Goal: Task Accomplishment & Management: Manage account settings

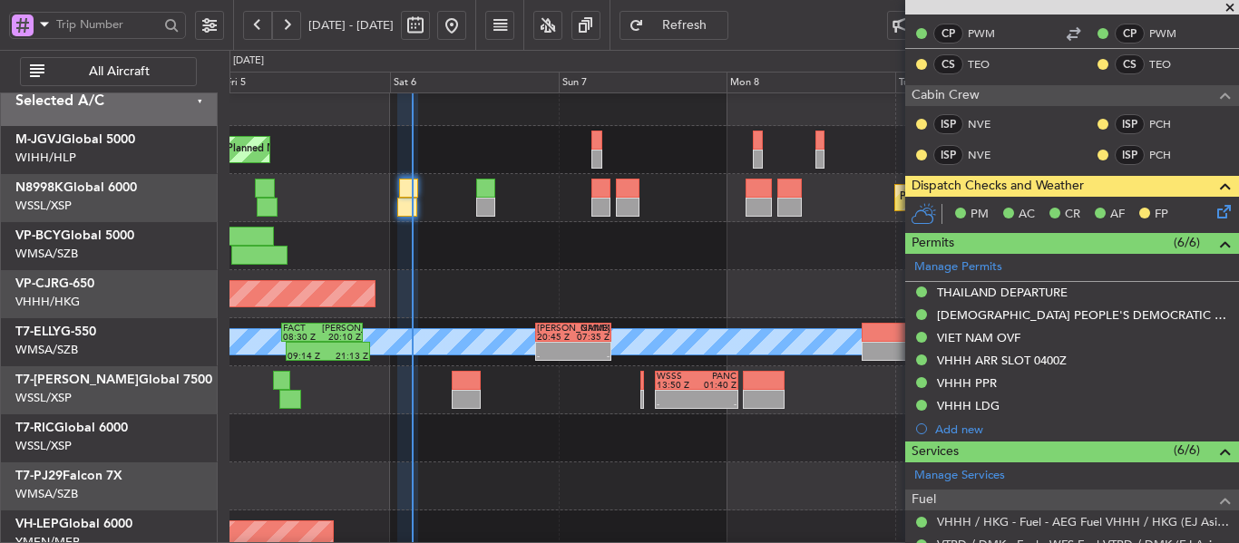
scroll to position [453, 0]
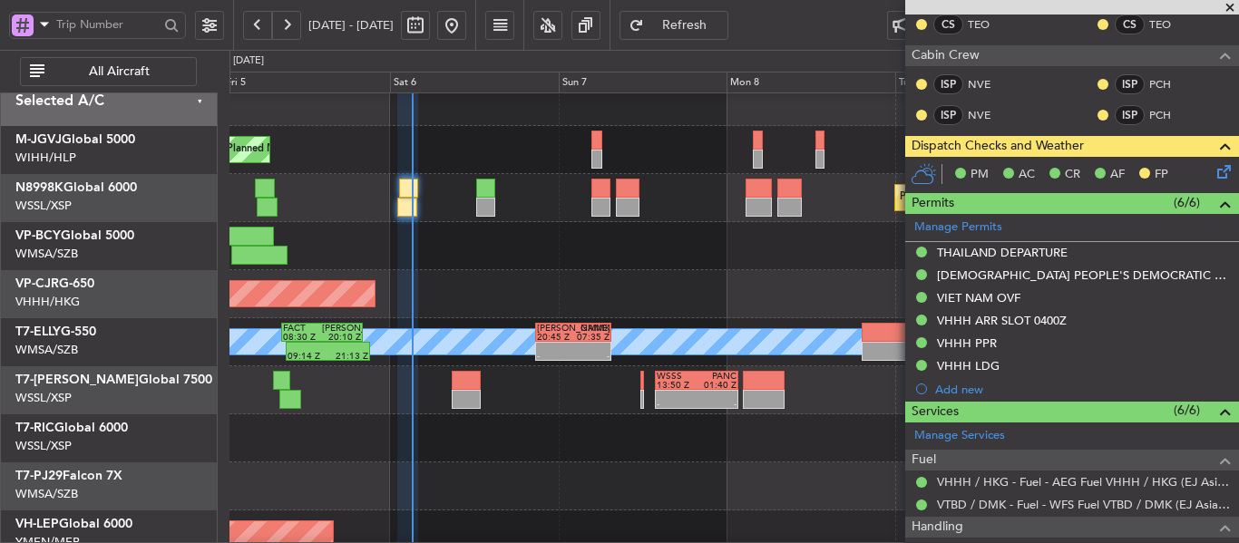
click at [1213, 175] on icon at bounding box center [1220, 168] width 15 height 15
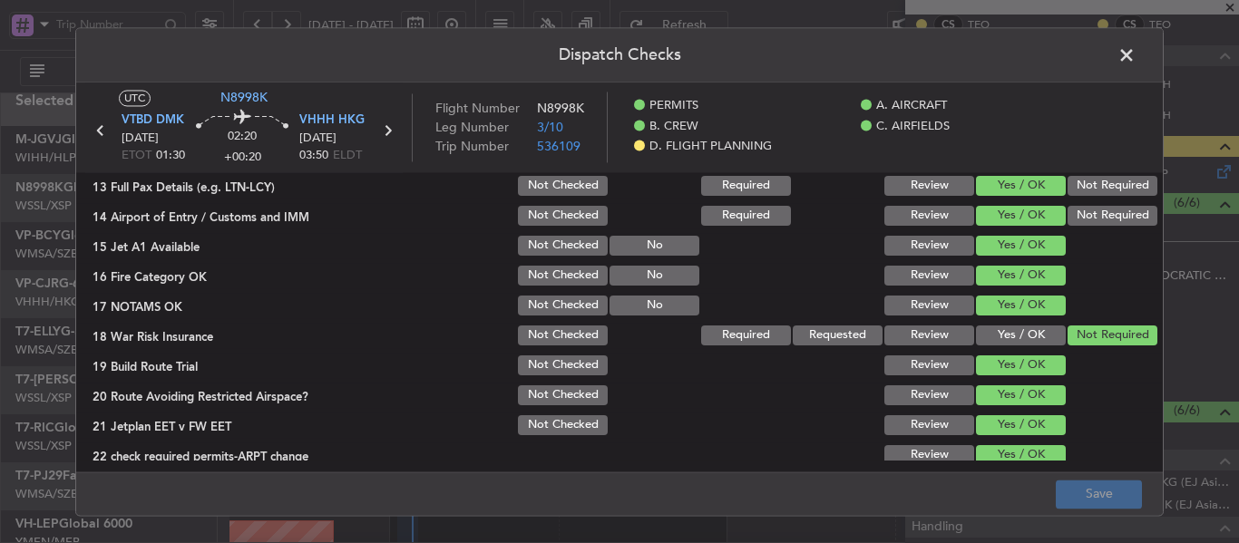
scroll to position [835, 0]
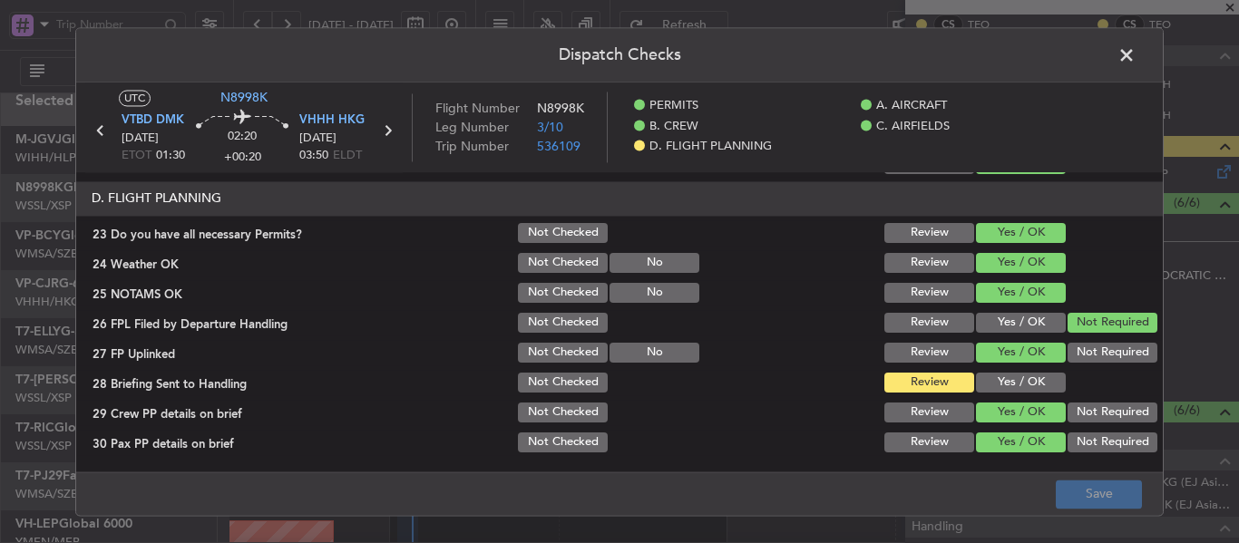
click at [983, 386] on button "Yes / OK" at bounding box center [1021, 383] width 90 height 20
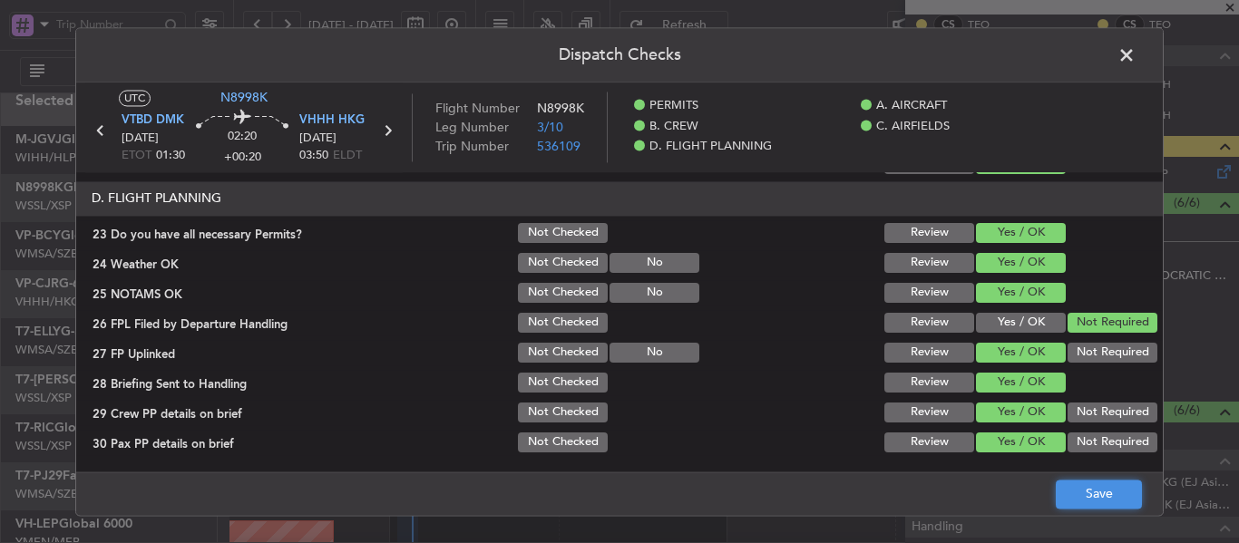
click at [1065, 486] on button "Save" at bounding box center [1099, 494] width 86 height 29
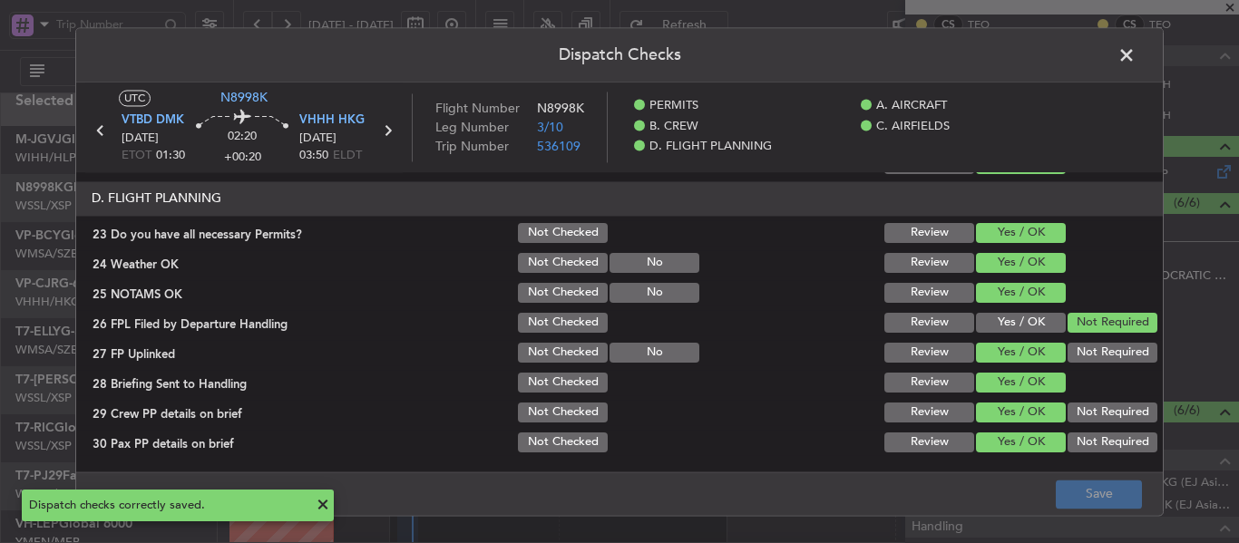
click at [1135, 55] on span at bounding box center [1135, 60] width 0 height 36
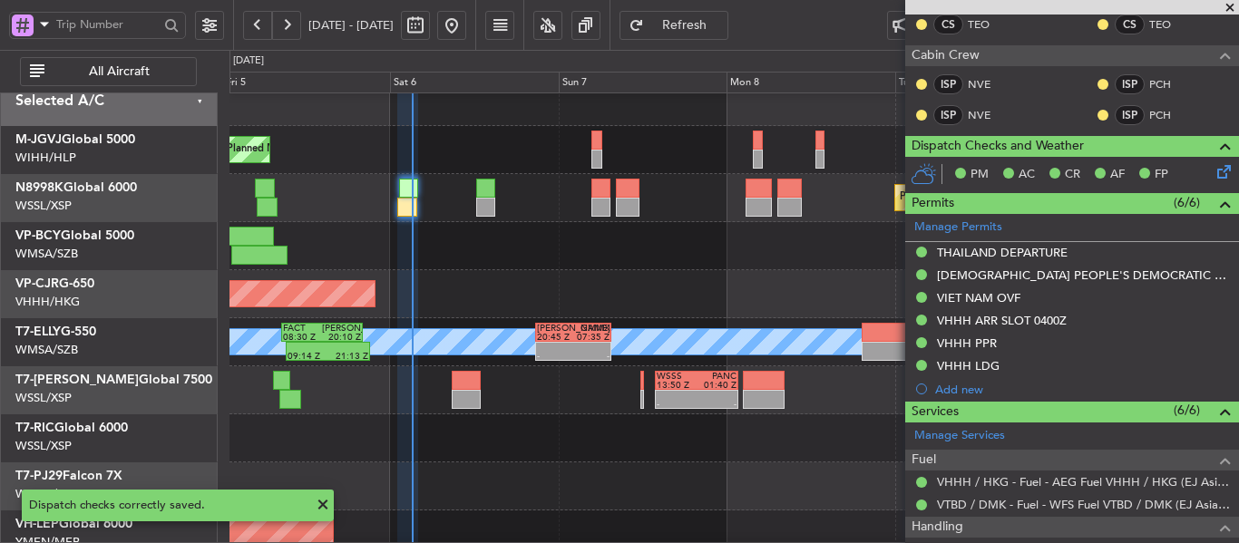
scroll to position [0, 0]
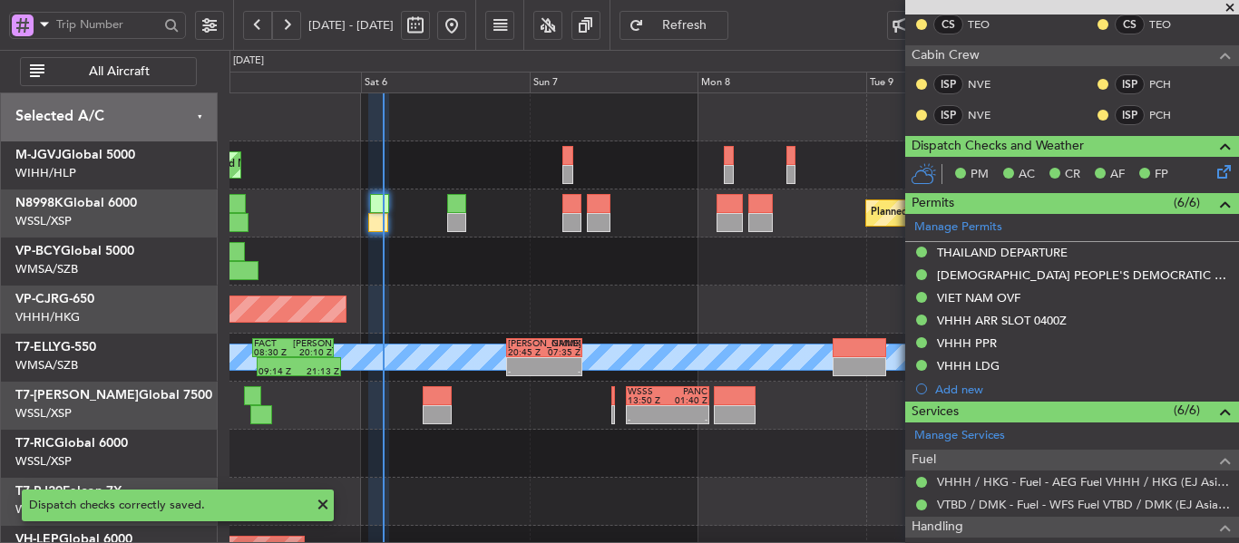
click at [518, 322] on div "Planned Maint [GEOGRAPHIC_DATA] (Seletar) Planned Maint [GEOGRAPHIC_DATA] (Sele…" at bounding box center [733, 405] width 1008 height 625
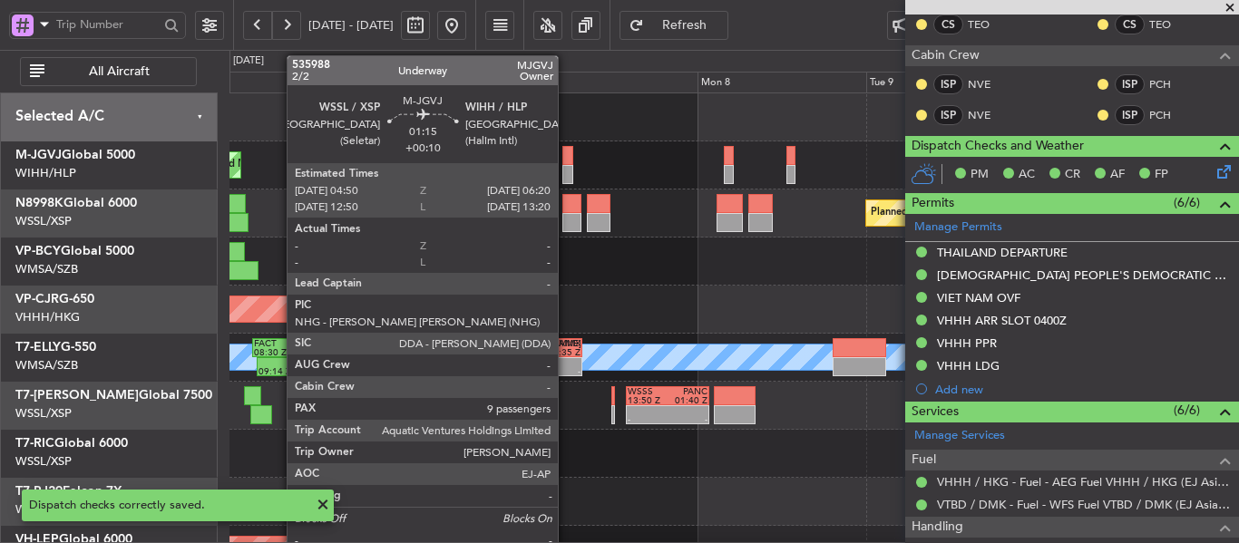
click at [566, 165] on div at bounding box center [567, 174] width 11 height 19
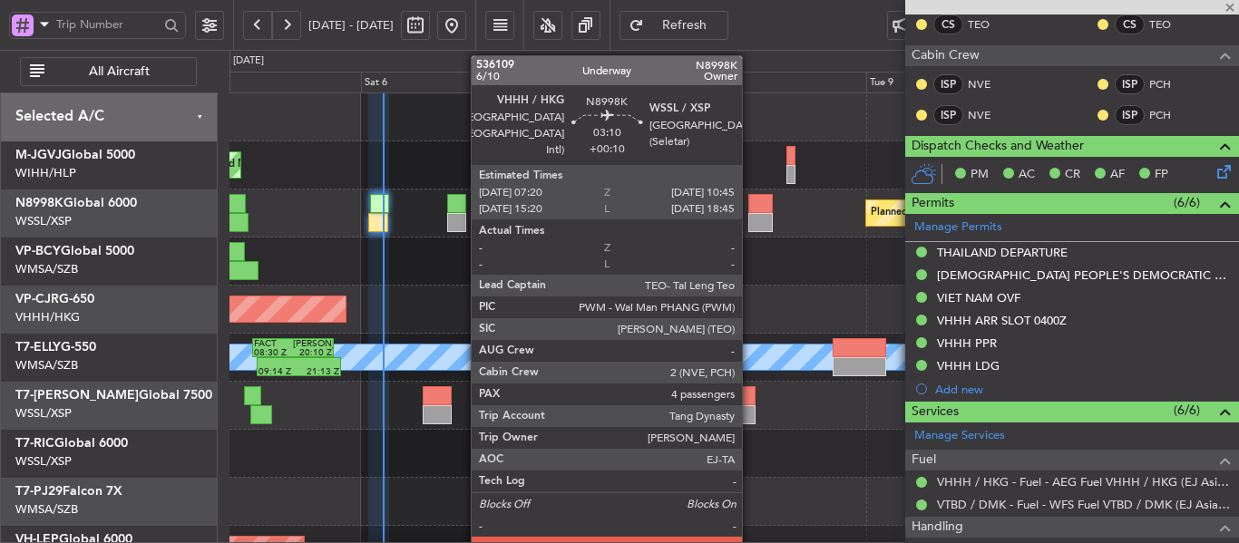
type input "+00:10"
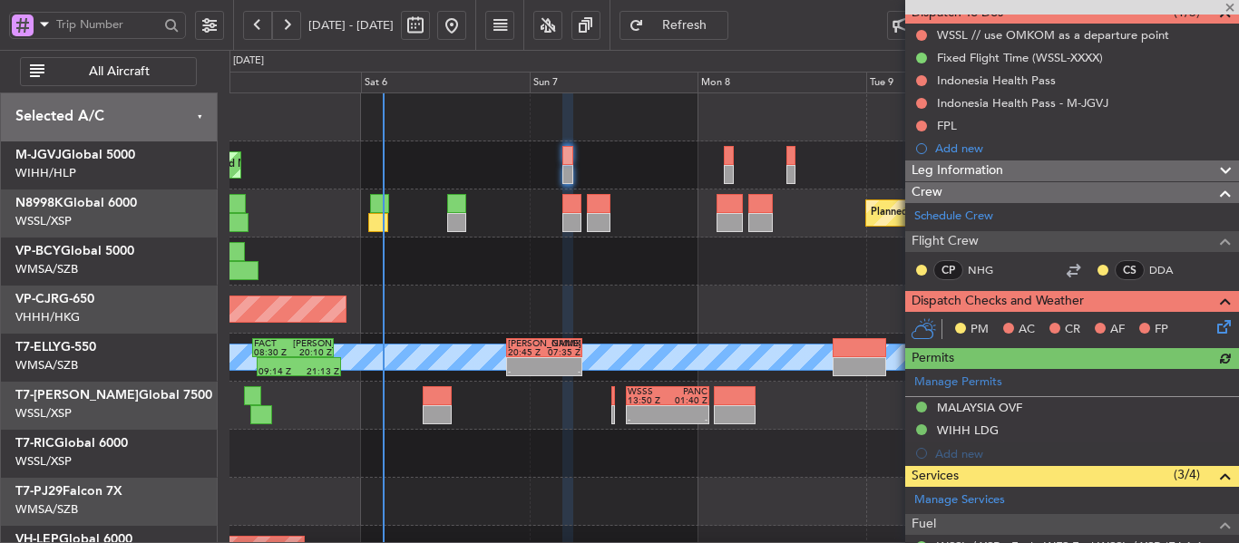
scroll to position [89, 0]
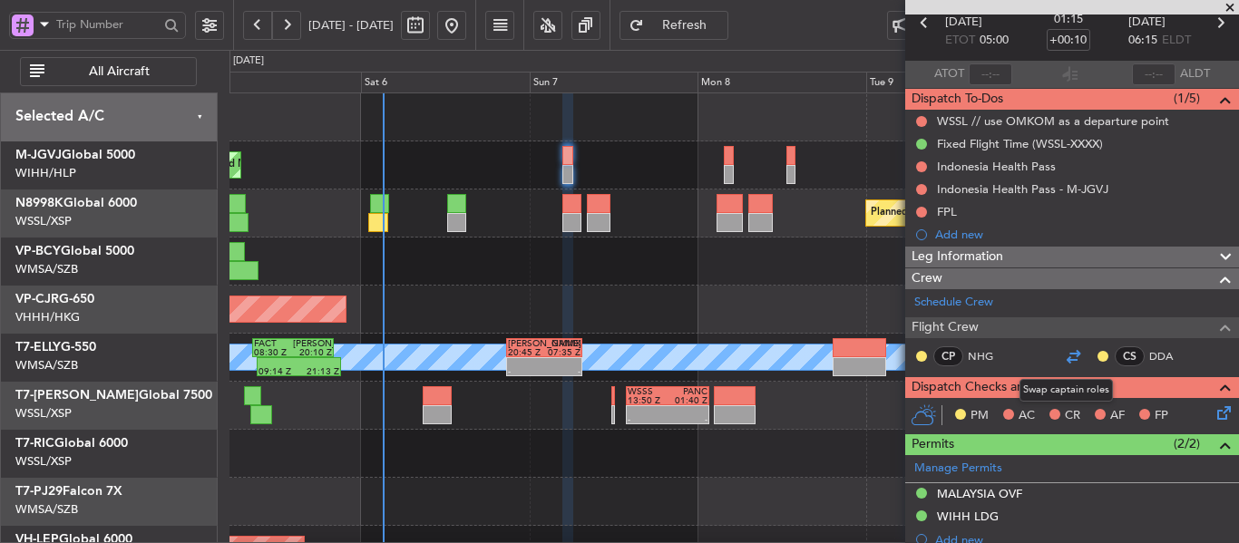
click at [1062, 358] on div at bounding box center [1073, 357] width 22 height 22
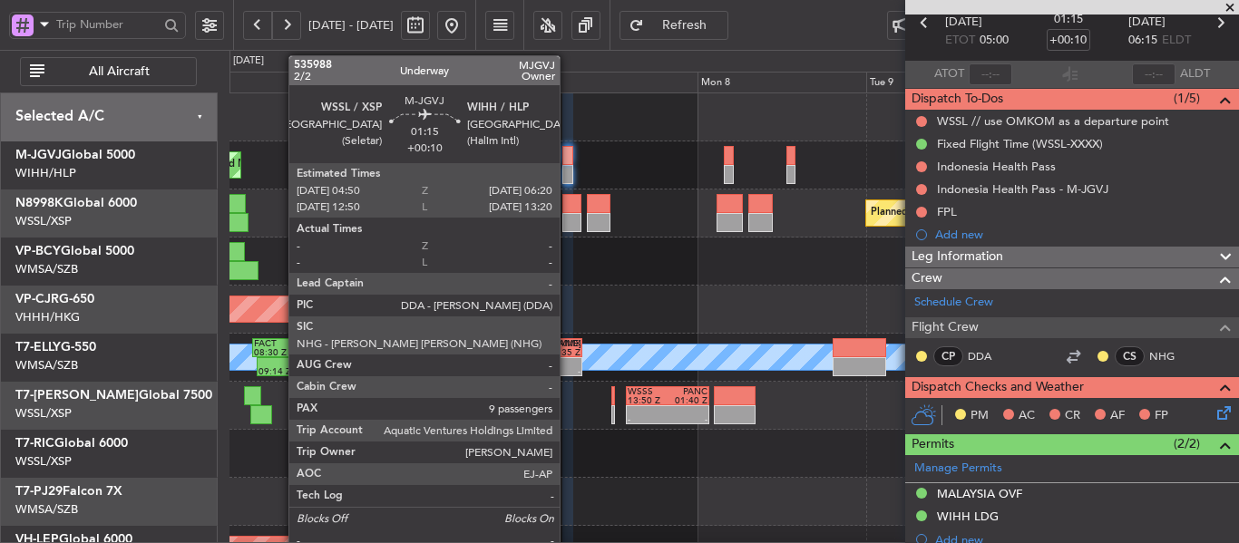
click at [568, 167] on div at bounding box center [567, 174] width 11 height 19
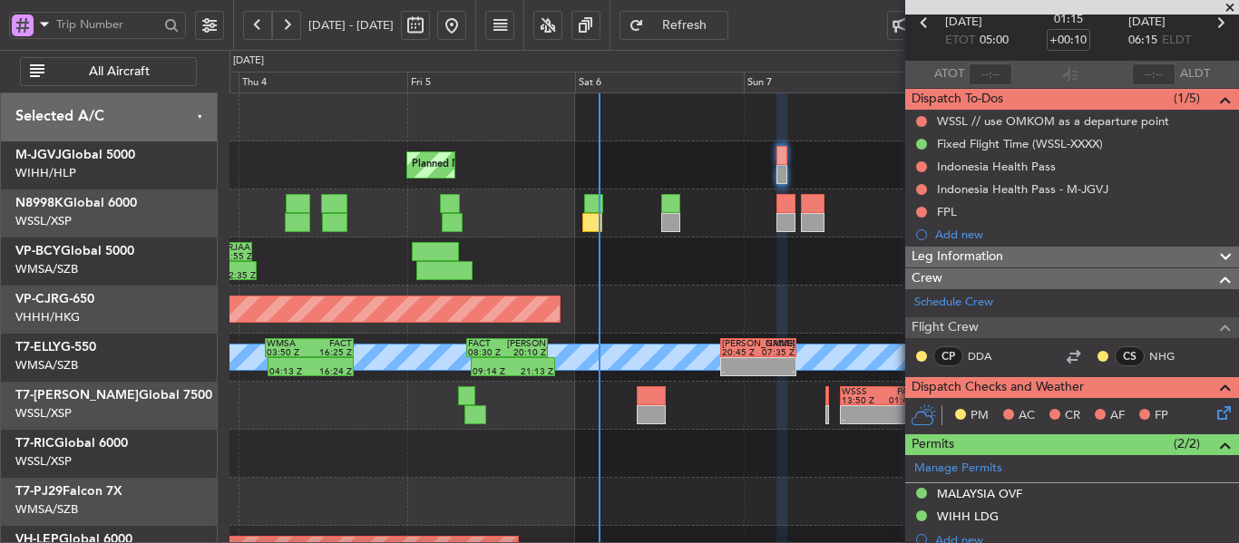
click at [608, 297] on div "Planned Maint [GEOGRAPHIC_DATA] (Seletar) Planned Maint [GEOGRAPHIC_DATA] (Sele…" at bounding box center [733, 405] width 1008 height 625
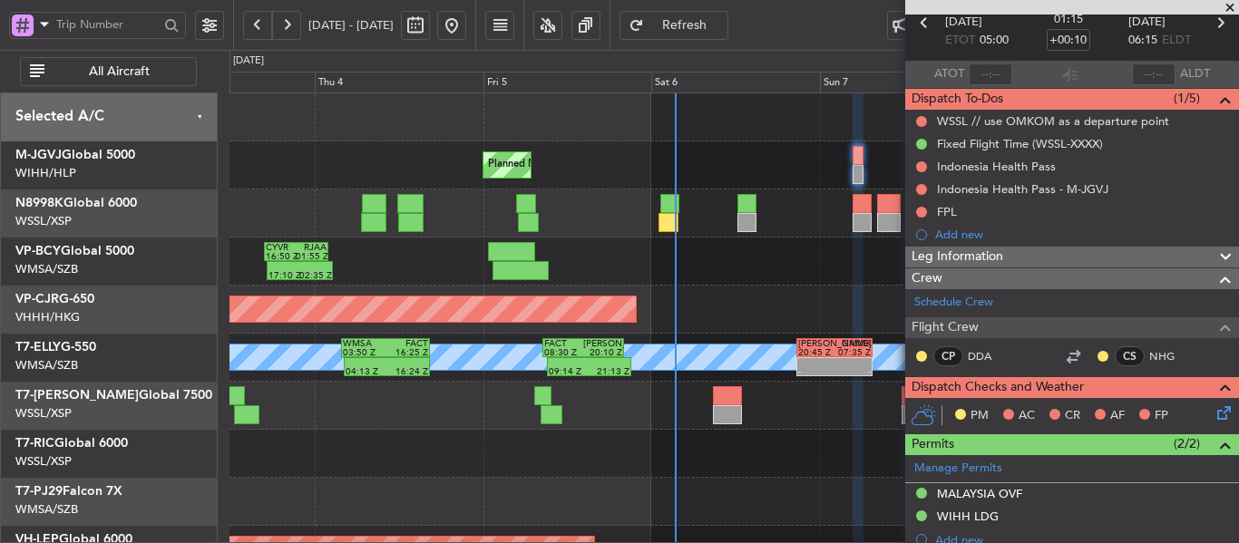
click at [645, 262] on div "Planned Maint [GEOGRAPHIC_DATA] (Seletar) Planned Maint [GEOGRAPHIC_DATA] (Sele…" at bounding box center [733, 405] width 1008 height 625
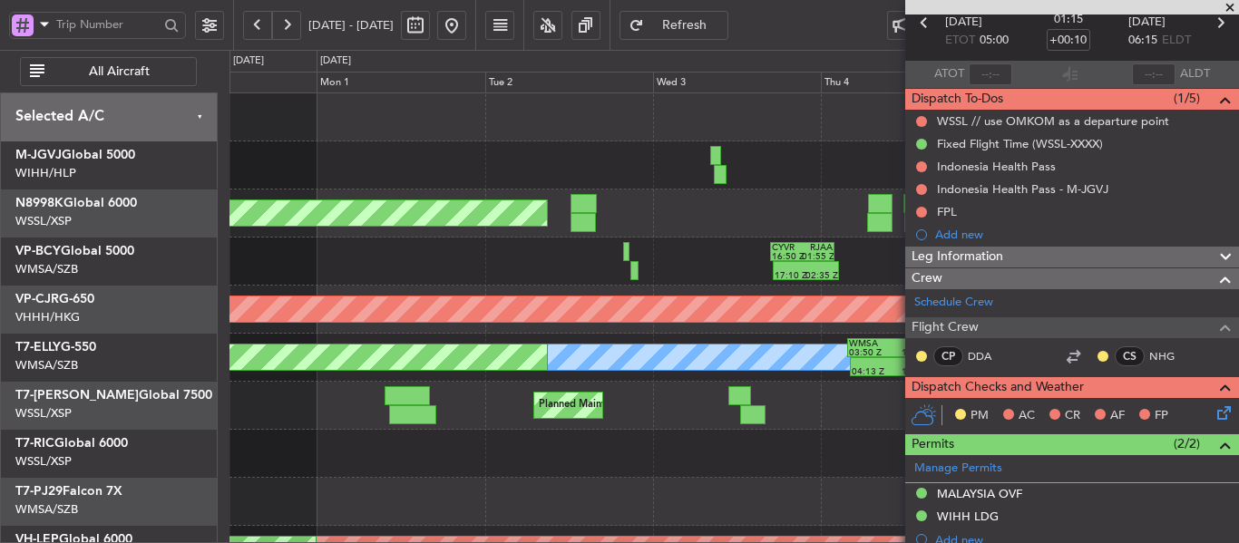
click at [673, 200] on div "Planned Maint [GEOGRAPHIC_DATA] (Seletar) Planned Maint [GEOGRAPHIC_DATA] (Sele…" at bounding box center [733, 405] width 1008 height 625
click at [695, 190] on div "Planned Maint [GEOGRAPHIC_DATA] (Seletar) Planned Maint [GEOGRAPHIC_DATA] (Sele…" at bounding box center [733, 405] width 1008 height 625
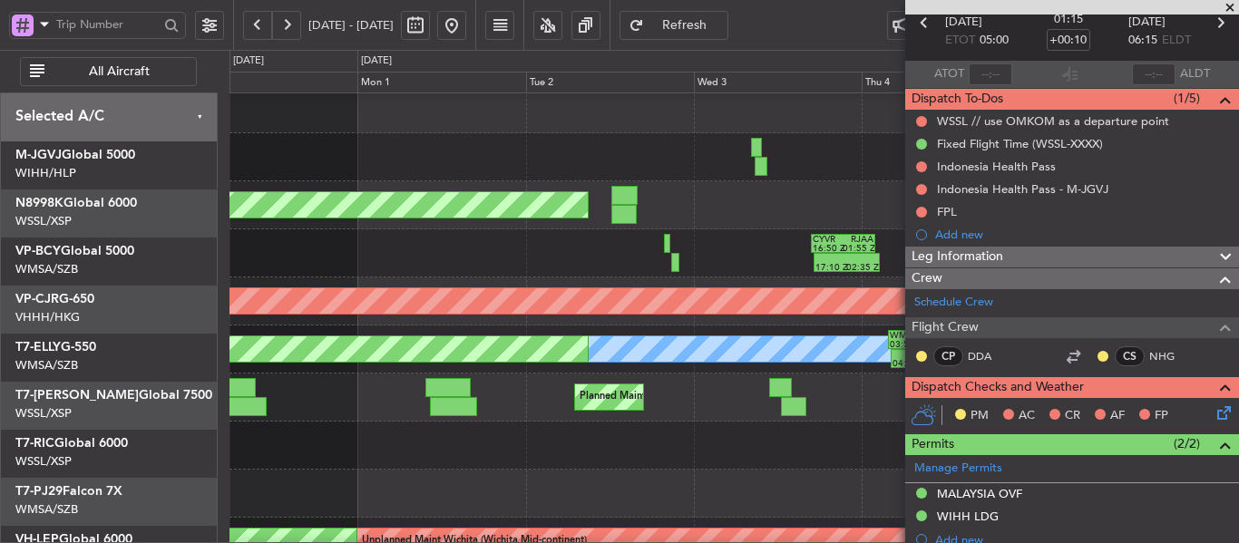
scroll to position [25, 0]
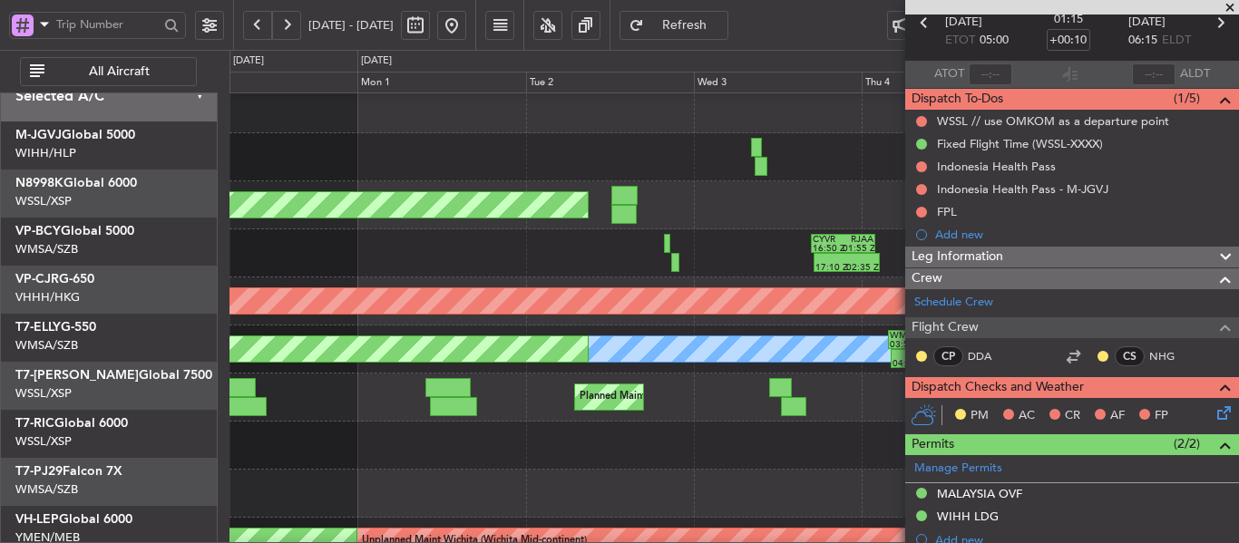
click at [124, 151] on div "Planned Maint [GEOGRAPHIC_DATA] (Seletar) Planned Maint [GEOGRAPHIC_DATA] (Sele…" at bounding box center [619, 296] width 1239 height 493
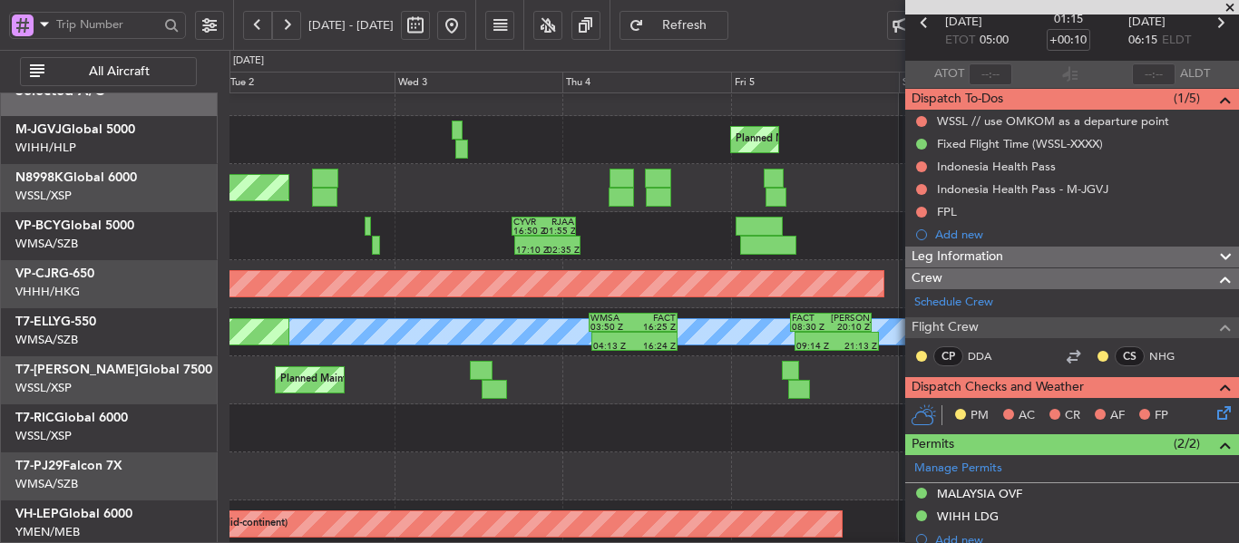
scroll to position [4, 0]
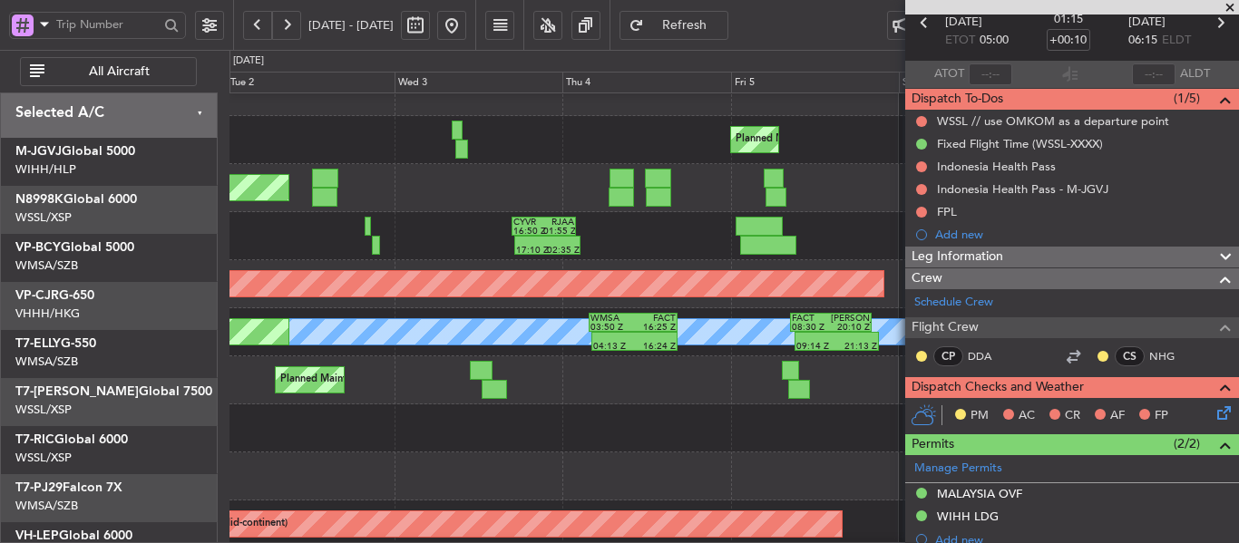
click at [623, 163] on div "Planned Maint [GEOGRAPHIC_DATA] (Seletar)" at bounding box center [733, 140] width 1008 height 48
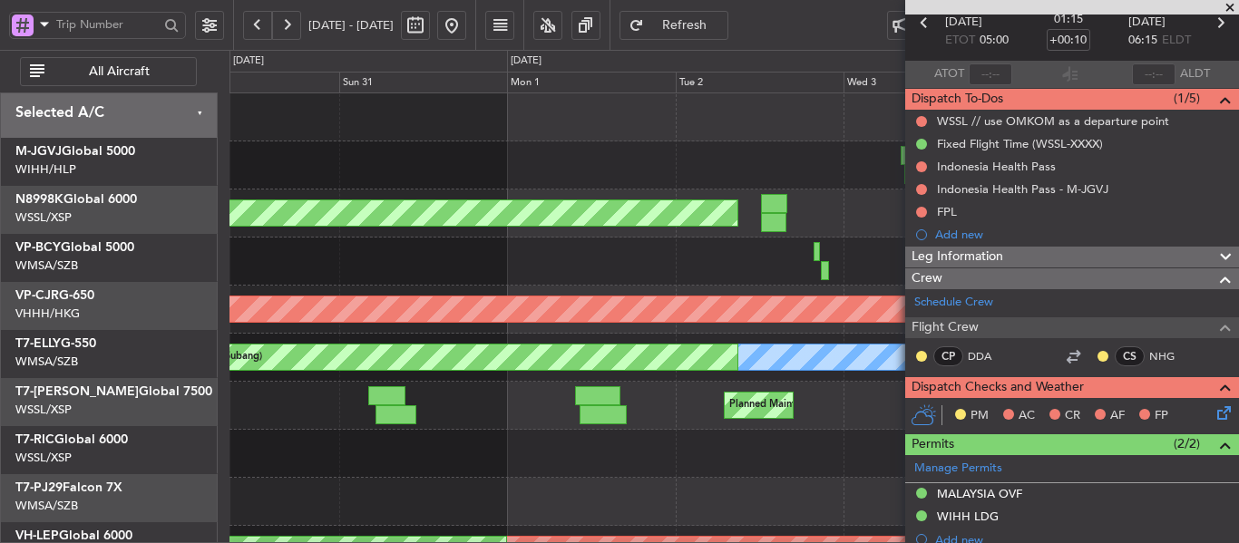
scroll to position [0, 0]
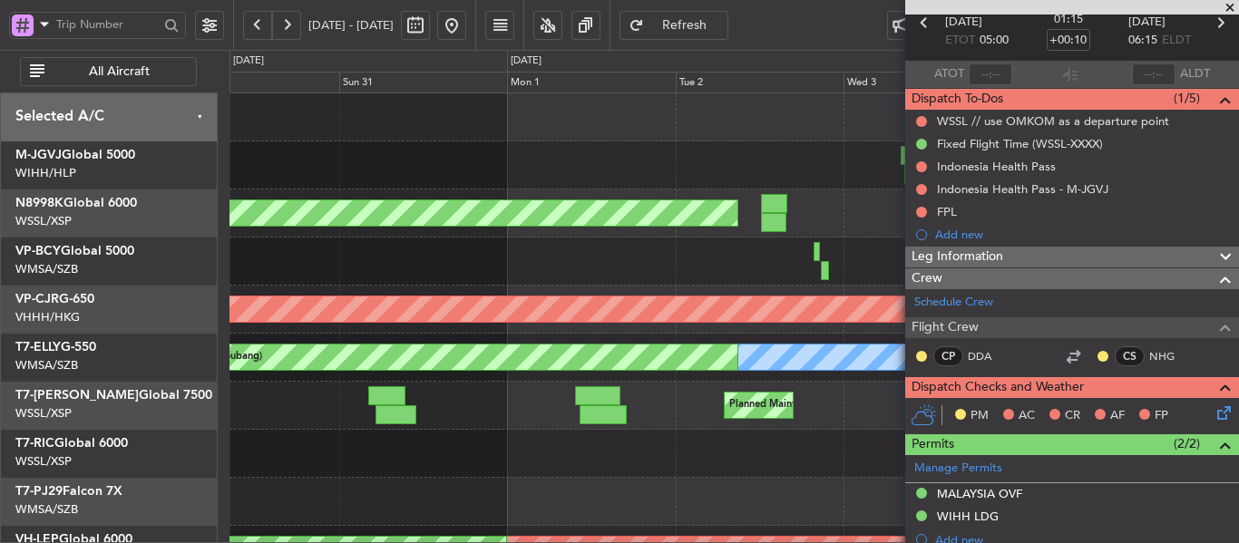
click at [661, 173] on div "Planned Maint [GEOGRAPHIC_DATA] (Seletar)" at bounding box center [733, 165] width 1008 height 48
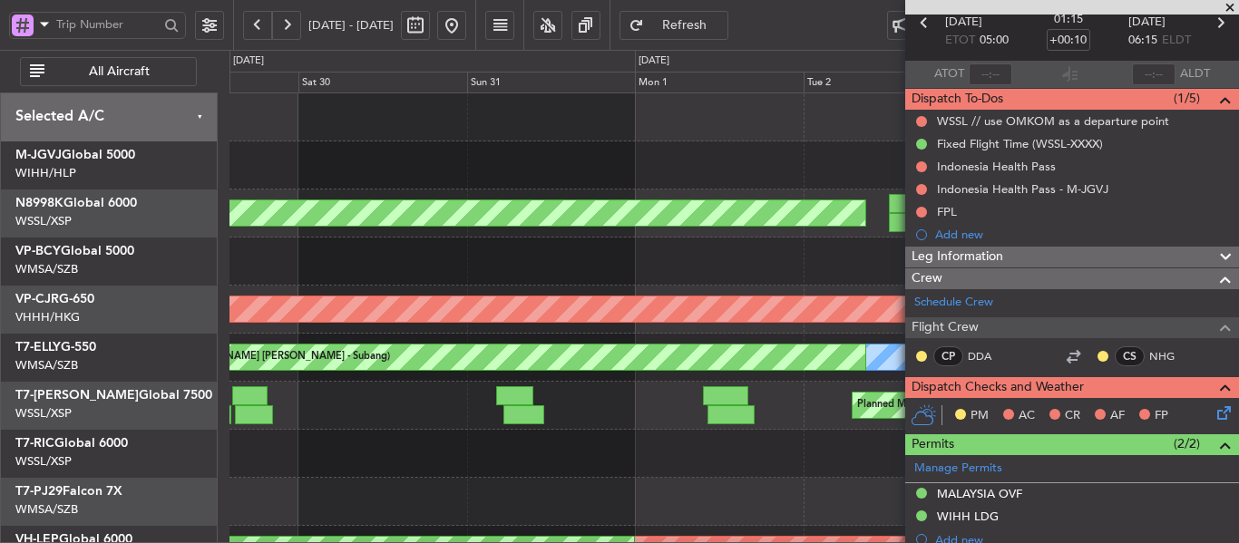
click at [672, 178] on div "Planned Maint [GEOGRAPHIC_DATA] (Seletar)" at bounding box center [733, 165] width 1008 height 48
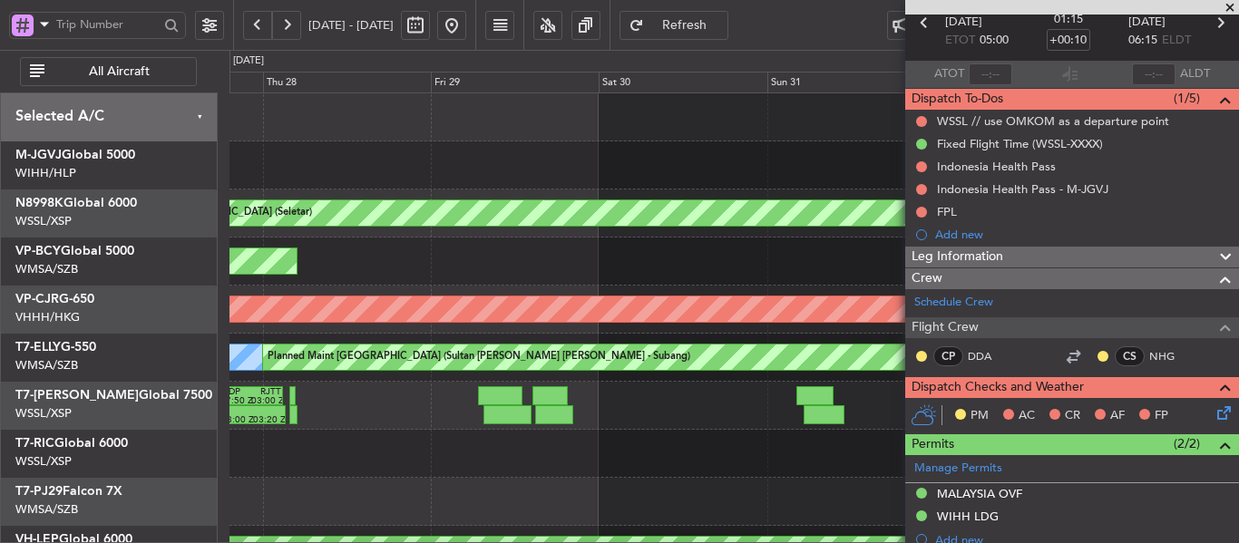
click at [533, 170] on div "Planned Maint [GEOGRAPHIC_DATA] (Halim Intl)" at bounding box center [733, 165] width 1008 height 48
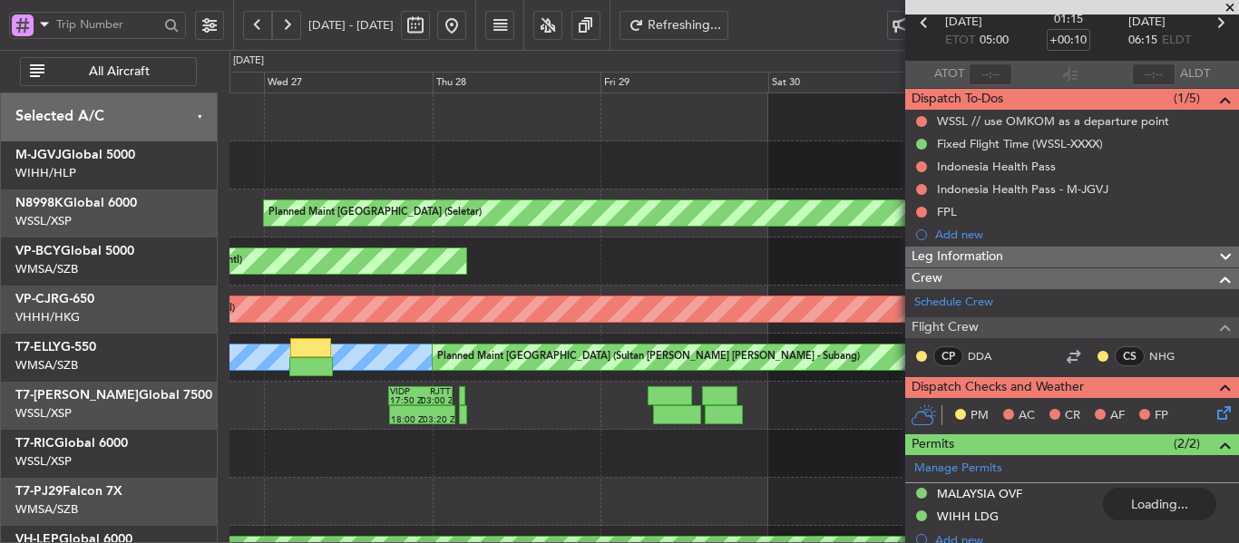
click at [1229, 5] on span at bounding box center [1230, 8] width 18 height 16
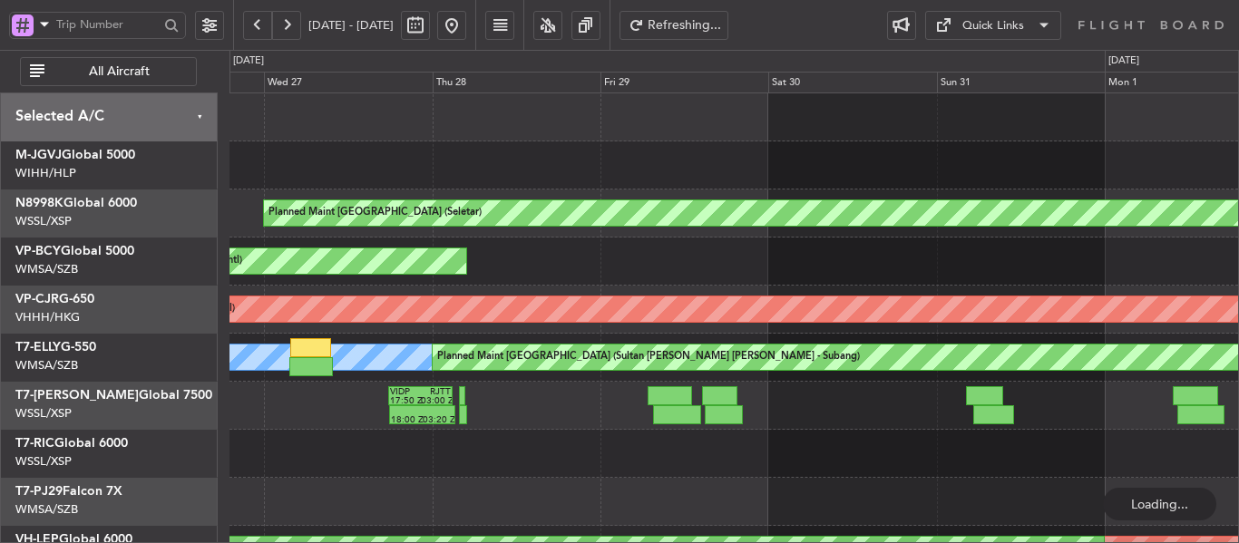
type input "0"
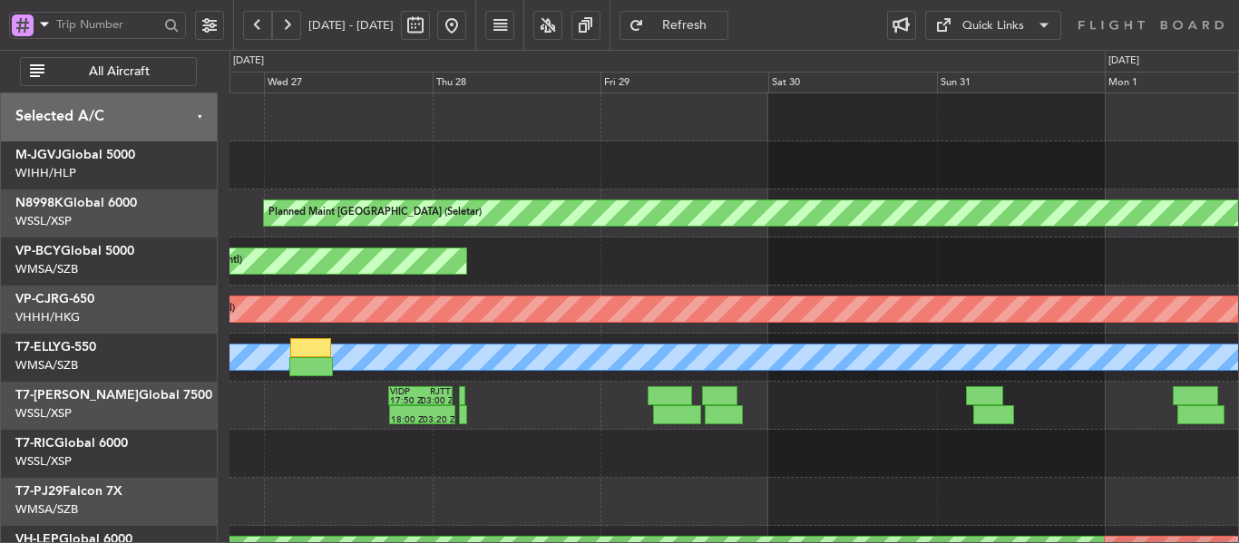
click at [851, 168] on div "Planned Maint [GEOGRAPHIC_DATA] (Halim Intl) Planned Maint [GEOGRAPHIC_DATA] (S…" at bounding box center [733, 405] width 1008 height 625
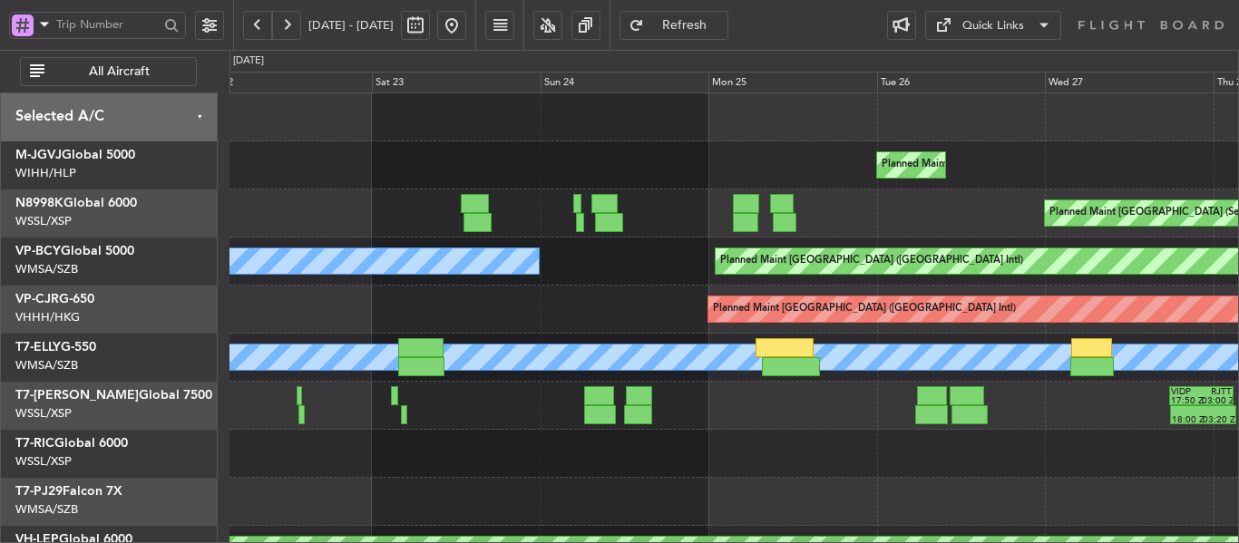
click at [806, 180] on div "Planned Maint [GEOGRAPHIC_DATA] (Halim Intl)" at bounding box center [733, 165] width 1008 height 48
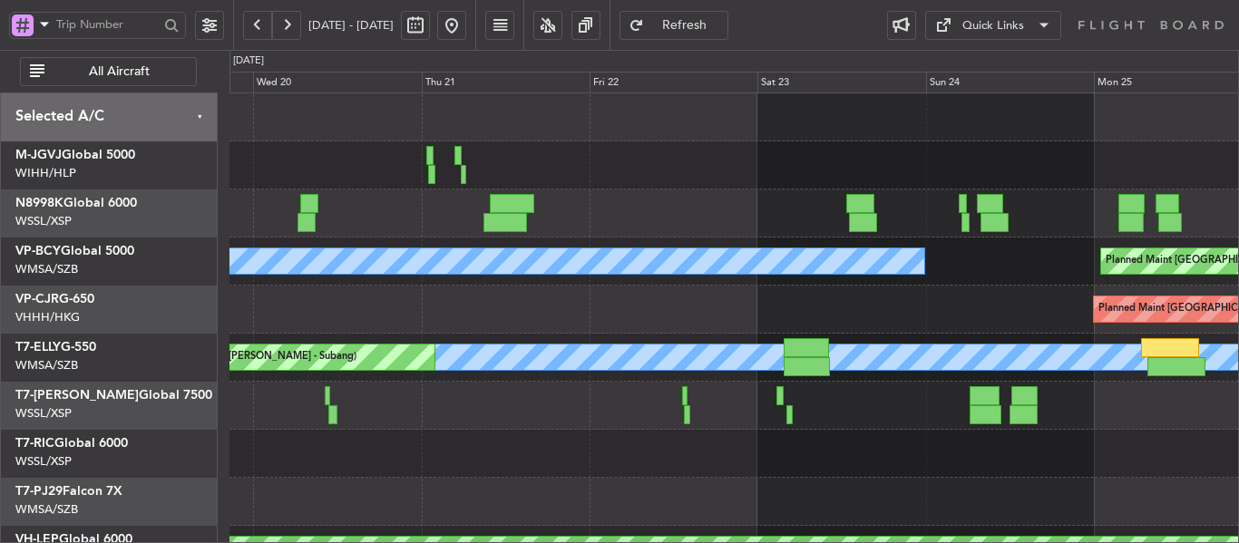
click at [851, 186] on div "Planned Maint [GEOGRAPHIC_DATA] (Halim Intl)" at bounding box center [733, 165] width 1008 height 48
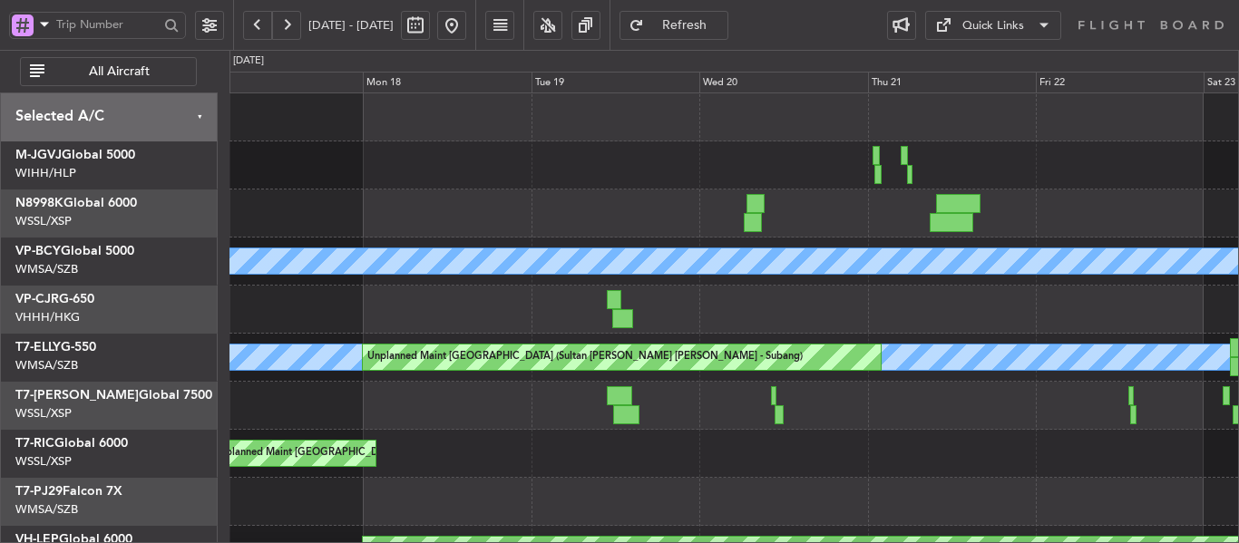
click at [781, 174] on div at bounding box center [733, 165] width 1008 height 48
click at [939, 181] on div at bounding box center [733, 165] width 1008 height 48
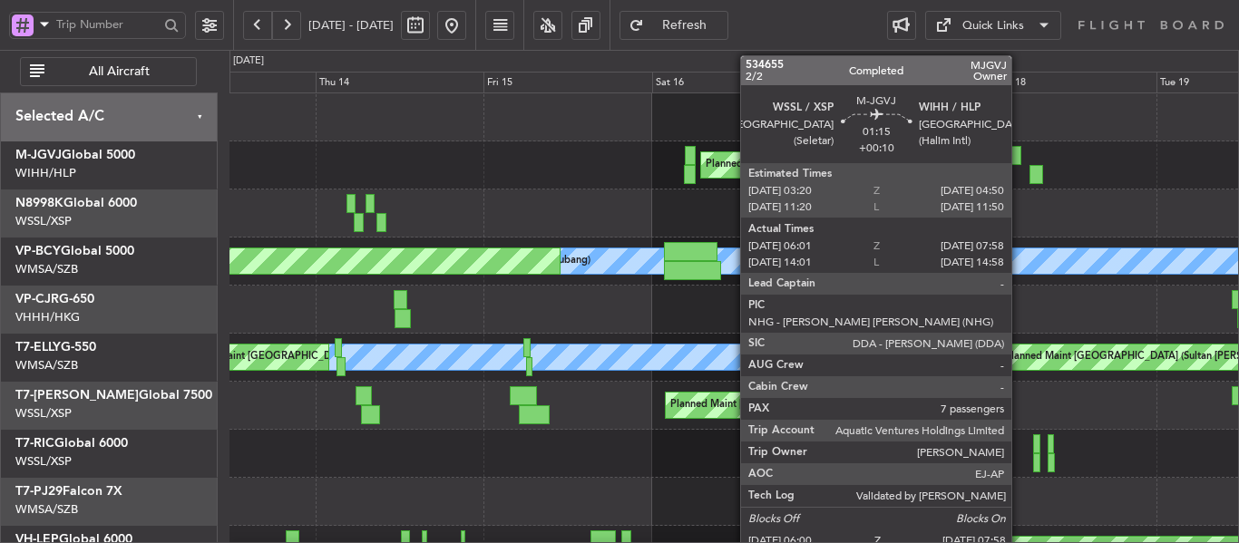
click at [1019, 157] on div at bounding box center [1015, 155] width 11 height 19
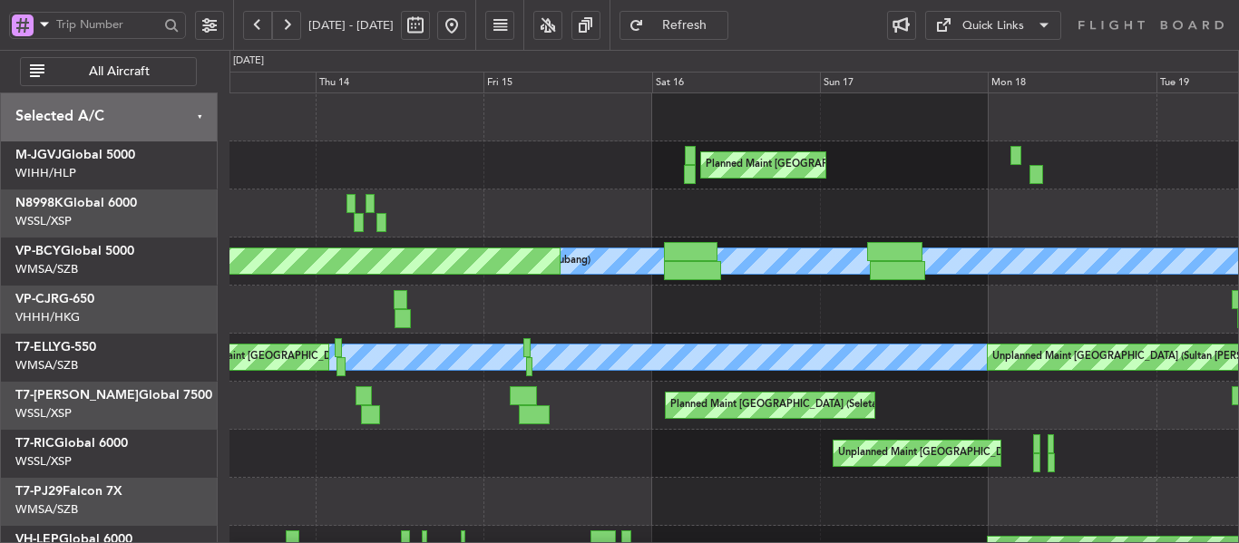
click at [466, 29] on button at bounding box center [451, 25] width 29 height 29
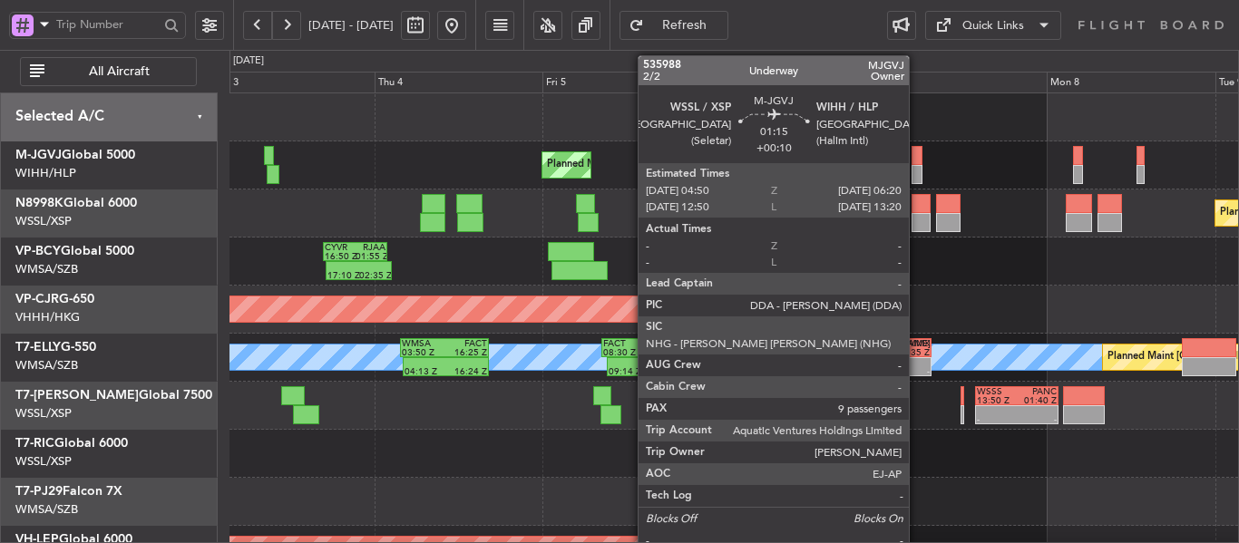
click at [917, 173] on div at bounding box center [916, 174] width 11 height 19
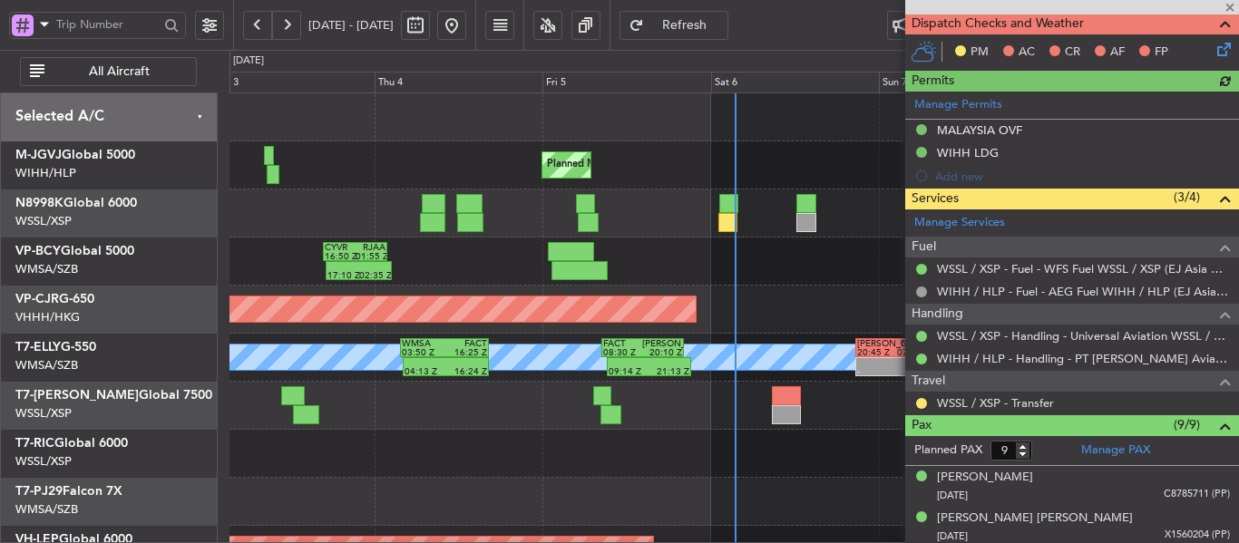
scroll to position [453, 0]
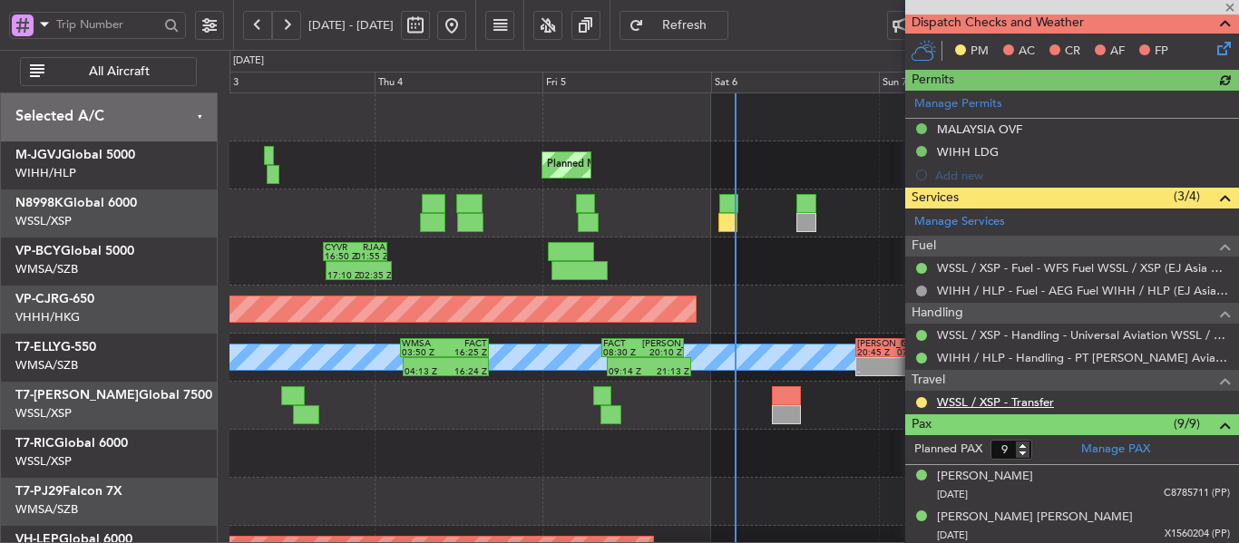
click at [968, 397] on link "WSSL / XSP - Transfer" at bounding box center [995, 401] width 117 height 15
click at [1232, 5] on span at bounding box center [1230, 8] width 18 height 16
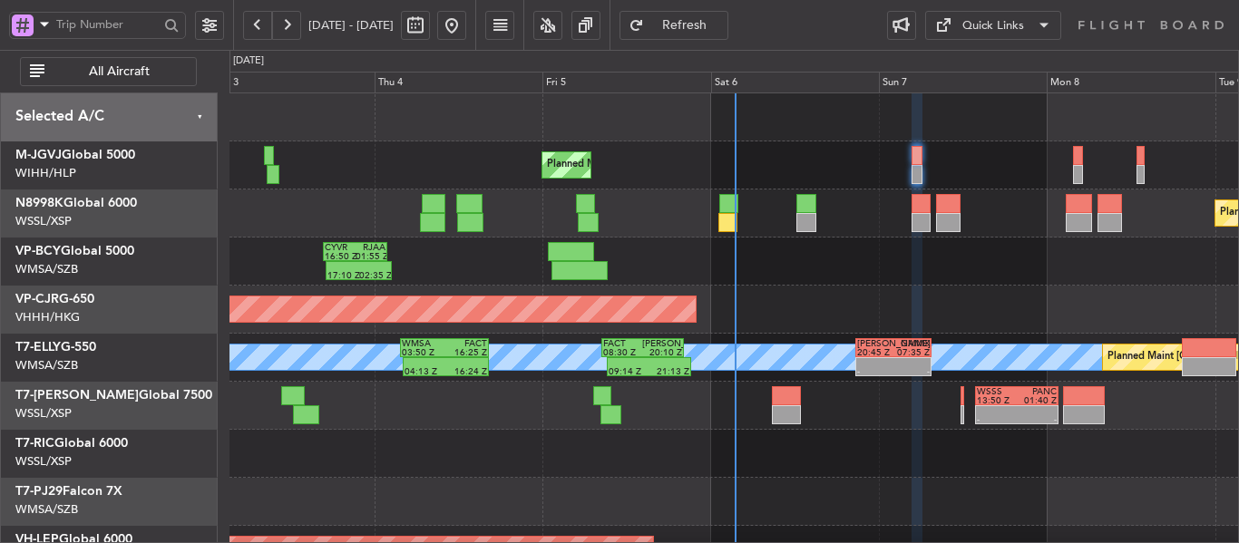
type input "0"
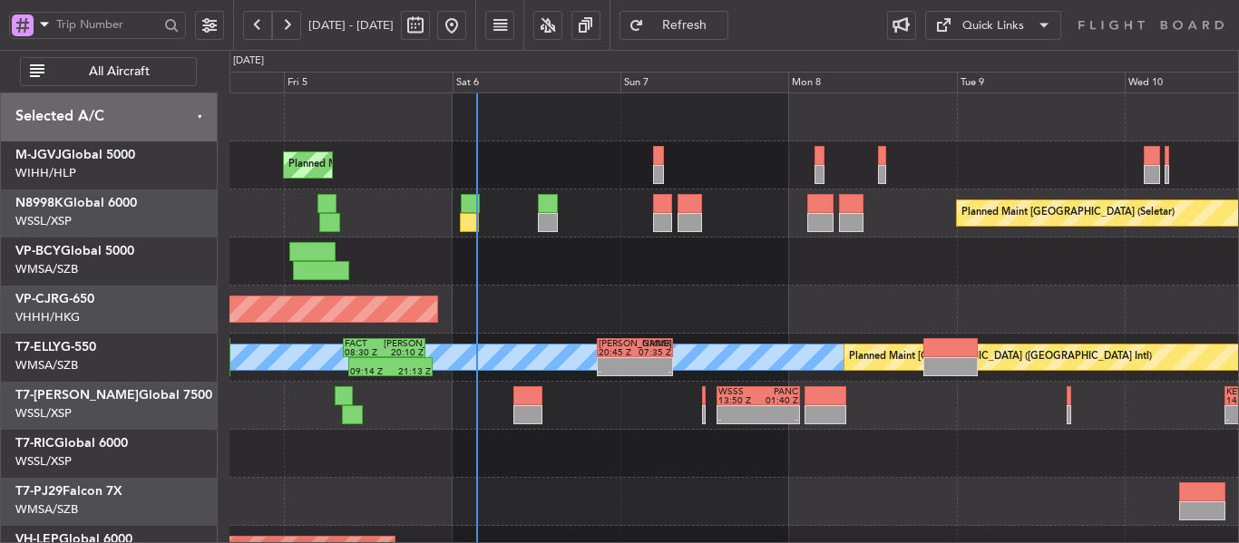
click at [644, 173] on div "Planned Maint [GEOGRAPHIC_DATA] (Seletar)" at bounding box center [733, 165] width 1008 height 48
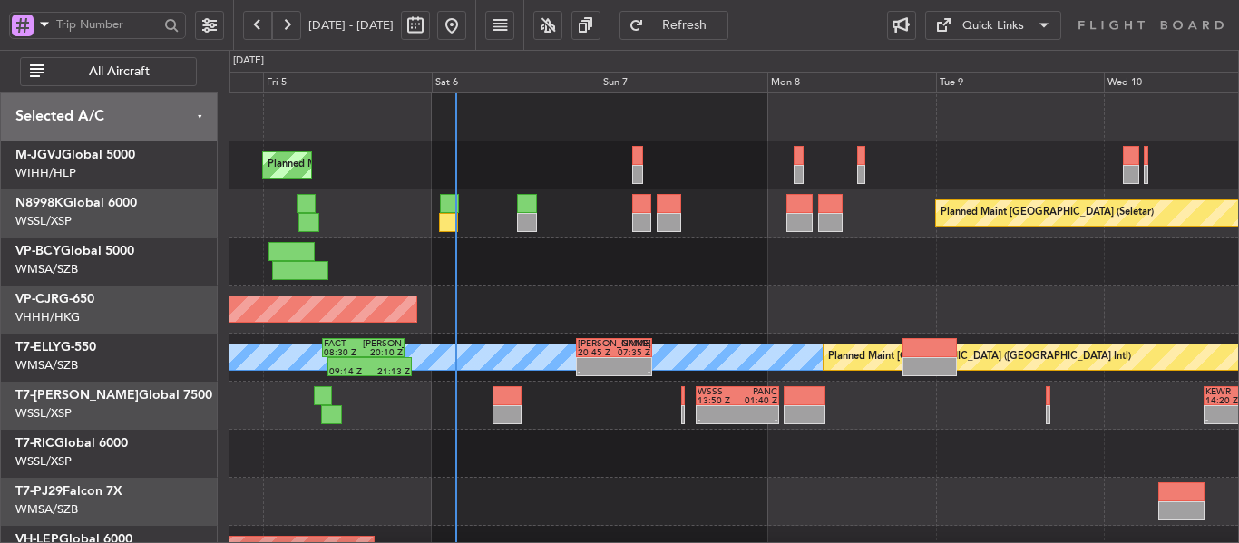
click at [1041, 25] on span at bounding box center [1044, 26] width 22 height 22
click at [965, 72] on button "Trip Builder" at bounding box center [993, 69] width 136 height 44
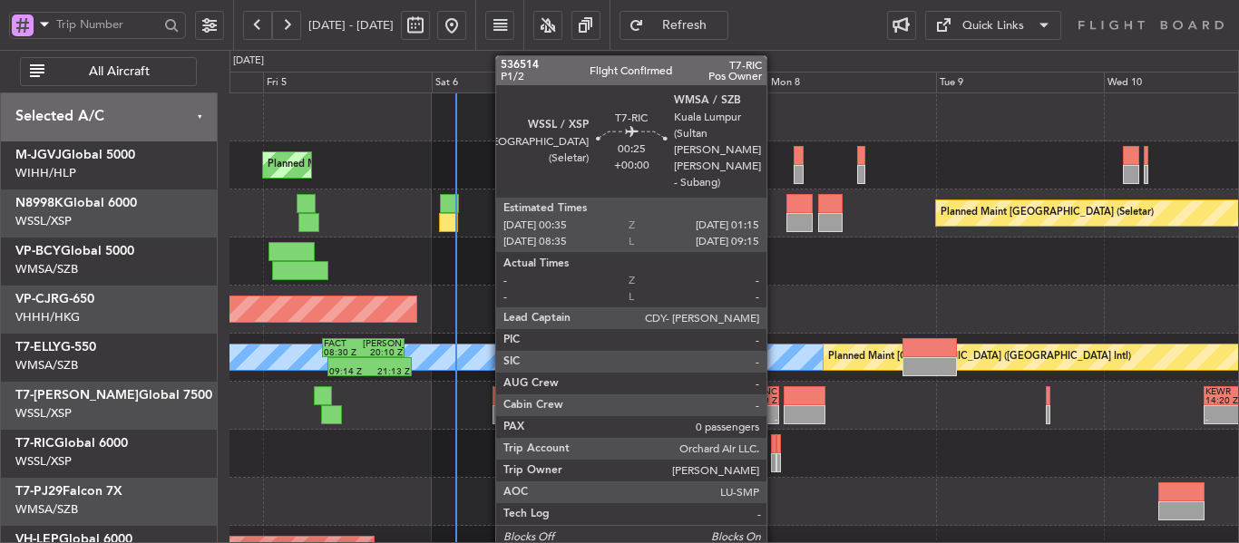
click at [774, 453] on div at bounding box center [773, 443] width 5 height 19
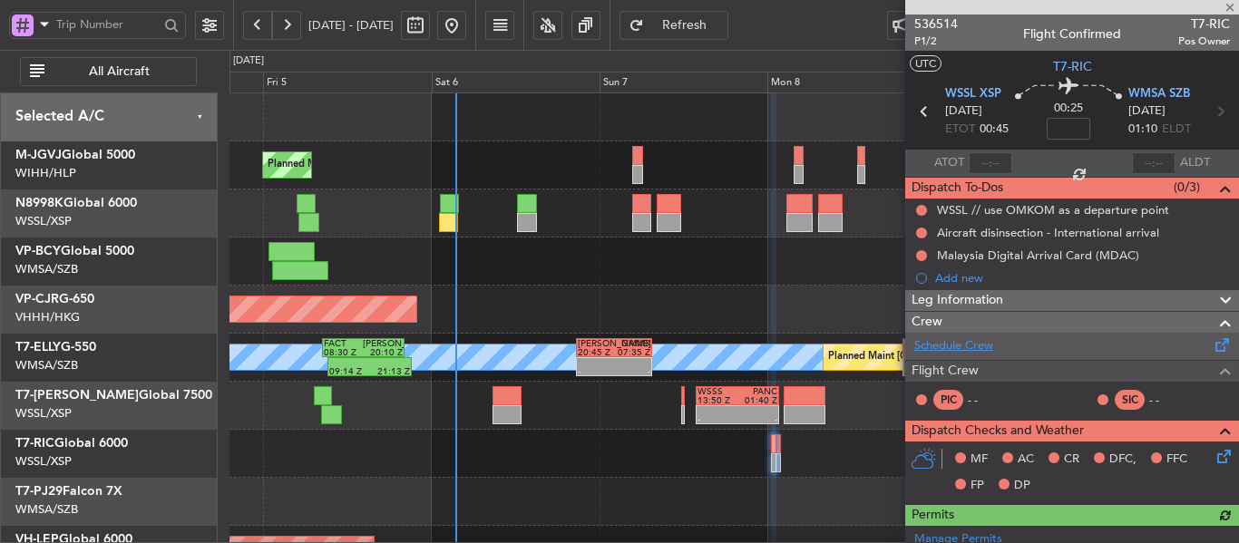
click at [960, 346] on link "Schedule Crew" at bounding box center [953, 346] width 79 height 18
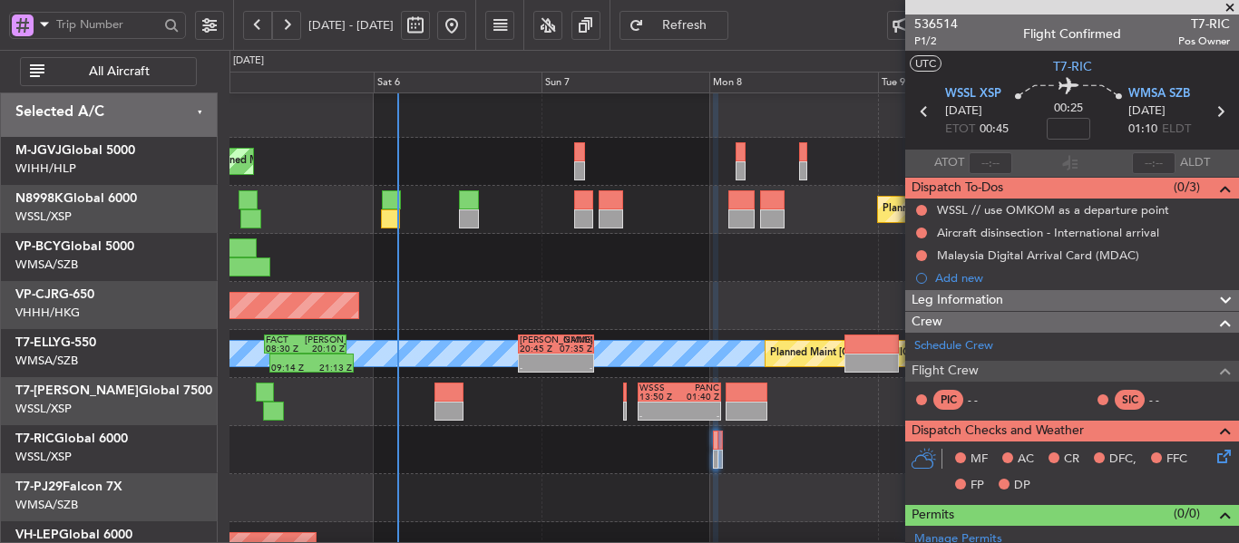
click at [598, 460] on div at bounding box center [733, 450] width 1008 height 48
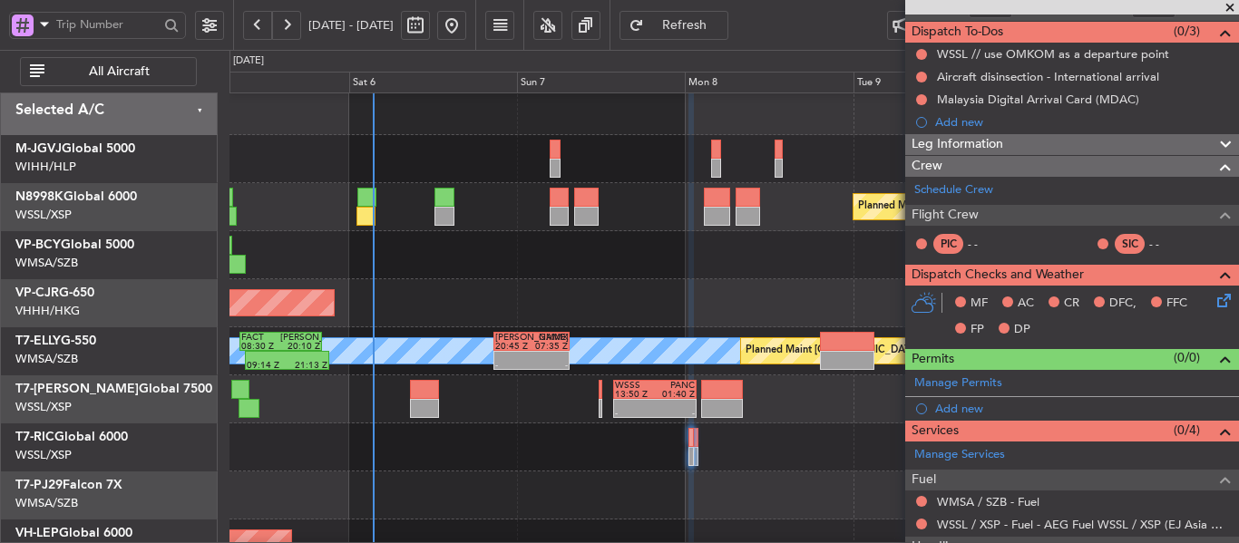
scroll to position [267, 0]
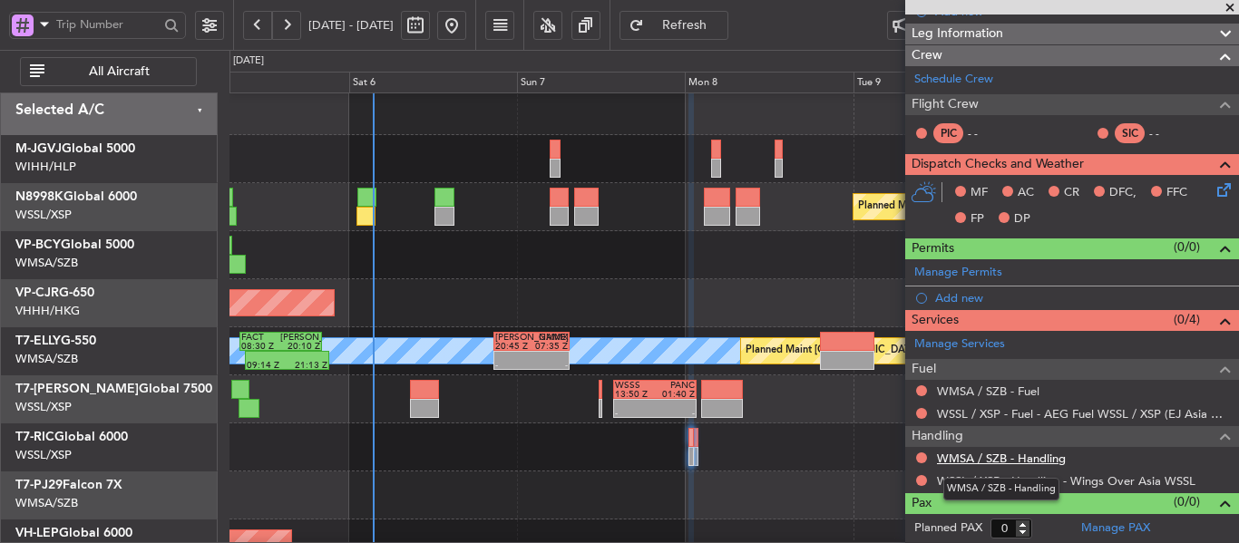
click at [998, 460] on link "WMSA / SZB - Handling" at bounding box center [1001, 458] width 129 height 15
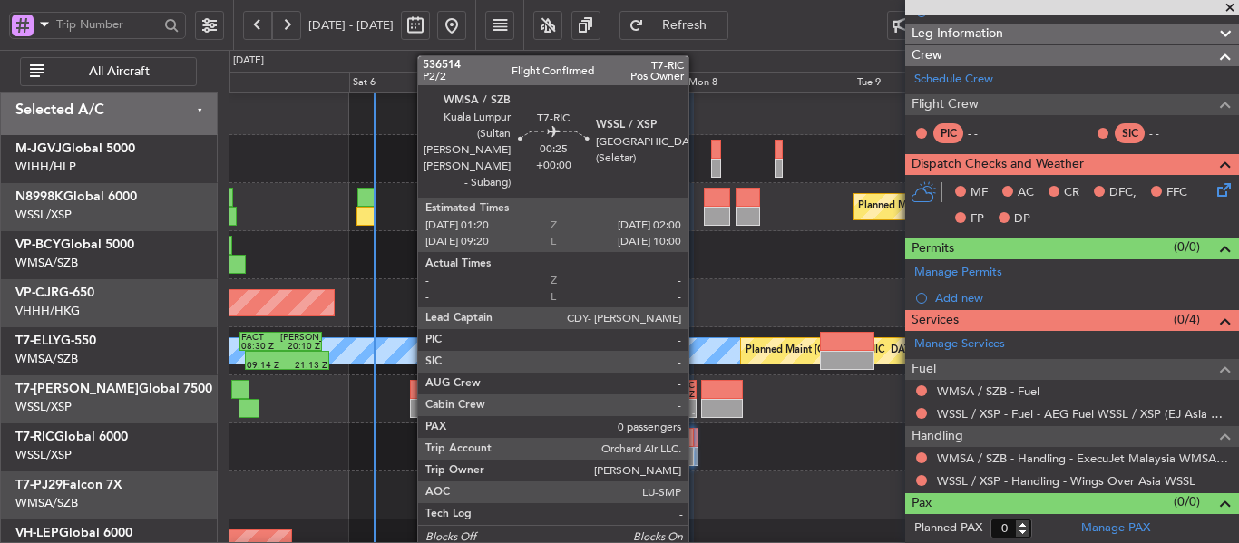
click at [696, 459] on div at bounding box center [696, 456] width 5 height 19
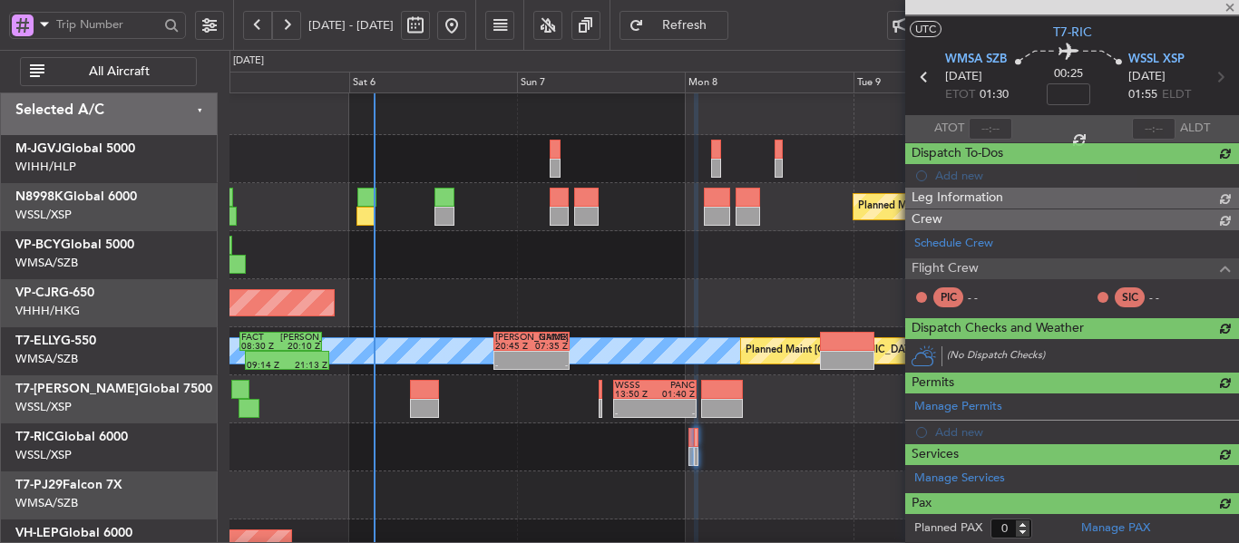
scroll to position [221, 0]
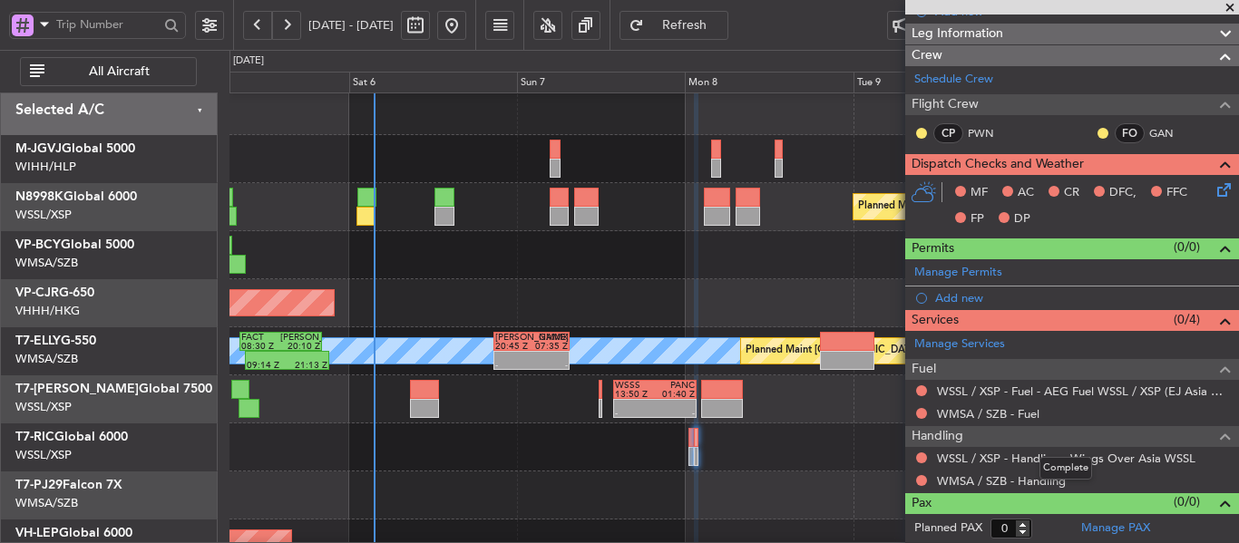
click at [1032, 482] on mat-tooltip-component "Complete" at bounding box center [1066, 468] width 78 height 48
click at [1005, 475] on link "WMSA / SZB - Handling" at bounding box center [1001, 480] width 129 height 15
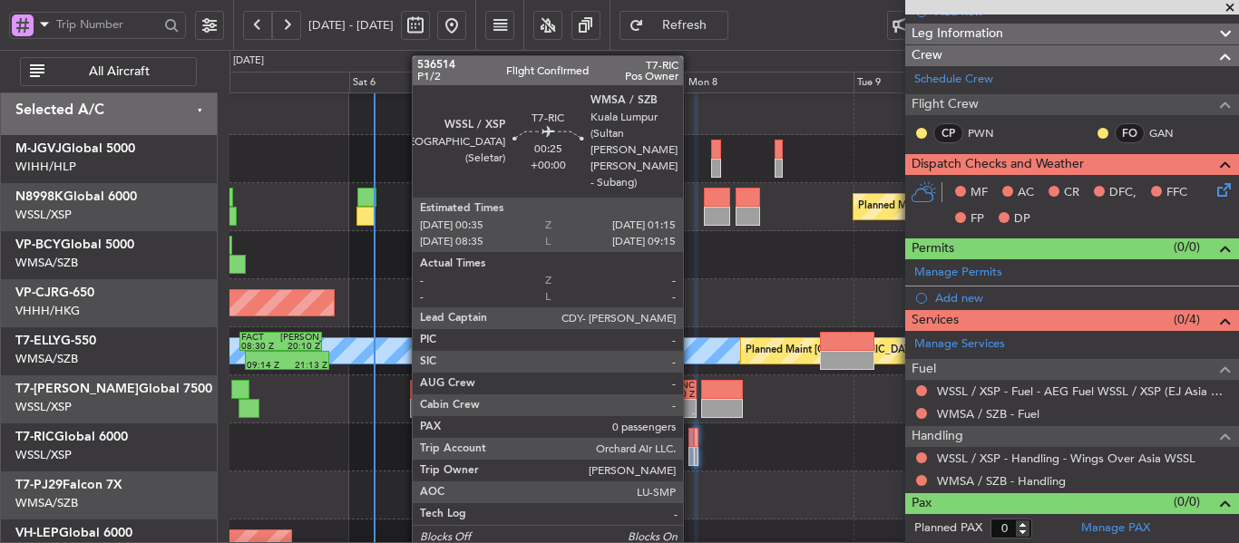
click at [691, 446] on div at bounding box center [690, 437] width 5 height 19
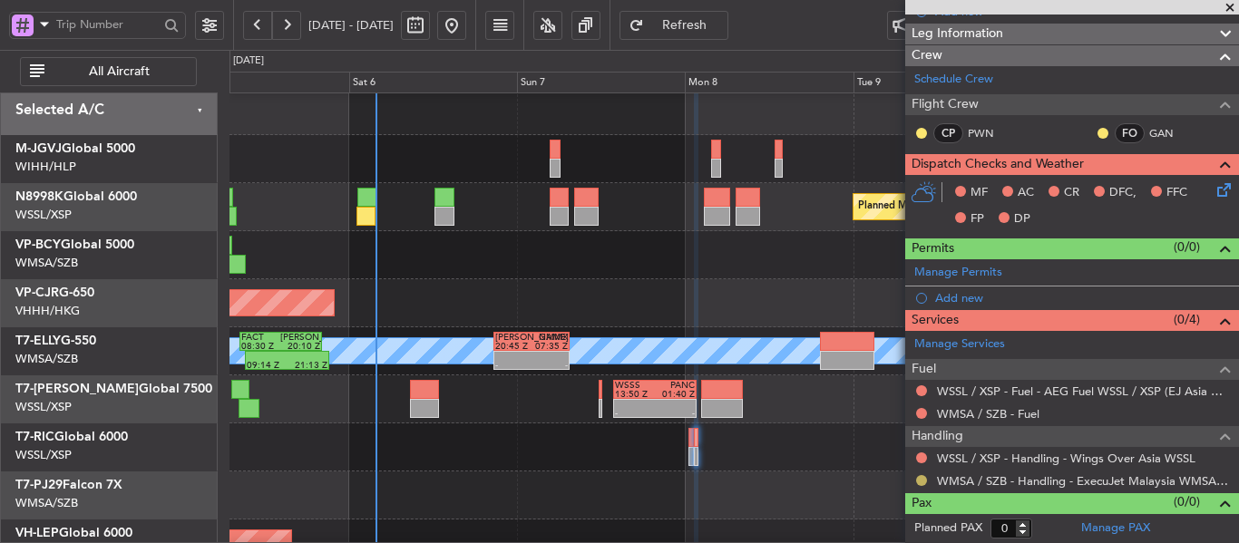
click at [922, 478] on button at bounding box center [921, 480] width 11 height 11
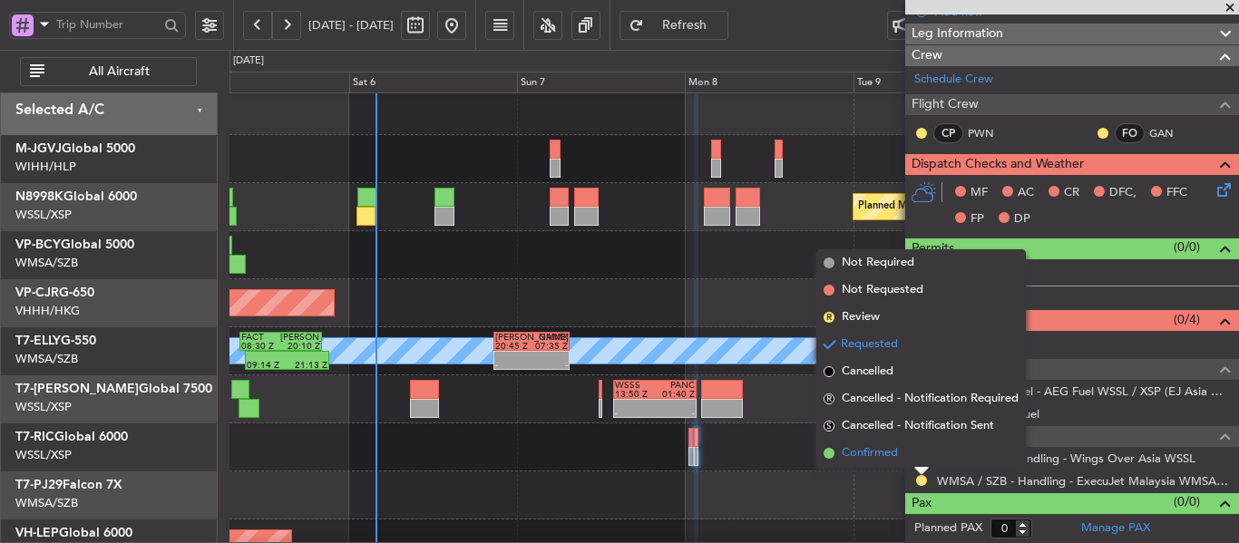
click at [829, 449] on span at bounding box center [828, 453] width 11 height 11
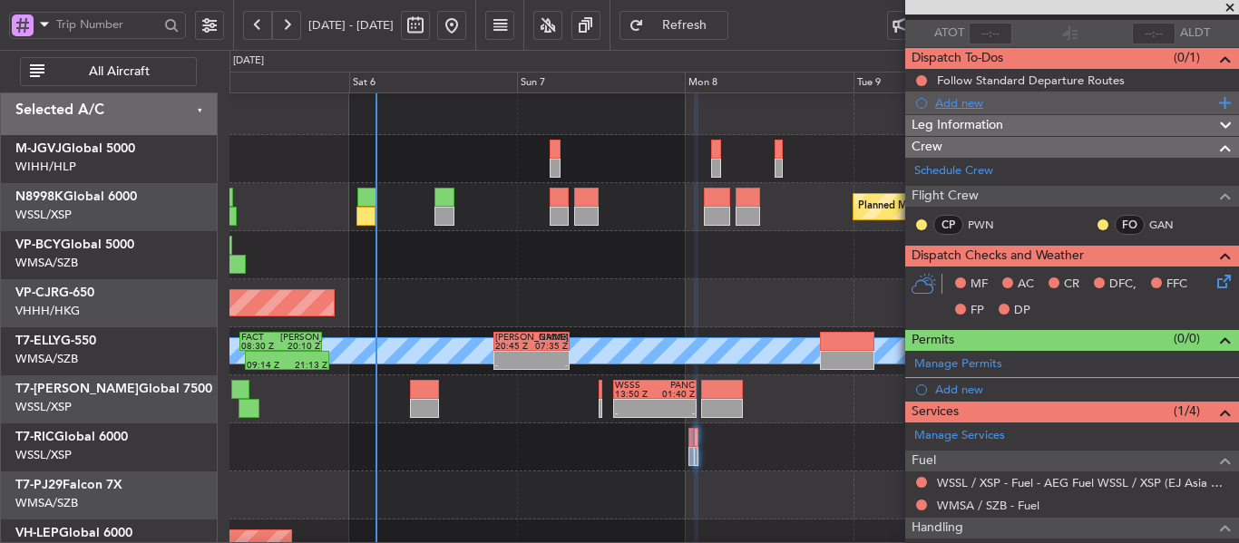
scroll to position [0, 0]
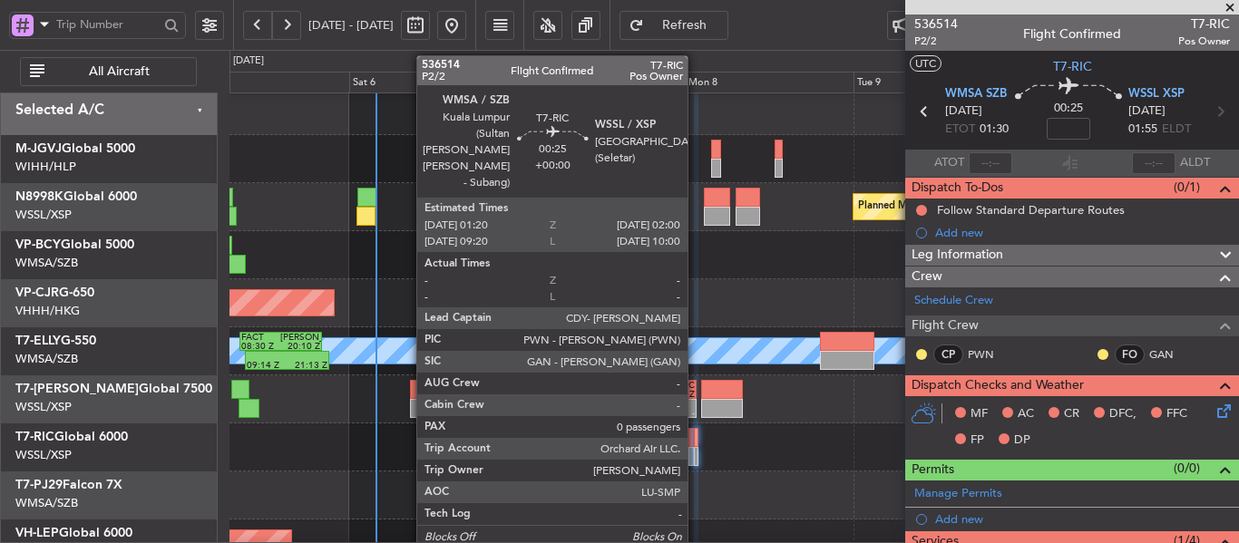
click at [696, 441] on div at bounding box center [696, 437] width 5 height 19
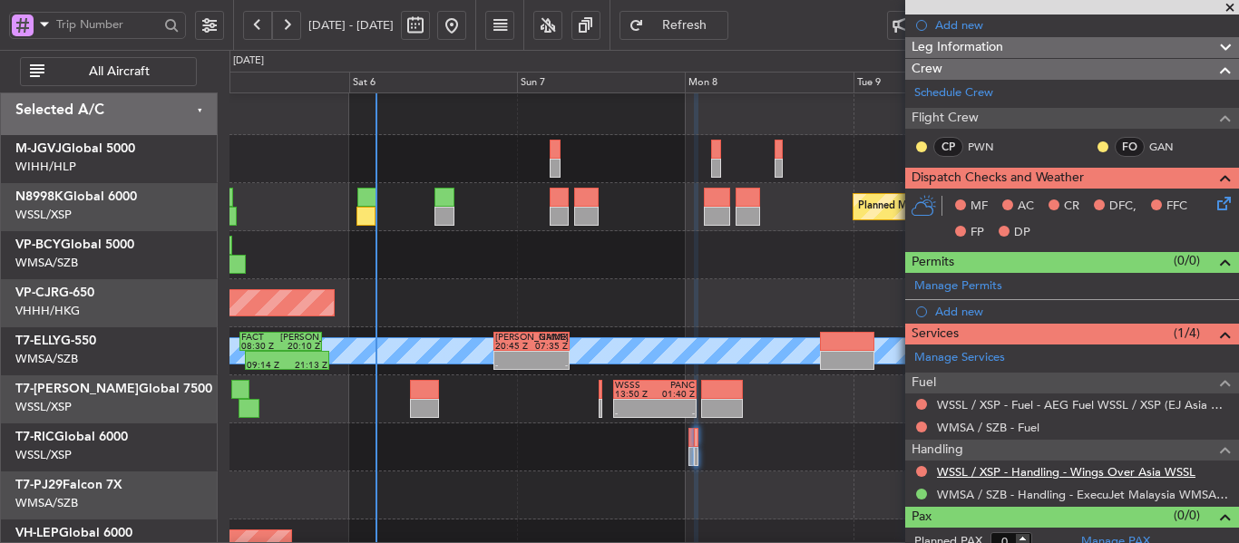
scroll to position [221, 0]
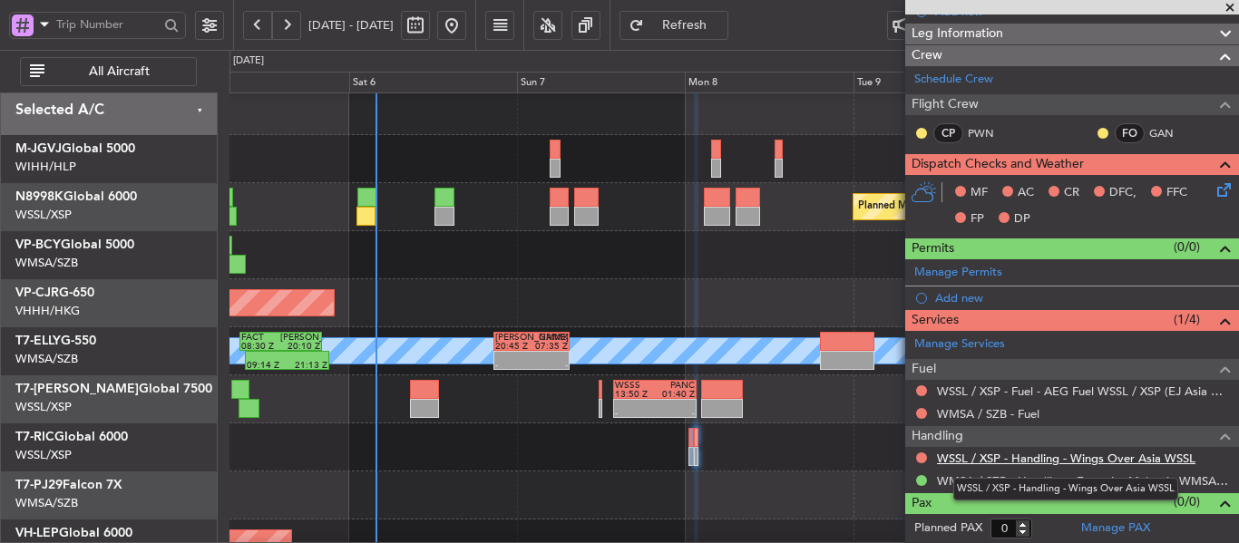
click at [978, 453] on link "WSSL / XSP - Handling - Wings Over Asia WSSL" at bounding box center [1066, 458] width 258 height 15
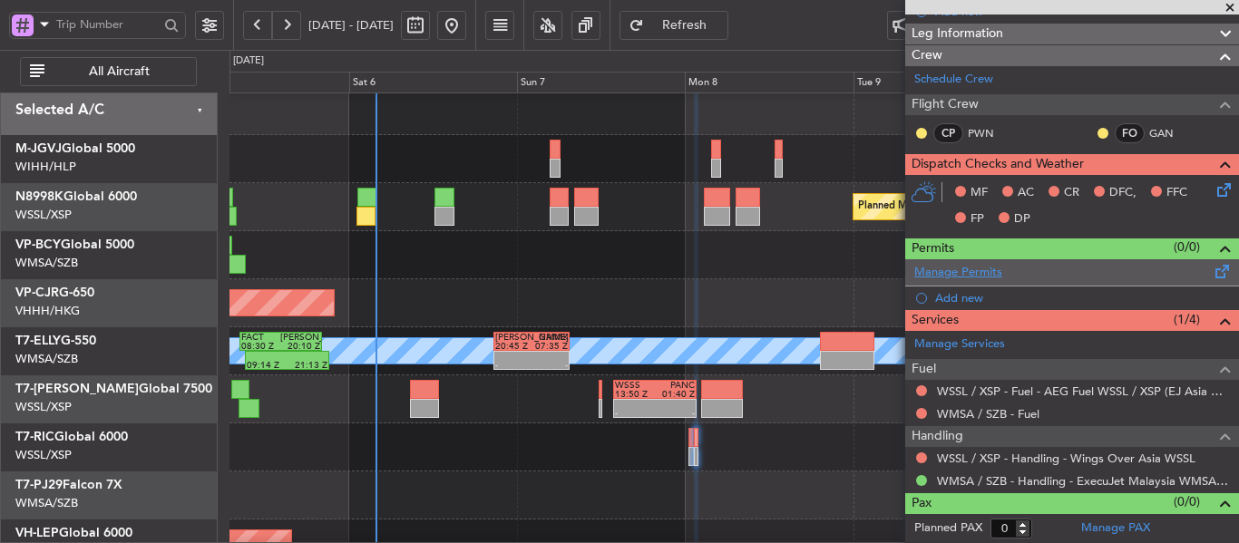
click at [957, 268] on link "Manage Permits" at bounding box center [958, 273] width 88 height 18
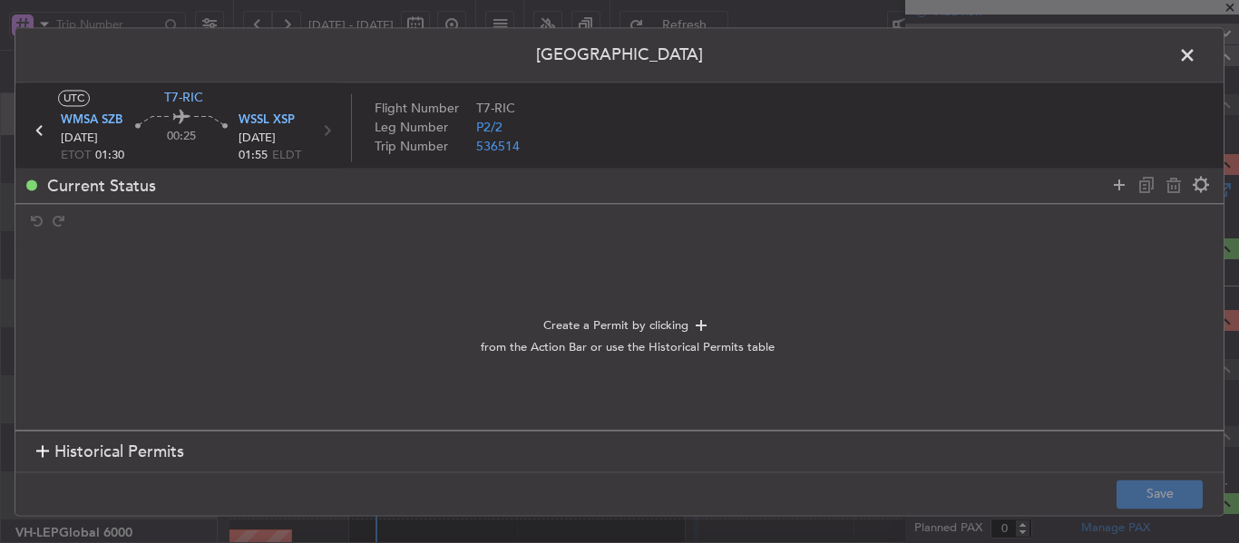
click at [43, 447] on div at bounding box center [42, 452] width 13 height 13
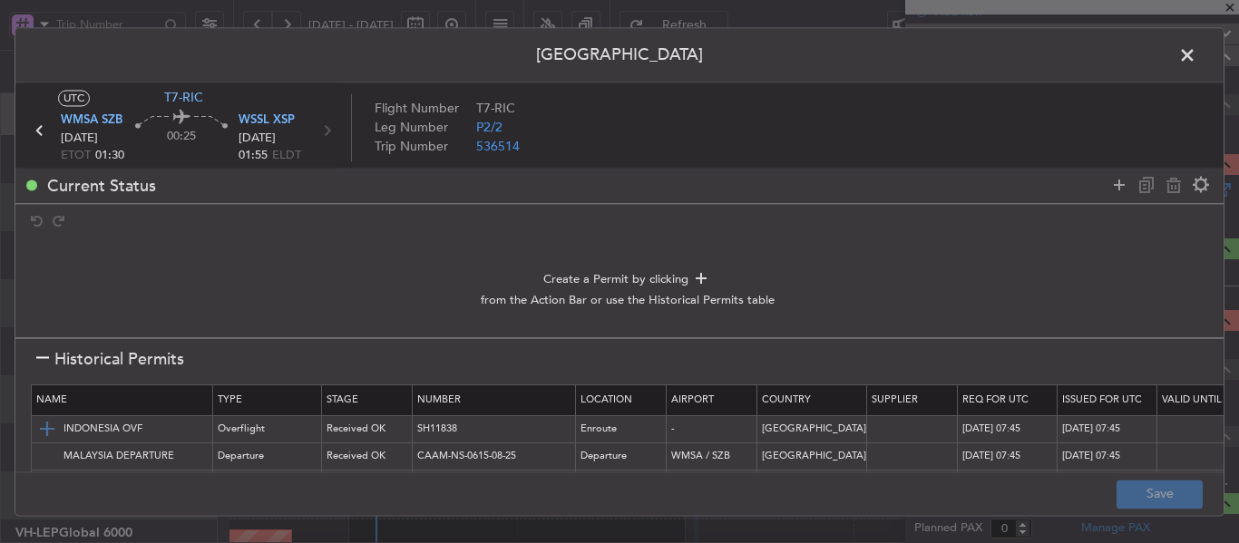
click at [37, 428] on img at bounding box center [47, 430] width 22 height 22
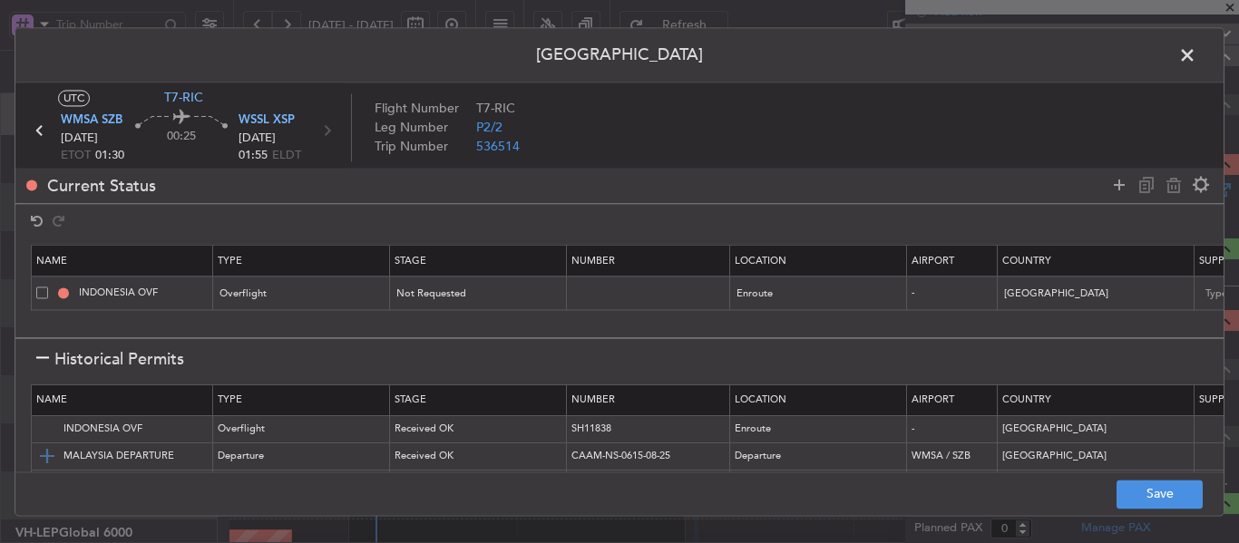
click at [38, 457] on img at bounding box center [47, 457] width 22 height 22
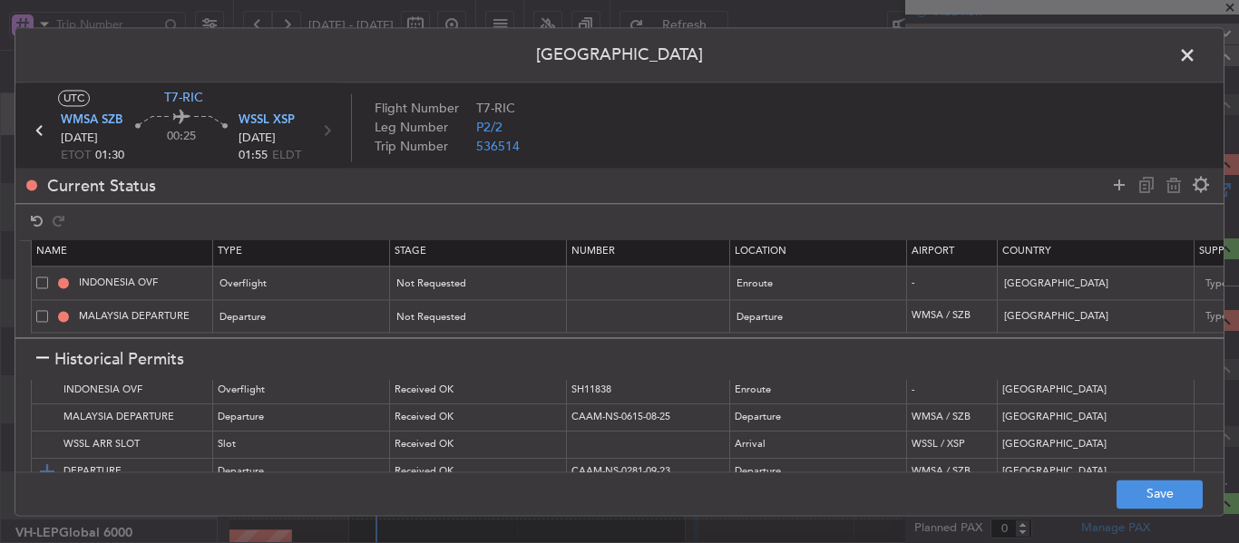
scroll to position [71, 0]
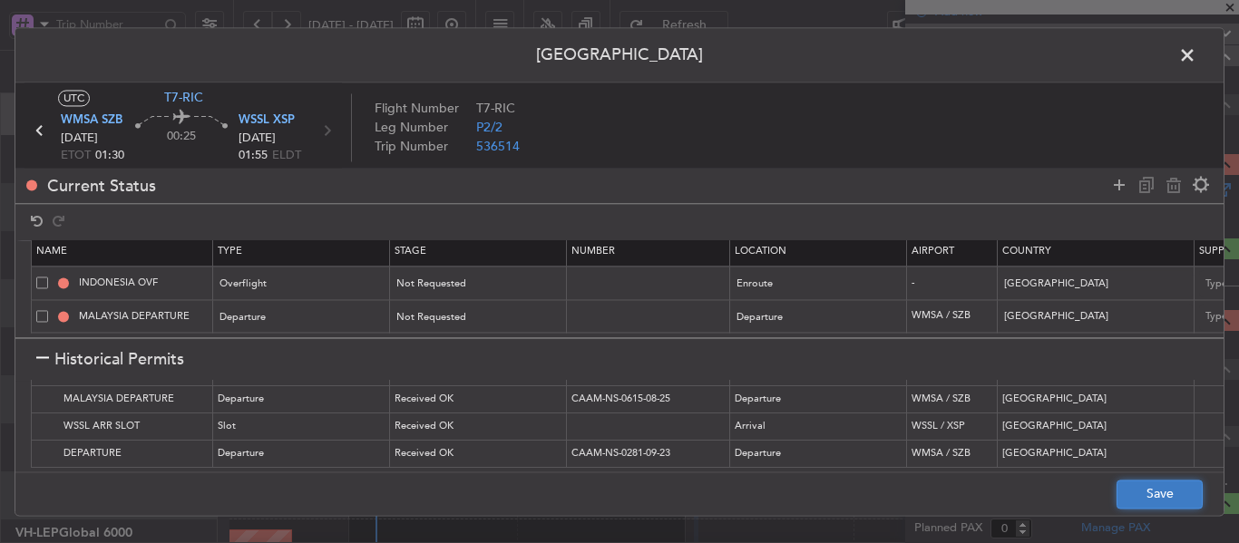
click at [1140, 482] on button "Save" at bounding box center [1159, 494] width 86 height 29
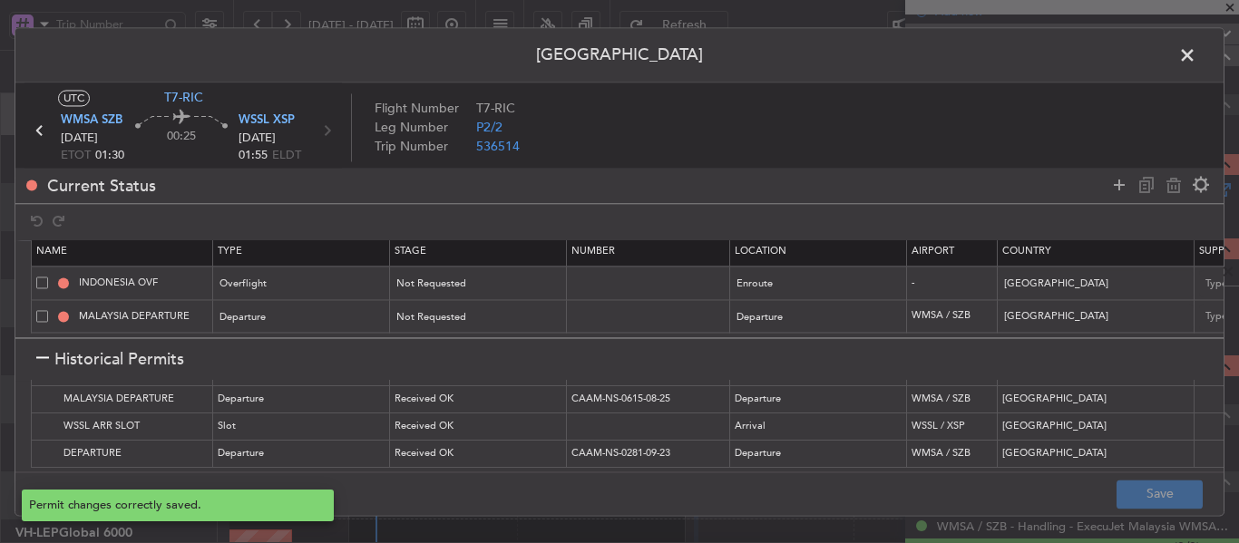
type input "NNN"
type input "2"
type input "NNN"
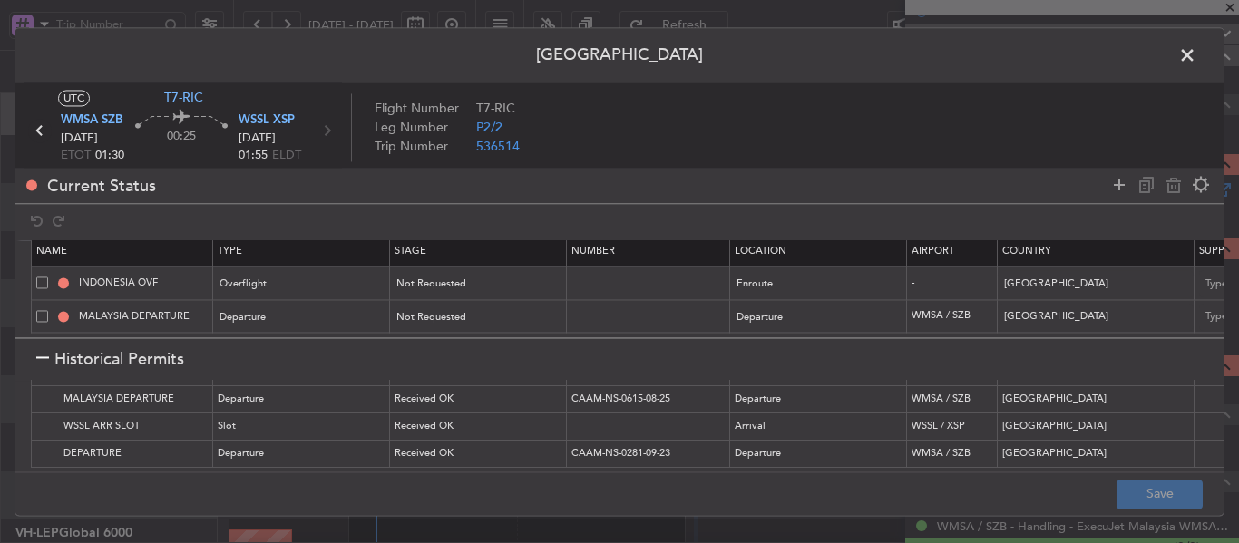
click at [44, 131] on icon at bounding box center [40, 131] width 24 height 24
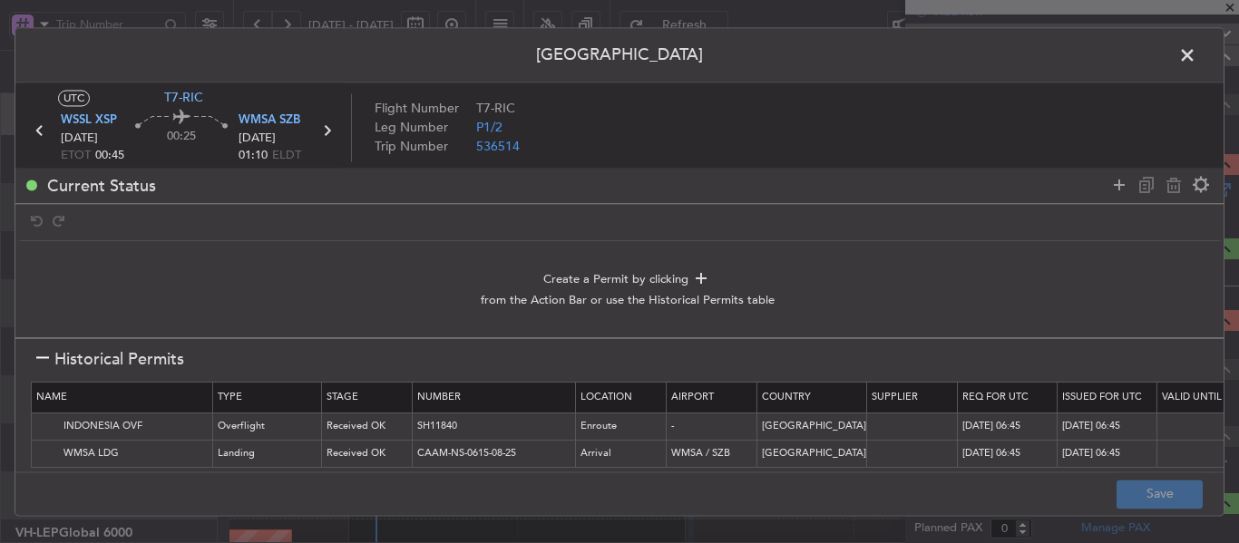
scroll to position [0, 0]
click at [39, 426] on img at bounding box center [47, 430] width 22 height 22
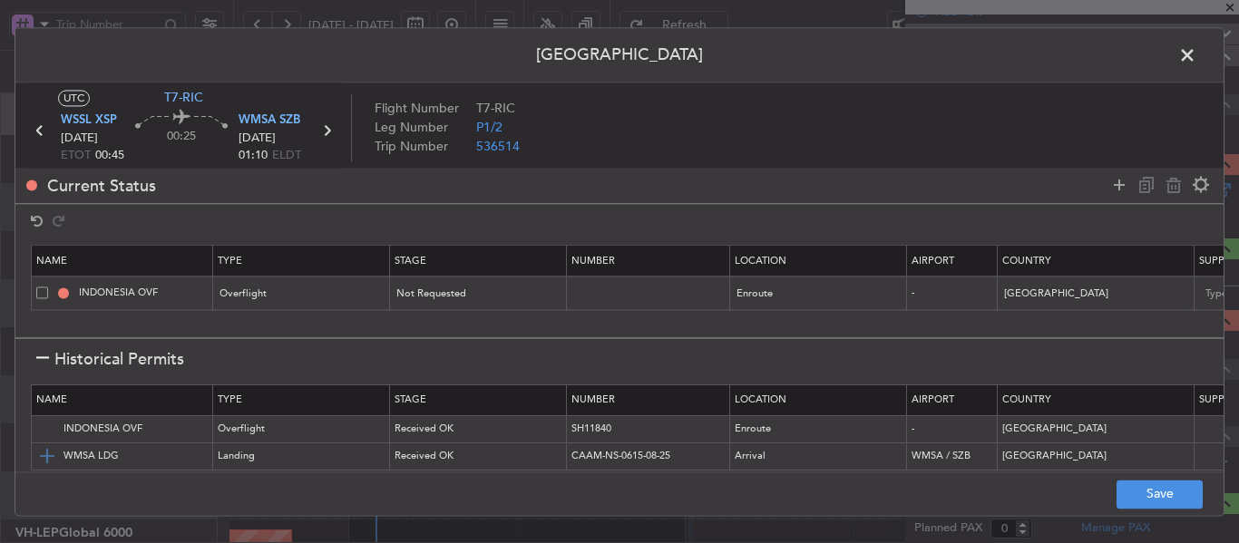
click at [41, 449] on img at bounding box center [47, 457] width 22 height 22
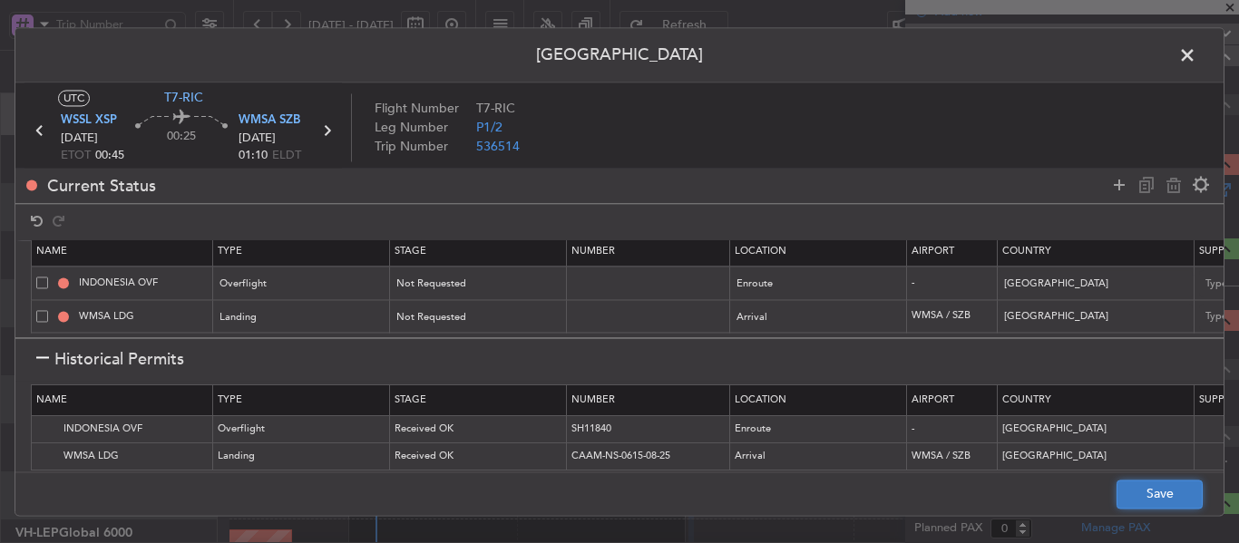
click at [1154, 495] on button "Save" at bounding box center [1159, 494] width 86 height 29
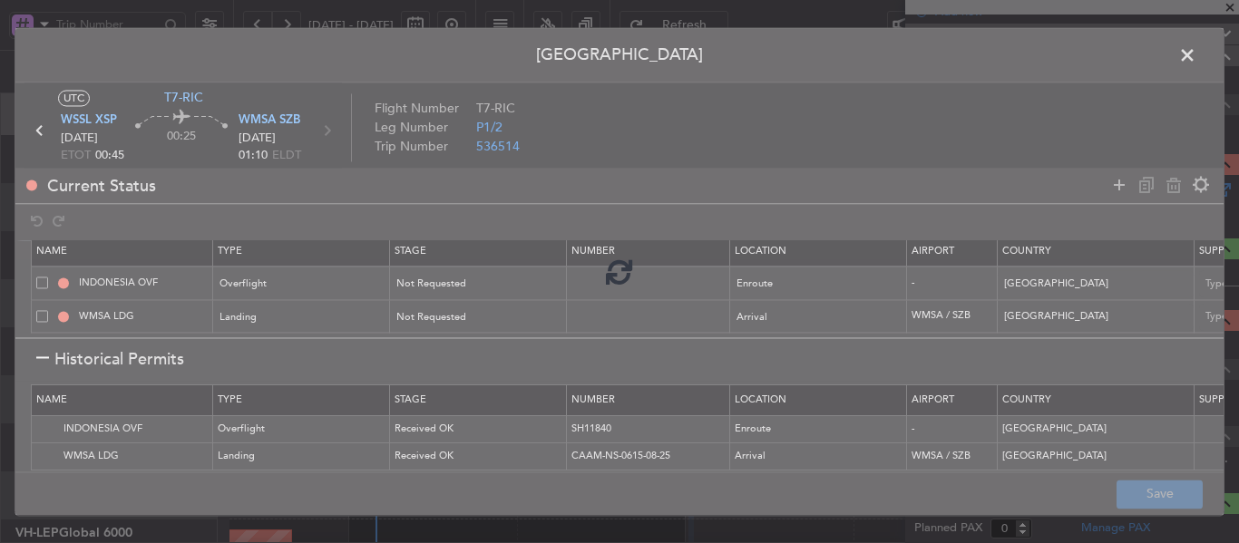
type input "NNN"
type input "2"
type input "NNN"
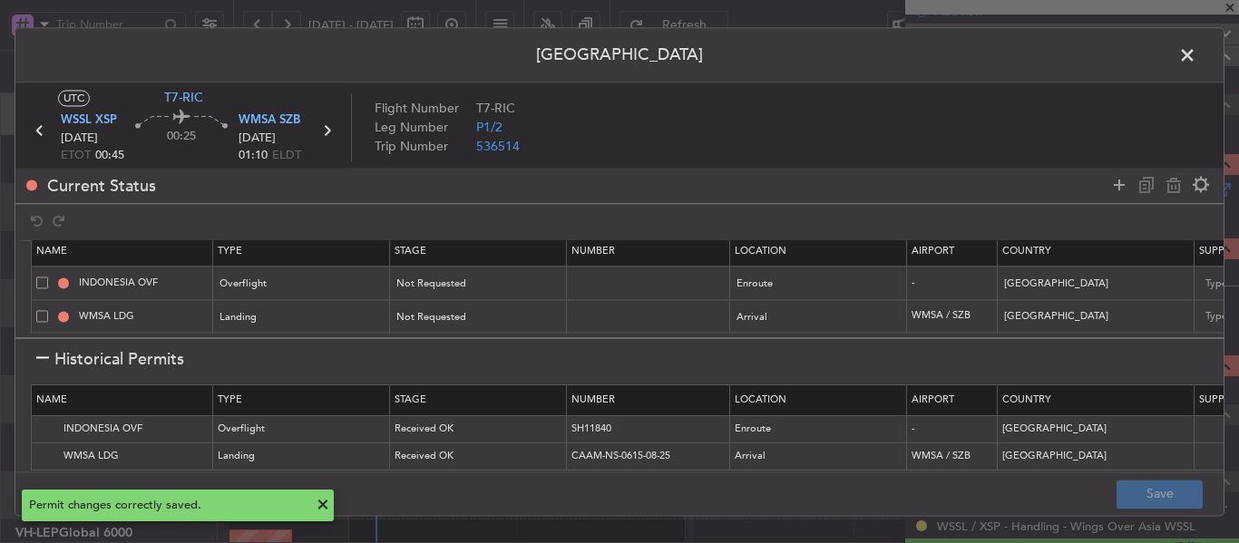
click at [1196, 63] on span at bounding box center [1196, 60] width 0 height 36
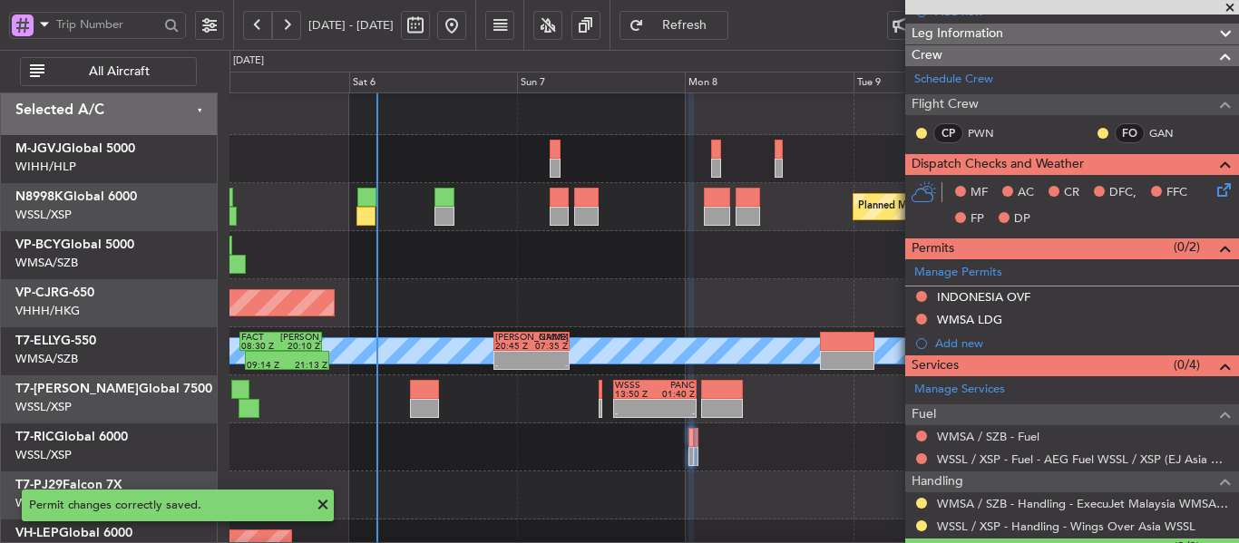
click at [715, 24] on span "Refresh" at bounding box center [685, 25] width 74 height 13
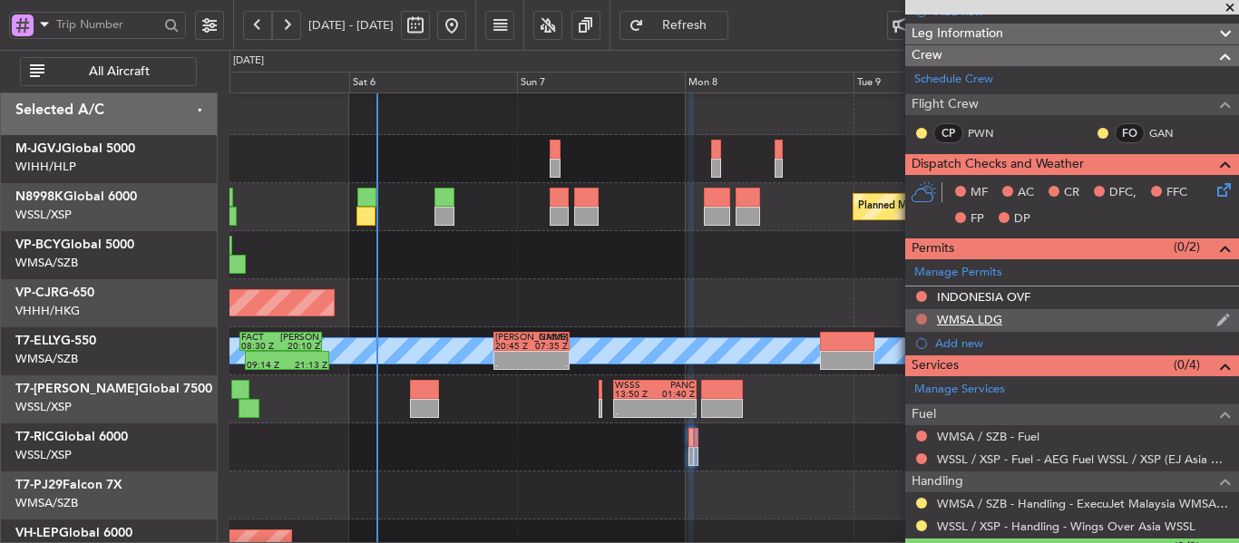
click at [922, 318] on button at bounding box center [921, 319] width 11 height 11
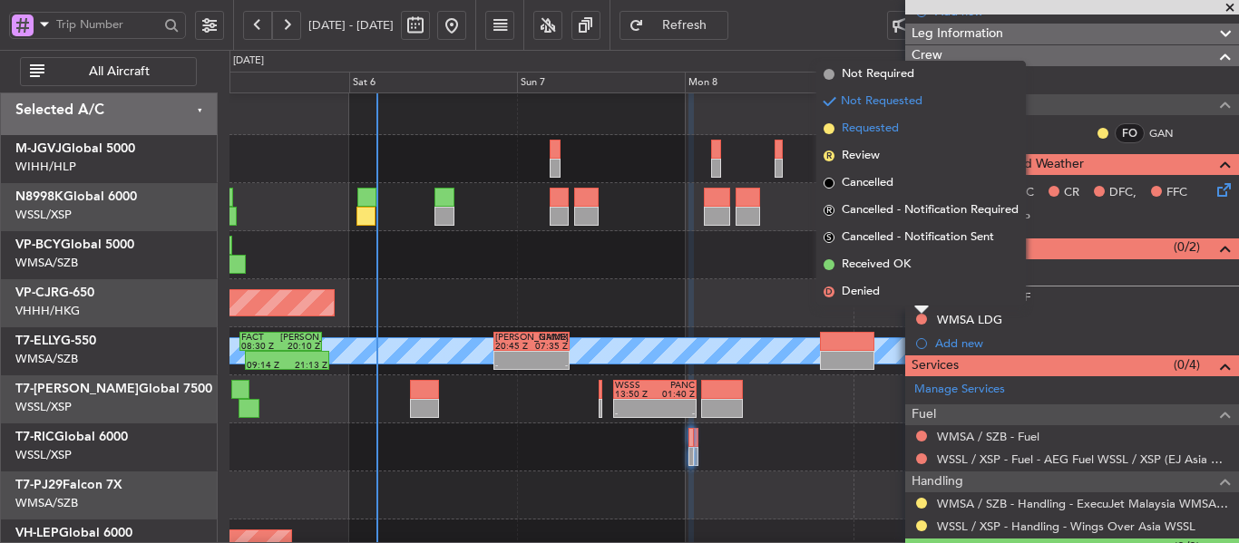
click at [823, 121] on li "Requested" at bounding box center [920, 128] width 209 height 27
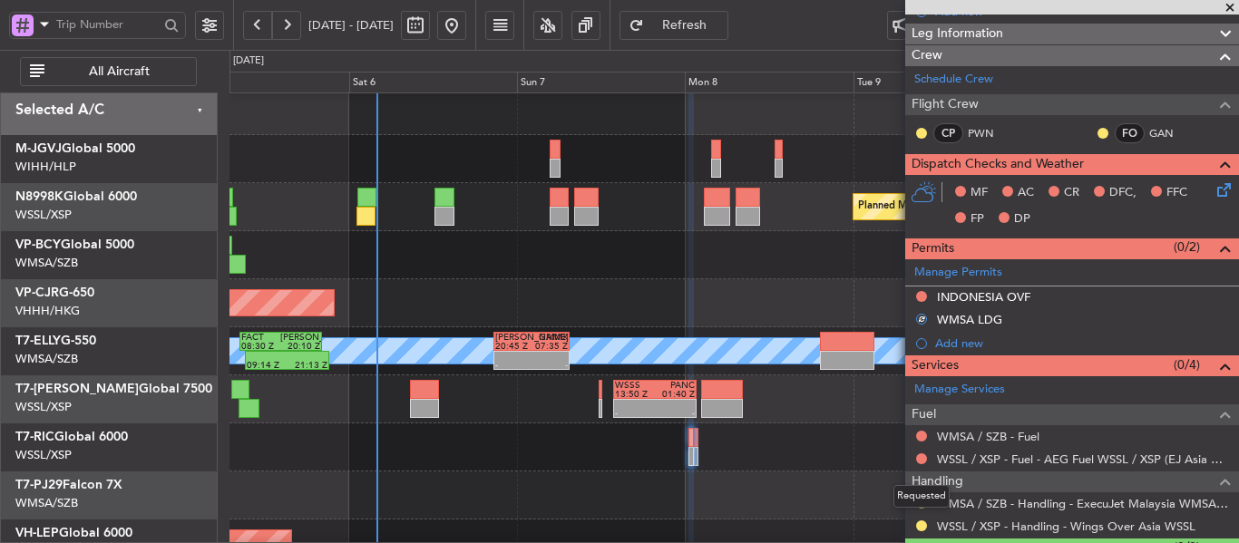
click at [918, 507] on div "Requested" at bounding box center [921, 496] width 56 height 23
click at [919, 500] on button at bounding box center [921, 503] width 11 height 11
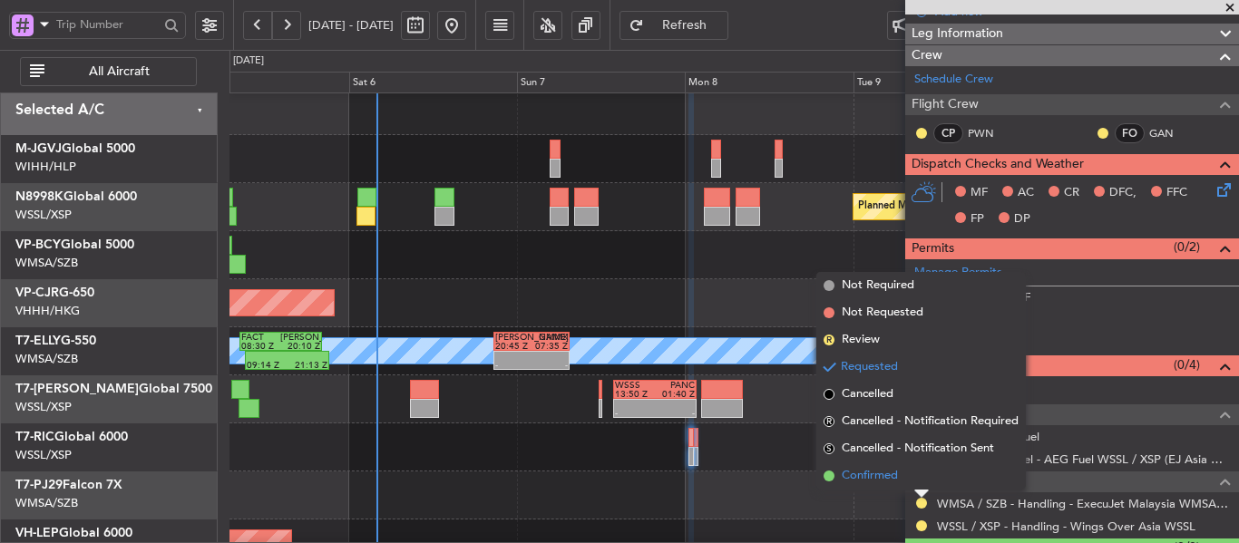
click at [827, 477] on span at bounding box center [828, 476] width 11 height 11
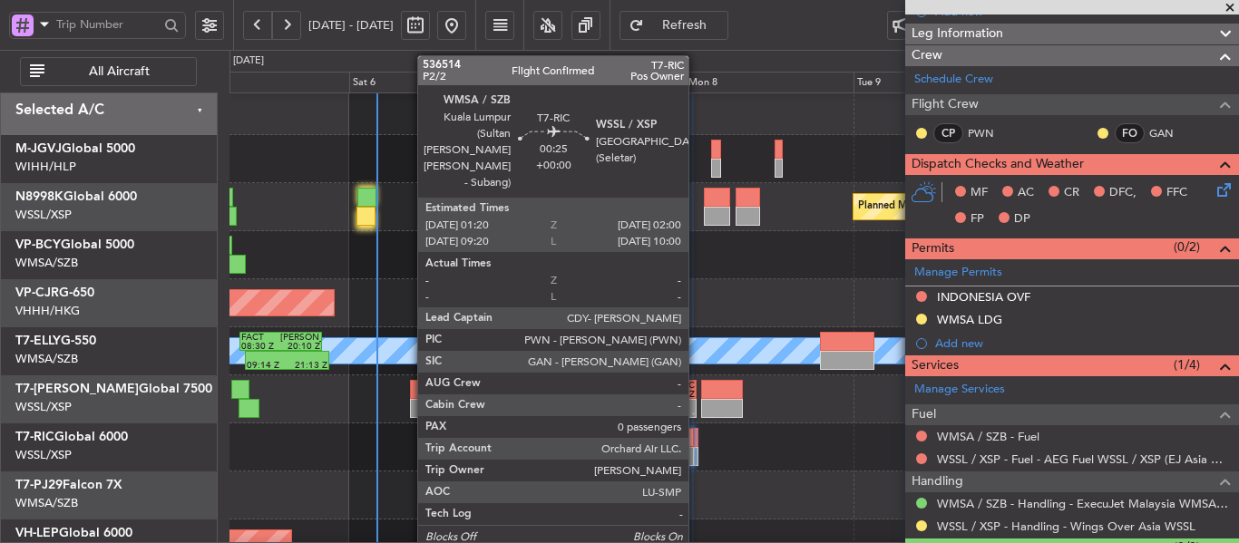
click at [696, 454] on div at bounding box center [696, 456] width 5 height 19
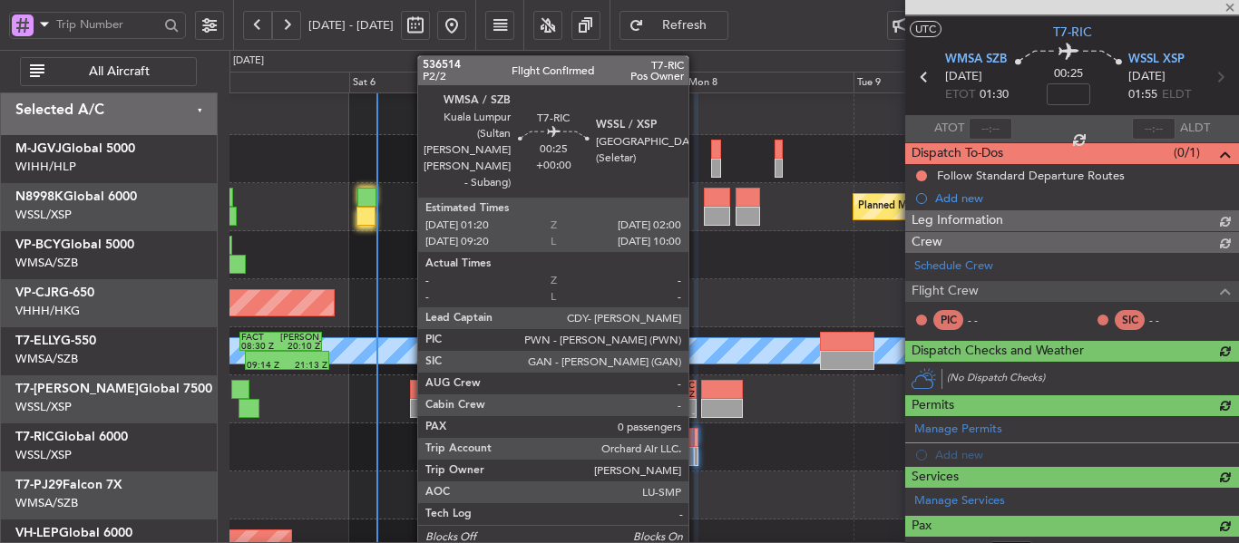
scroll to position [221, 0]
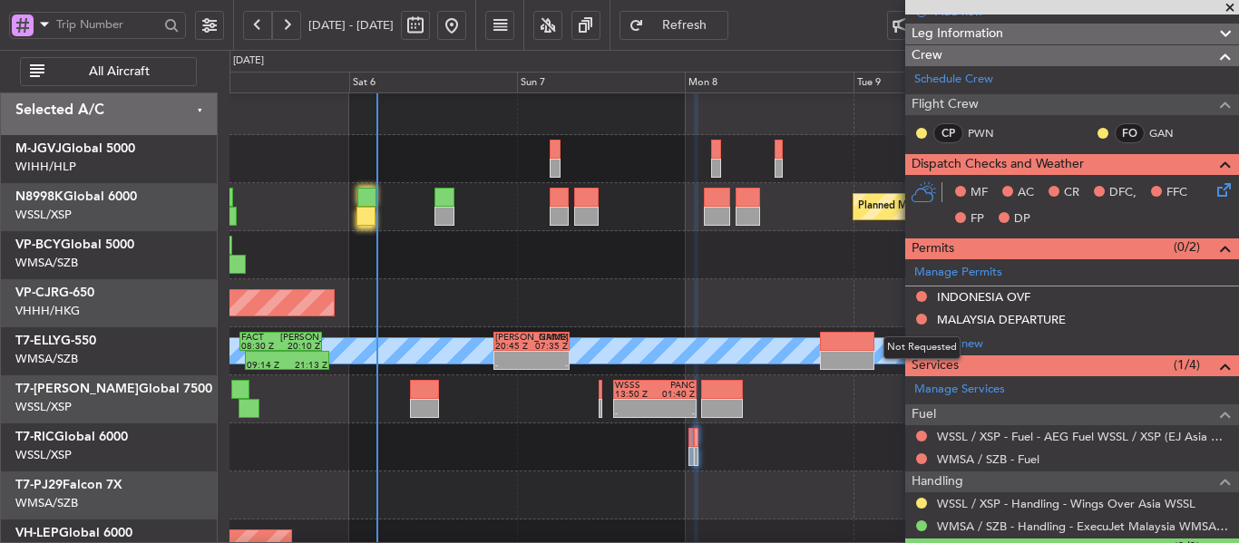
click at [920, 318] on button at bounding box center [921, 319] width 11 height 11
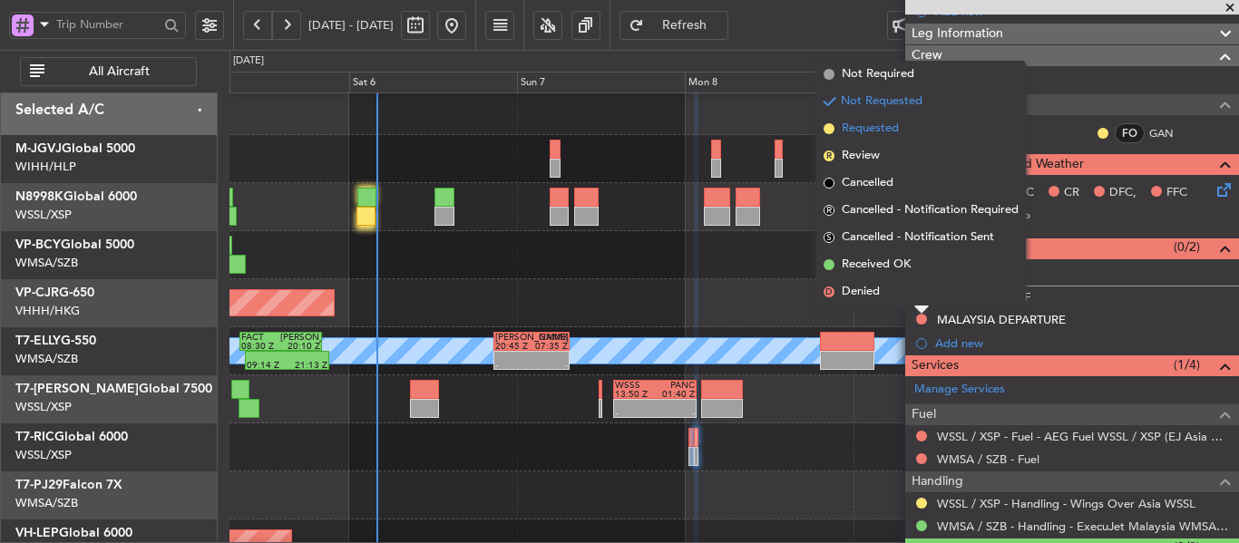
click at [830, 126] on span at bounding box center [828, 128] width 11 height 11
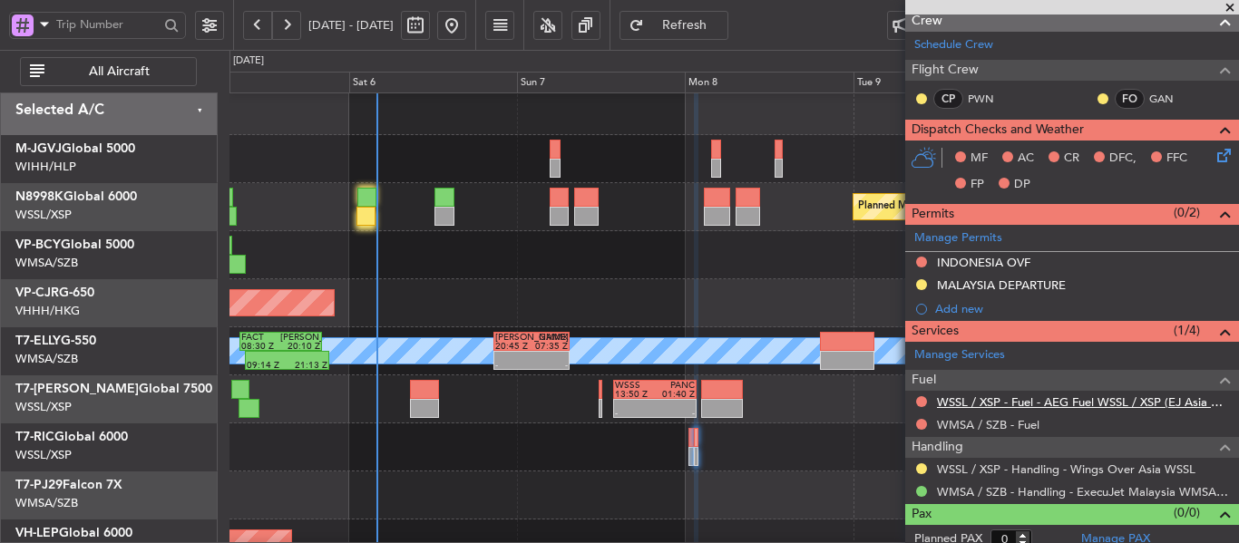
scroll to position [267, 0]
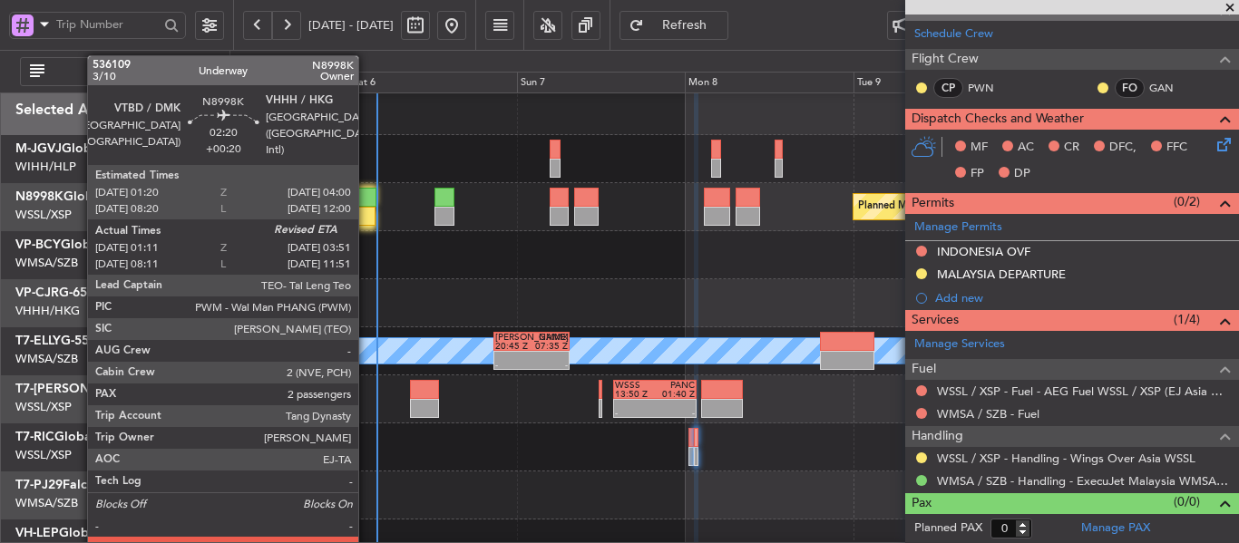
click at [366, 218] on div at bounding box center [365, 216] width 19 height 19
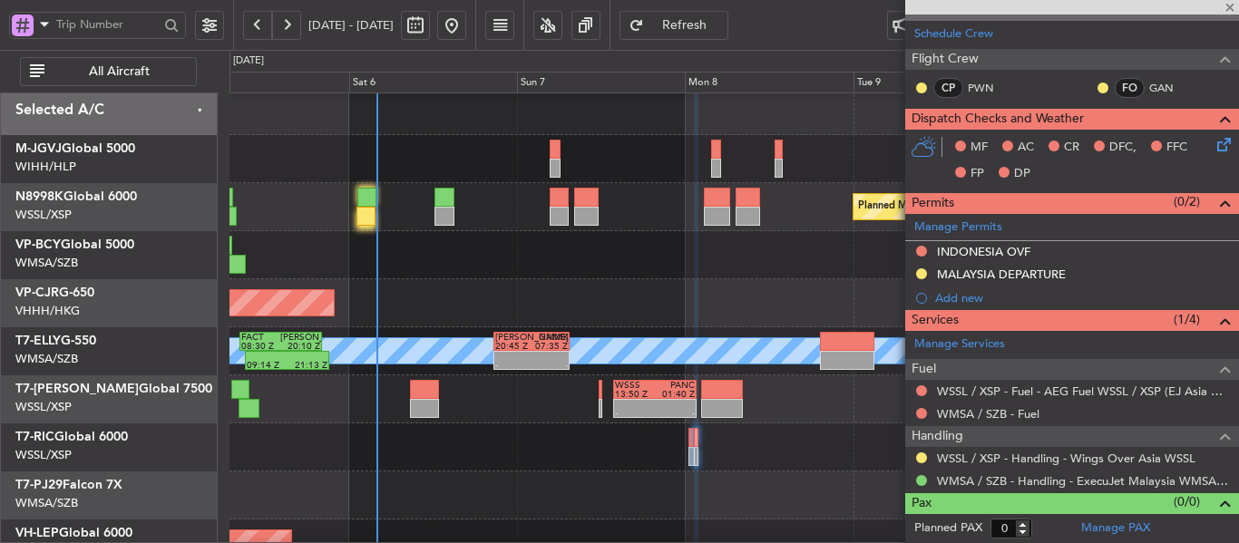
type input "+00:20"
type input "01:21"
type input "2"
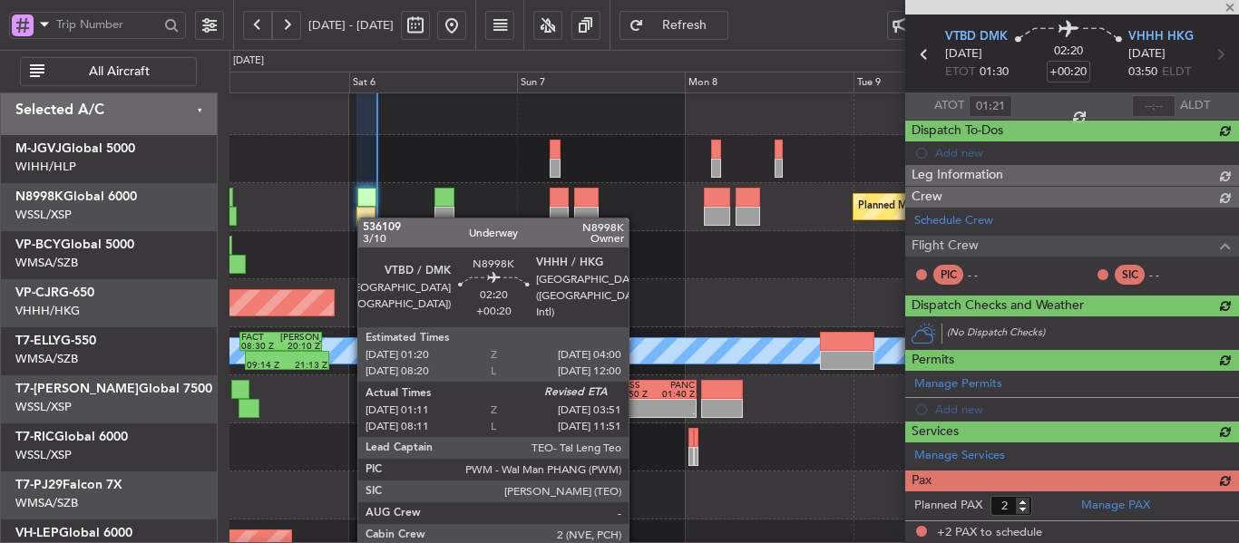
scroll to position [357, 0]
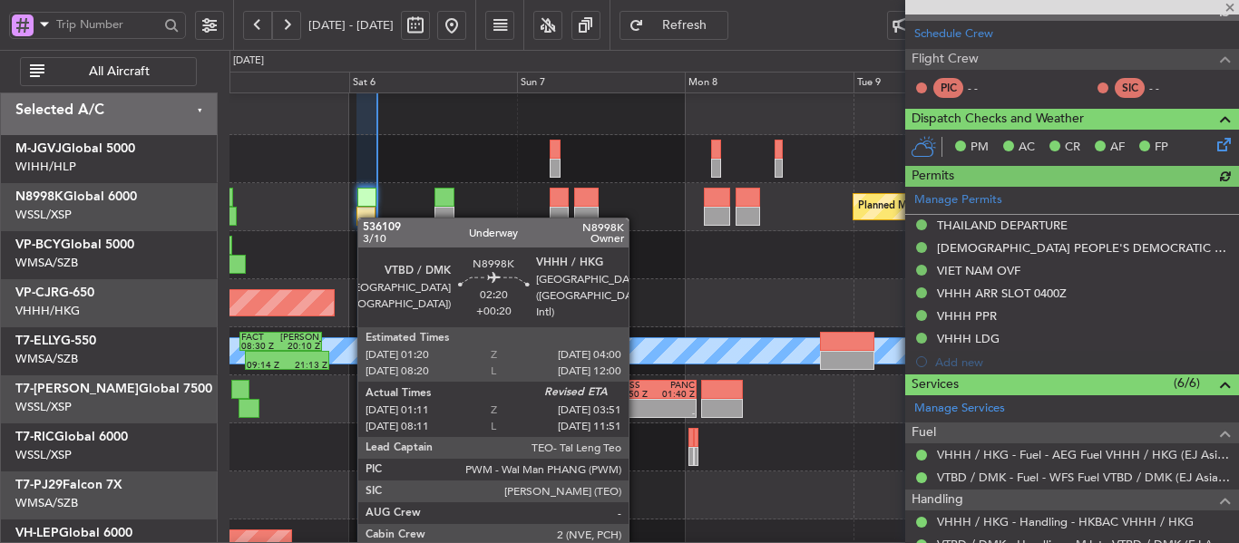
type input "[PERSON_NAME] (BTA)"
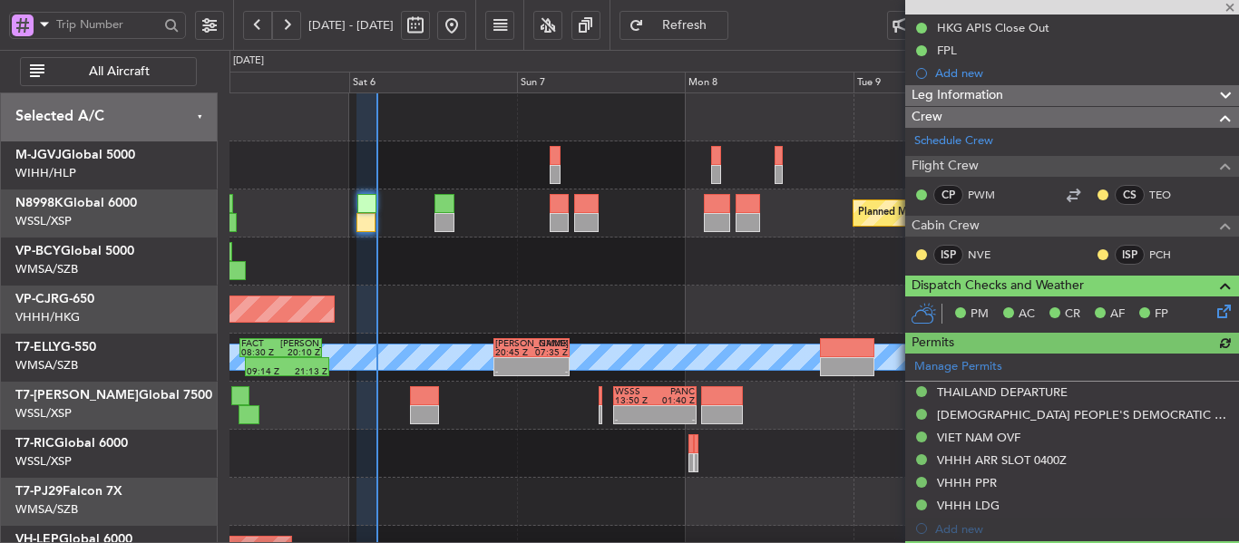
scroll to position [0, 0]
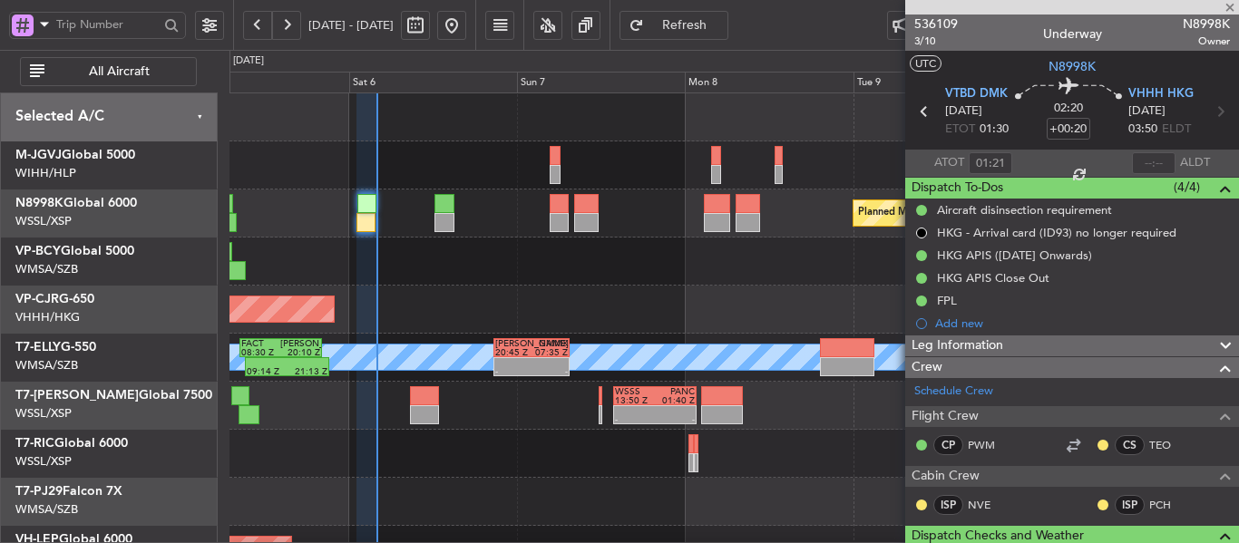
click at [1145, 159] on div at bounding box center [1154, 163] width 44 height 22
click at [1145, 159] on input "text" at bounding box center [1154, 163] width 44 height 22
click at [1028, 169] on section "ATOT 01:21 0350 ALDT" at bounding box center [1072, 163] width 334 height 27
type input "03:50"
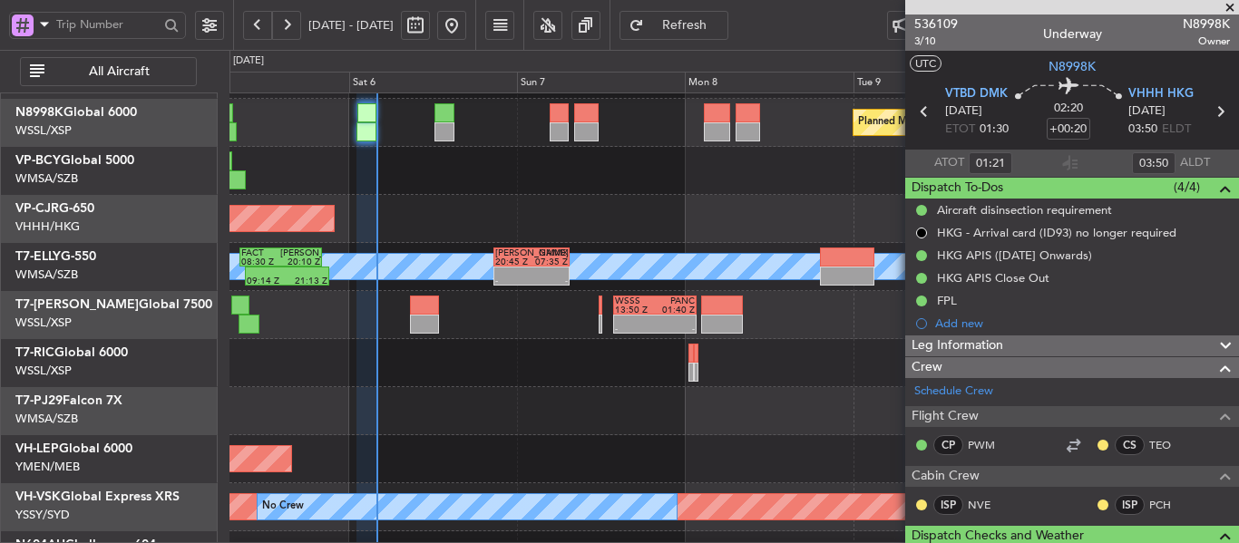
scroll to position [174, 0]
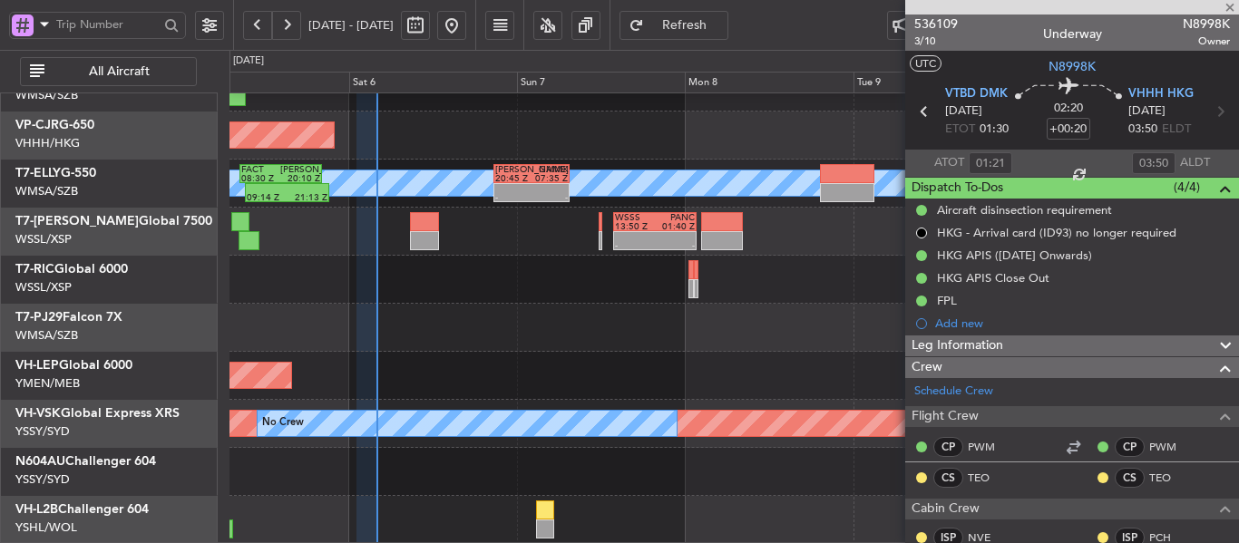
type input "[PERSON_NAME] (BTA)"
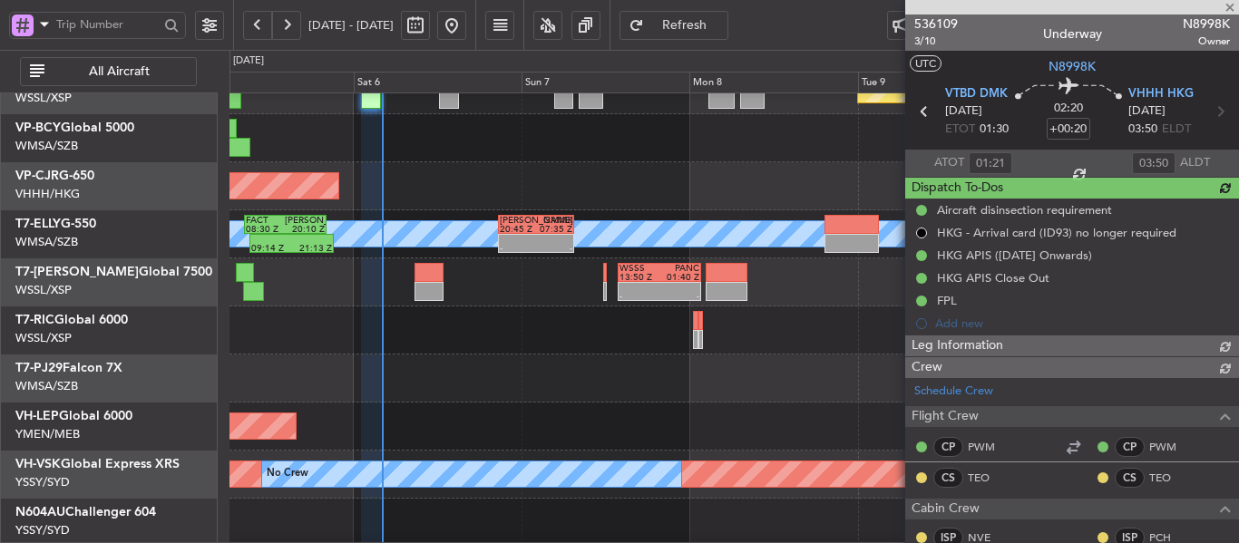
click at [482, 443] on div "Unplanned Maint Wichita (Wichita Mid-continent)" at bounding box center [733, 427] width 1008 height 48
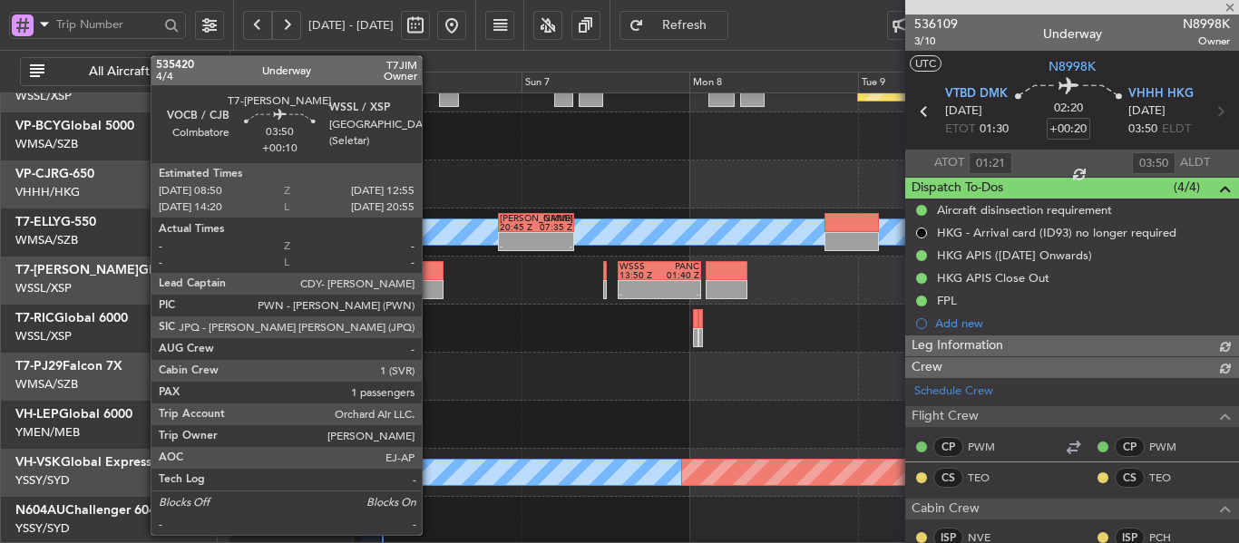
type input "[PERSON_NAME] (BTA)"
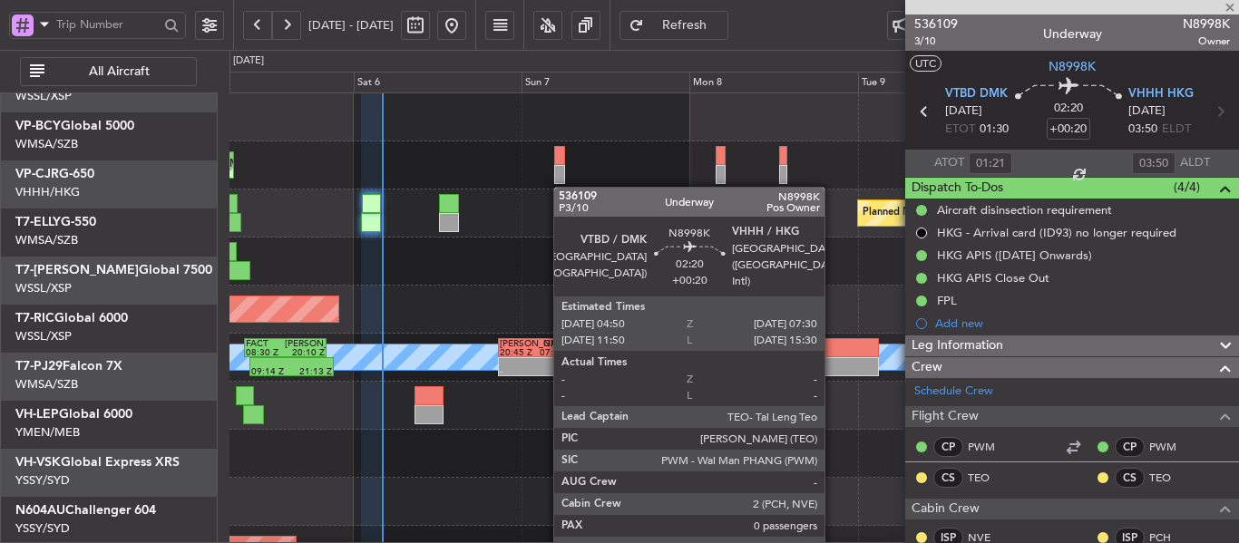
scroll to position [0, 0]
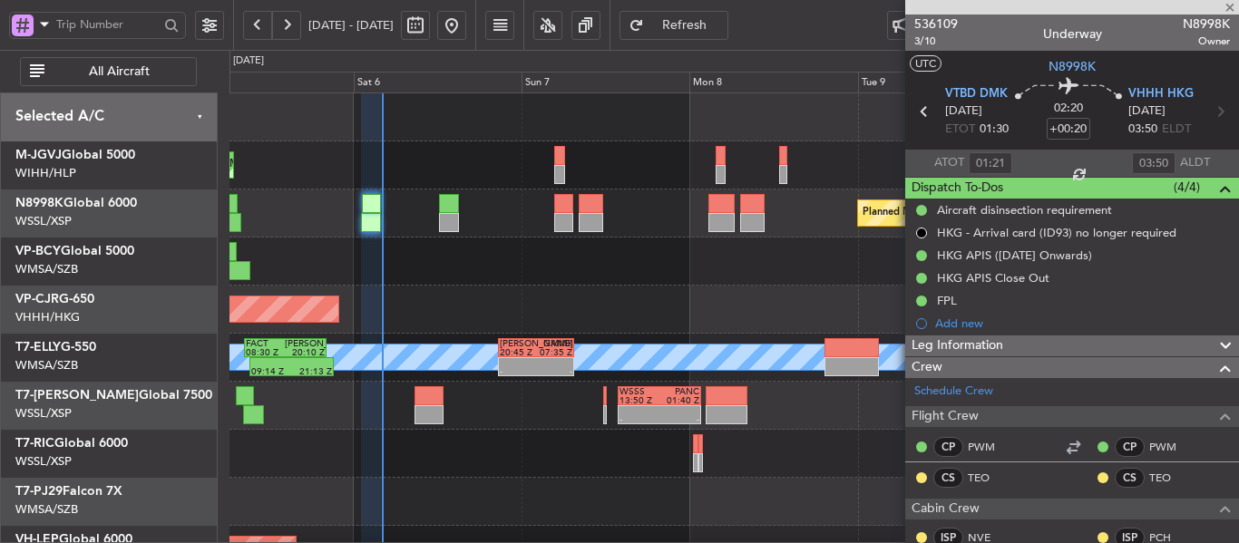
type input "+00:10"
type input "1"
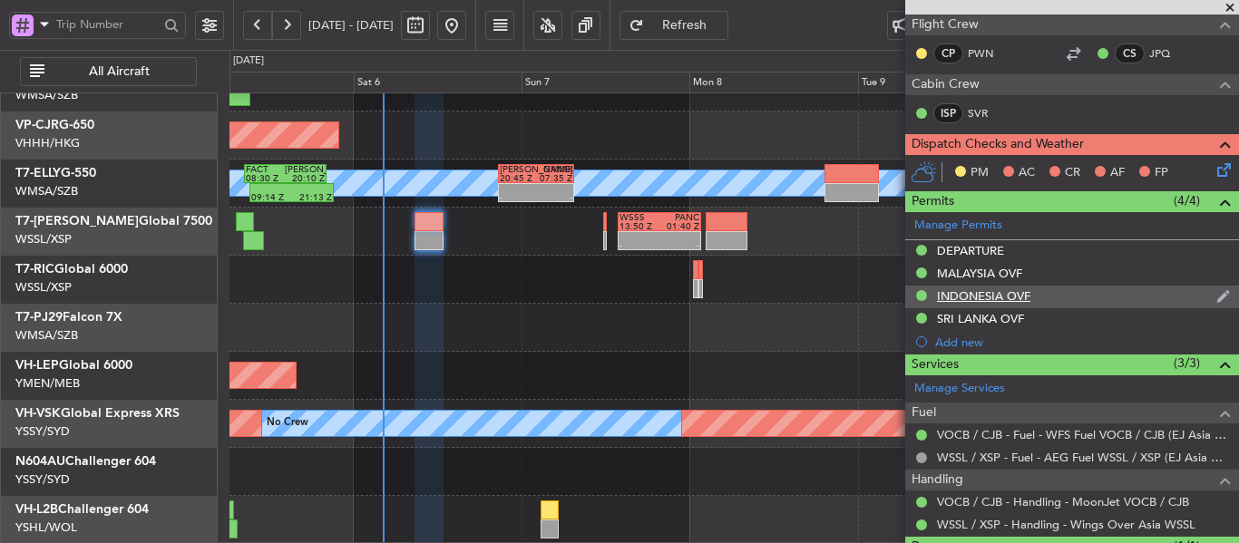
scroll to position [249, 0]
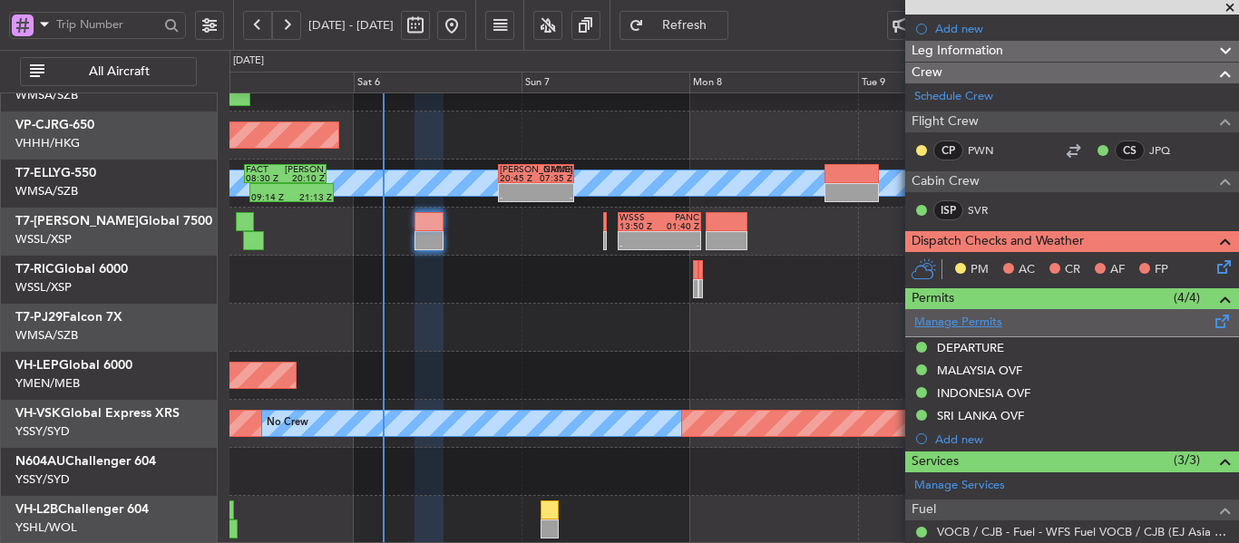
click at [957, 326] on link "Manage Permits" at bounding box center [958, 323] width 88 height 18
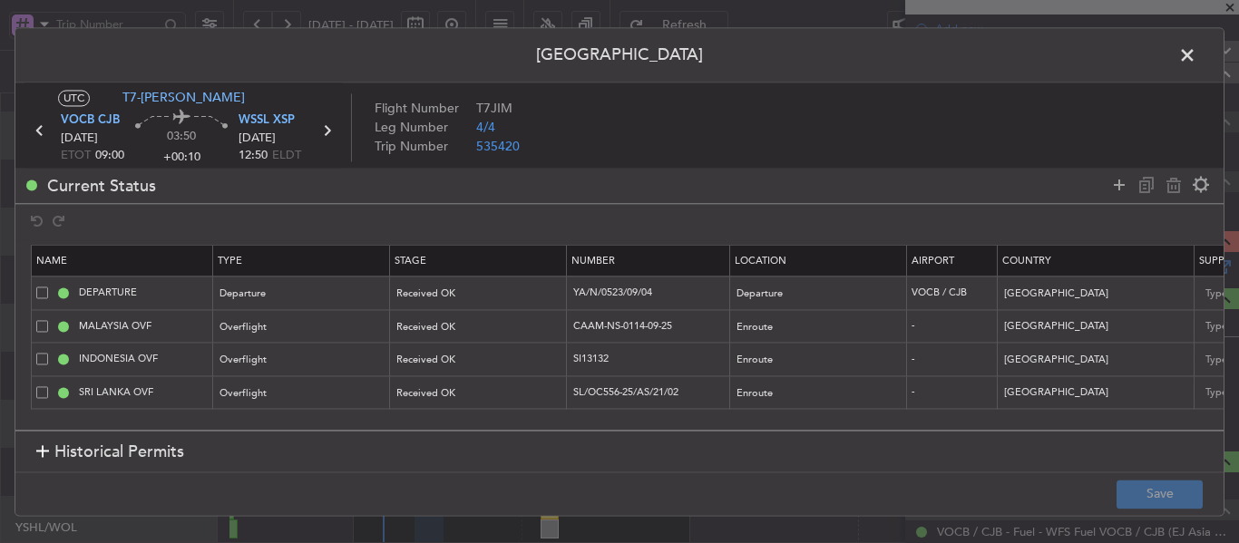
drag, startPoint x: 674, startPoint y: 281, endPoint x: 605, endPoint y: 287, distance: 69.1
click at [605, 287] on td "YA/N/0523/09/04" at bounding box center [648, 294] width 163 height 34
drag, startPoint x: 696, startPoint y: 291, endPoint x: 455, endPoint y: 290, distance: 240.3
click at [455, 290] on tr "DEPARTURE Departure Received OK YA/N/0523/09/04 Departure VOCB / CJB India [DAT…" at bounding box center [1188, 294] width 2313 height 34
drag, startPoint x: 694, startPoint y: 396, endPoint x: 541, endPoint y: 402, distance: 152.5
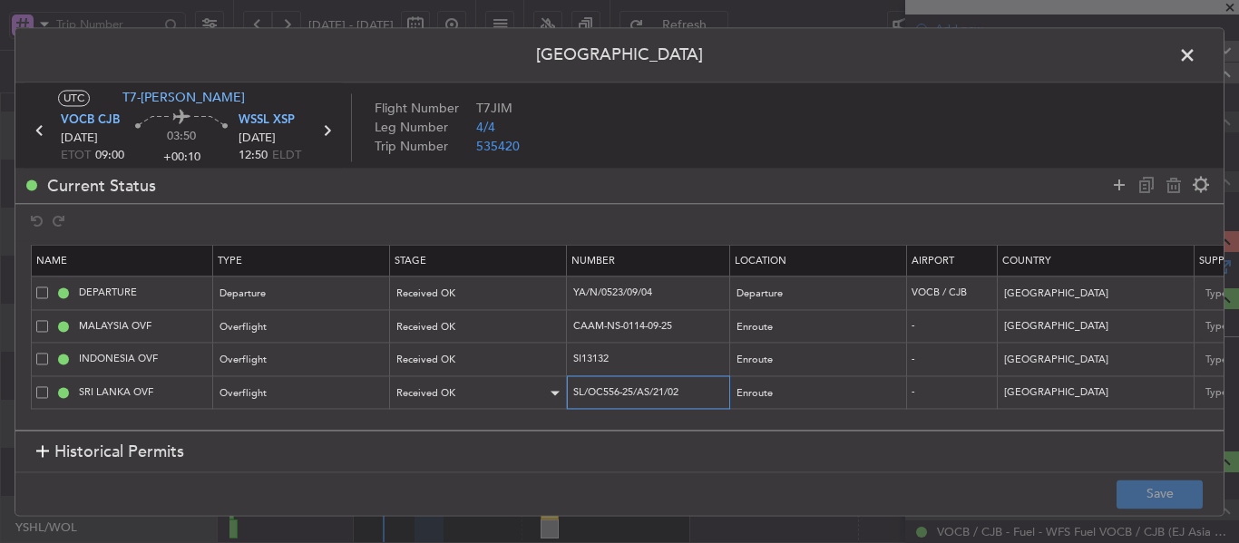
click at [541, 402] on tr "SRI LANKA OVF Overflight Received OK SL/OC556-25/AS/21/02 Enroute - [GEOGRAPHIC…" at bounding box center [1188, 393] width 2313 height 34
drag, startPoint x: 645, startPoint y: 356, endPoint x: 551, endPoint y: 349, distance: 93.7
click at [551, 349] on tr "INDONESIA OVF Overflight Received OK SI13132 Enroute - [GEOGRAPHIC_DATA] [DATE]…" at bounding box center [1188, 360] width 2313 height 34
drag, startPoint x: 704, startPoint y: 326, endPoint x: 555, endPoint y: 340, distance: 149.3
click at [528, 336] on tr "MALAYSIA OVF Overflight Received OK CAAM-NS-0114-09-25 Enroute - [GEOGRAPHIC_DA…" at bounding box center [1188, 327] width 2313 height 34
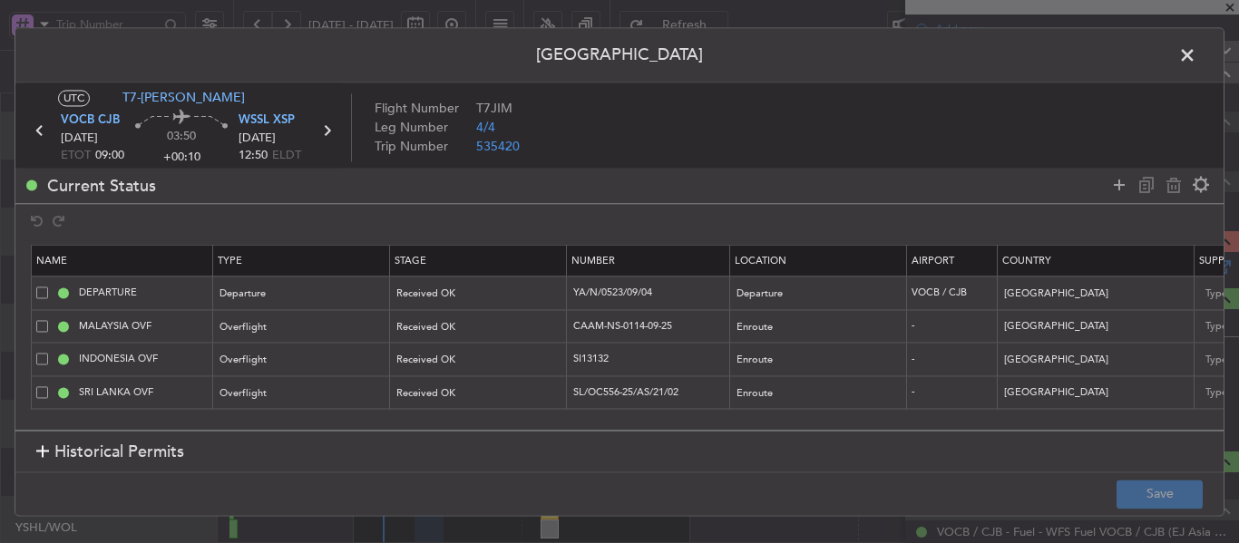
click at [1196, 51] on span at bounding box center [1196, 60] width 0 height 36
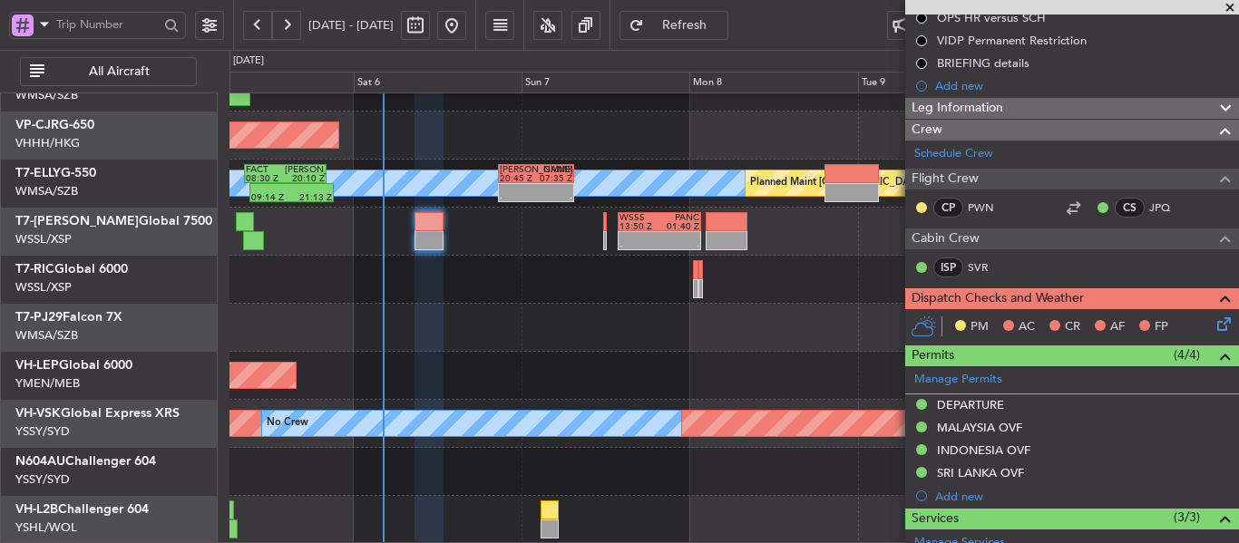
scroll to position [0, 0]
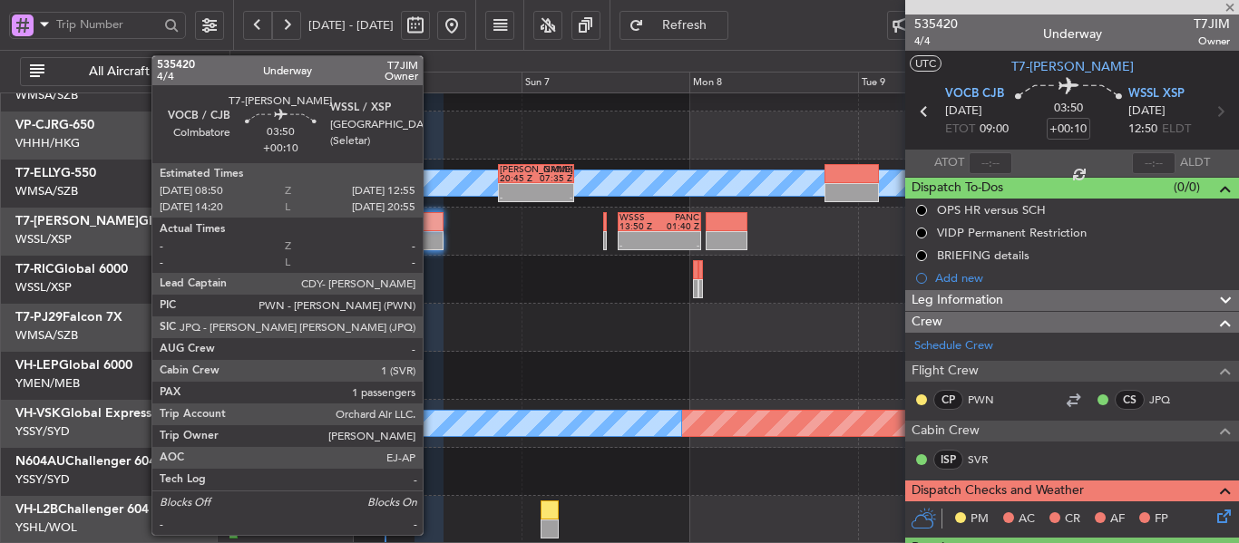
click at [431, 234] on div at bounding box center [428, 240] width 29 height 19
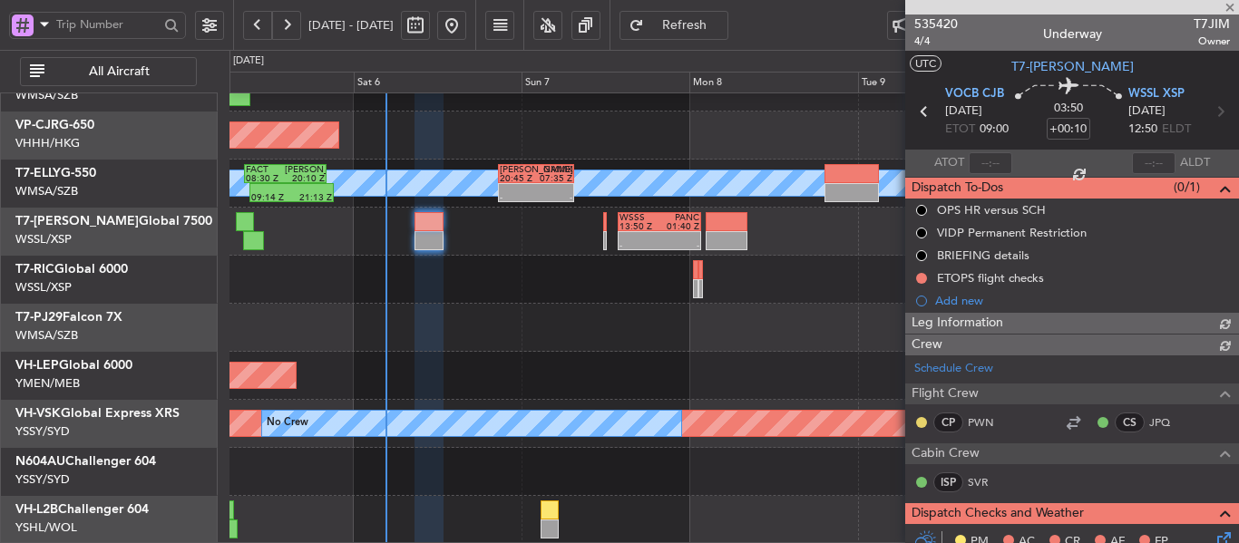
type input "[PERSON_NAME] (LEU)"
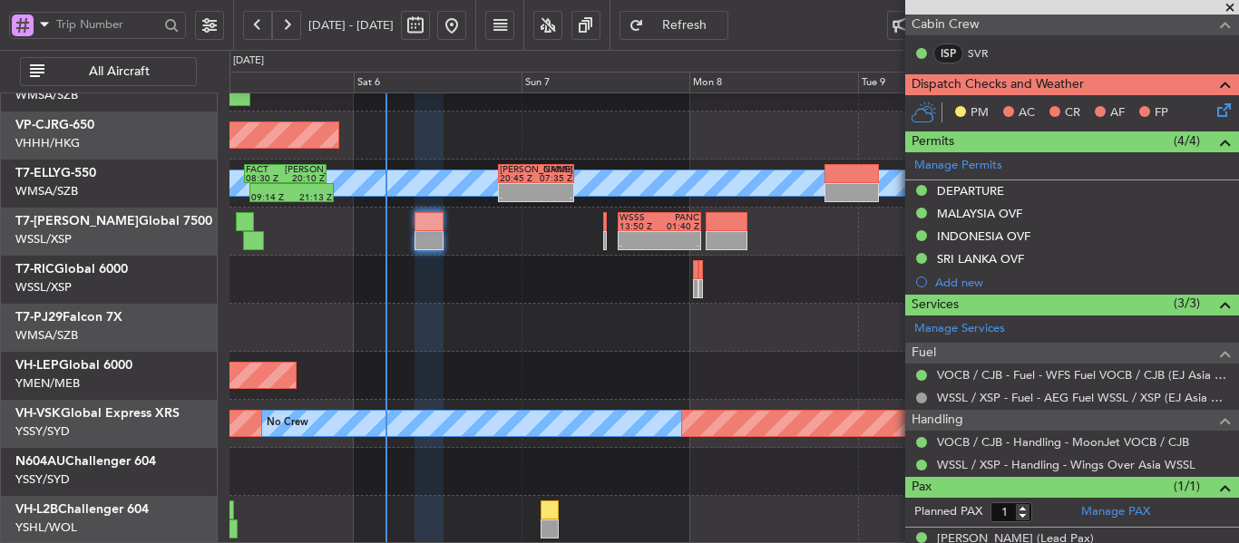
scroll to position [453, 0]
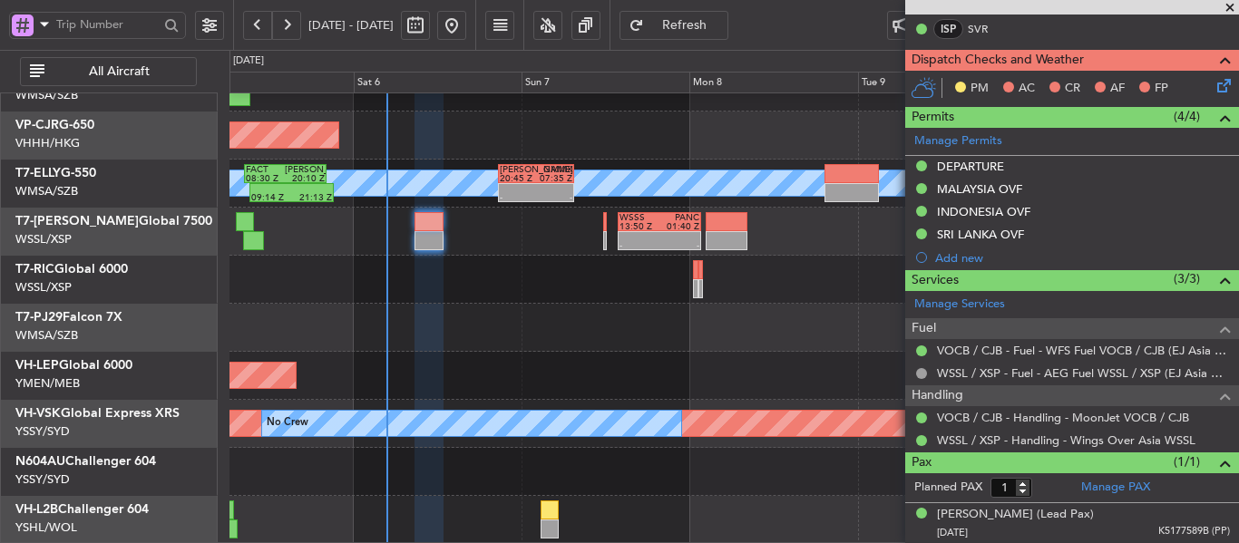
type input "[PERSON_NAME] (LEU)"
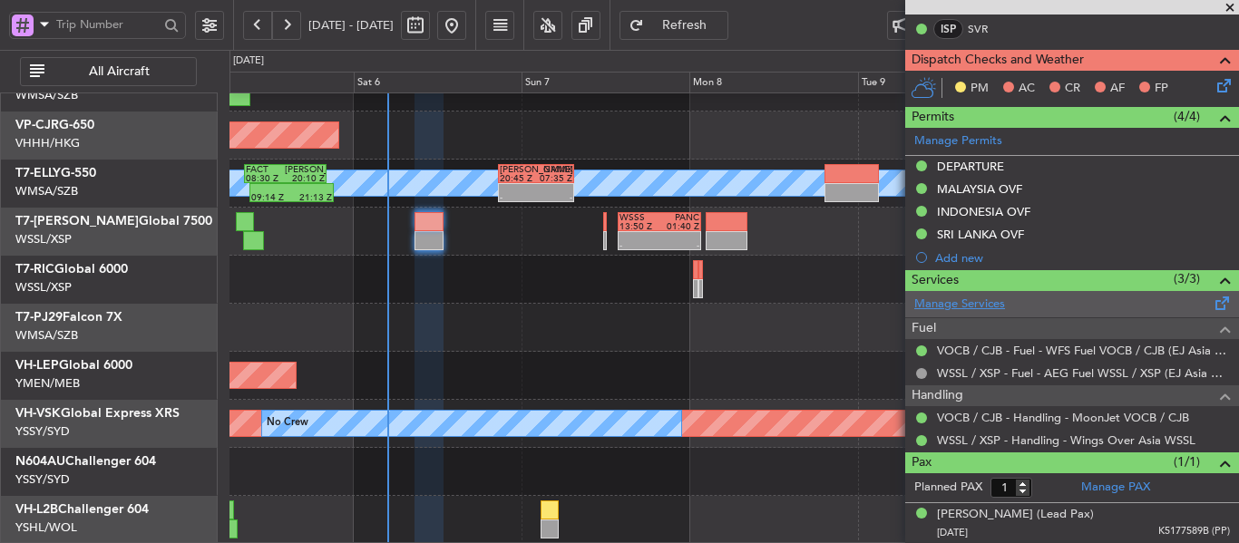
click at [960, 304] on link "Manage Services" at bounding box center [959, 305] width 91 height 18
type input "[PERSON_NAME] (LEU)"
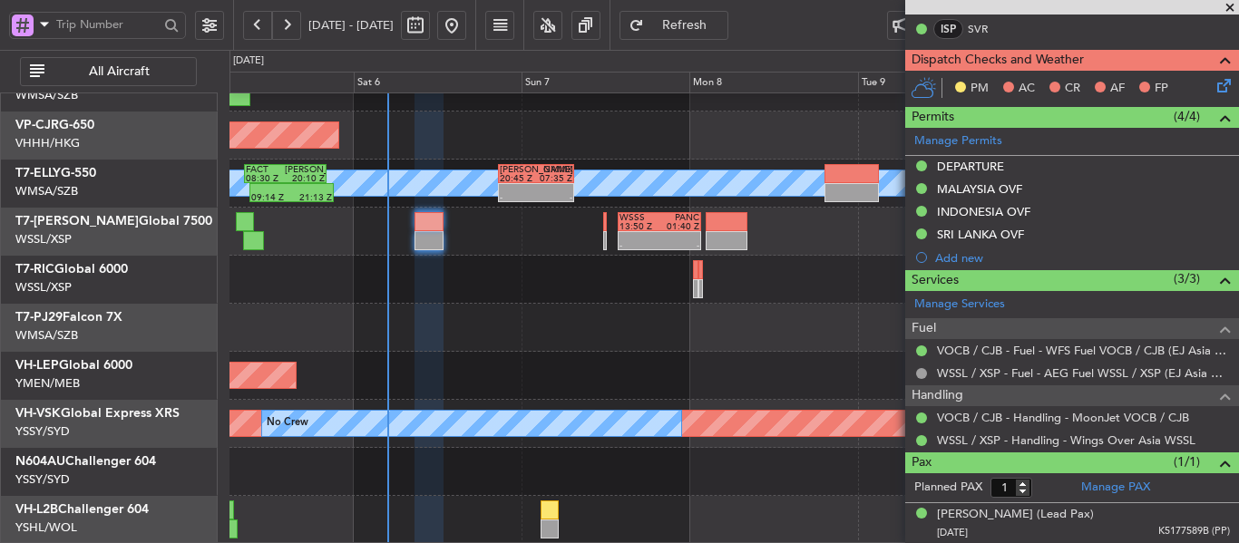
click at [722, 21] on span "Refresh" at bounding box center [685, 25] width 74 height 13
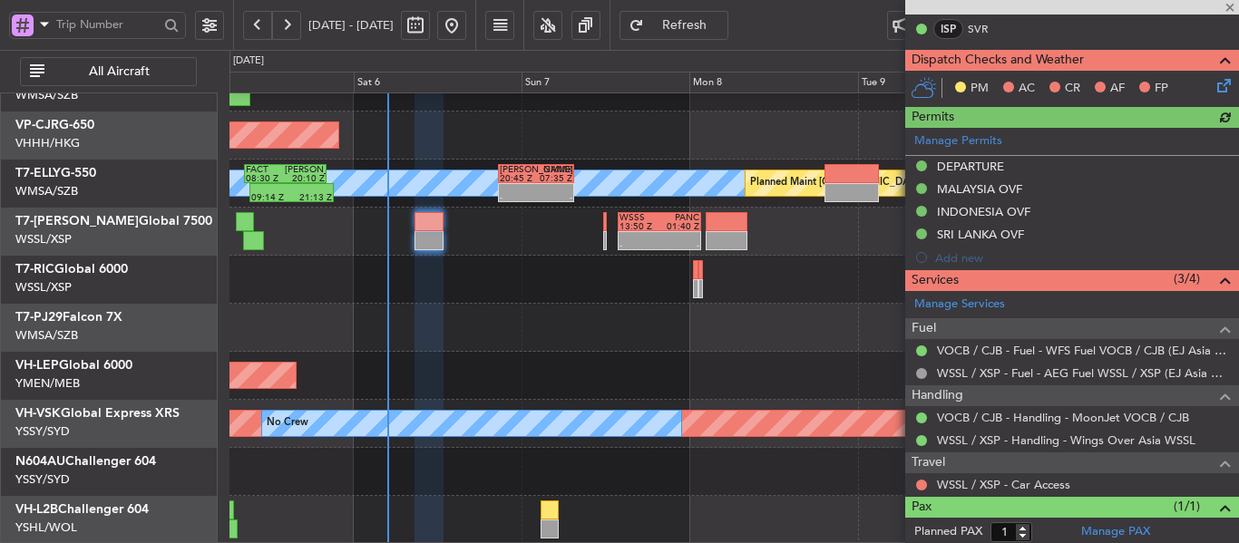
type input "[PERSON_NAME] (LEU)"
click at [992, 482] on link "WSSL / XSP - Car Access" at bounding box center [1003, 484] width 133 height 15
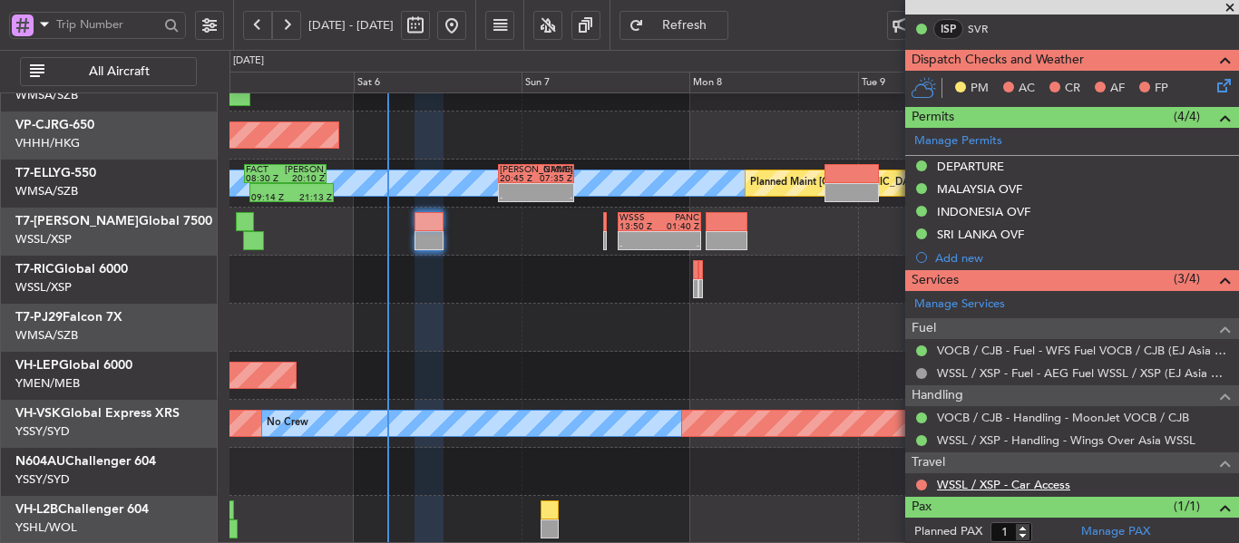
type input "[PERSON_NAME] (LEU)"
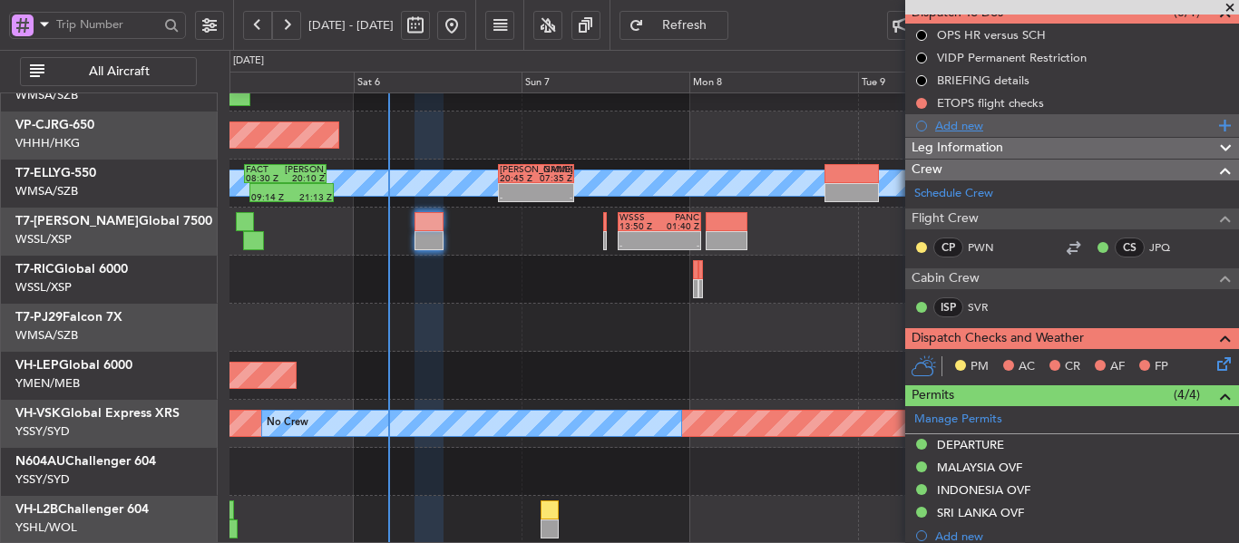
scroll to position [91, 0]
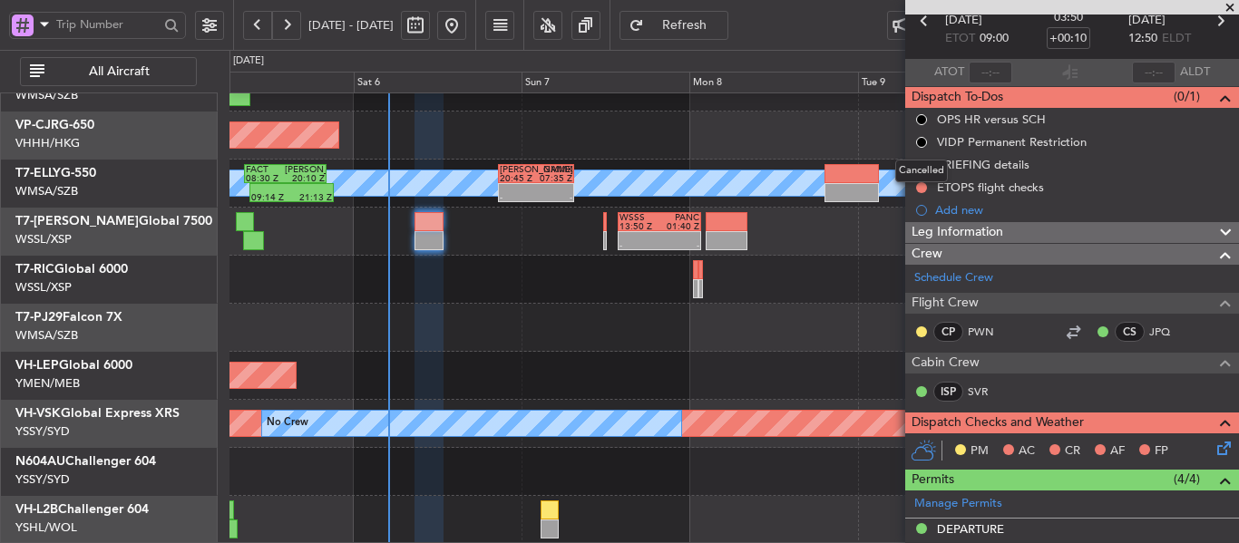
click at [919, 190] on mat-tooltip-component "Cancelled" at bounding box center [921, 171] width 78 height 48
click at [919, 187] on mat-tooltip-component "Cancelled" at bounding box center [921, 171] width 78 height 48
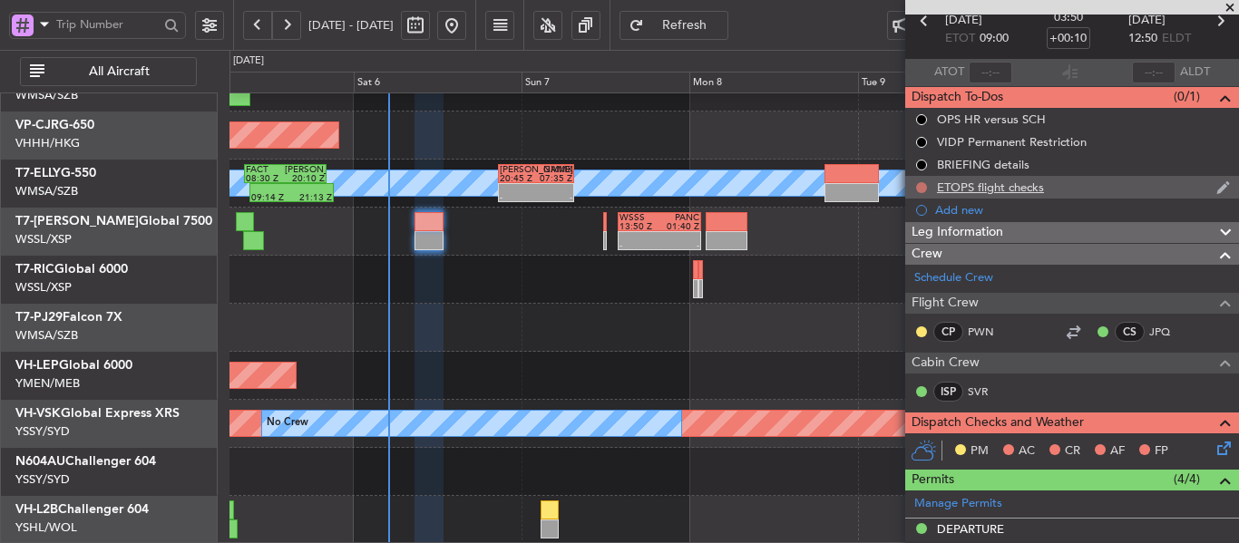
click at [918, 189] on button at bounding box center [921, 187] width 11 height 11
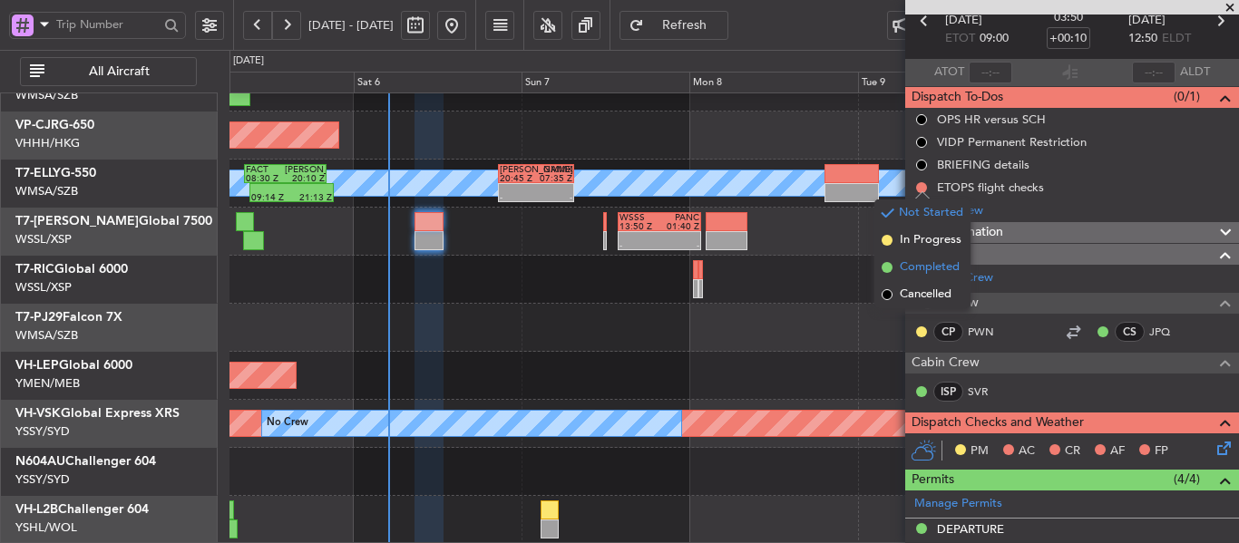
click at [886, 266] on span at bounding box center [886, 267] width 11 height 11
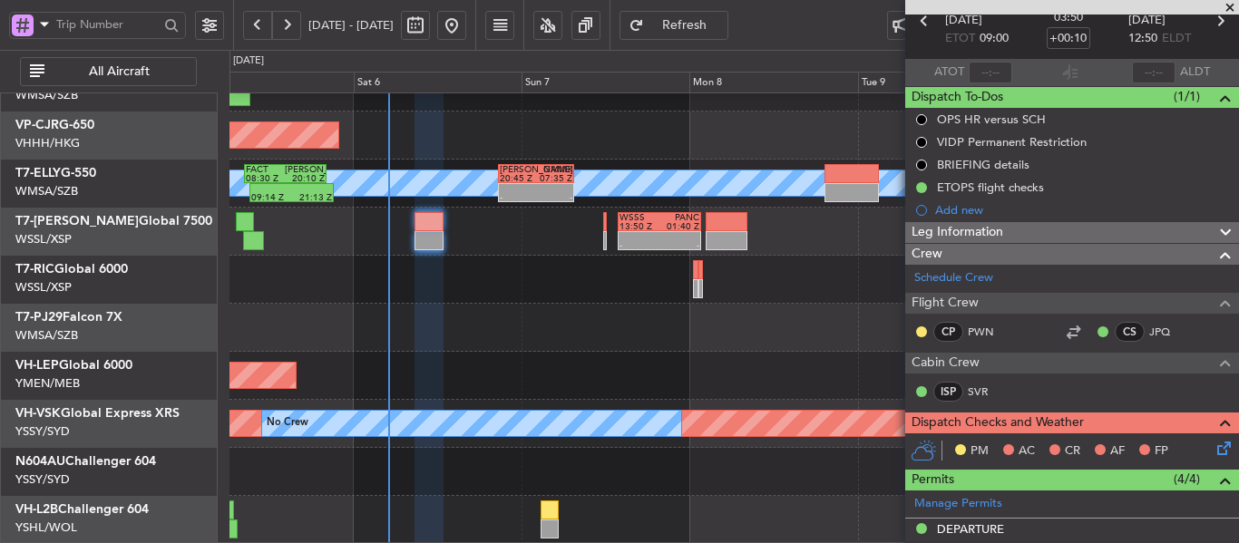
click at [1213, 452] on icon at bounding box center [1220, 445] width 15 height 15
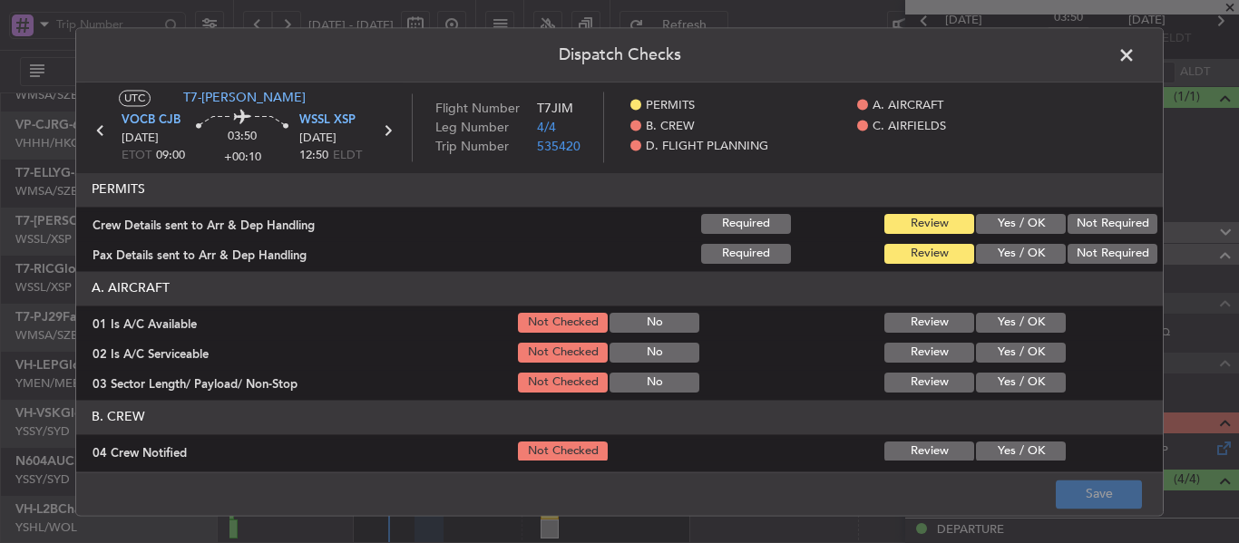
click at [1022, 221] on button "Yes / OK" at bounding box center [1021, 224] width 90 height 20
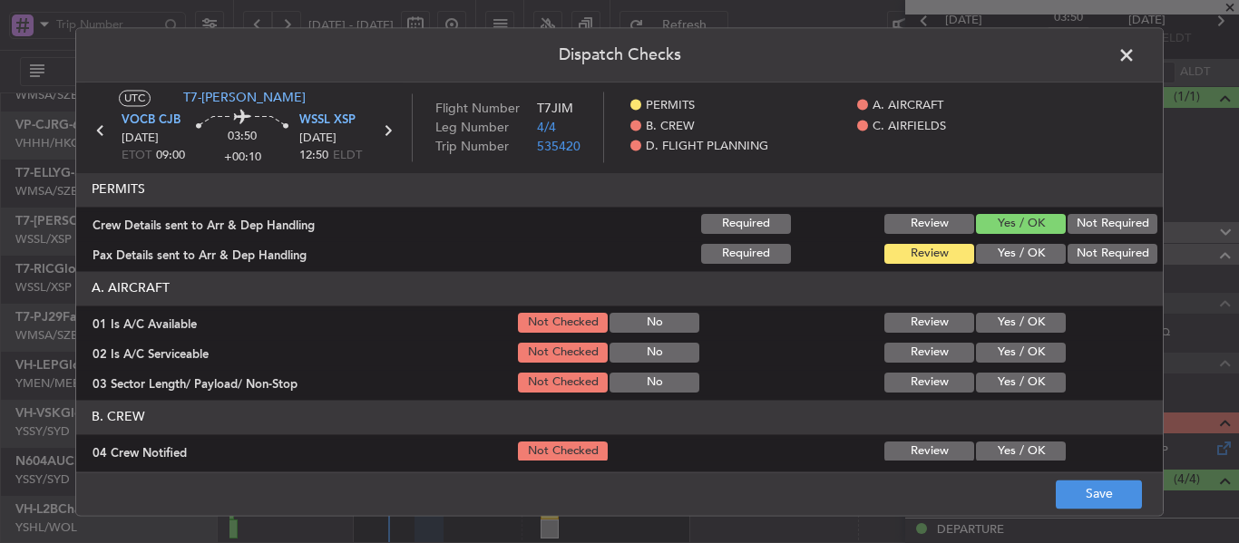
click at [998, 253] on button "Yes / OK" at bounding box center [1021, 254] width 90 height 20
drag, startPoint x: 987, startPoint y: 326, endPoint x: 987, endPoint y: 337, distance: 11.8
click at [987, 326] on button "Yes / OK" at bounding box center [1021, 323] width 90 height 20
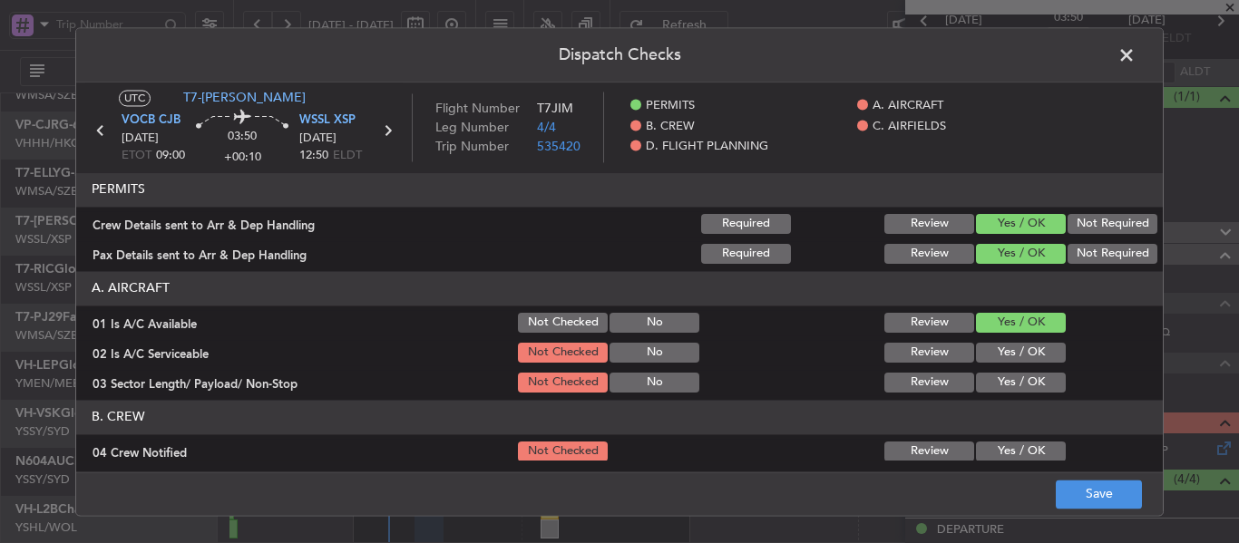
click at [987, 354] on button "Yes / OK" at bounding box center [1021, 353] width 90 height 20
click at [984, 381] on button "Yes / OK" at bounding box center [1021, 383] width 90 height 20
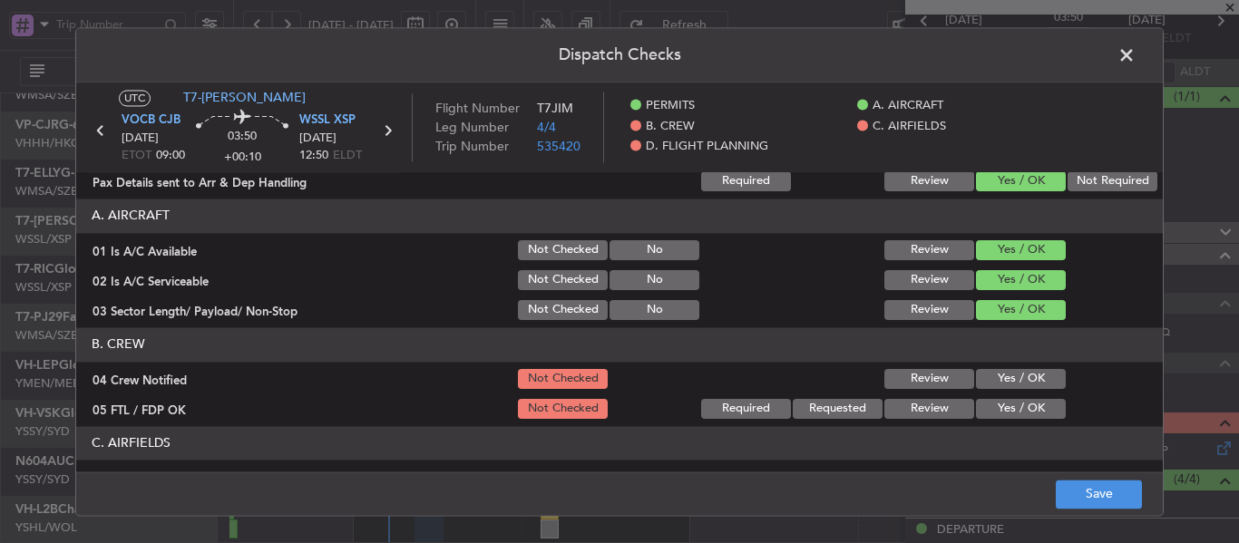
scroll to position [181, 0]
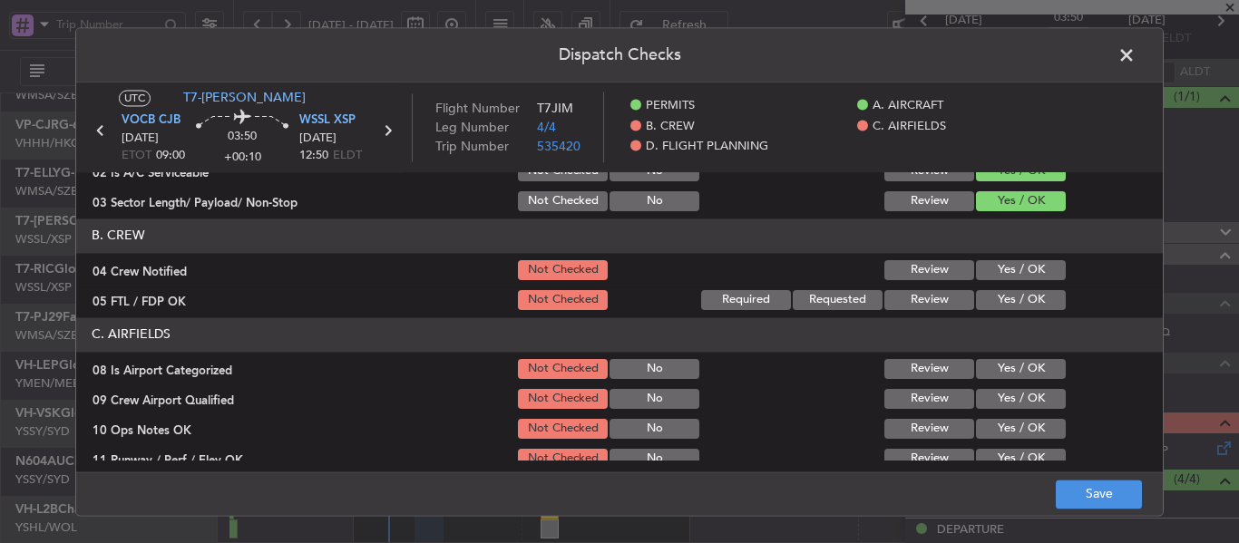
click at [1013, 279] on button "Yes / OK" at bounding box center [1021, 270] width 90 height 20
click at [996, 296] on button "Yes / OK" at bounding box center [1021, 300] width 90 height 20
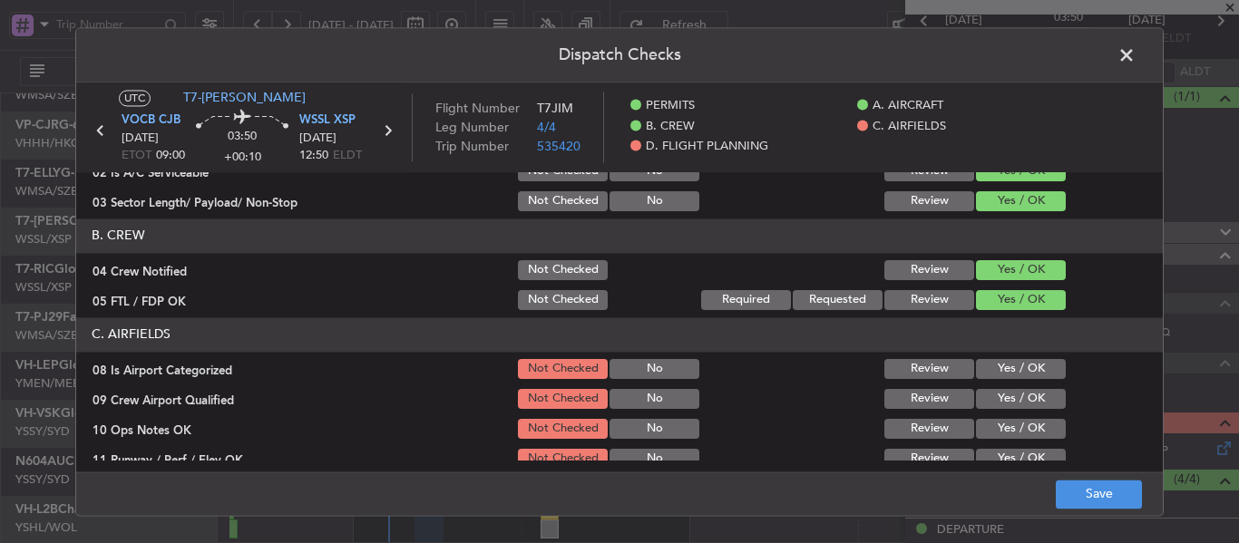
click at [982, 378] on button "Yes / OK" at bounding box center [1021, 369] width 90 height 20
drag, startPoint x: 982, startPoint y: 399, endPoint x: 982, endPoint y: 421, distance: 21.8
click at [982, 403] on button "Yes / OK" at bounding box center [1021, 399] width 90 height 20
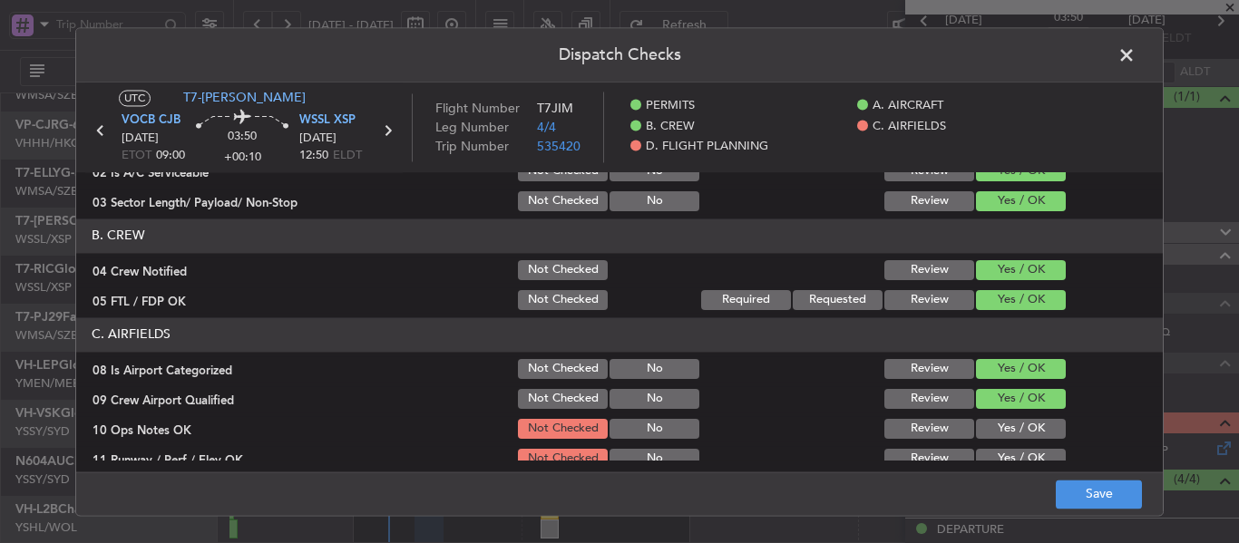
drag, startPoint x: 982, startPoint y: 423, endPoint x: 982, endPoint y: 436, distance: 13.6
click at [982, 424] on button "Yes / OK" at bounding box center [1021, 429] width 90 height 20
drag, startPoint x: 982, startPoint y: 436, endPoint x: 979, endPoint y: 452, distance: 15.8
click at [981, 437] on button "Yes / OK" at bounding box center [1021, 429] width 90 height 20
click at [979, 452] on button "Yes / OK" at bounding box center [1021, 459] width 90 height 20
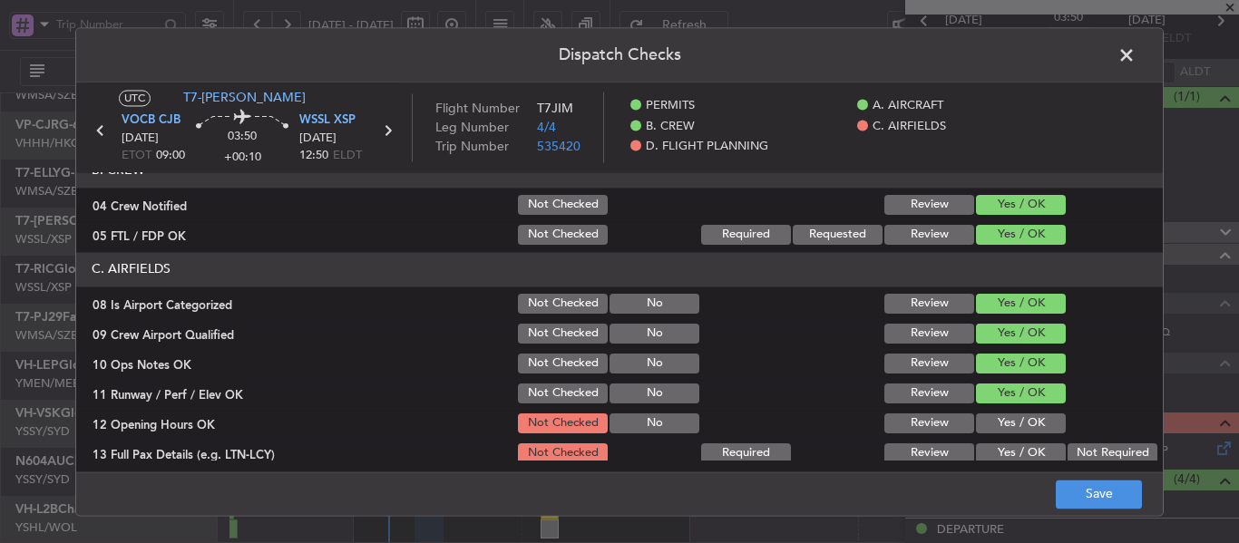
scroll to position [272, 0]
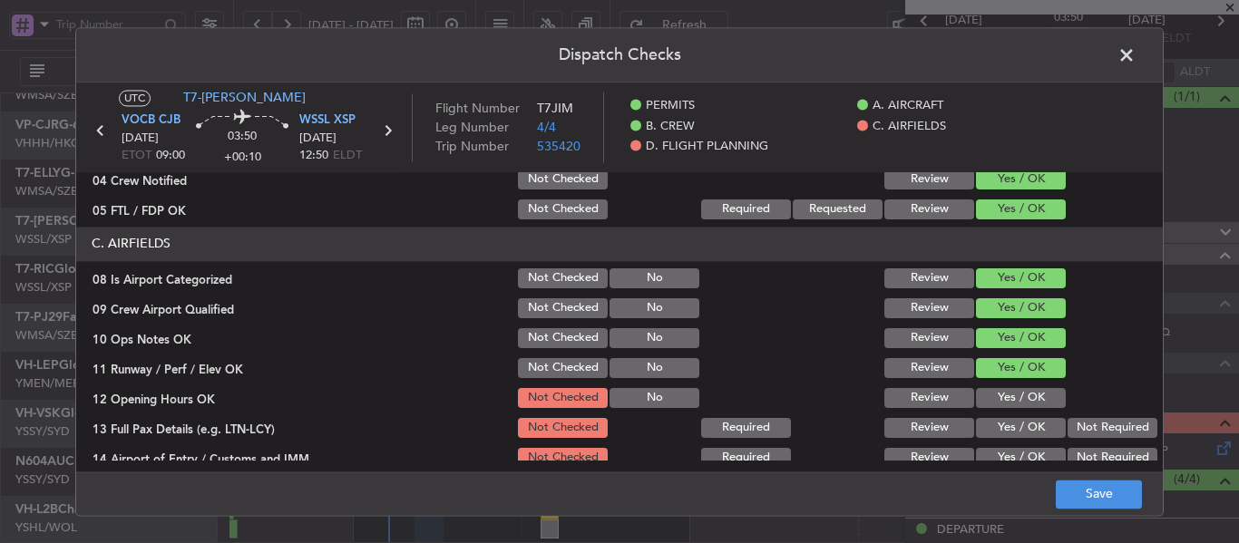
click at [987, 404] on button "Yes / OK" at bounding box center [1021, 398] width 90 height 20
click at [988, 424] on button "Yes / OK" at bounding box center [1021, 428] width 90 height 20
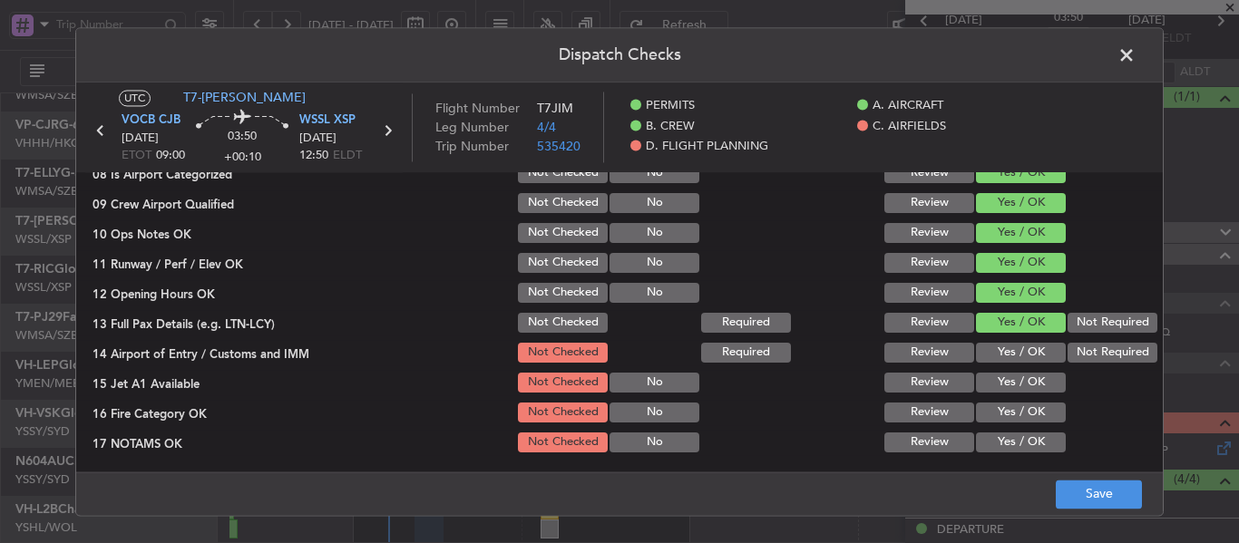
scroll to position [453, 0]
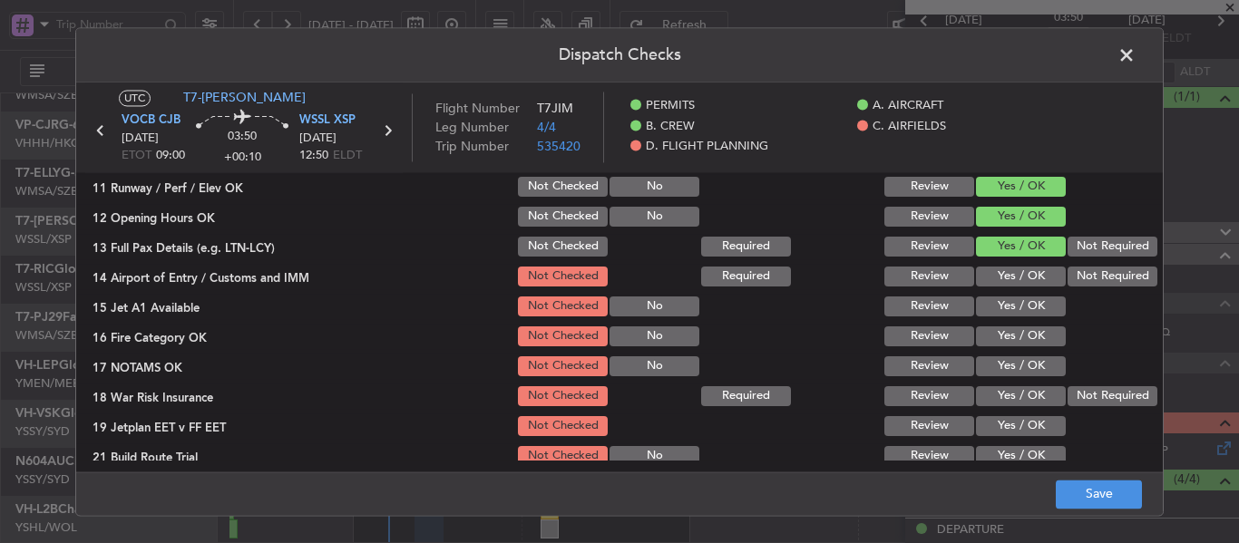
click at [991, 271] on button "Yes / OK" at bounding box center [1021, 277] width 90 height 20
drag, startPoint x: 989, startPoint y: 307, endPoint x: 989, endPoint y: 324, distance: 17.3
click at [989, 307] on button "Yes / OK" at bounding box center [1021, 307] width 90 height 20
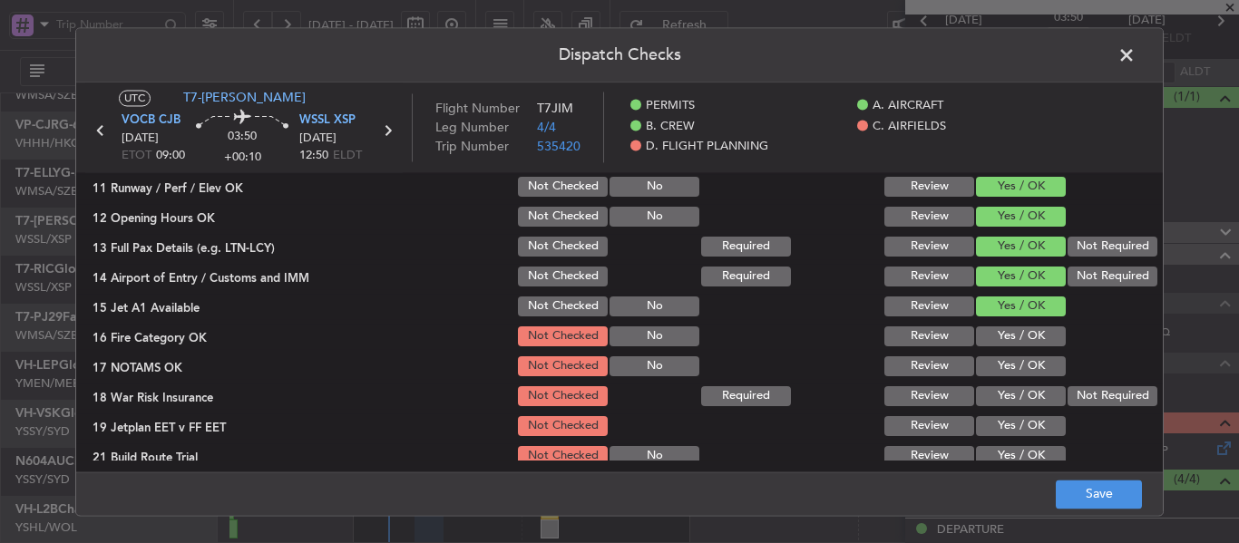
drag, startPoint x: 989, startPoint y: 324, endPoint x: 991, endPoint y: 355, distance: 31.0
click at [988, 326] on div "Yes / OK" at bounding box center [1019, 336] width 92 height 25
drag, startPoint x: 1000, startPoint y: 326, endPoint x: 989, endPoint y: 361, distance: 36.4
click at [999, 327] on button "Yes / OK" at bounding box center [1021, 336] width 90 height 20
click at [989, 365] on button "Yes / OK" at bounding box center [1021, 366] width 90 height 20
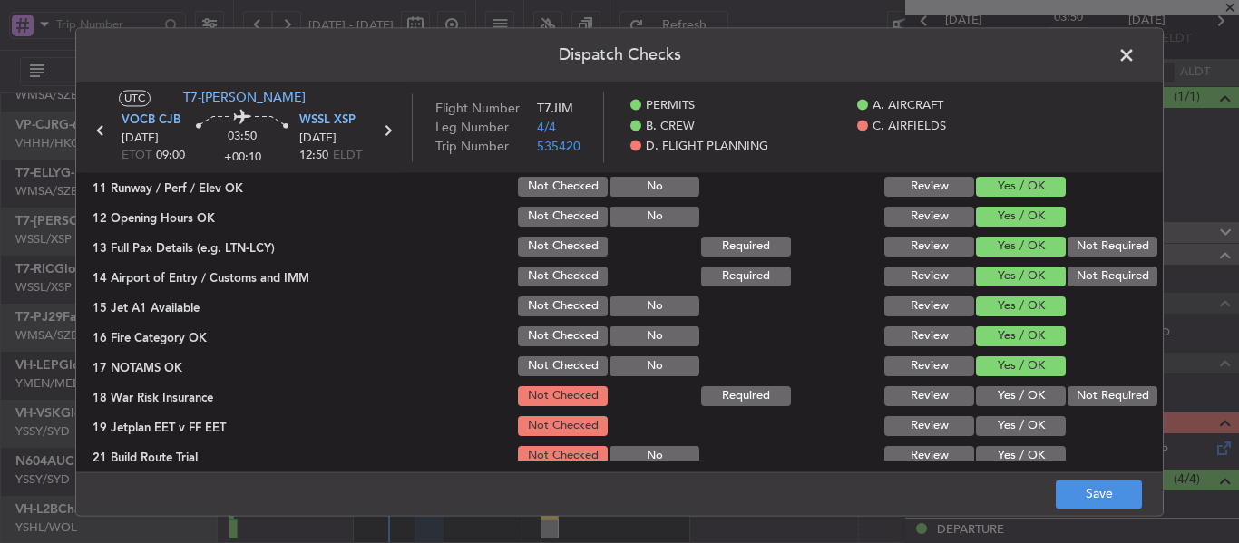
click at [1077, 398] on button "Not Required" at bounding box center [1112, 396] width 90 height 20
click at [1009, 424] on button "Yes / OK" at bounding box center [1021, 426] width 90 height 20
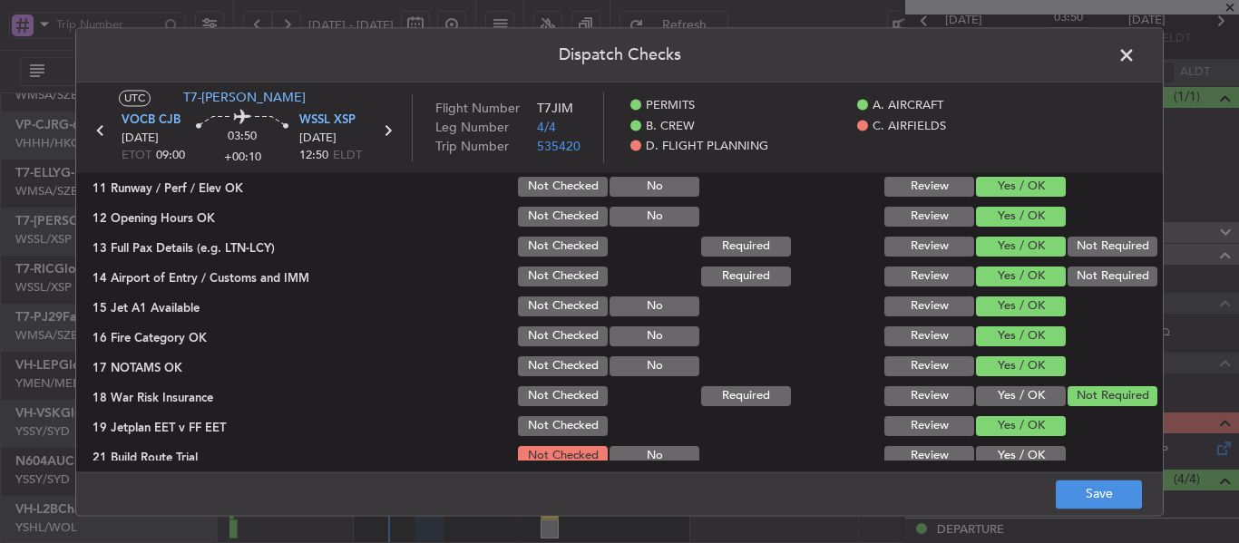
click at [1000, 446] on button "Yes / OK" at bounding box center [1021, 456] width 90 height 20
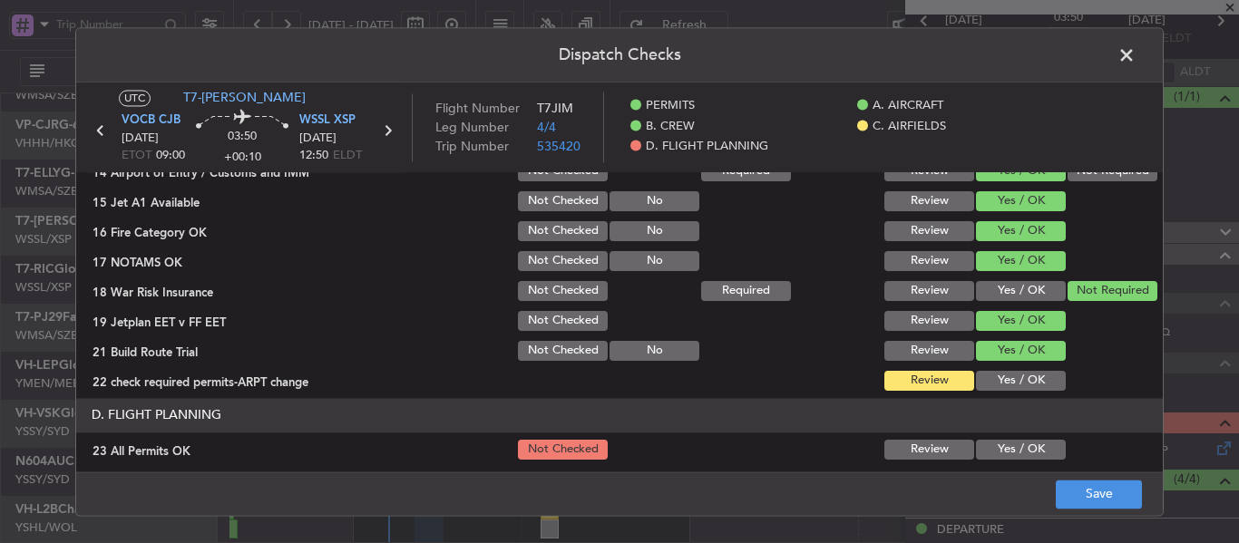
scroll to position [635, 0]
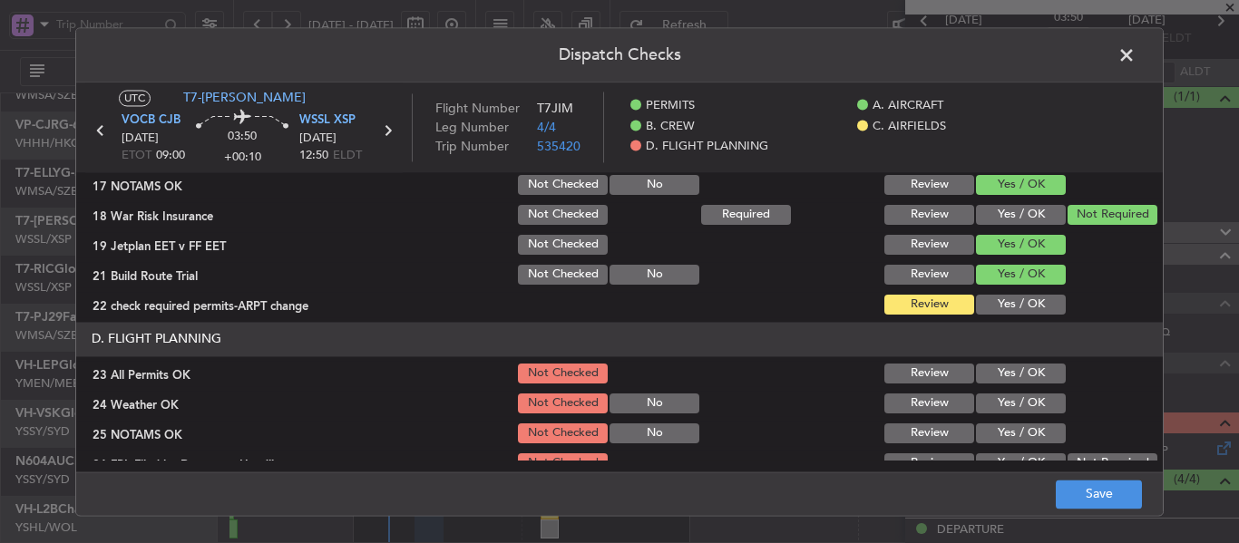
click at [996, 307] on button "Yes / OK" at bounding box center [1021, 305] width 90 height 20
click at [976, 370] on button "Yes / OK" at bounding box center [1021, 374] width 90 height 20
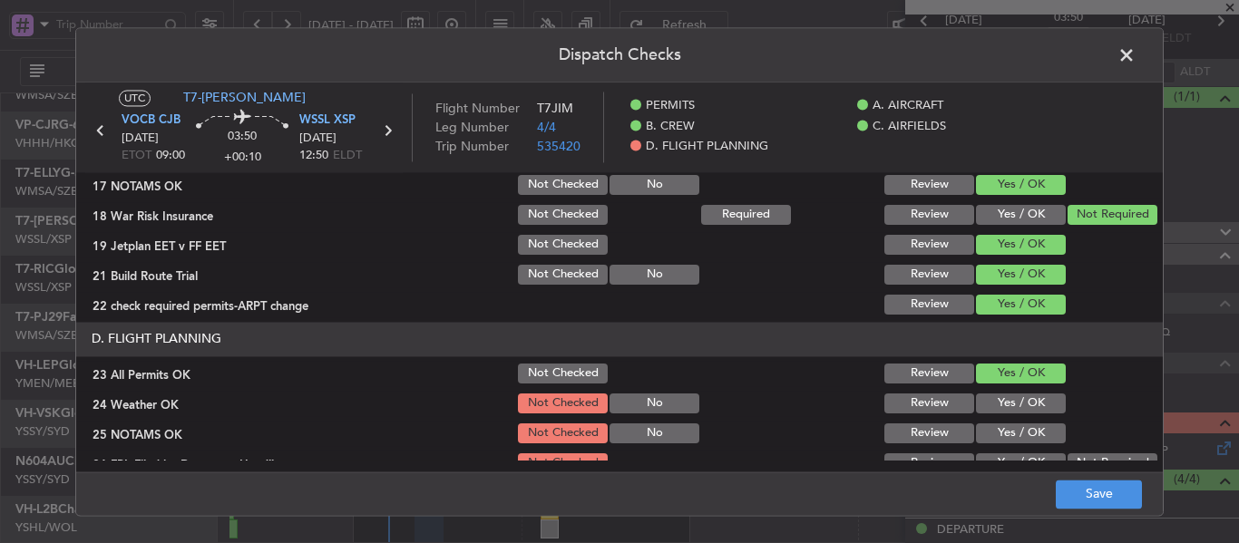
drag, startPoint x: 974, startPoint y: 400, endPoint x: 978, endPoint y: 433, distance: 33.8
click at [976, 408] on button "Yes / OK" at bounding box center [1021, 404] width 90 height 20
click at [978, 433] on button "Yes / OK" at bounding box center [1021, 434] width 90 height 20
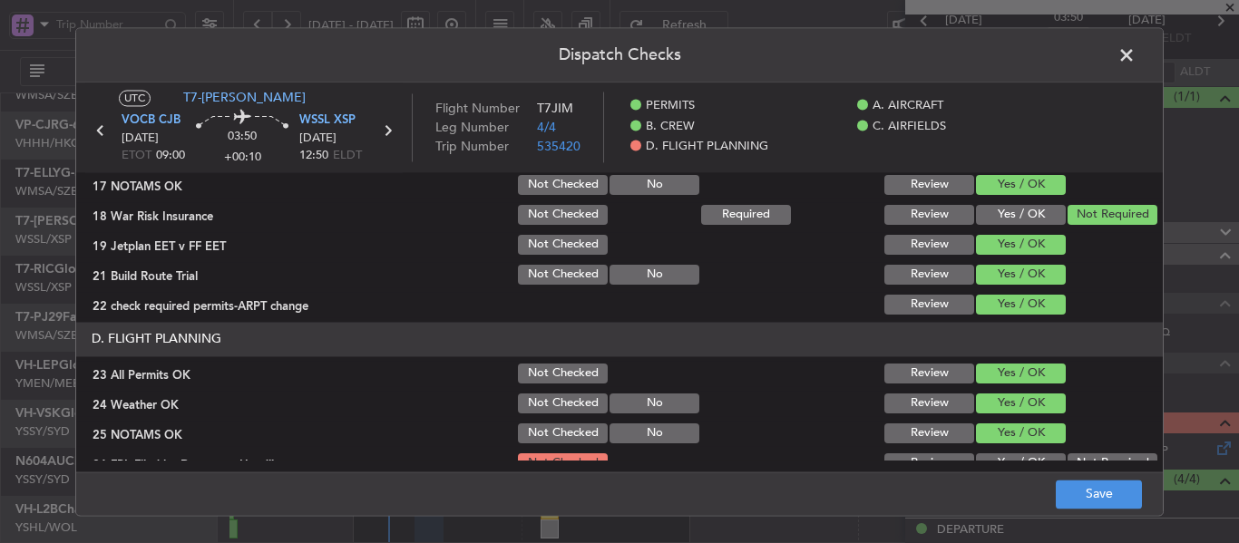
scroll to position [775, 0]
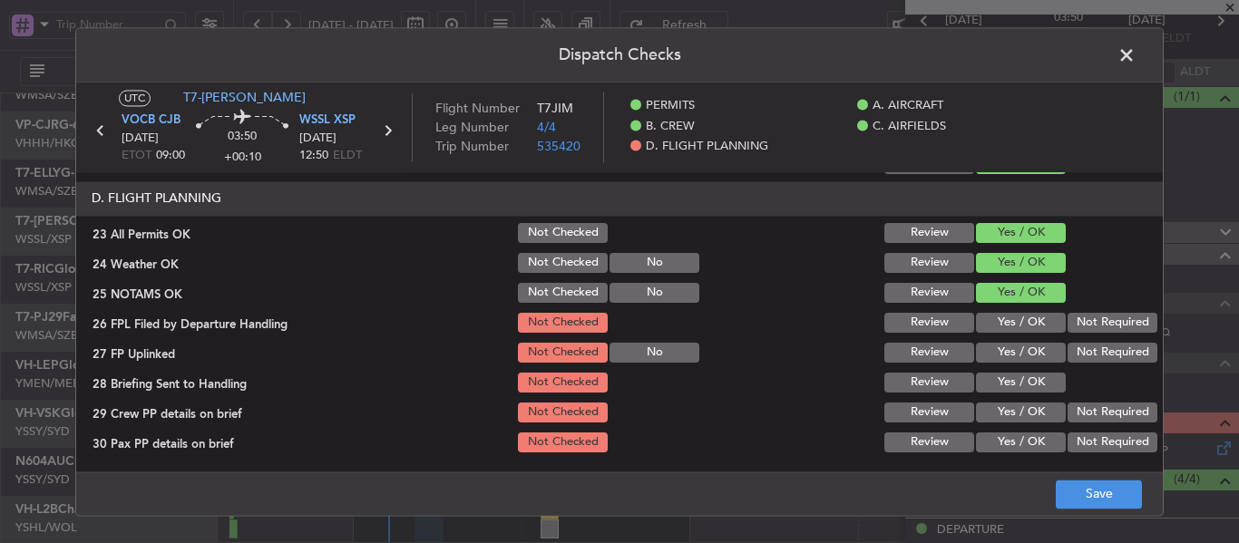
drag, startPoint x: 992, startPoint y: 317, endPoint x: 984, endPoint y: 342, distance: 26.7
click at [990, 317] on button "Yes / OK" at bounding box center [1021, 323] width 90 height 20
drag, startPoint x: 984, startPoint y: 343, endPoint x: 978, endPoint y: 385, distance: 43.1
click at [982, 349] on button "Yes / OK" at bounding box center [1021, 353] width 90 height 20
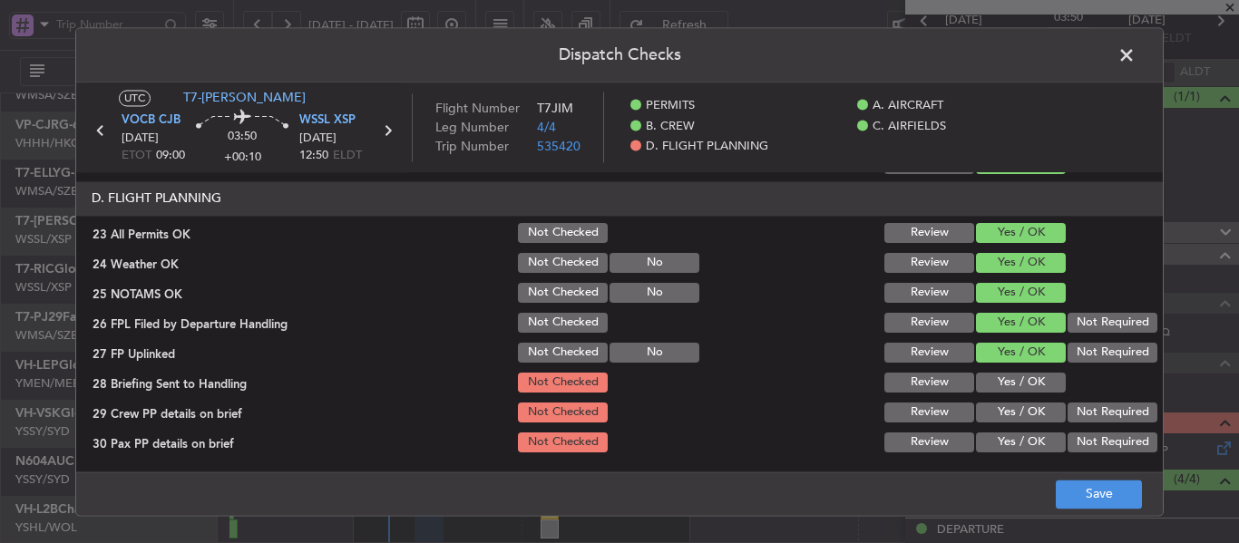
click at [978, 385] on button "Yes / OK" at bounding box center [1021, 383] width 90 height 20
click at [979, 431] on div "Yes / OK" at bounding box center [1019, 442] width 92 height 25
click at [988, 425] on div "Yes / OK" at bounding box center [1019, 412] width 92 height 25
click at [987, 414] on button "Yes / OK" at bounding box center [1021, 413] width 90 height 20
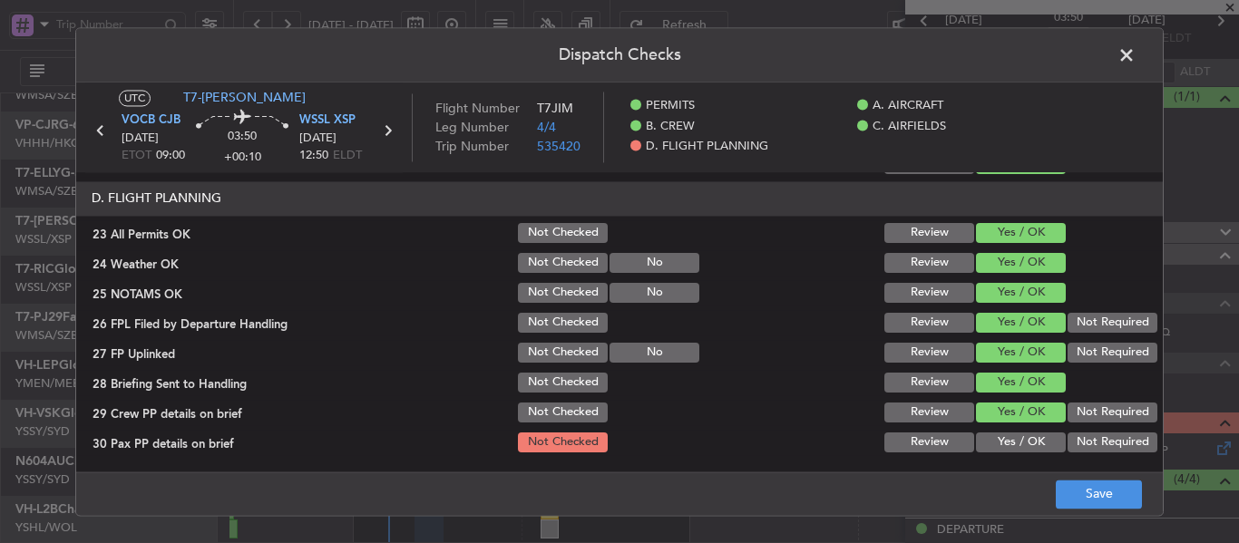
click at [984, 431] on div "Yes / OK" at bounding box center [1019, 442] width 92 height 25
click at [984, 437] on button "Yes / OK" at bounding box center [1021, 443] width 90 height 20
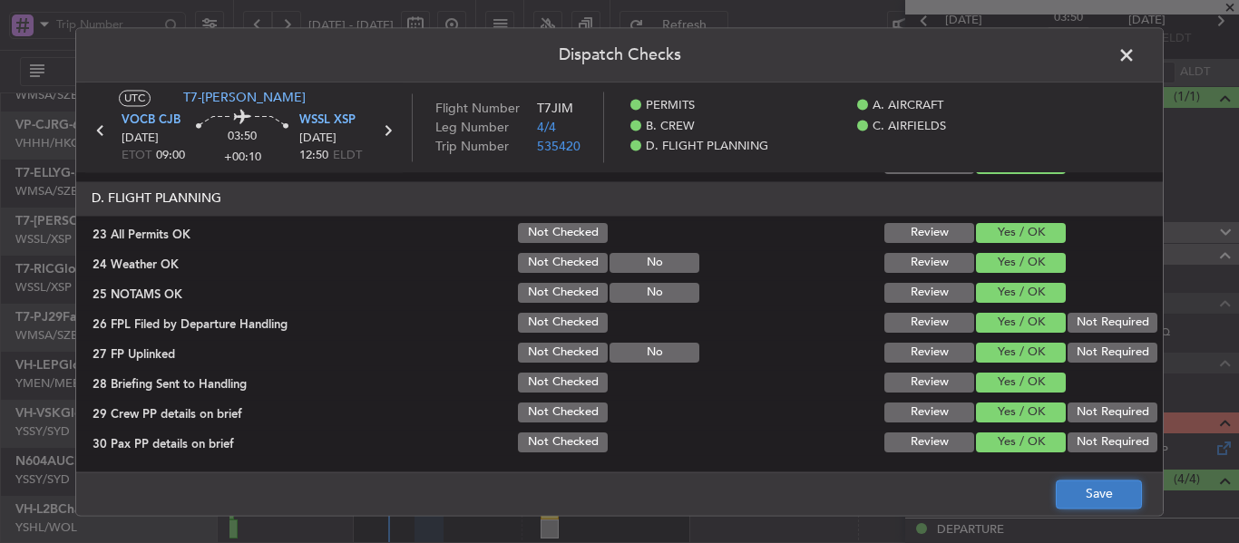
click at [1072, 485] on button "Save" at bounding box center [1099, 494] width 86 height 29
click at [1135, 58] on span at bounding box center [1135, 60] width 0 height 36
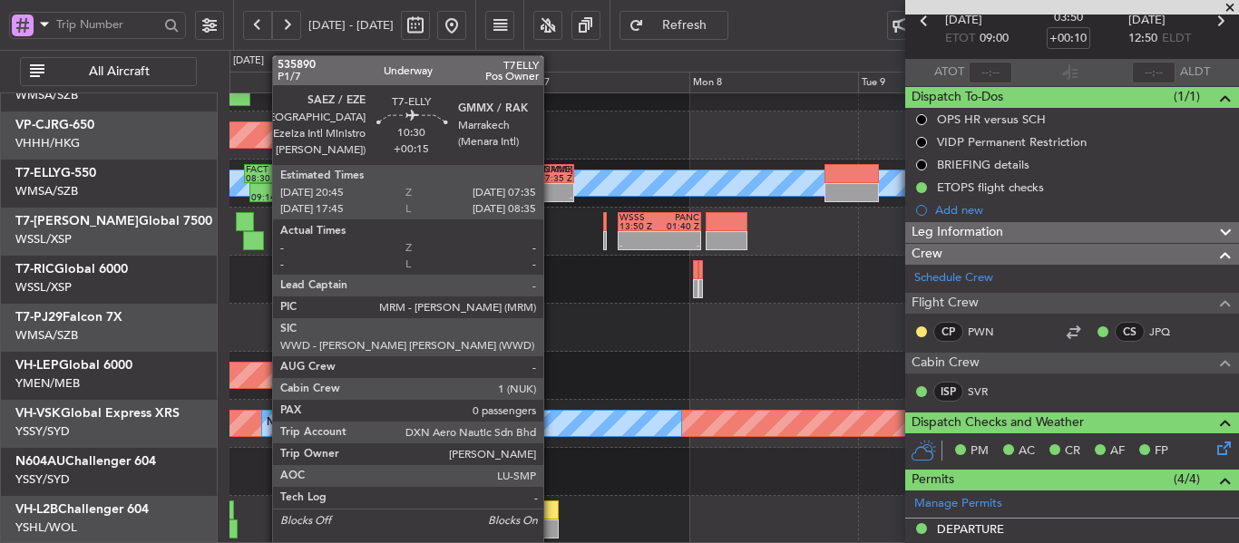
click at [551, 183] on div "- -" at bounding box center [536, 192] width 76 height 19
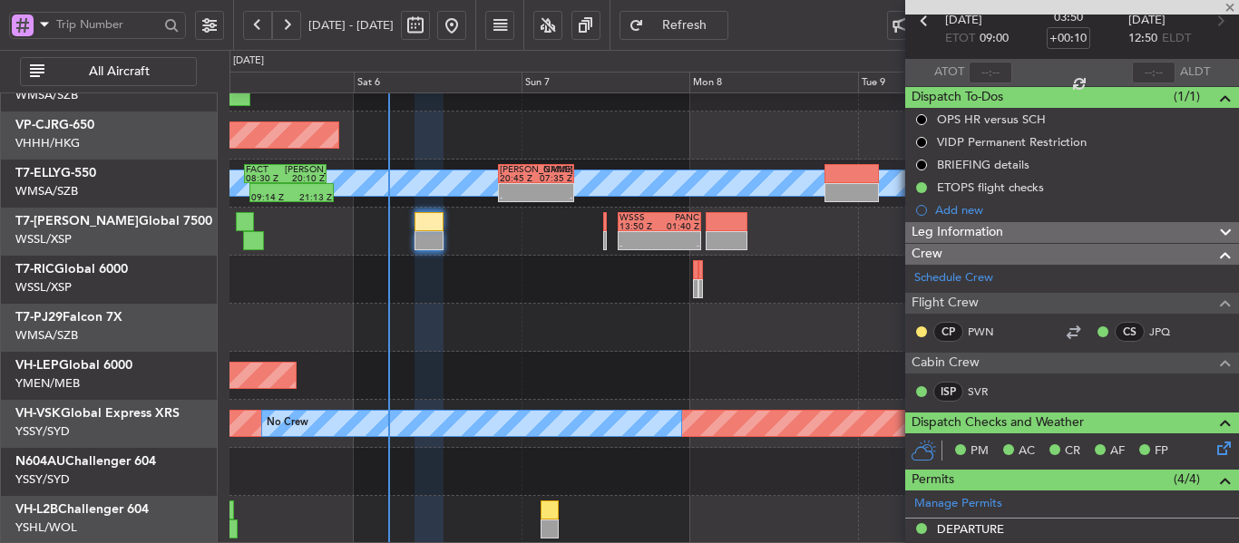
type input "+00:15"
type input "0"
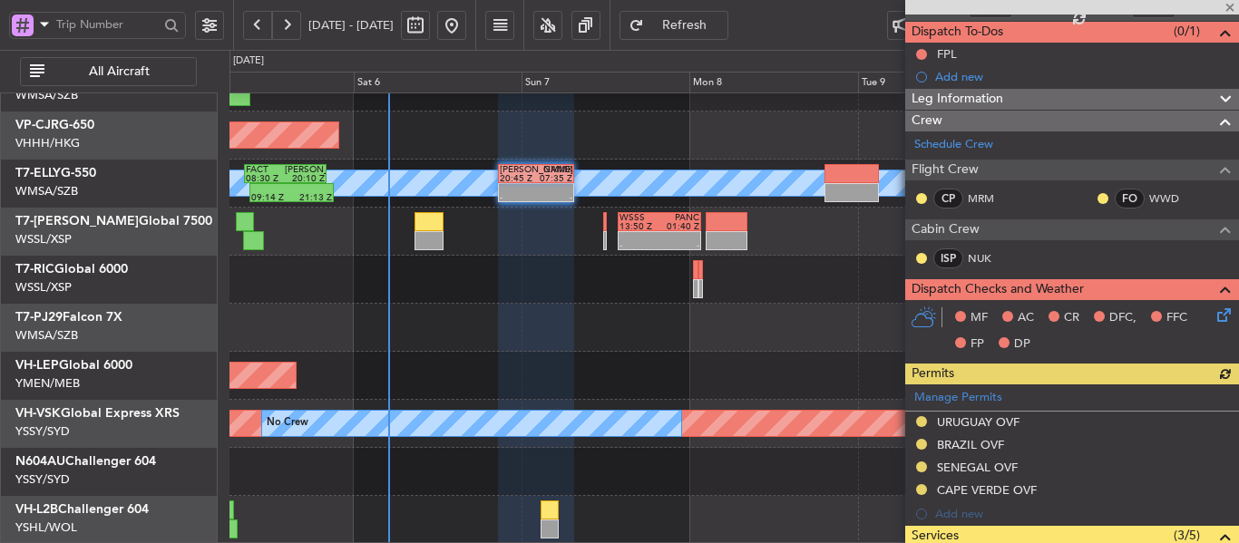
scroll to position [181, 0]
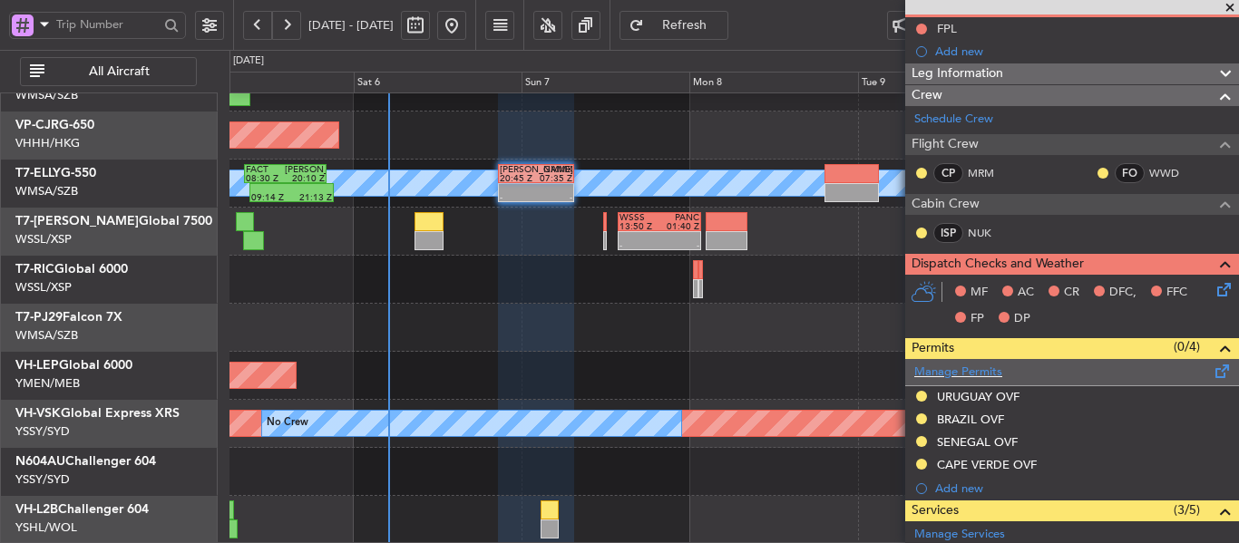
click at [966, 380] on div "Manage Permits" at bounding box center [1072, 372] width 334 height 27
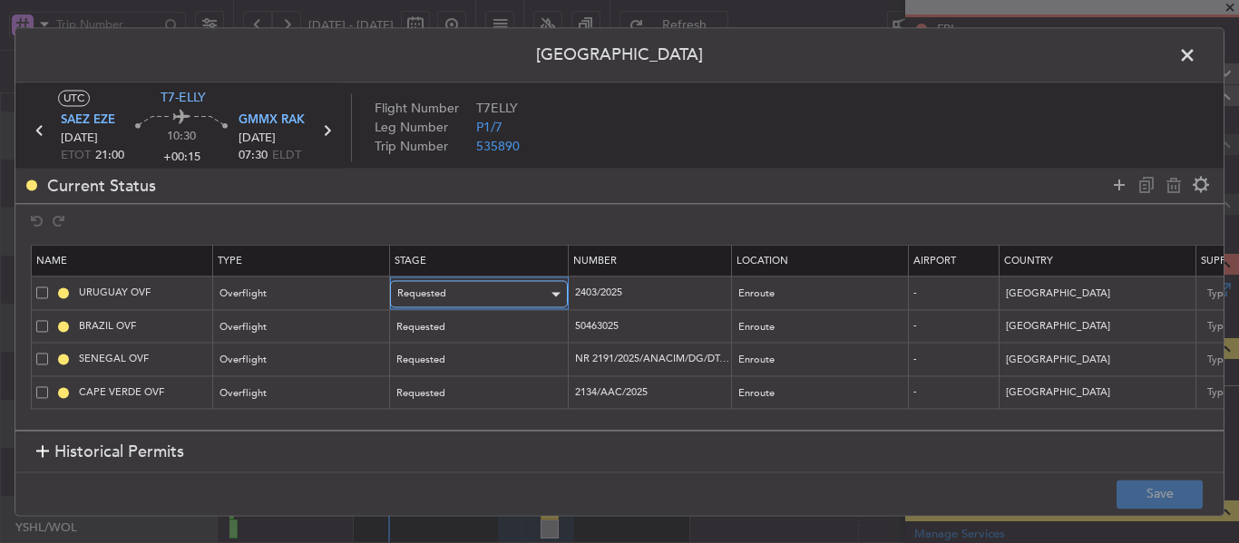
click at [476, 296] on div "Requested" at bounding box center [472, 294] width 151 height 27
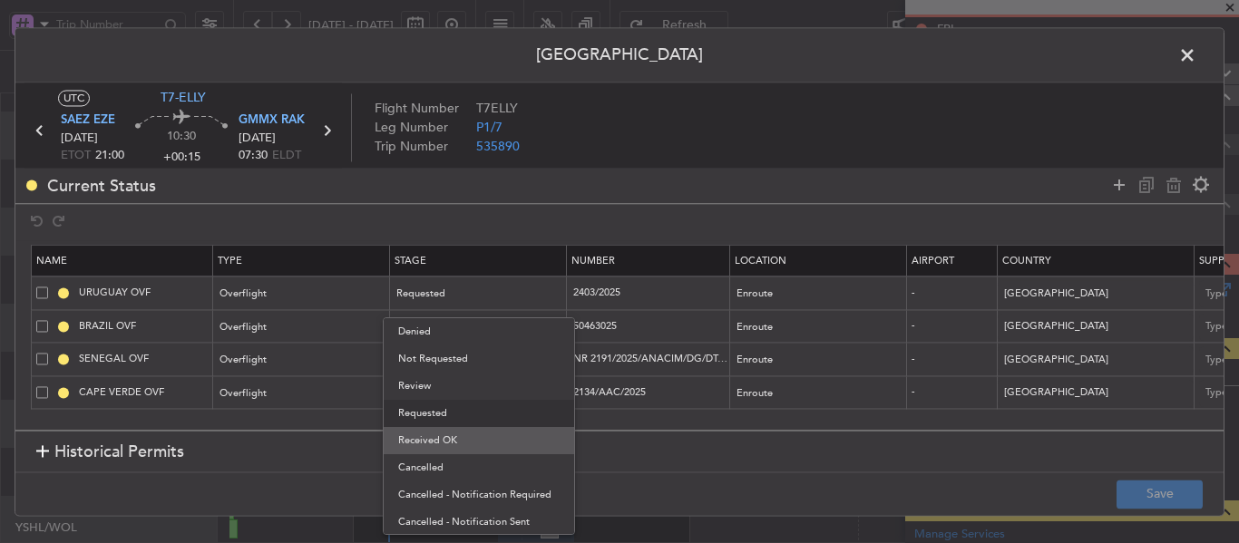
click at [457, 432] on span "Received OK" at bounding box center [478, 440] width 161 height 27
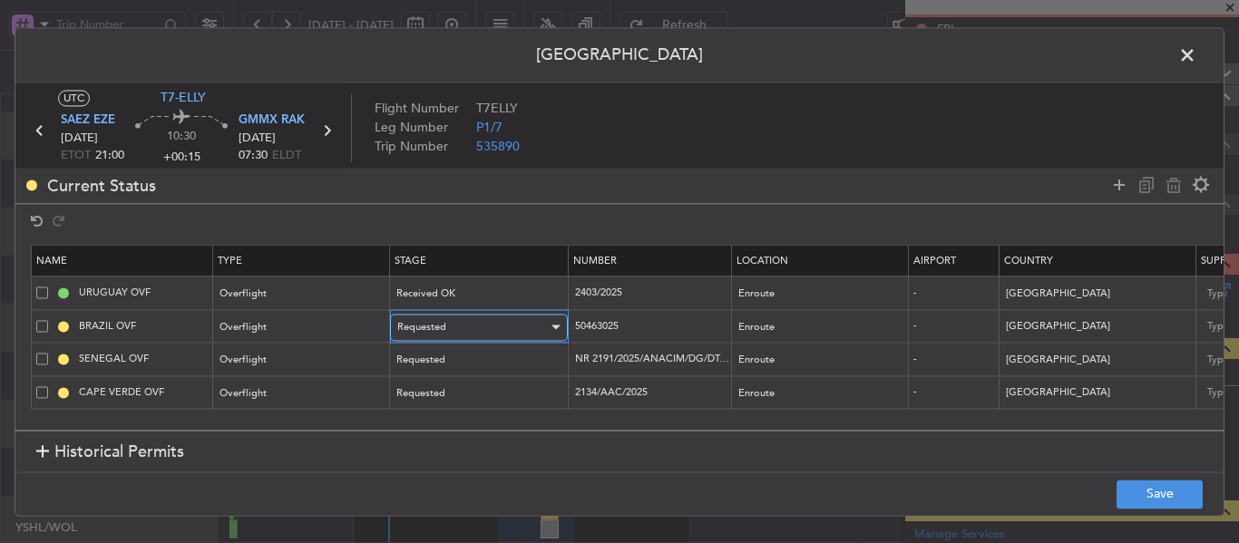
click at [475, 326] on div "Requested" at bounding box center [472, 327] width 151 height 27
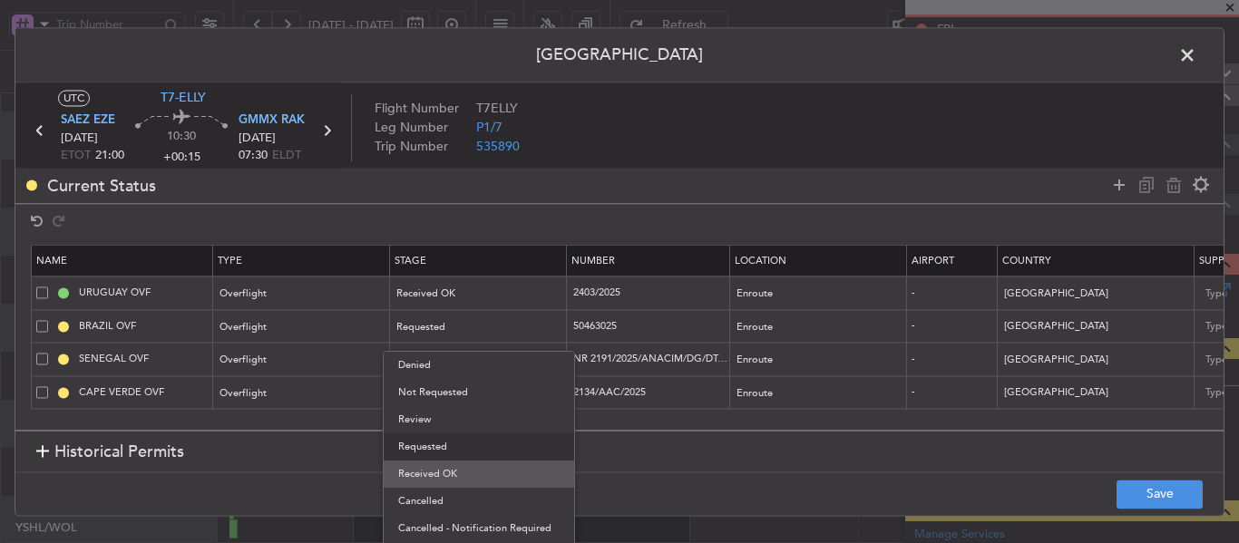
click at [453, 465] on span "Received OK" at bounding box center [478, 474] width 161 height 27
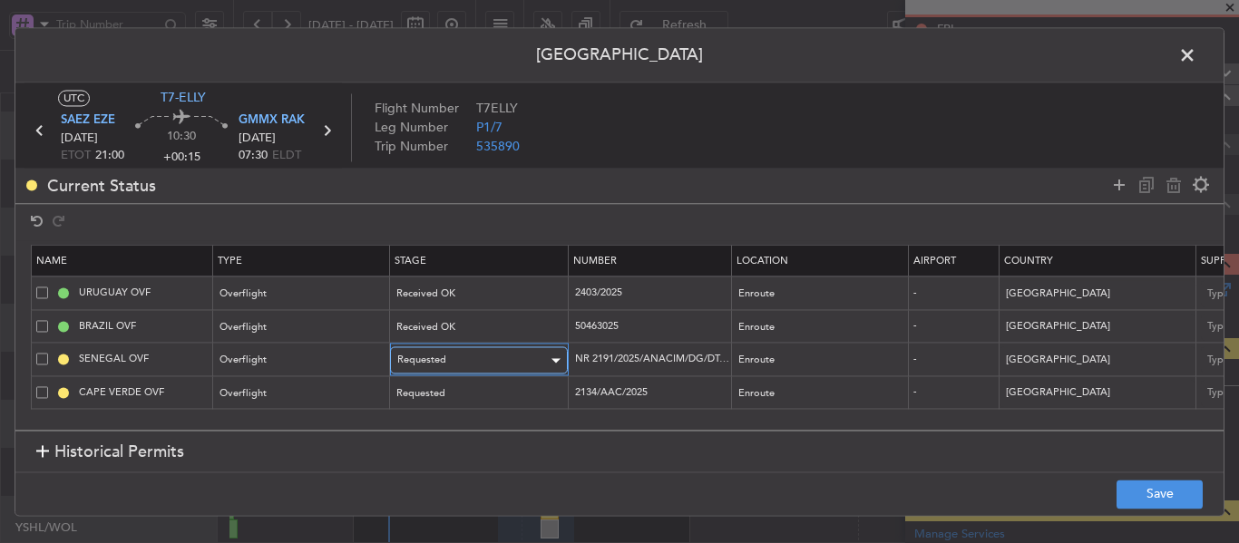
click at [467, 371] on div "Requested" at bounding box center [472, 360] width 151 height 27
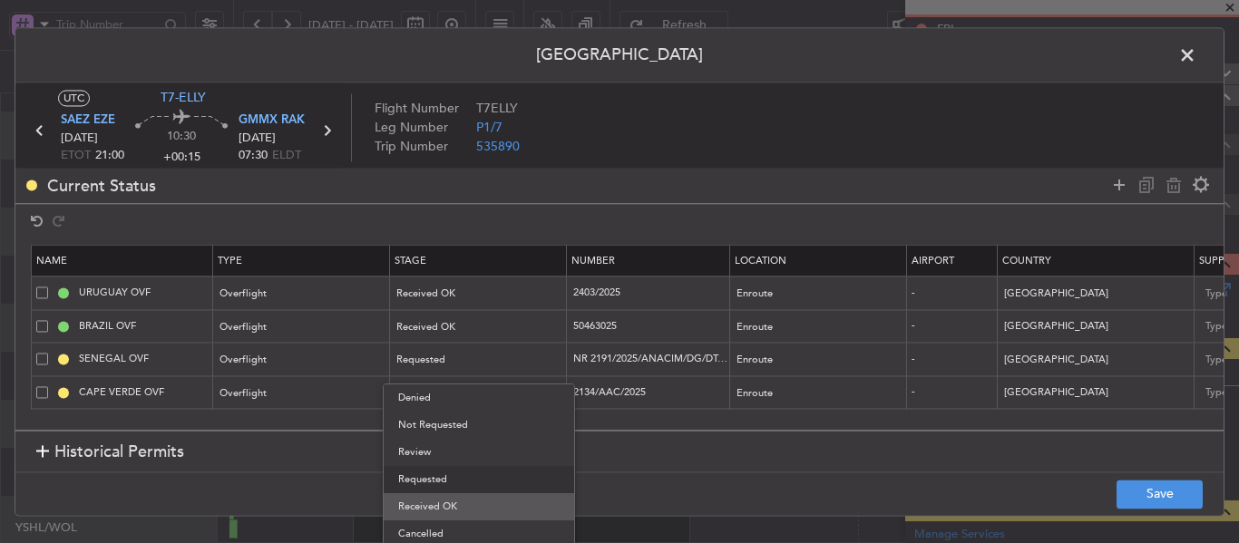
click at [445, 501] on span "Received OK" at bounding box center [478, 506] width 161 height 27
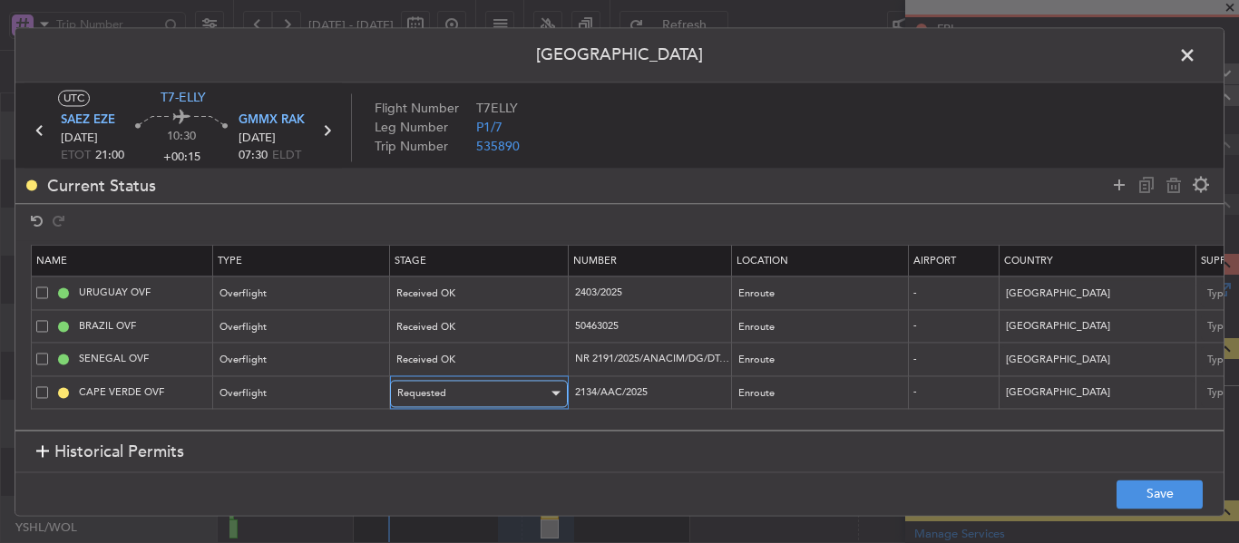
click at [482, 395] on div "Requested" at bounding box center [472, 393] width 151 height 27
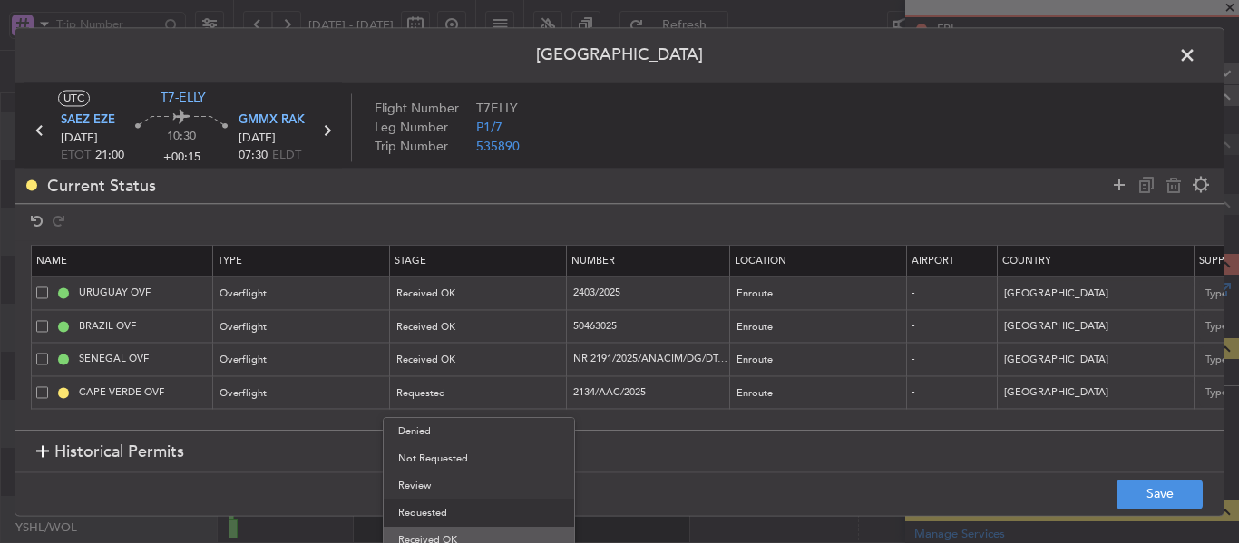
click at [443, 534] on span "Received OK" at bounding box center [478, 540] width 161 height 27
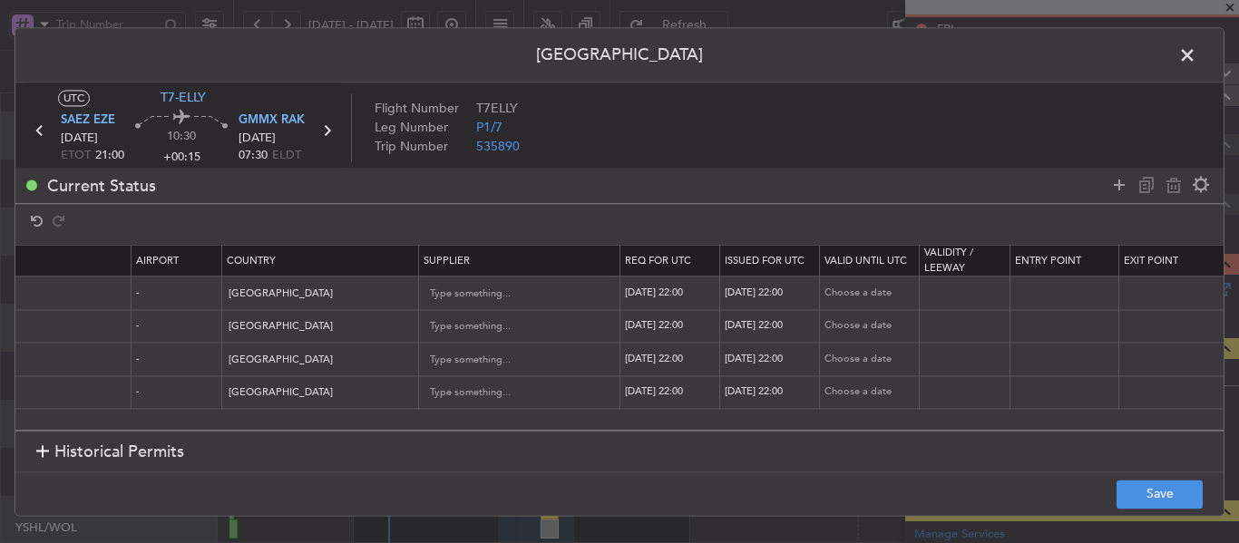
scroll to position [0, 783]
click at [670, 297] on div "[DATE] 22:00" at bounding box center [665, 293] width 94 height 15
select select "9"
select select "2025"
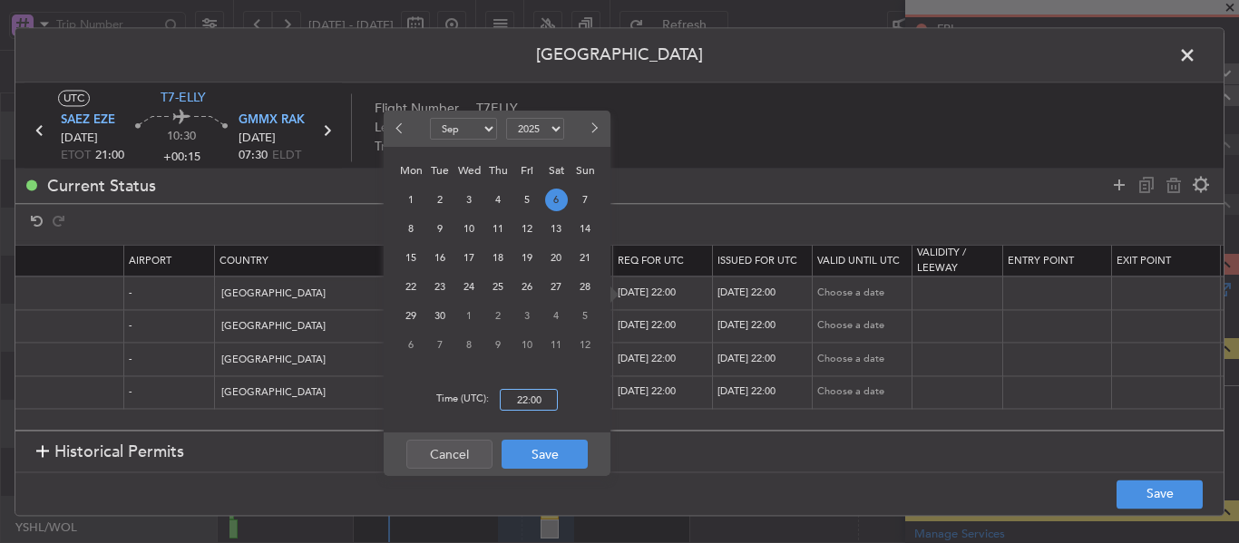
click at [526, 394] on input "22:00" at bounding box center [529, 400] width 58 height 22
drag, startPoint x: 514, startPoint y: 398, endPoint x: 584, endPoint y: 401, distance: 69.9
click at [584, 401] on div "Time (UTC): 00:21" at bounding box center [497, 399] width 227 height 65
type input "21:00"
drag, startPoint x: 538, startPoint y: 453, endPoint x: 613, endPoint y: 396, distance: 94.5
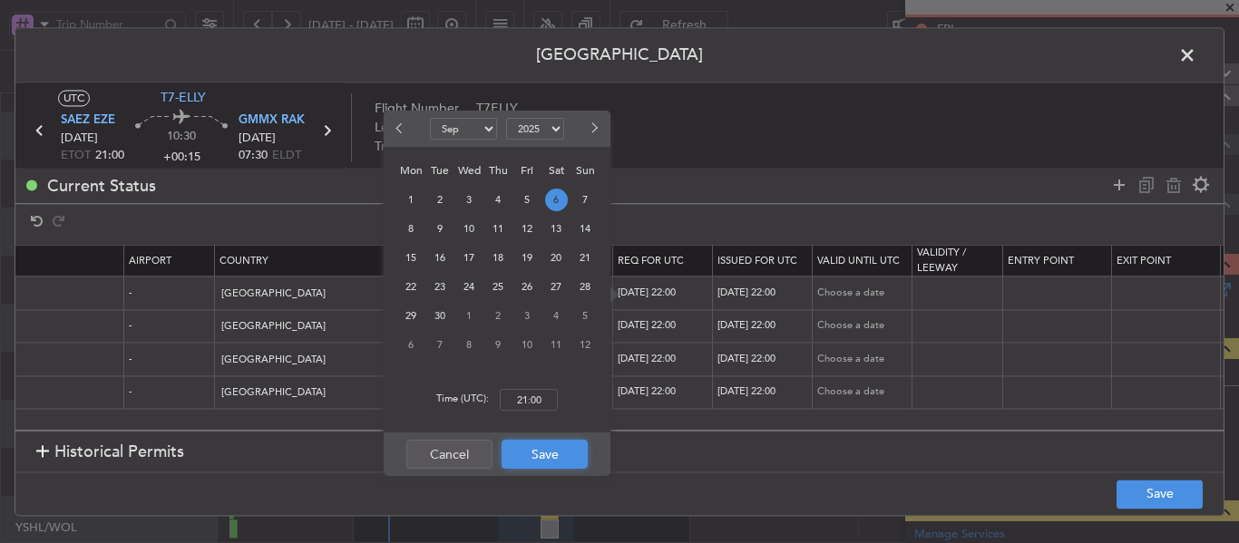
click at [537, 453] on button "Save" at bounding box center [545, 454] width 86 height 29
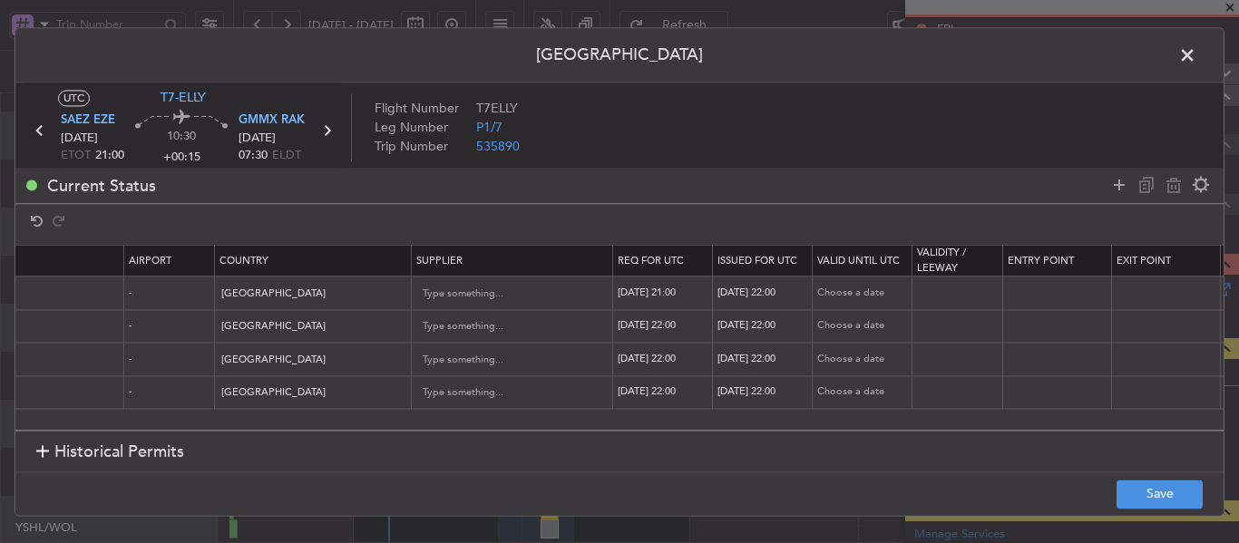
click at [777, 291] on div "[DATE] 22:00" at bounding box center [764, 293] width 94 height 15
select select "9"
select select "2025"
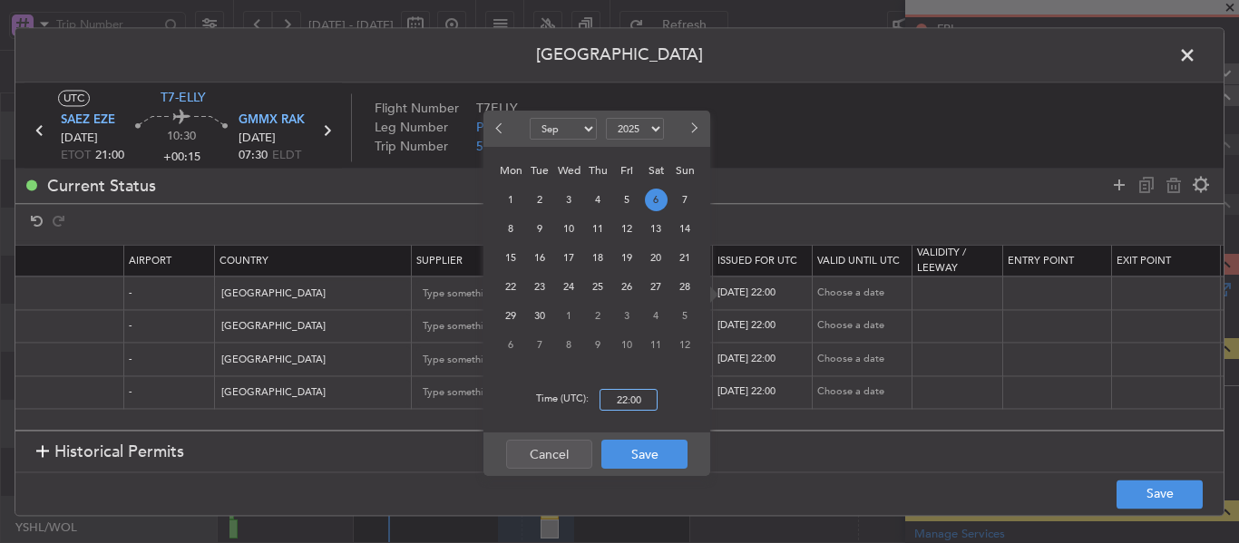
click at [628, 401] on input "22:00" at bounding box center [628, 400] width 58 height 22
type input "21:00"
click at [638, 457] on button "Save" at bounding box center [644, 454] width 86 height 29
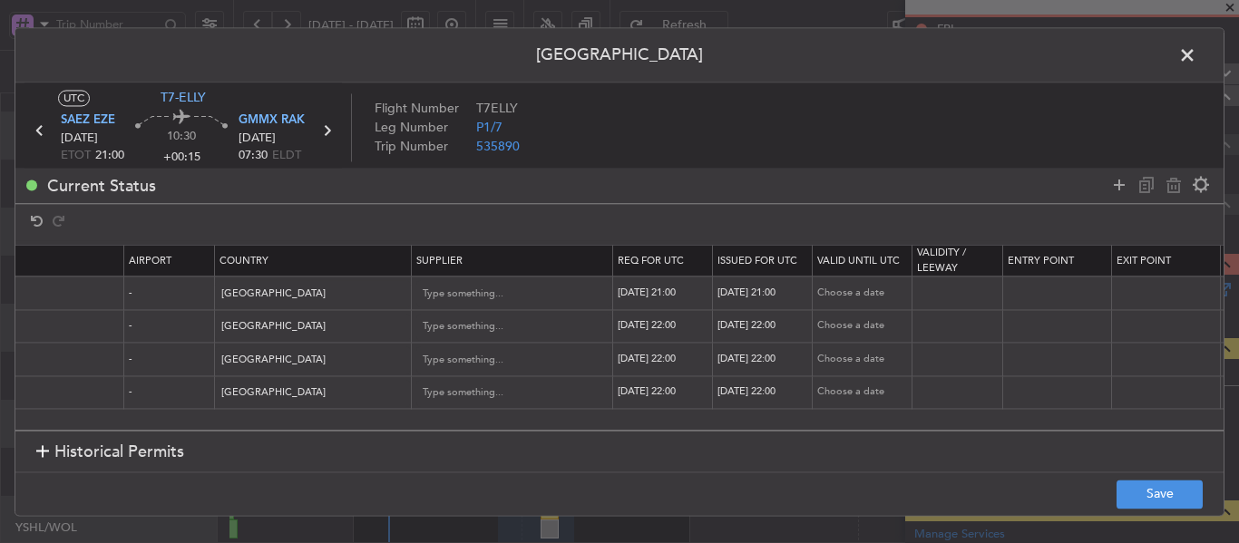
click at [652, 323] on div "[DATE] 22:00" at bounding box center [665, 326] width 94 height 15
select select "9"
select select "2025"
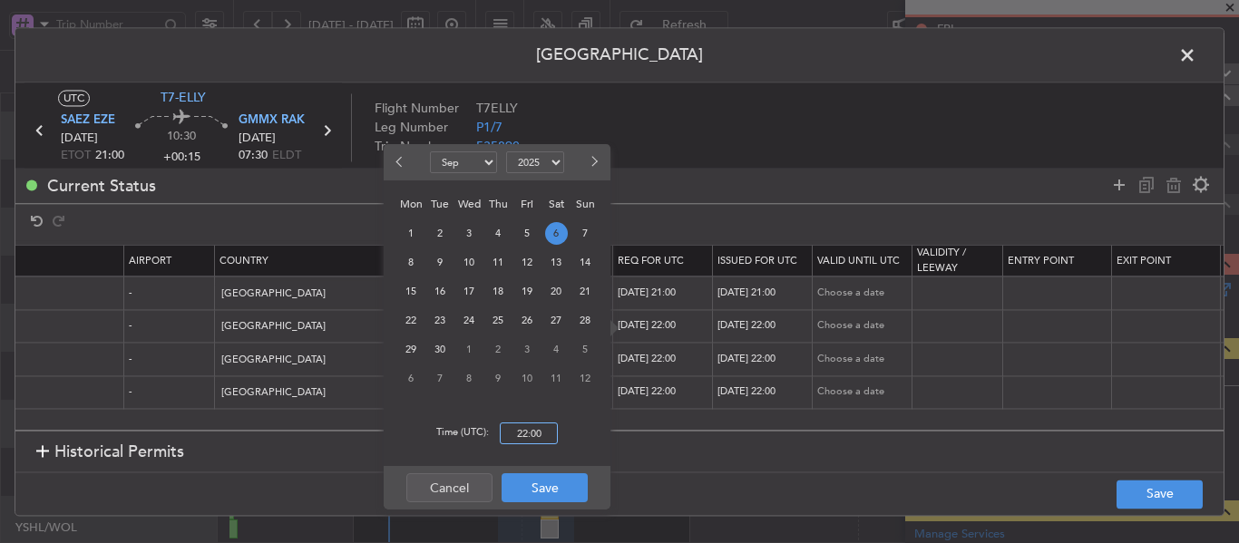
click at [531, 434] on input "22:00" at bounding box center [529, 434] width 58 height 22
type input "21:00"
click at [550, 491] on button "Save" at bounding box center [545, 487] width 86 height 29
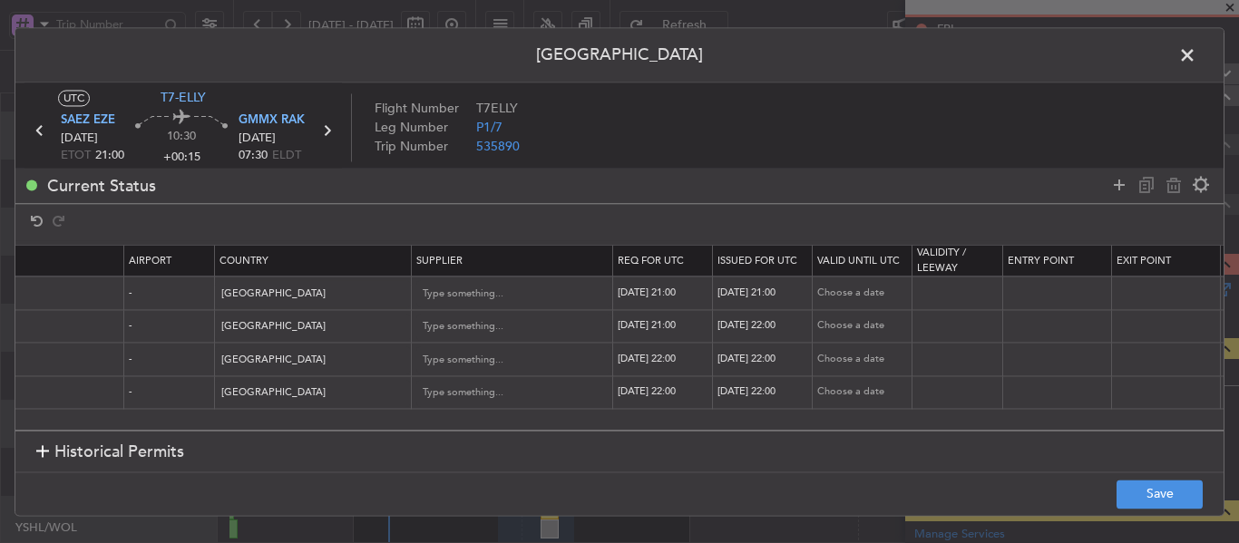
click at [747, 326] on div "[DATE] 22:00" at bounding box center [764, 326] width 94 height 15
select select "9"
select select "2025"
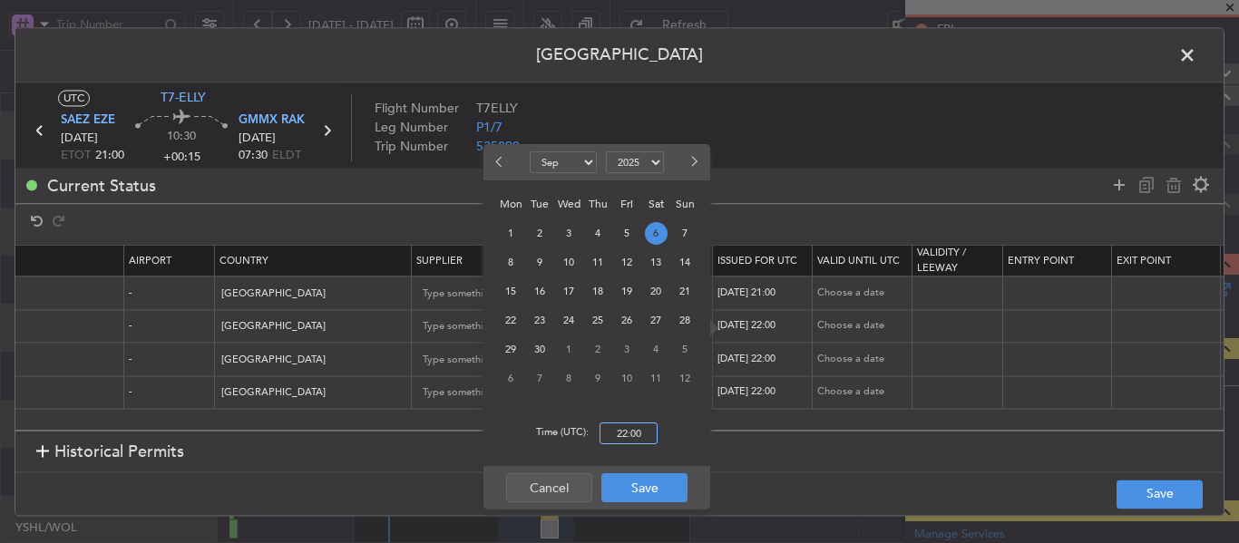
click at [619, 428] on input "22:00" at bounding box center [628, 434] width 58 height 22
type input "21:00"
click at [632, 492] on button "Save" at bounding box center [644, 487] width 86 height 29
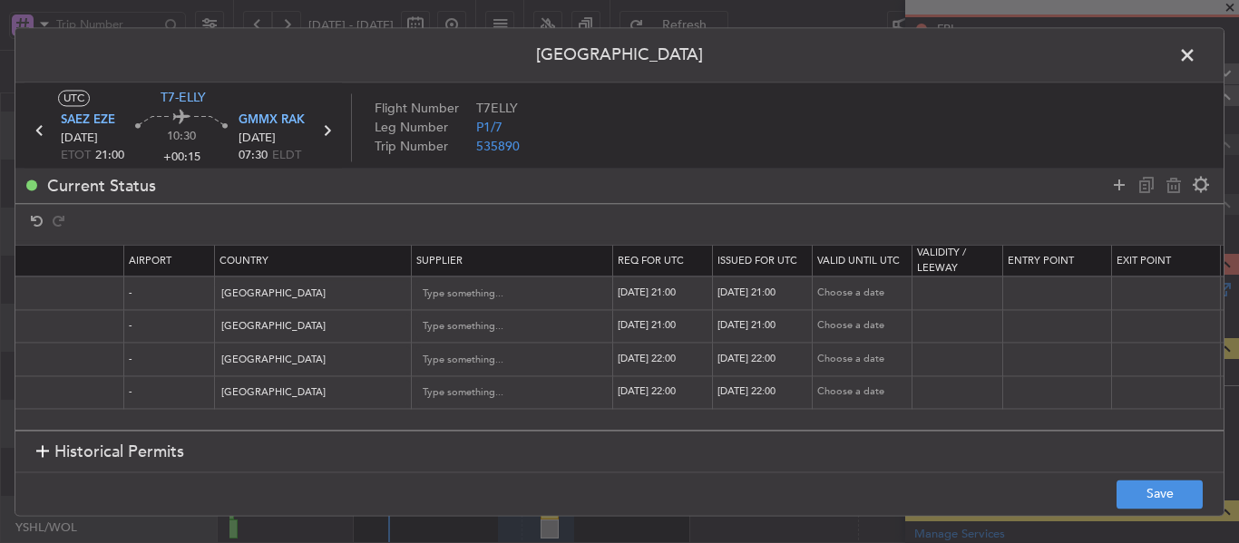
click at [666, 362] on div "[DATE] 22:00" at bounding box center [665, 359] width 94 height 15
select select "9"
select select "2025"
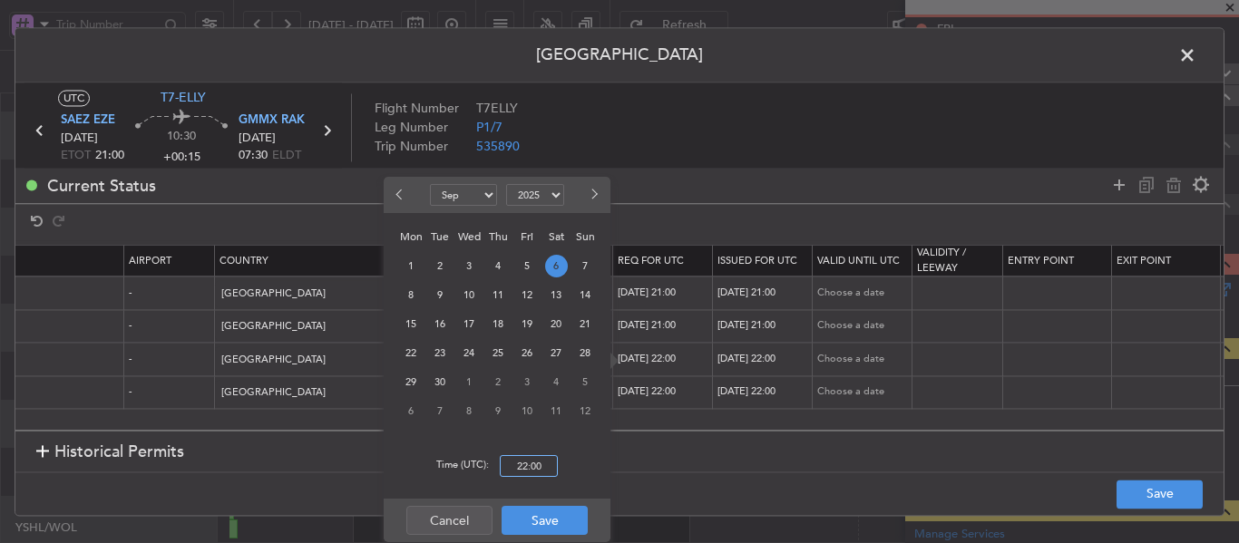
click at [521, 462] on input "22:00" at bounding box center [529, 466] width 58 height 22
type input "21:00"
click at [552, 523] on button "Save" at bounding box center [545, 520] width 86 height 29
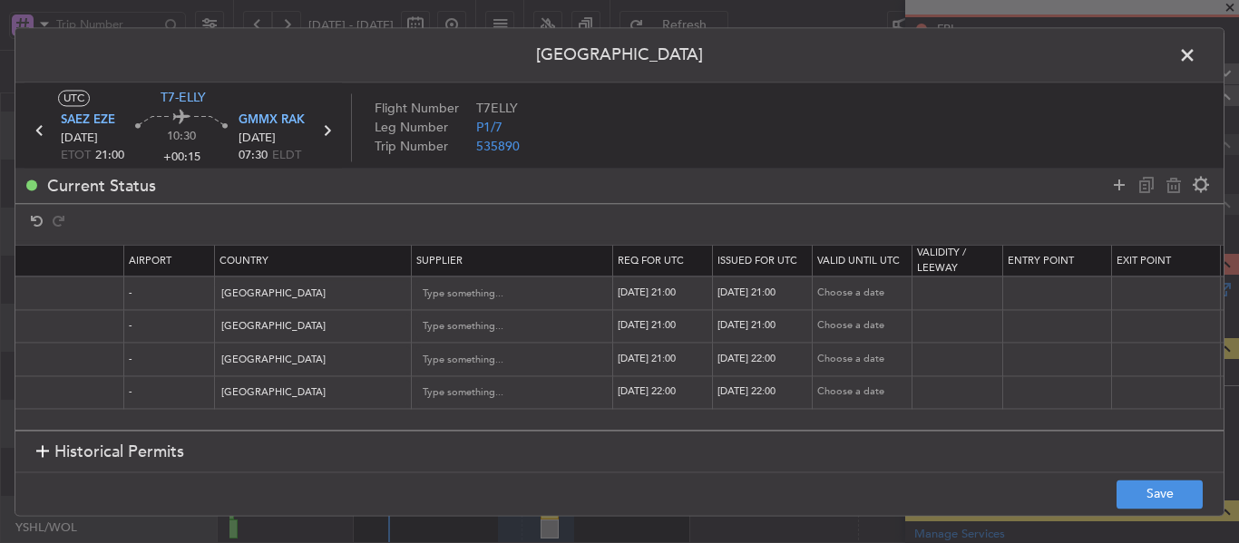
click at [752, 355] on div "[DATE] 22:00" at bounding box center [764, 359] width 94 height 15
select select "9"
select select "2025"
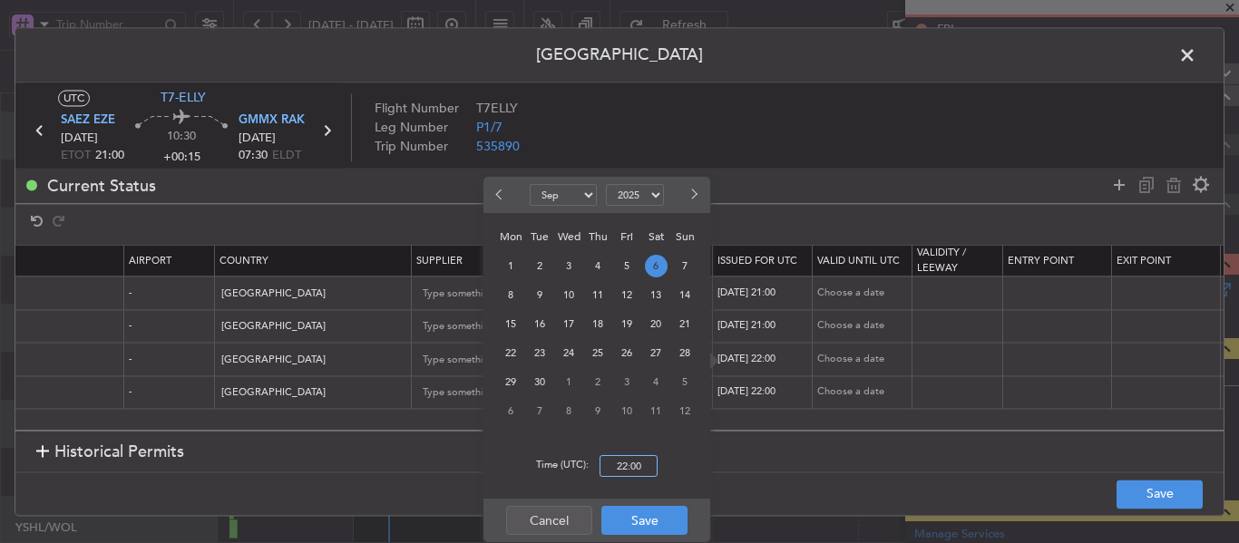
click at [635, 461] on input "22:00" at bounding box center [628, 466] width 58 height 22
type input "21:00"
click at [629, 525] on button "Save" at bounding box center [644, 520] width 86 height 29
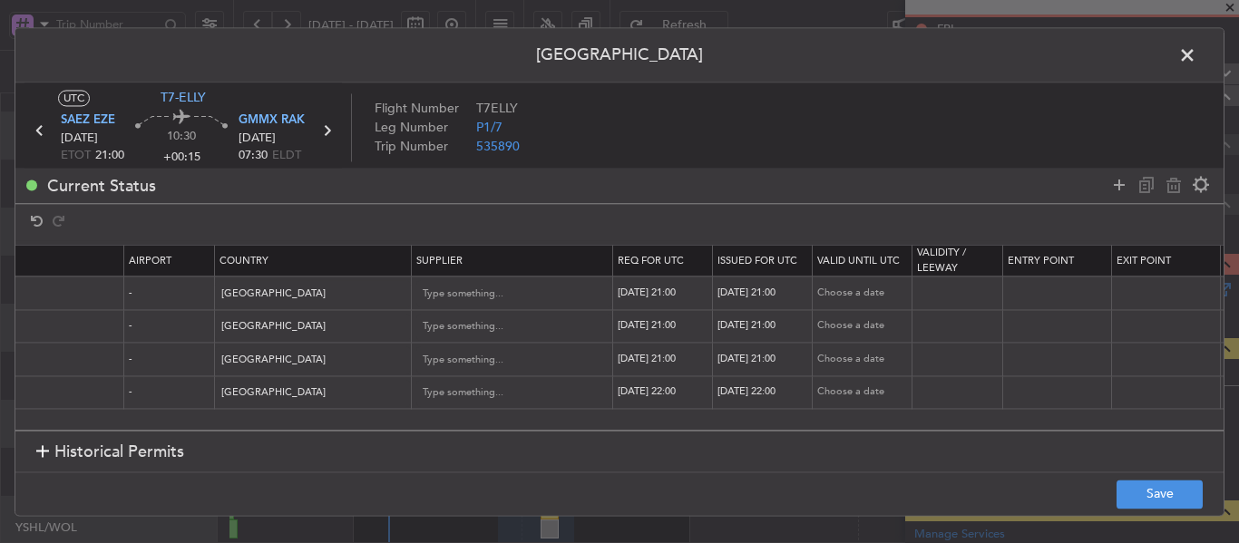
click at [683, 396] on div "[DATE] 22:00" at bounding box center [665, 392] width 94 height 15
select select "9"
select select "2025"
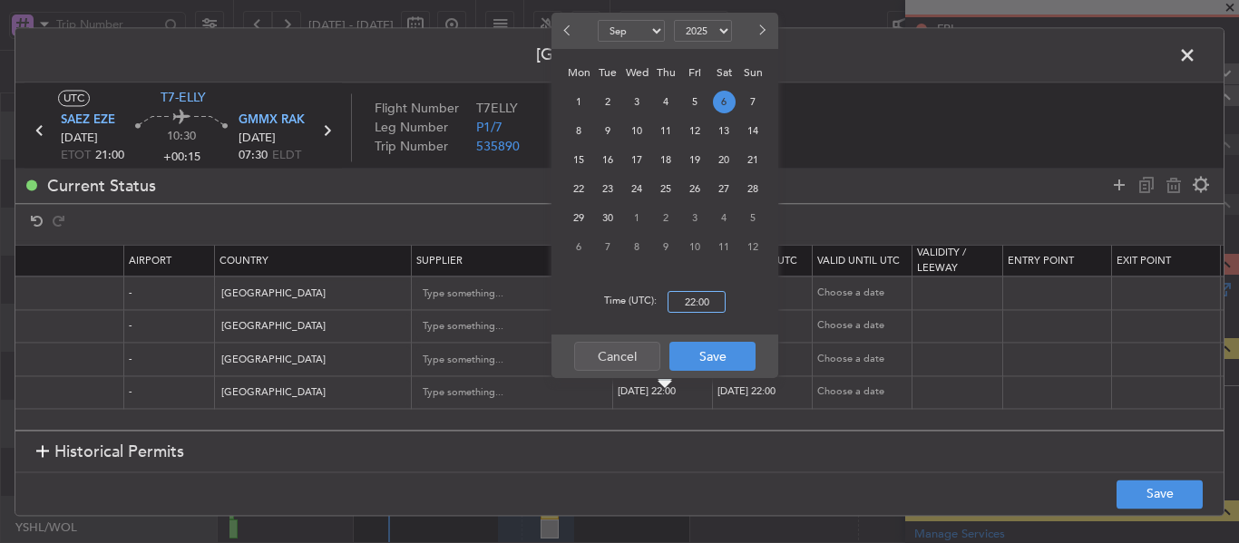
click at [696, 302] on input "22:00" at bounding box center [696, 302] width 58 height 22
type input "21:00"
click at [710, 355] on button "Save" at bounding box center [712, 356] width 86 height 29
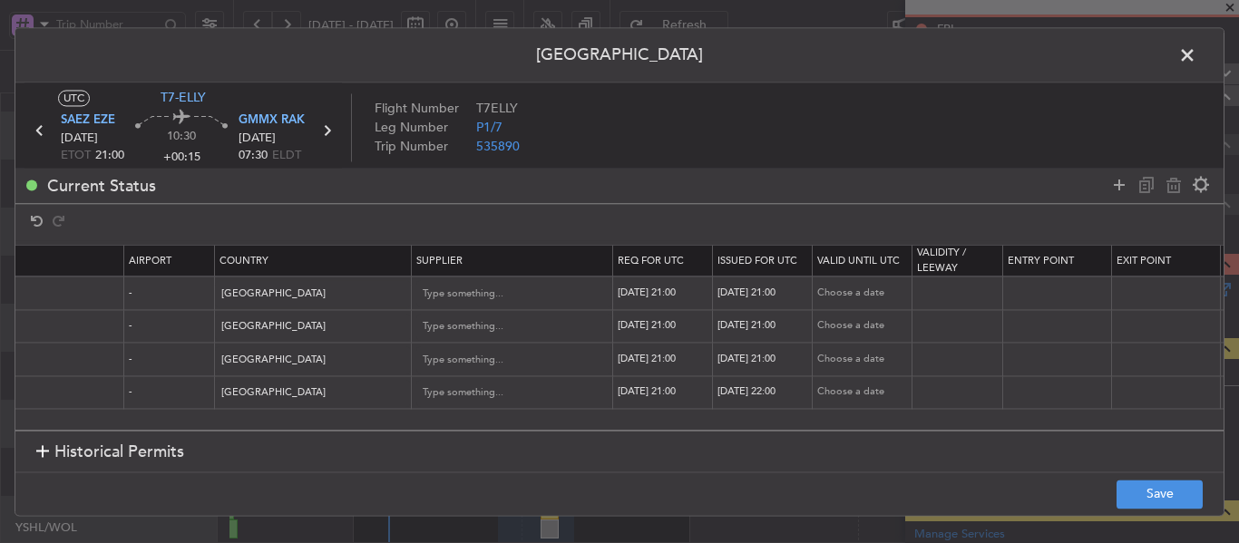
click at [767, 395] on div "[DATE] 22:00" at bounding box center [764, 392] width 94 height 15
select select "9"
select select "2025"
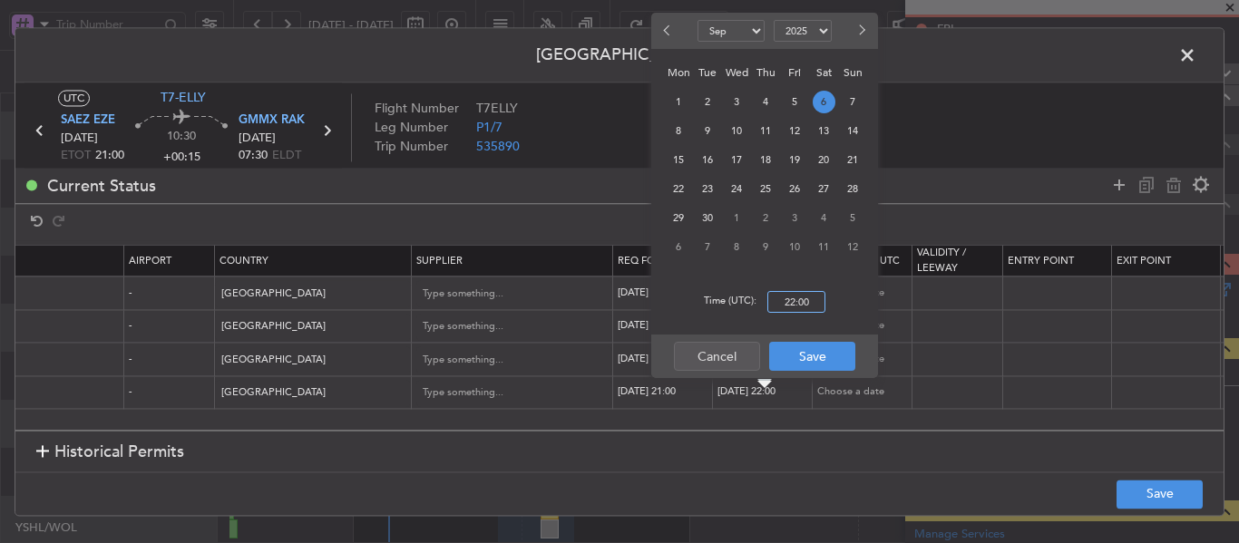
click at [797, 307] on input "22:00" at bounding box center [796, 302] width 58 height 22
type input "21:00"
drag, startPoint x: 823, startPoint y: 356, endPoint x: 896, endPoint y: 400, distance: 85.4
click at [822, 357] on button "Save" at bounding box center [812, 356] width 86 height 29
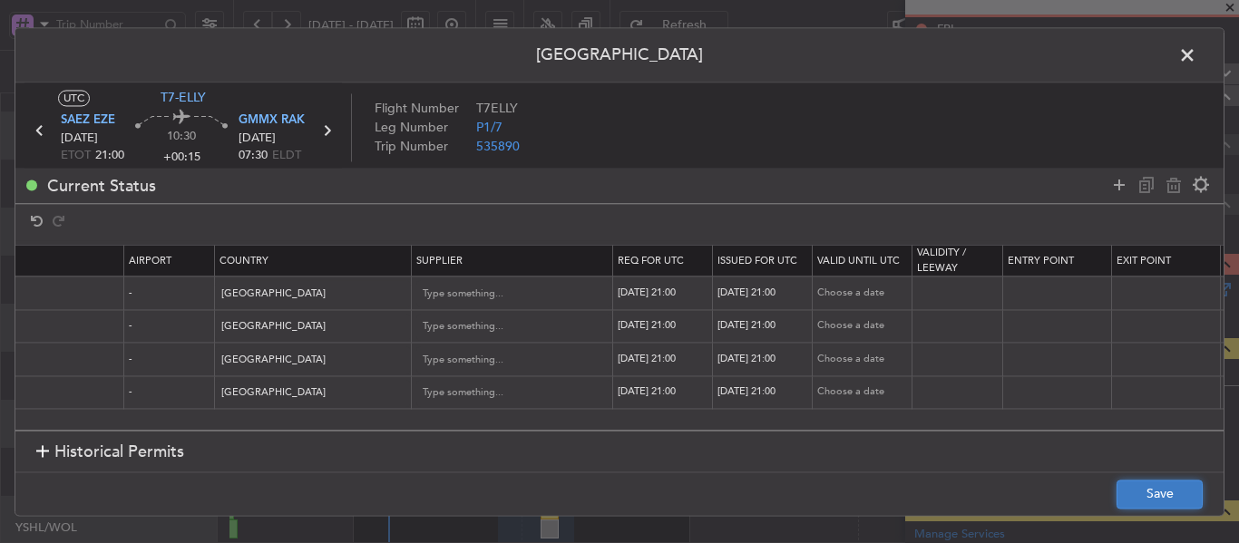
click at [1130, 496] on button "Save" at bounding box center [1159, 494] width 86 height 29
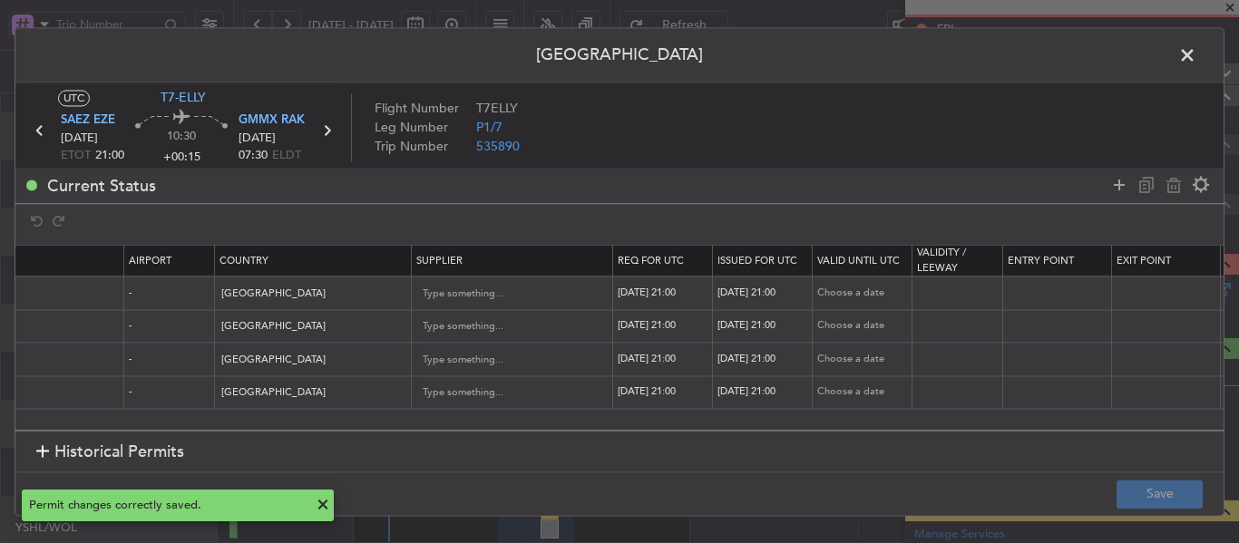
click at [1196, 54] on span at bounding box center [1196, 60] width 0 height 36
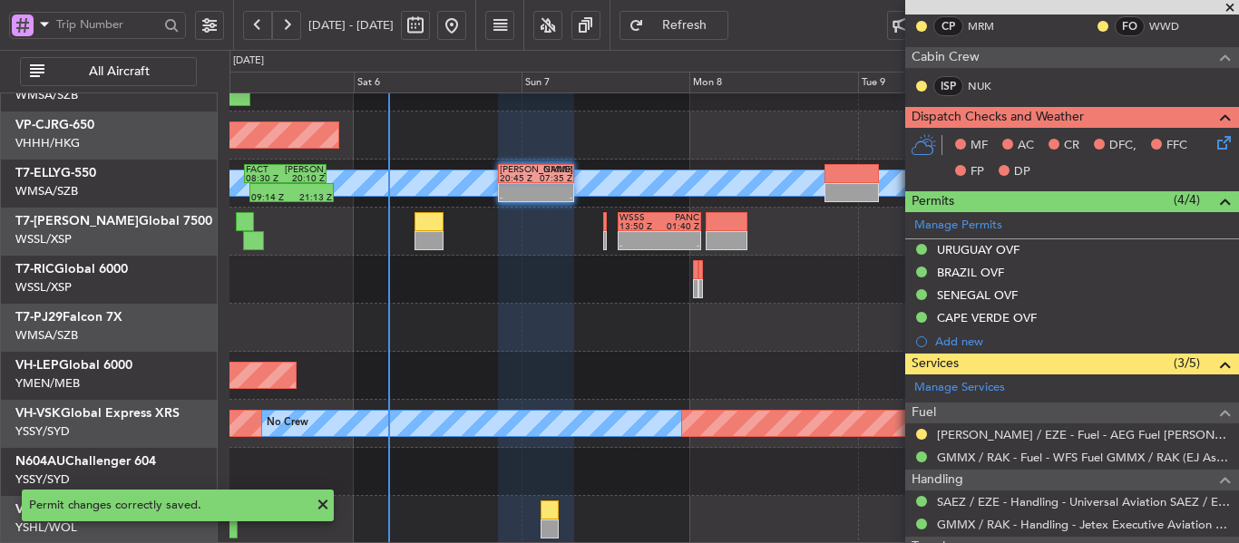
scroll to position [416, 0]
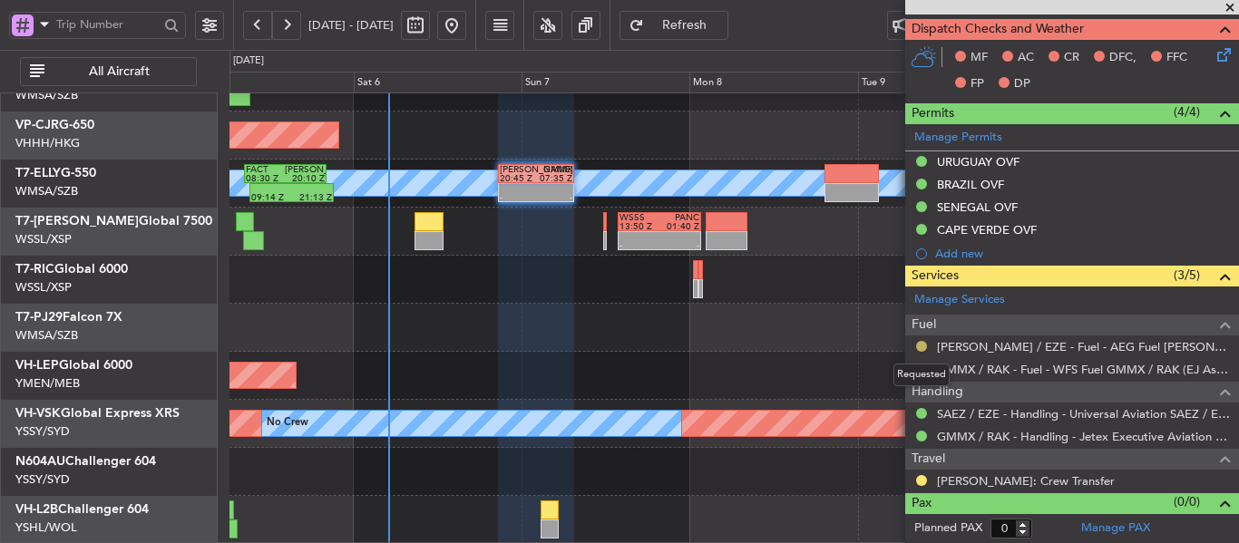
click at [920, 346] on button at bounding box center [921, 346] width 11 height 11
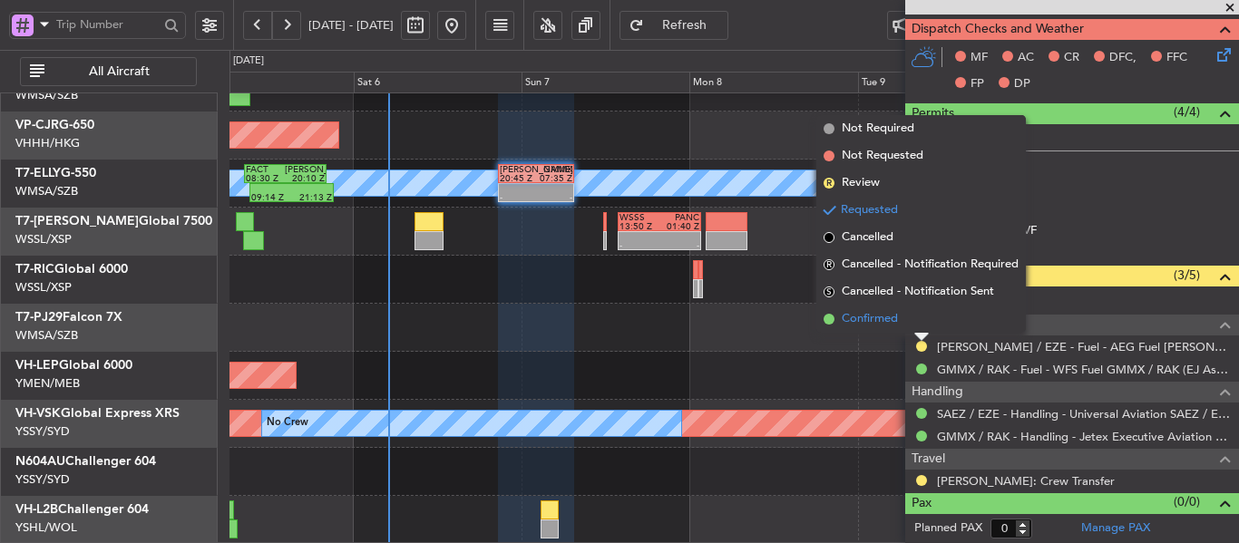
click at [828, 317] on span at bounding box center [828, 319] width 11 height 11
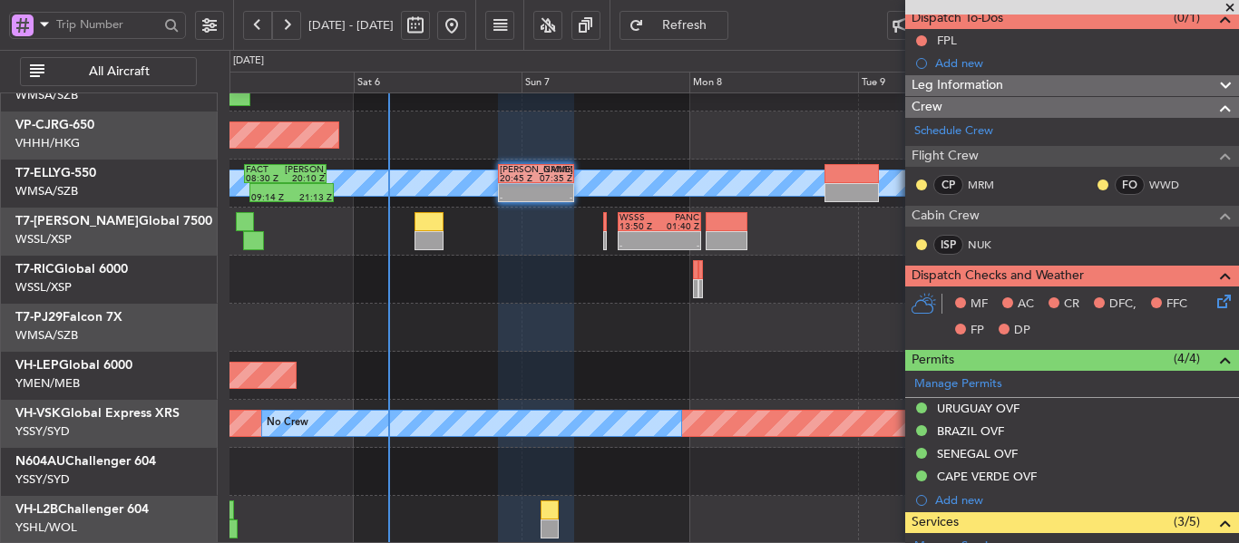
scroll to position [144, 0]
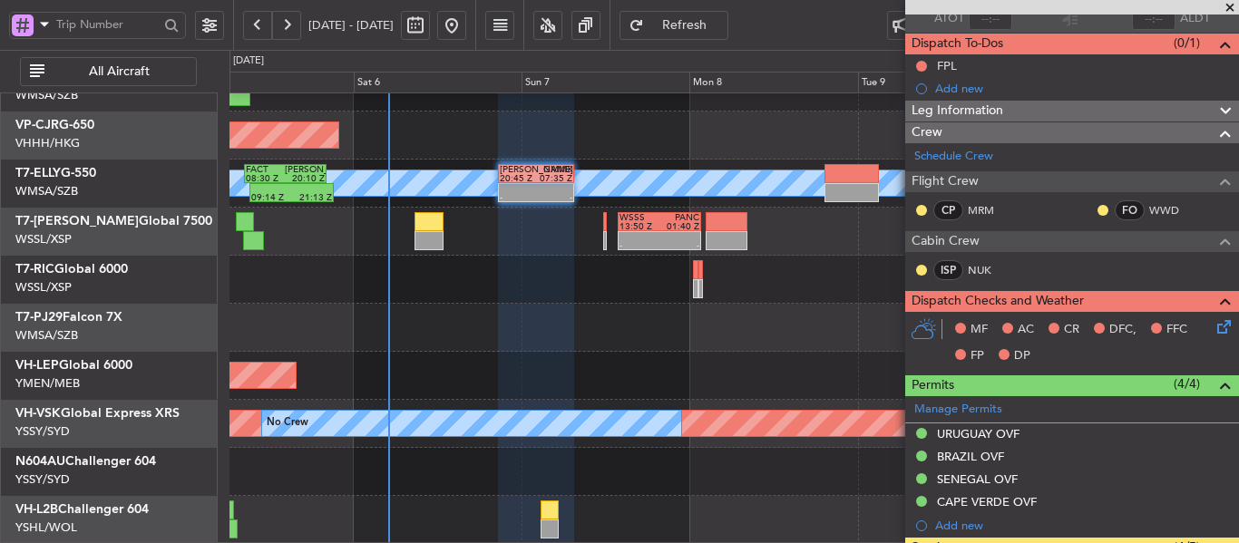
click at [1232, 5] on span at bounding box center [1230, 8] width 18 height 16
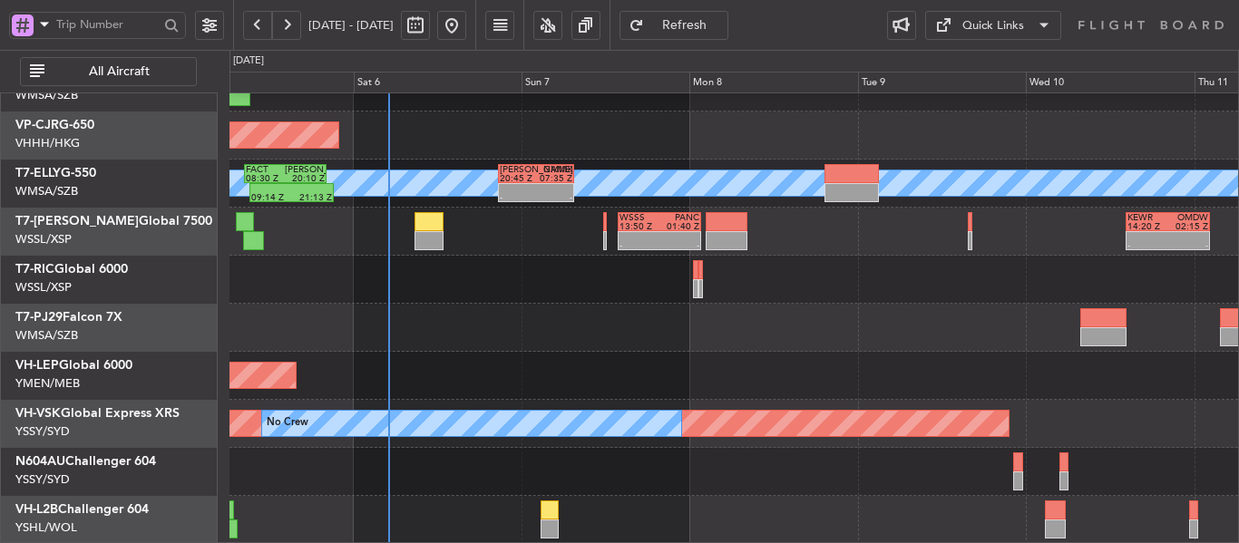
scroll to position [0, 0]
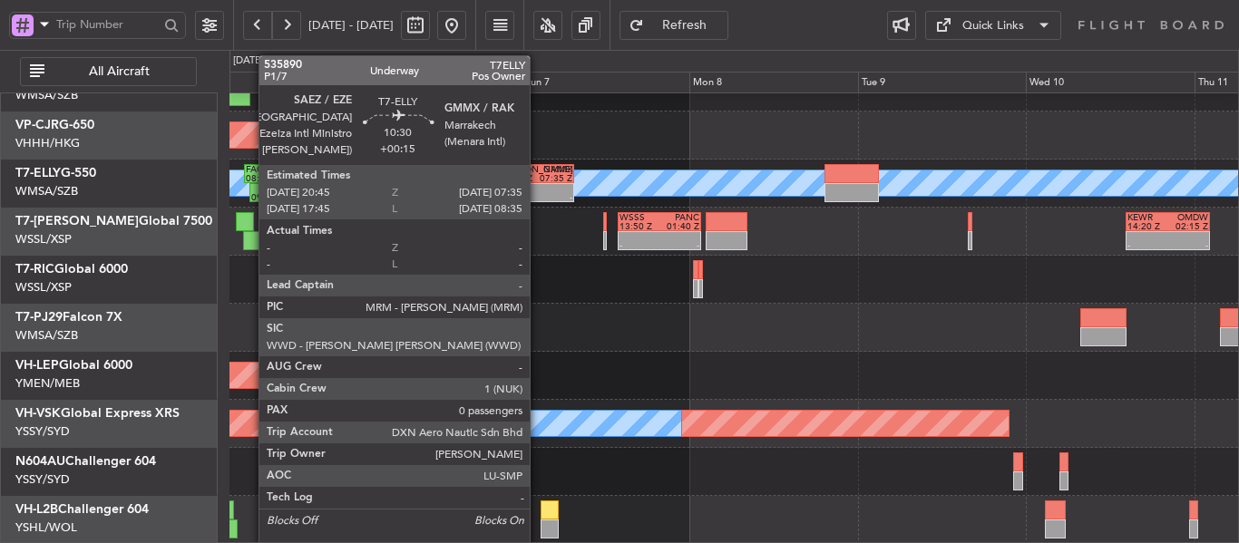
click at [535, 189] on div "- -" at bounding box center [536, 192] width 74 height 17
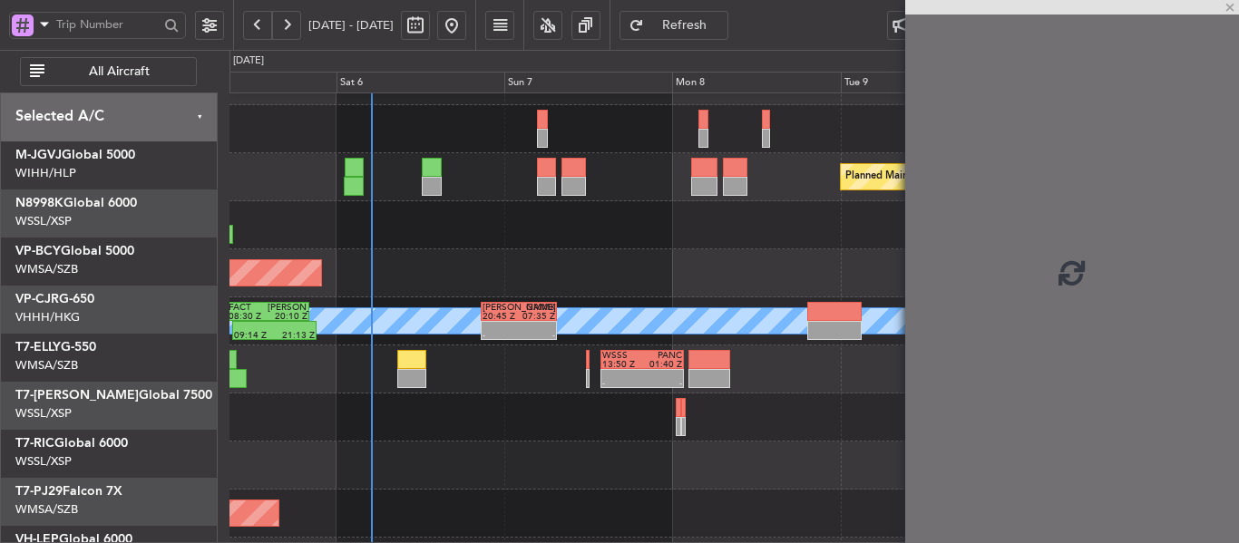
click at [681, 297] on div "Planned Maint [GEOGRAPHIC_DATA] ([GEOGRAPHIC_DATA] Intl)" at bounding box center [733, 273] width 1008 height 48
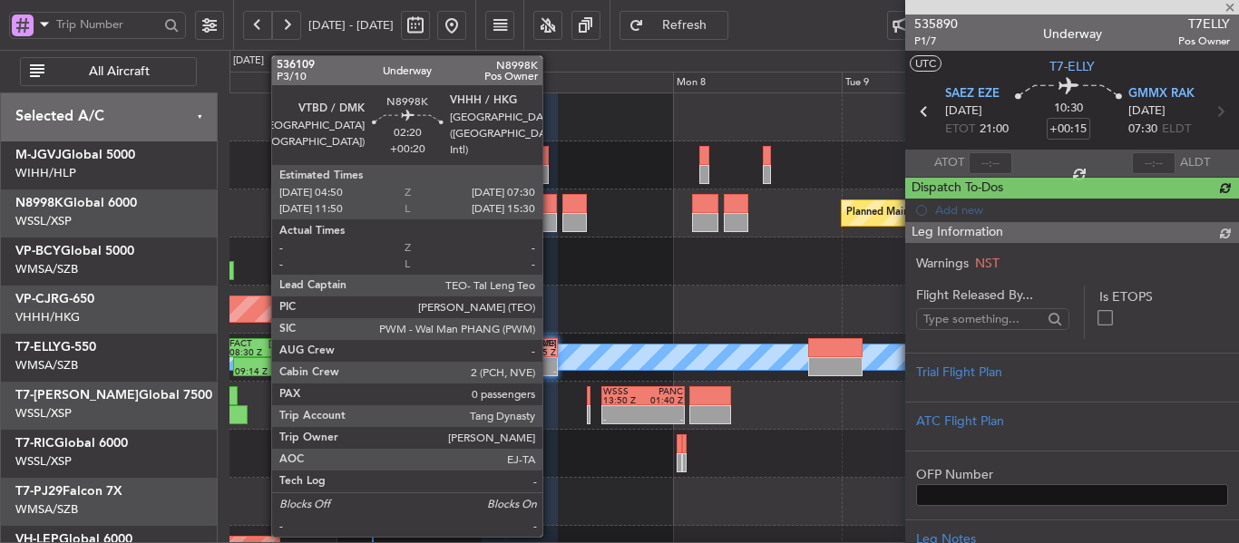
click at [546, 209] on div at bounding box center [547, 203] width 19 height 19
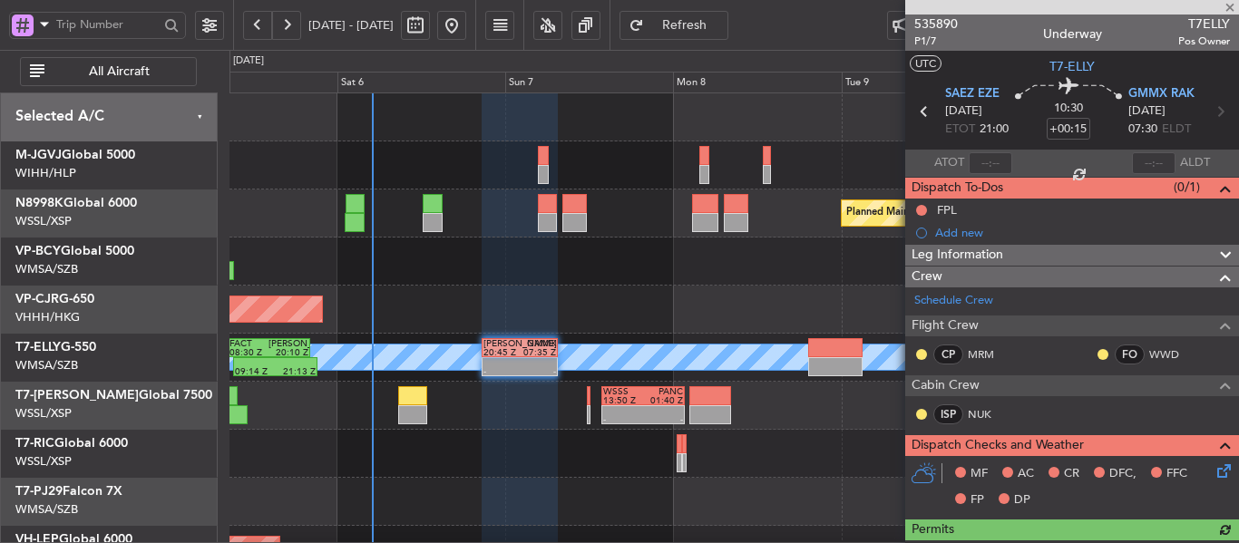
type input "+00:20"
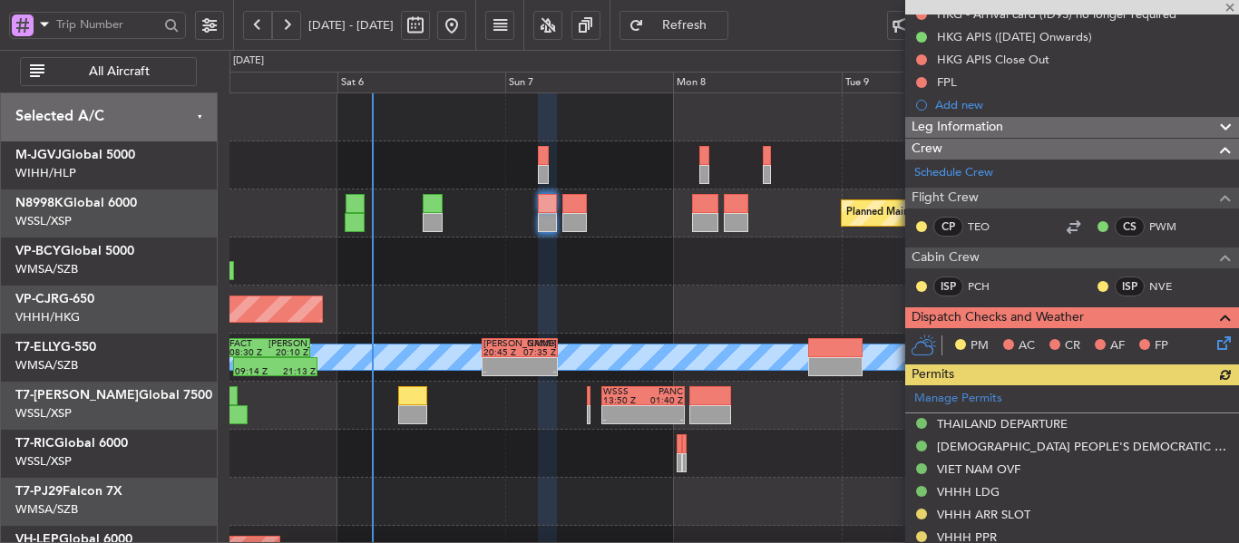
scroll to position [272, 0]
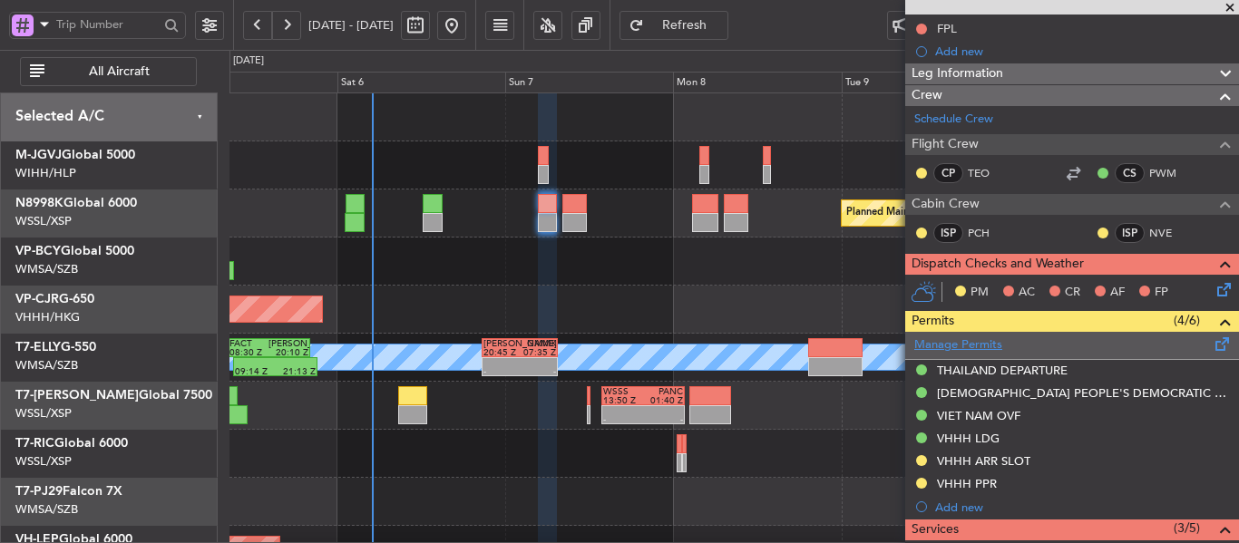
click at [971, 343] on link "Manage Permits" at bounding box center [958, 345] width 88 height 18
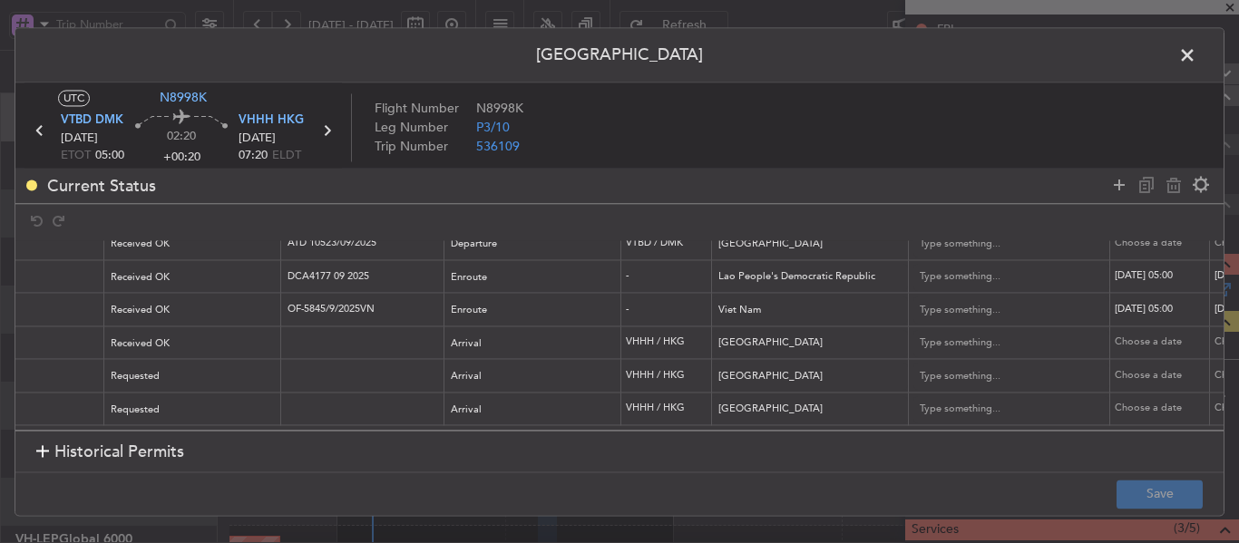
scroll to position [0, 0]
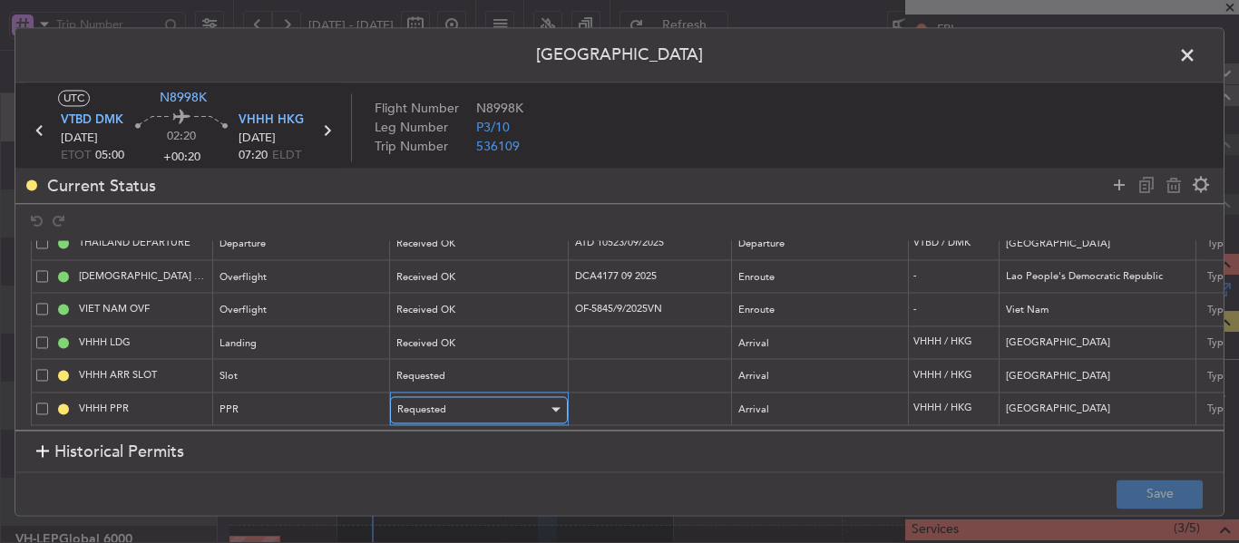
click at [479, 396] on div "Requested" at bounding box center [472, 409] width 151 height 27
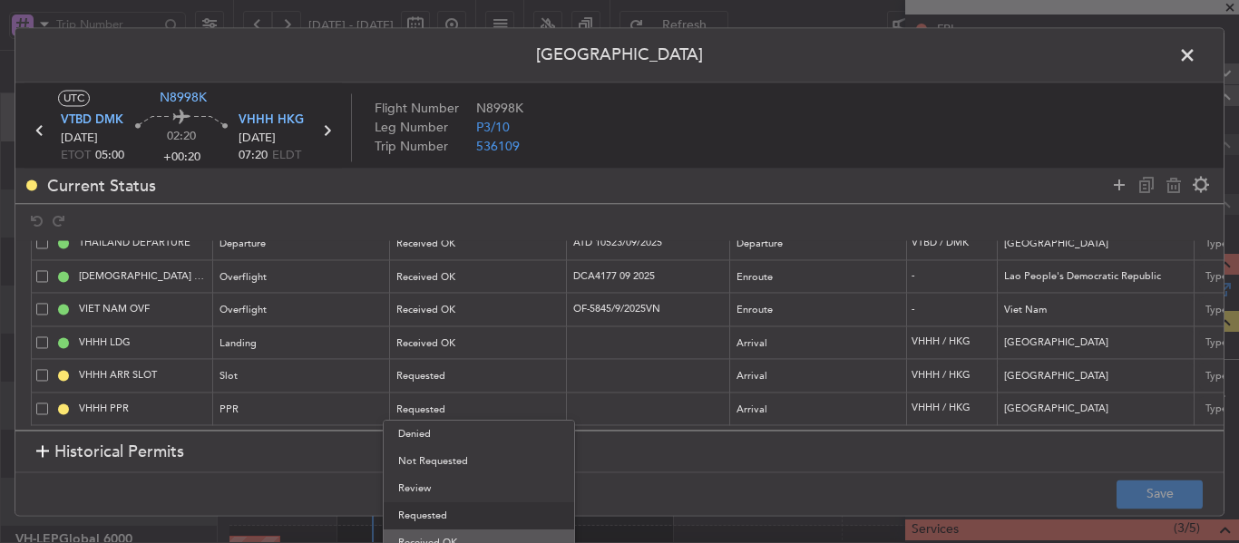
click at [459, 540] on span "Received OK" at bounding box center [478, 543] width 161 height 27
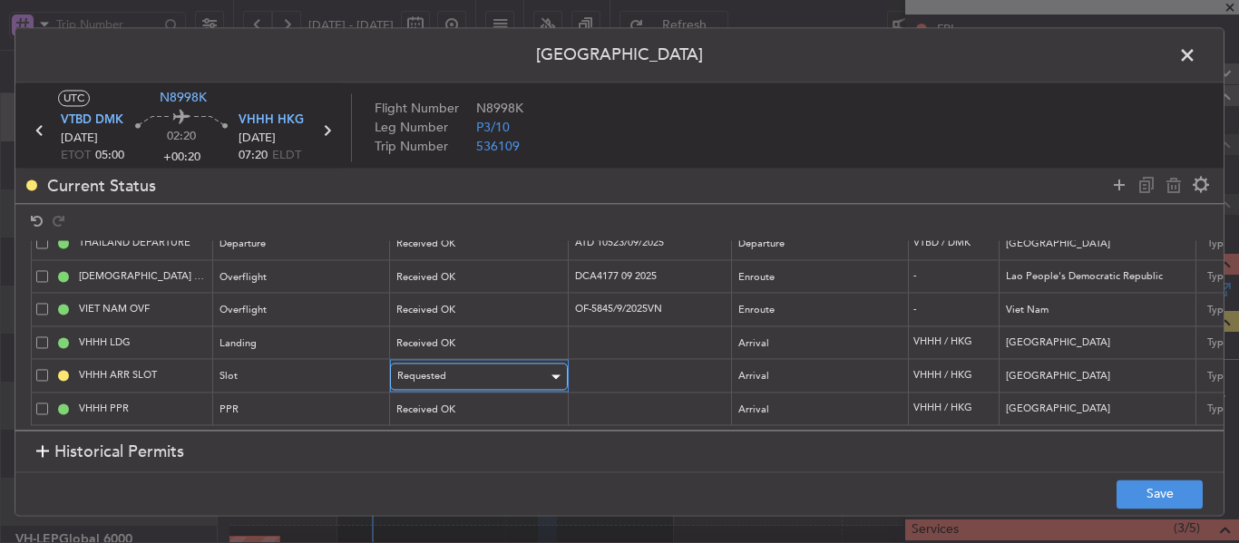
click at [440, 370] on span "Requested" at bounding box center [421, 377] width 49 height 14
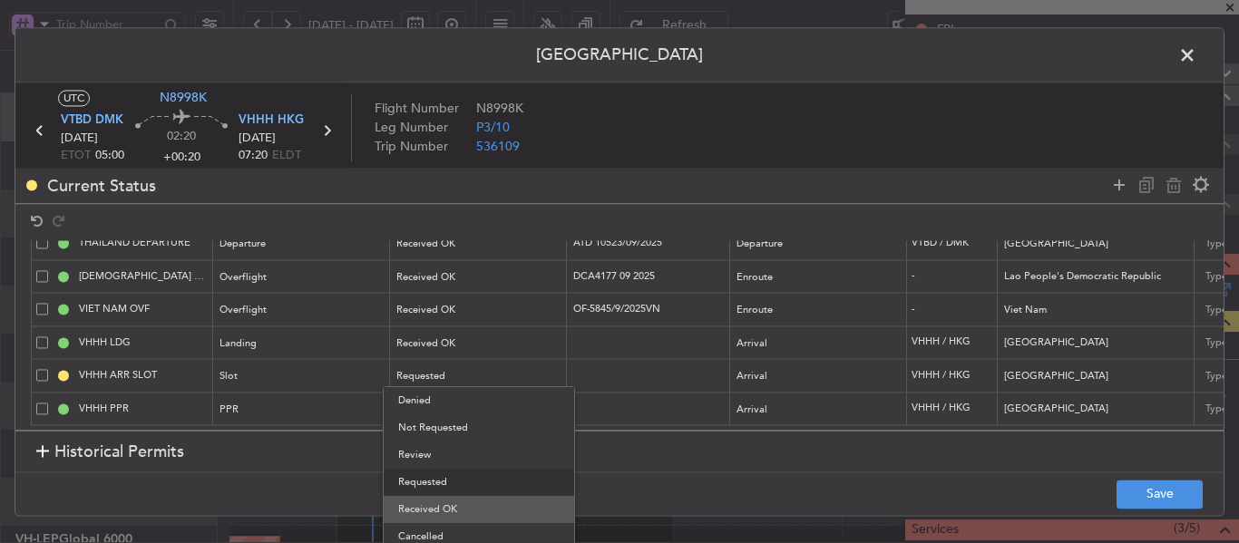
click at [433, 510] on span "Received OK" at bounding box center [478, 509] width 161 height 27
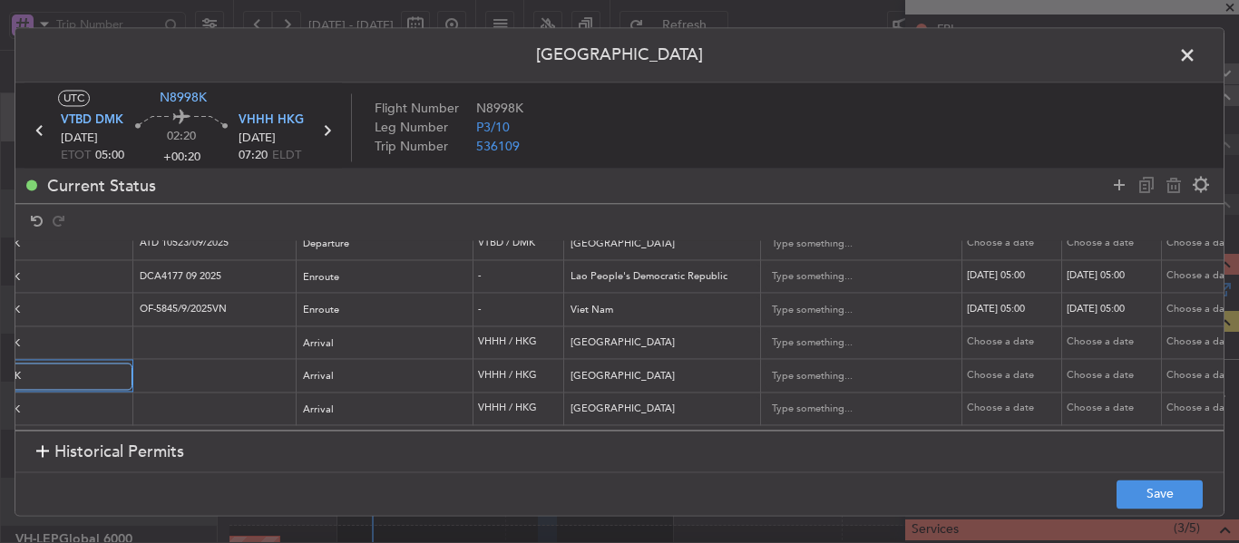
scroll to position [63, 980]
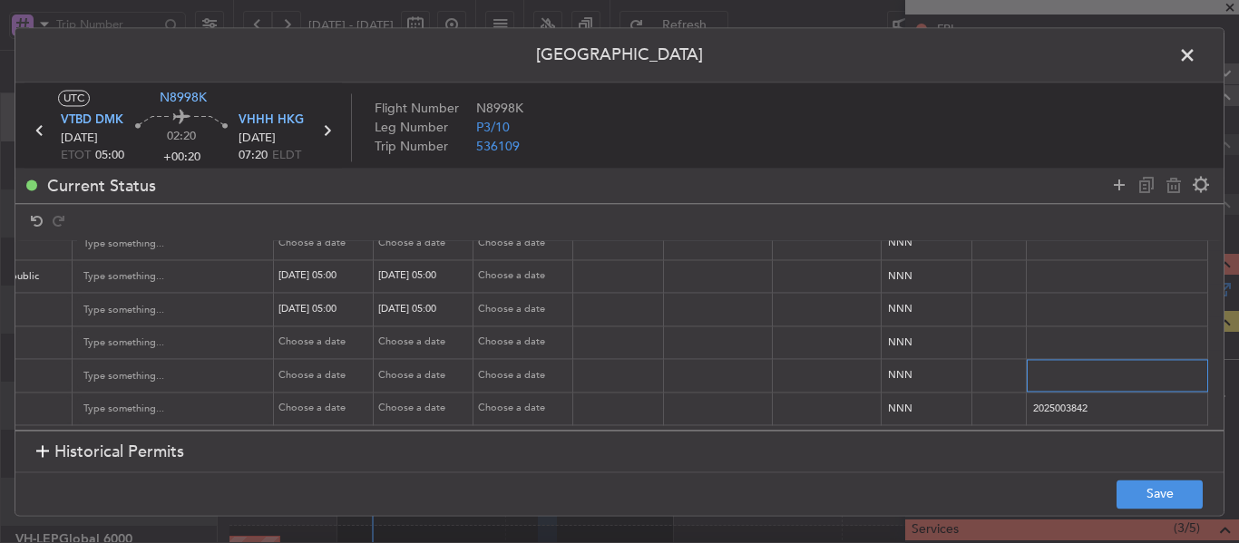
drag, startPoint x: 1021, startPoint y: 360, endPoint x: 1199, endPoint y: 373, distance: 178.2
click at [1238, 371] on div "Permit Center UTC N8998K VTBD DMK [DATE] ETOT 05:00 02:20 +00:20 VHHH HKG [DATE…" at bounding box center [619, 271] width 1239 height 543
paste input "KN8998K [DATE] 014GLEX VTBD0650 D / RE.N8998K [PERSON_NAME].VHHHAGN0039000/"
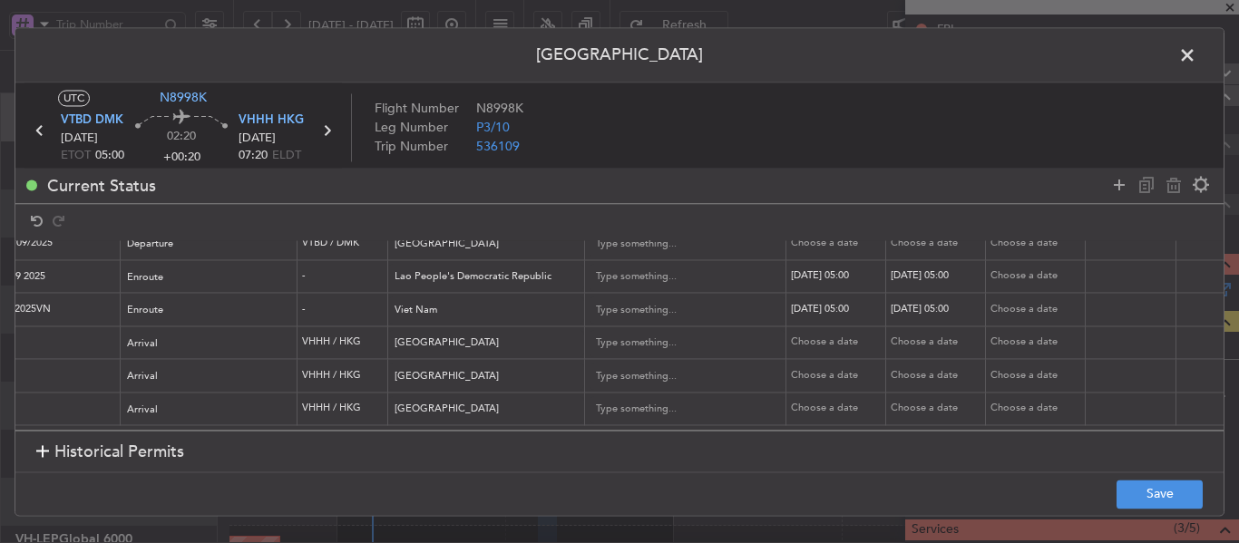
type input "KN8998K [DATE] 014GLEX VTBD0650 D / RE.N8998K [PERSON_NAME].VHHHAGN0039000/"
click at [826, 368] on div "Choose a date" at bounding box center [838, 375] width 94 height 15
select select "9"
select select "2025"
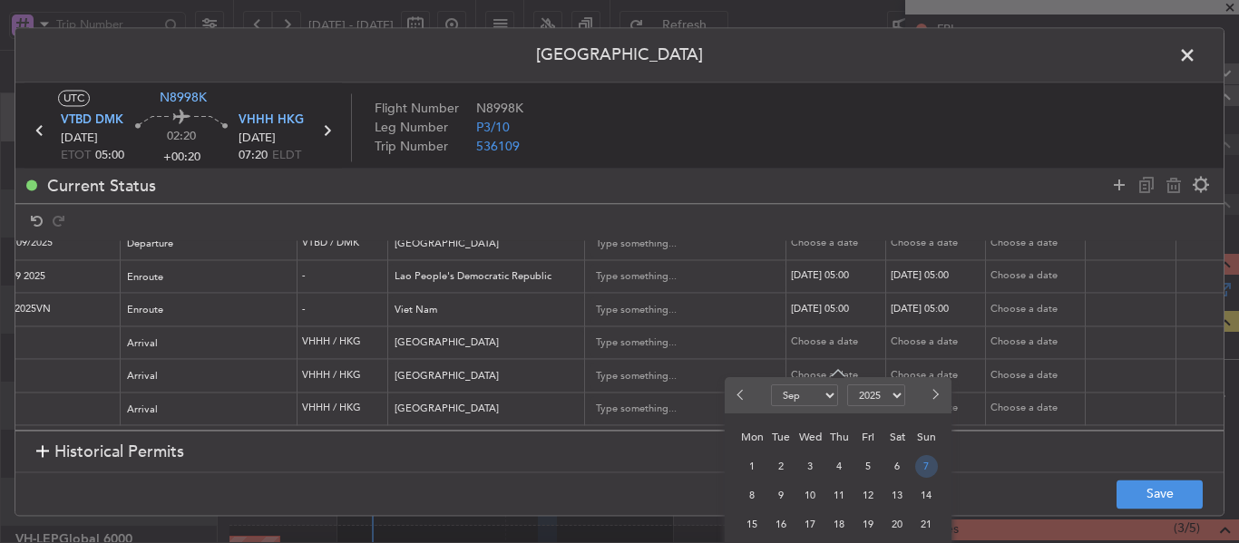
click at [929, 464] on span "7" at bounding box center [926, 466] width 23 height 23
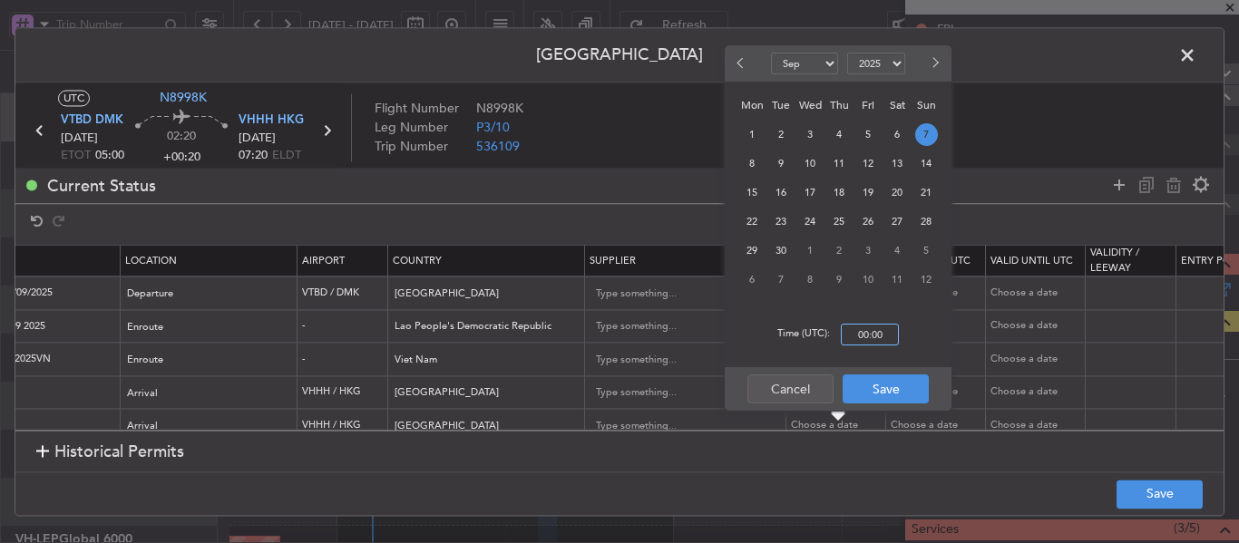
click at [870, 336] on input "00:00" at bounding box center [870, 335] width 58 height 22
type input "06:50"
click at [872, 390] on button "Save" at bounding box center [885, 389] width 86 height 29
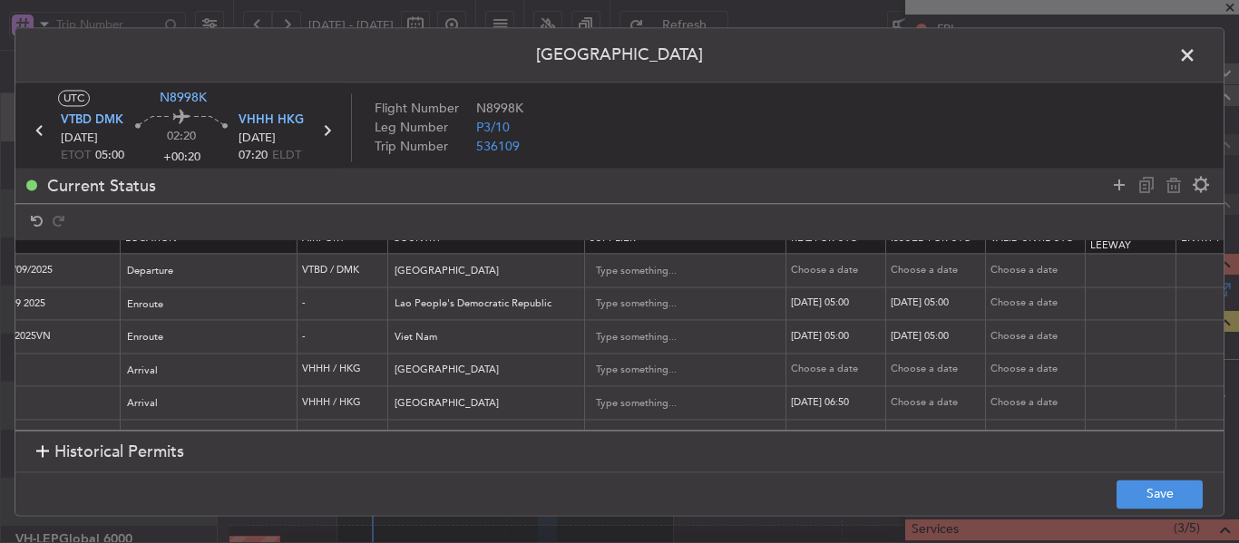
click at [938, 399] on div "Choose a date" at bounding box center [938, 402] width 94 height 15
select select "9"
select select "2025"
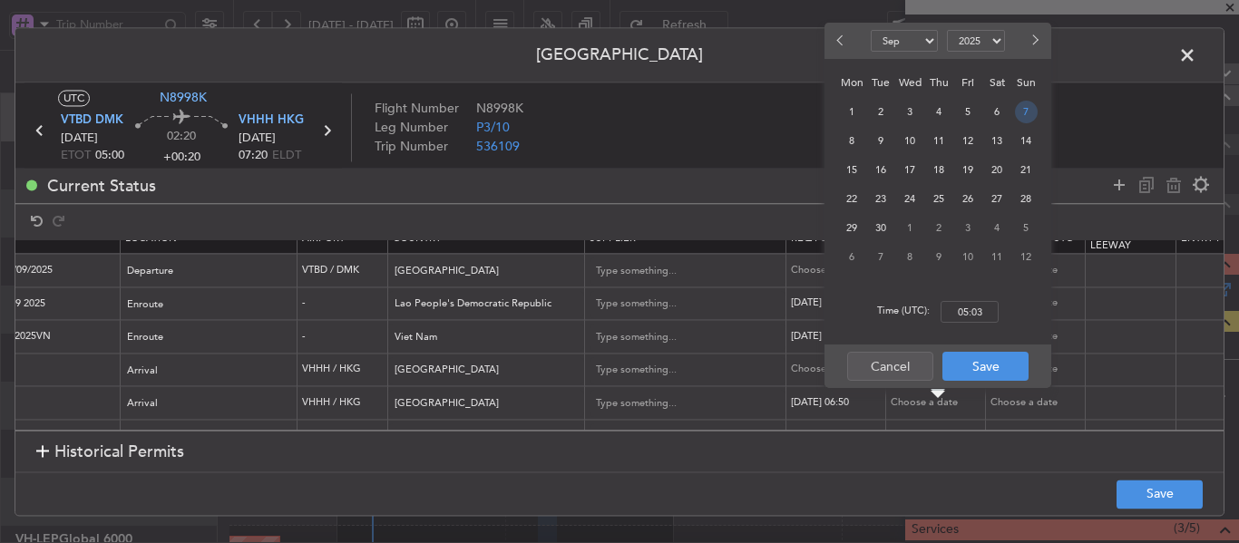
click at [1032, 112] on span "7" at bounding box center [1026, 112] width 23 height 23
click at [977, 317] on input "00:00" at bounding box center [969, 312] width 58 height 22
type input "06:50"
click at [966, 366] on button "Save" at bounding box center [985, 366] width 86 height 29
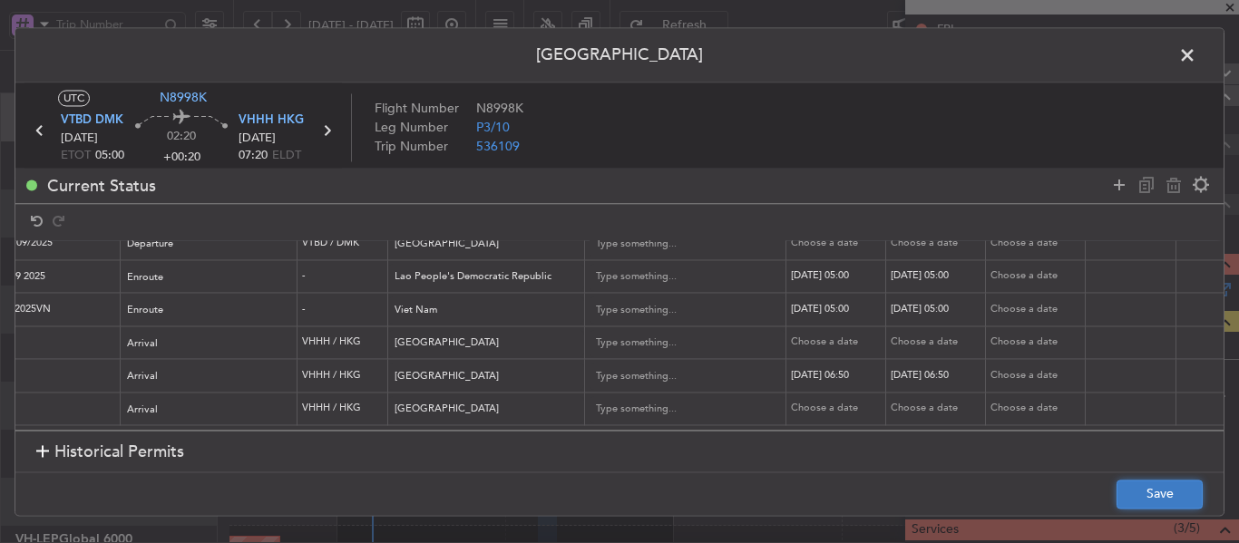
click at [1131, 491] on button "Save" at bounding box center [1159, 494] width 86 height 29
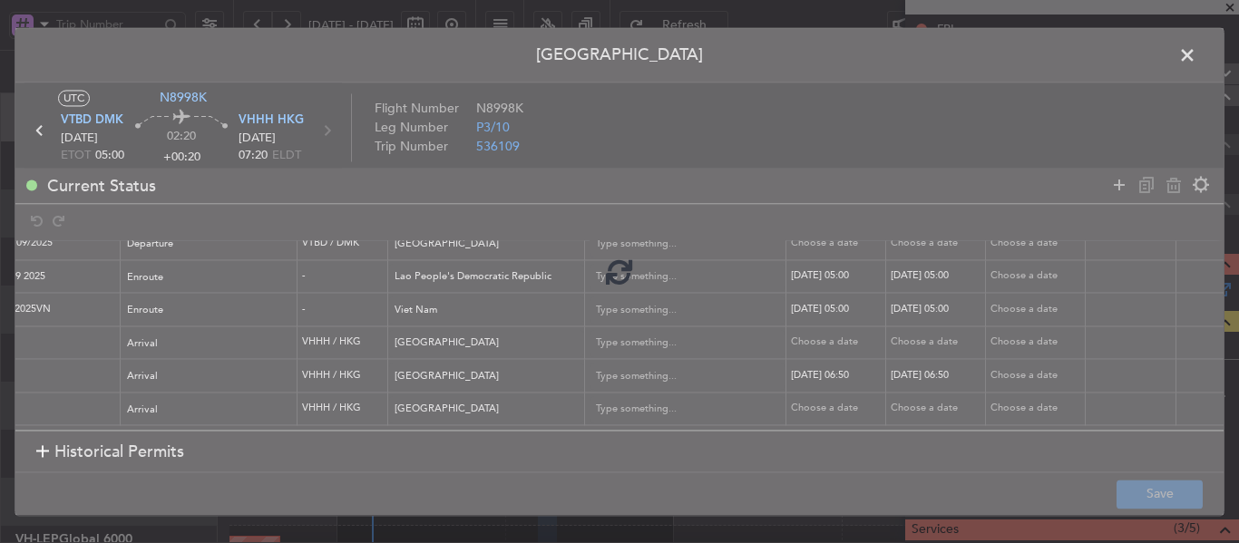
drag, startPoint x: 568, startPoint y: 424, endPoint x: 331, endPoint y: 414, distance: 236.9
click at [331, 414] on div at bounding box center [619, 271] width 1208 height 487
type input "VHHH ARR SLOT 0650Z"
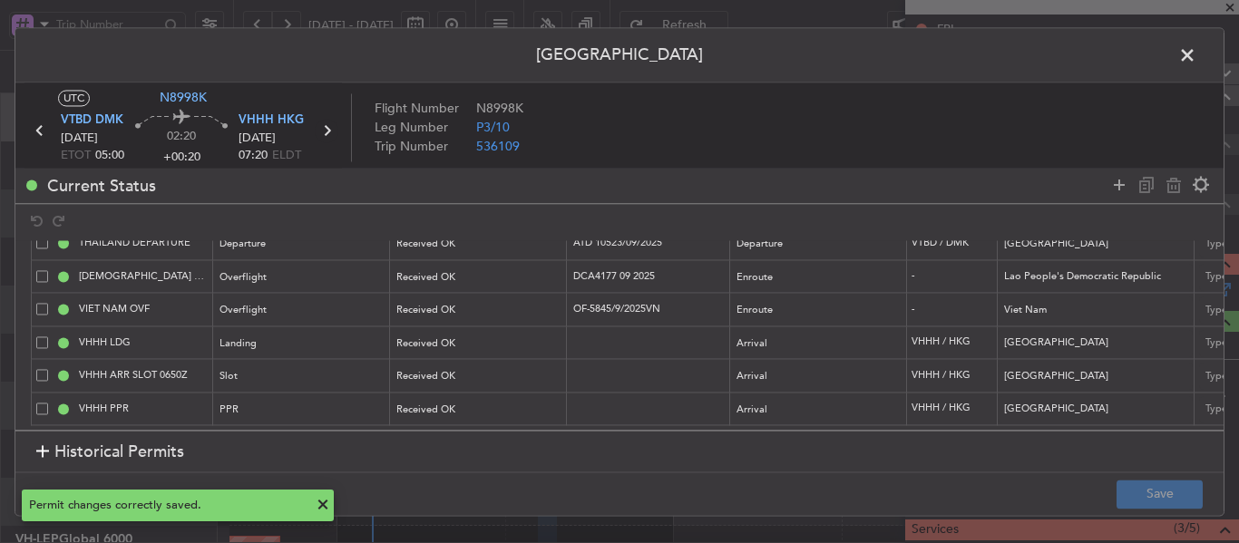
click at [323, 131] on icon at bounding box center [327, 131] width 24 height 24
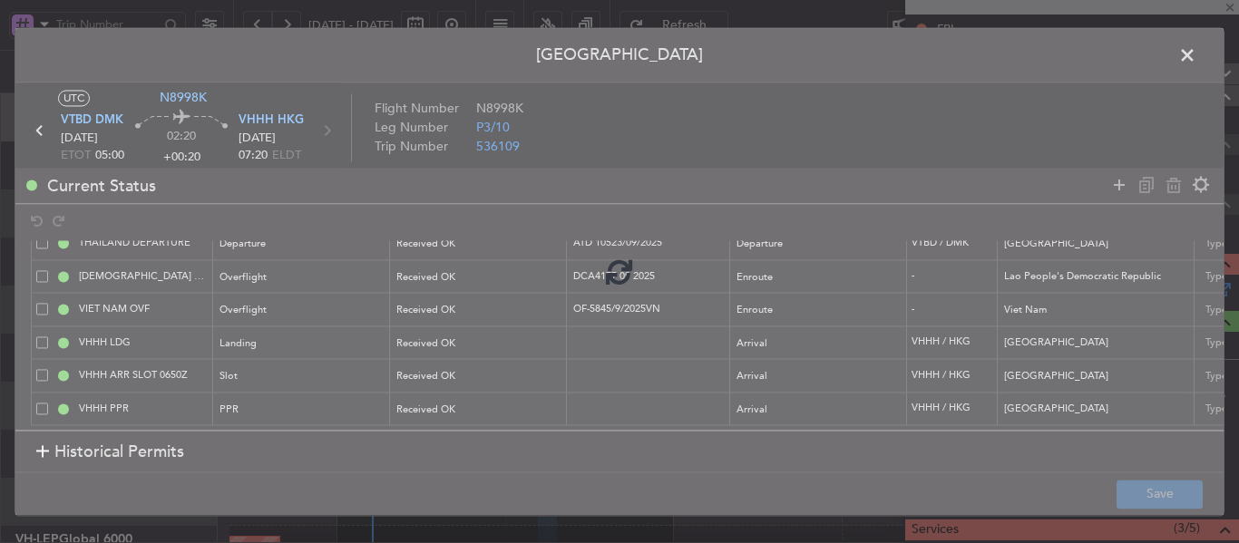
type input "+00:05"
type input "2"
type input "+00:05"
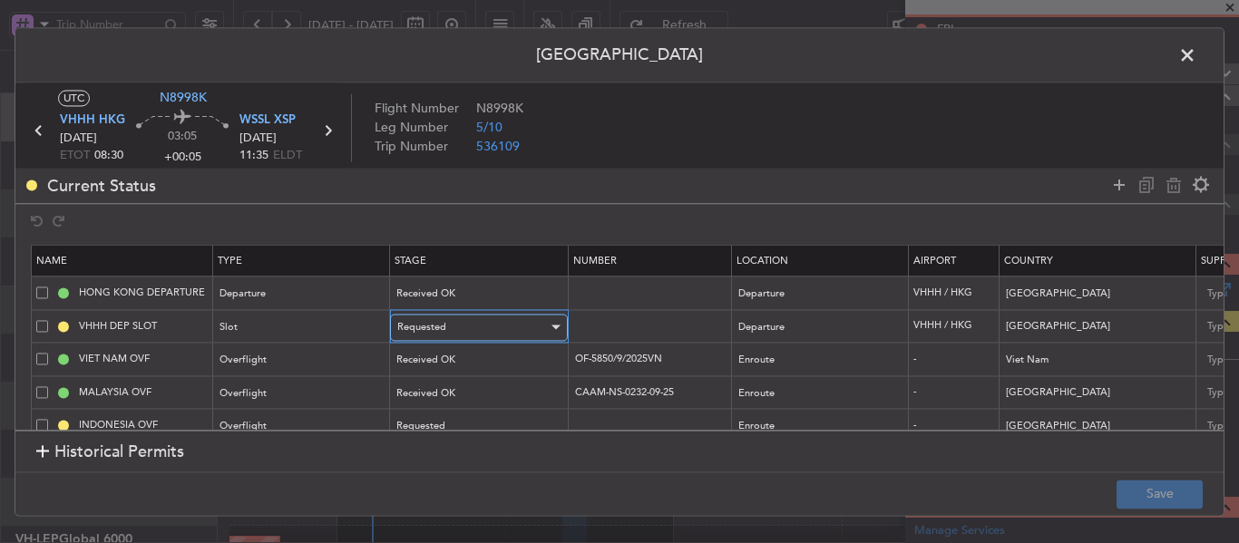
click at [470, 329] on div "Requested" at bounding box center [472, 327] width 151 height 27
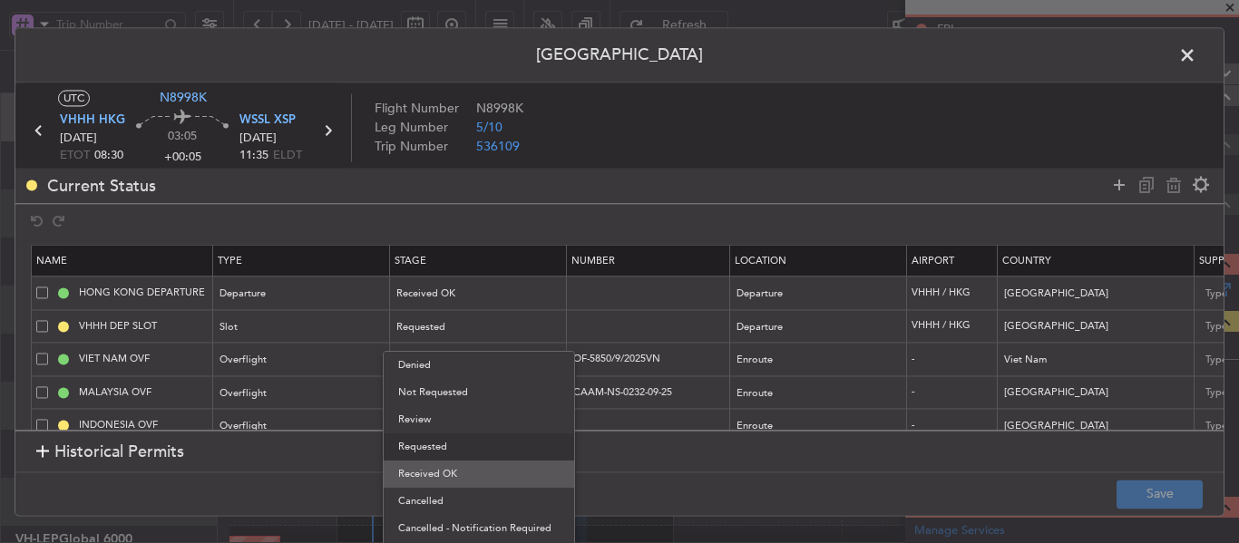
click at [461, 476] on span "Received OK" at bounding box center [478, 474] width 161 height 27
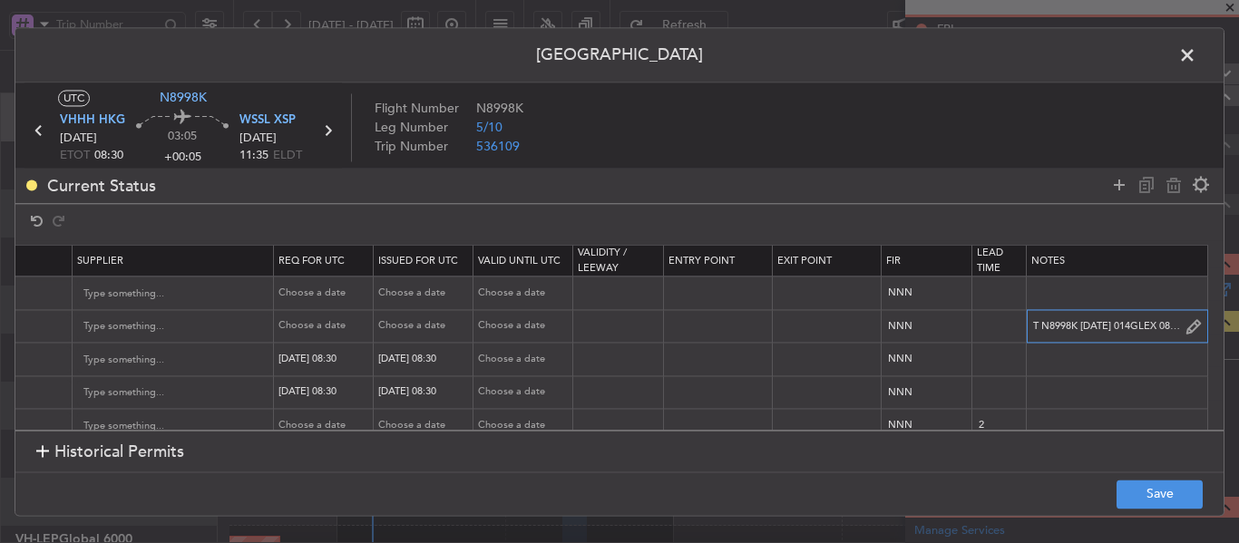
scroll to position [0, 1135]
drag, startPoint x: 1018, startPoint y: 325, endPoint x: 1233, endPoint y: 326, distance: 215.8
click at [1237, 326] on div "Permit Center UTC N8998K VHHH HKG [DATE] ETOT 08:30 03:05 +00:05 WSSL XSP [DATE…" at bounding box center [619, 271] width 1239 height 543
paste input "K N8998K [DATE] 014GLEX 0835WSSL D / RE.N8998K IDD.VHHHDGN0041000/"
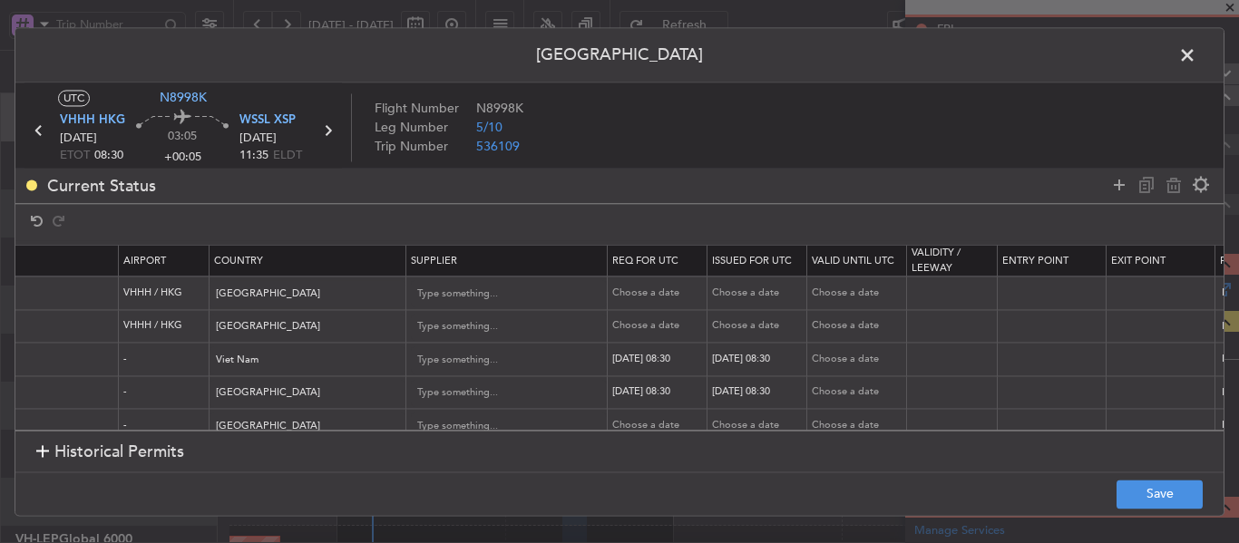
scroll to position [0, 786]
type input "K N8998K [DATE] 014GLEX 0835WSSL D / RE.N8998K IDD.VHHHDGN0041000/"
click at [669, 322] on div "Choose a date" at bounding box center [661, 326] width 94 height 15
select select "9"
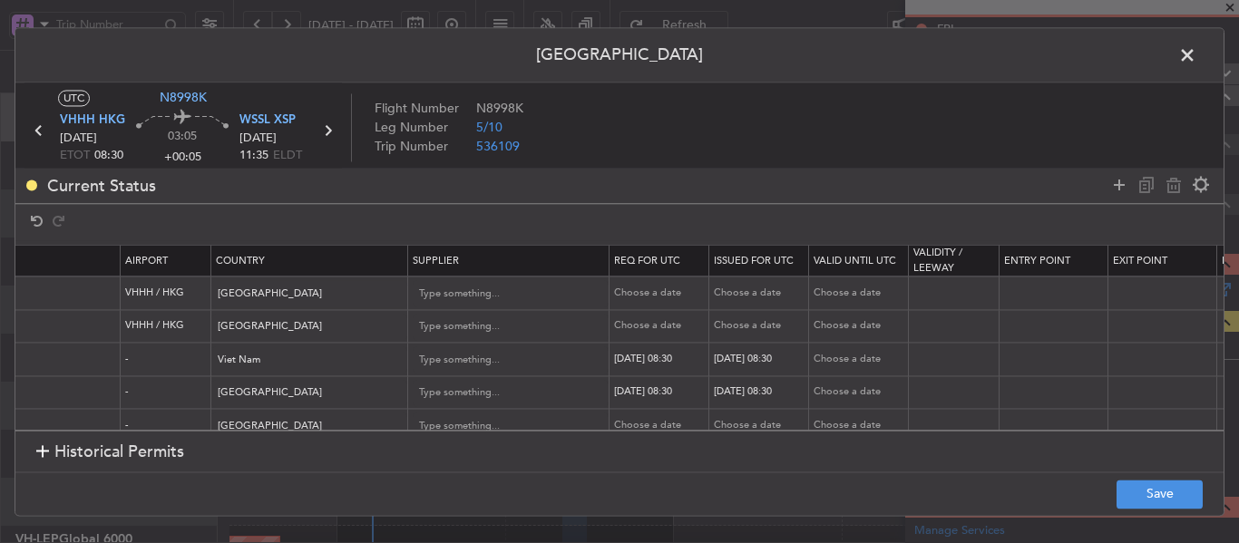
select select "2025"
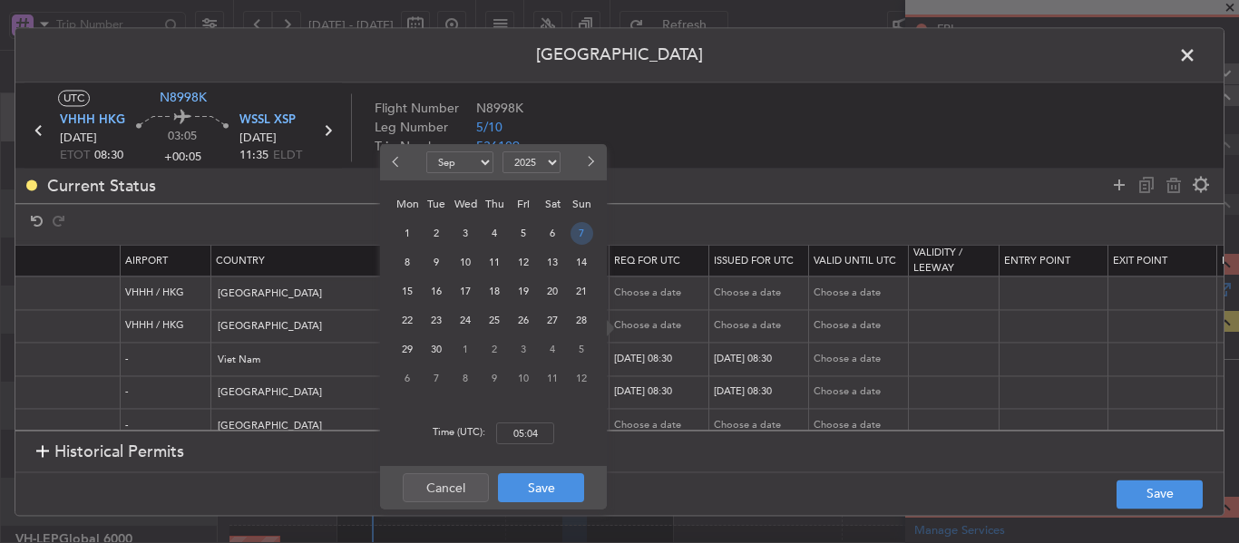
click at [578, 238] on span "7" at bounding box center [581, 233] width 23 height 23
click at [524, 429] on input "00:00" at bounding box center [525, 434] width 58 height 22
type input "08:30"
click at [546, 496] on button "Save" at bounding box center [541, 487] width 86 height 29
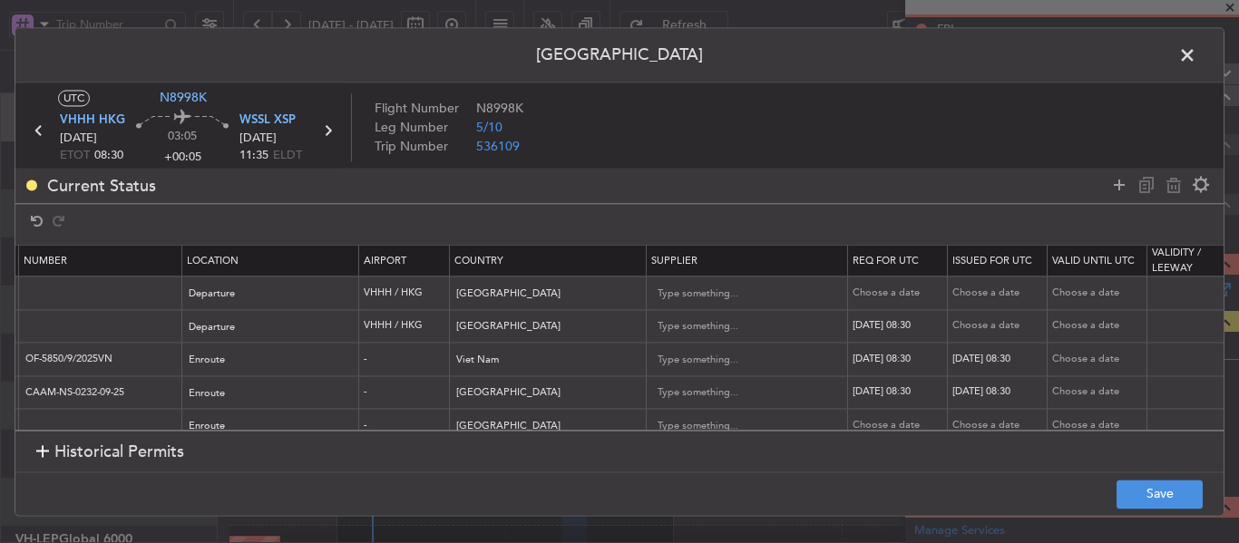
scroll to position [0, 309]
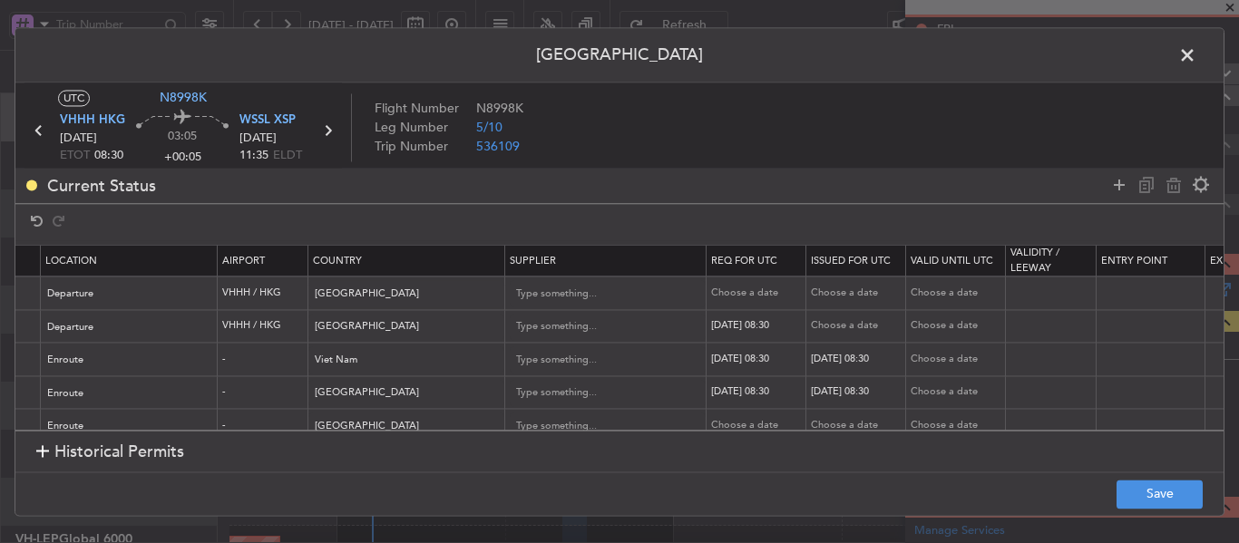
click at [824, 323] on div "Choose a date" at bounding box center [858, 326] width 94 height 15
select select "9"
select select "2025"
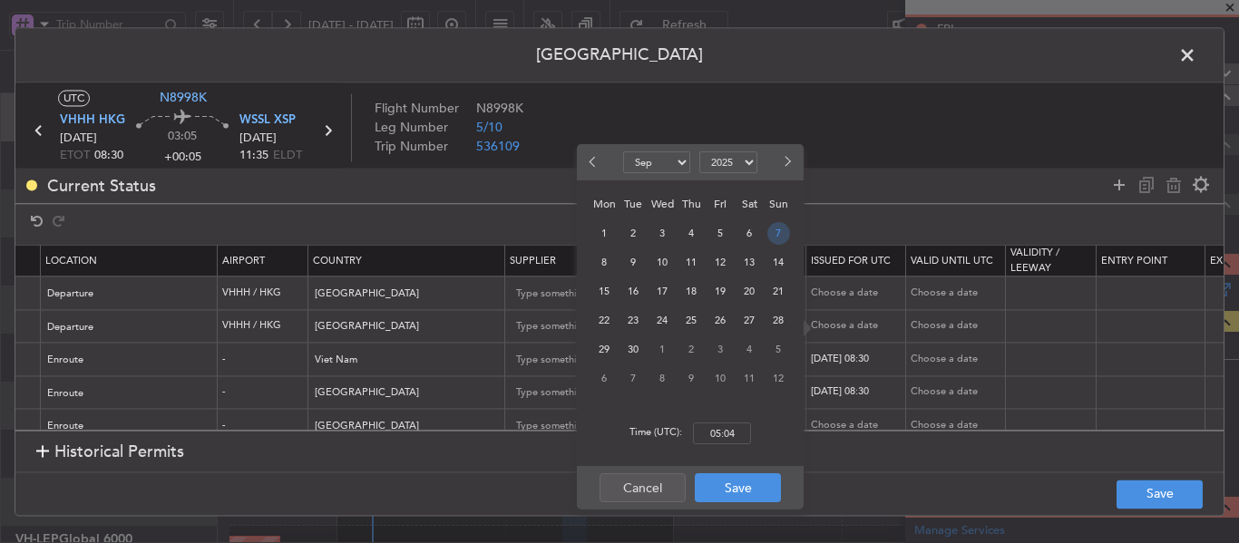
click at [775, 234] on span "7" at bounding box center [778, 233] width 23 height 23
click at [726, 428] on input "00:00" at bounding box center [722, 434] width 58 height 22
type input "08:30"
click at [741, 502] on div "Cancel Save" at bounding box center [690, 488] width 227 height 44
click at [741, 492] on button "Save" at bounding box center [738, 487] width 86 height 29
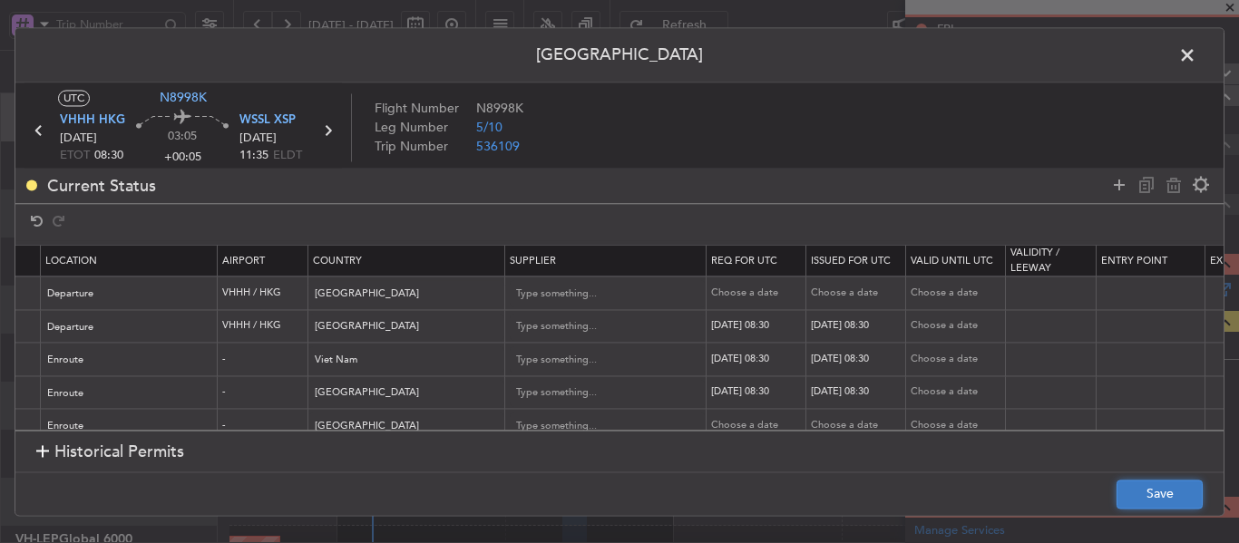
click at [1164, 492] on button "Save" at bounding box center [1159, 494] width 86 height 29
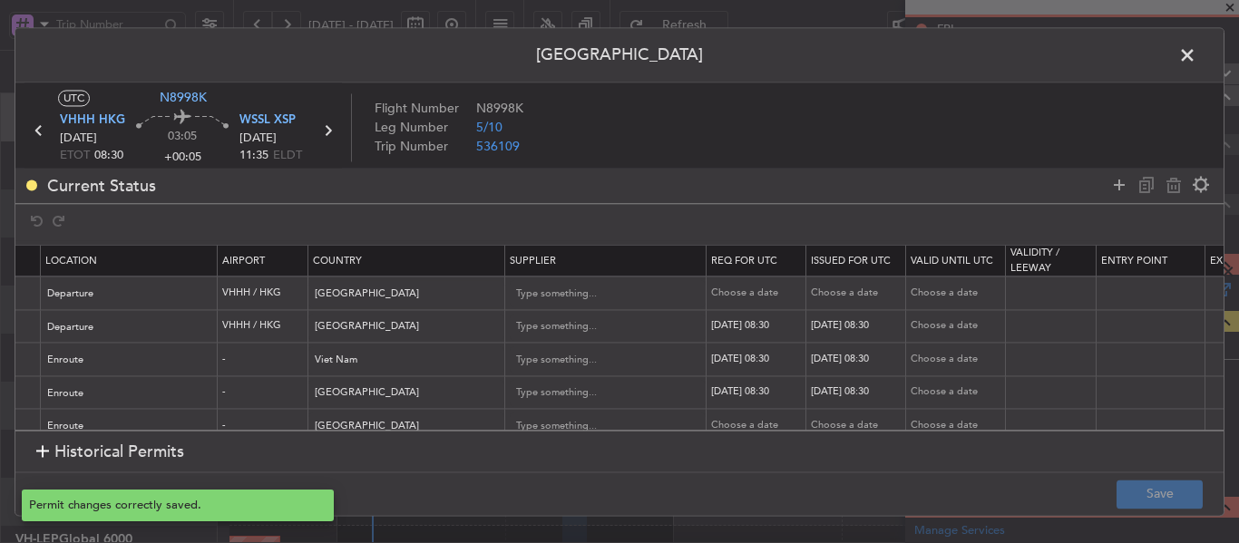
type input "VHHH DEP SLOT 0830Z"
click at [326, 131] on icon at bounding box center [328, 131] width 24 height 24
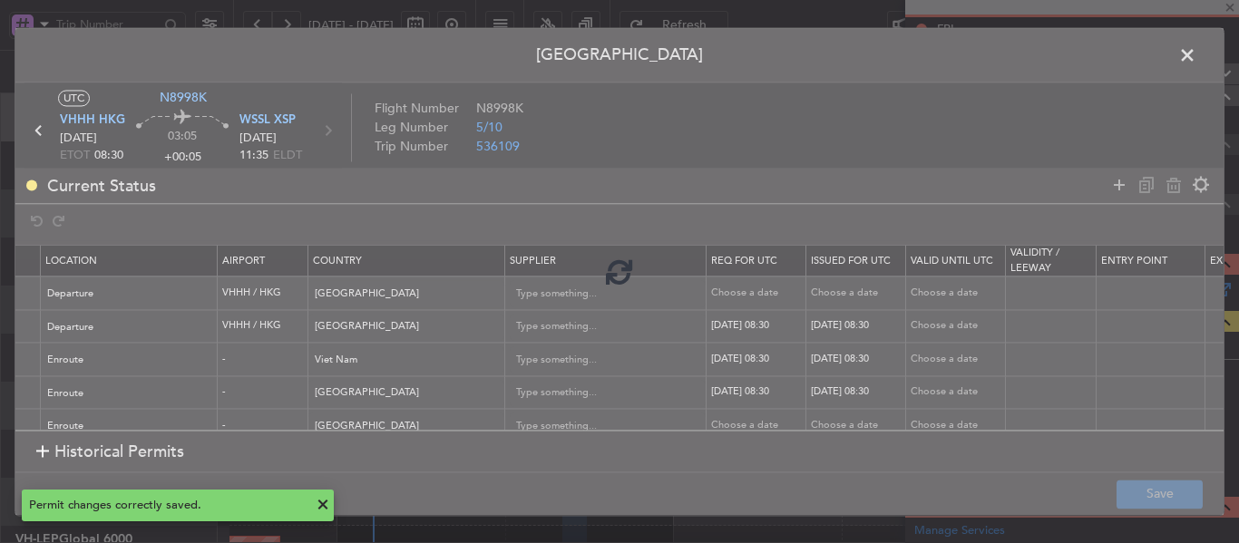
type input "+00:15"
type input "0"
type input "+00:15"
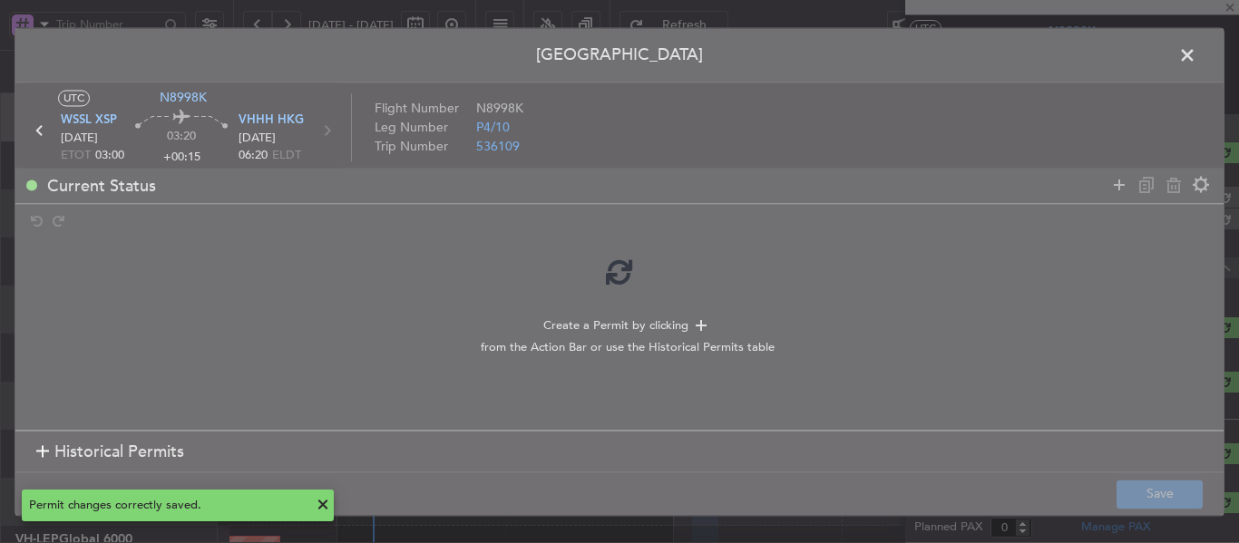
scroll to position [0, 0]
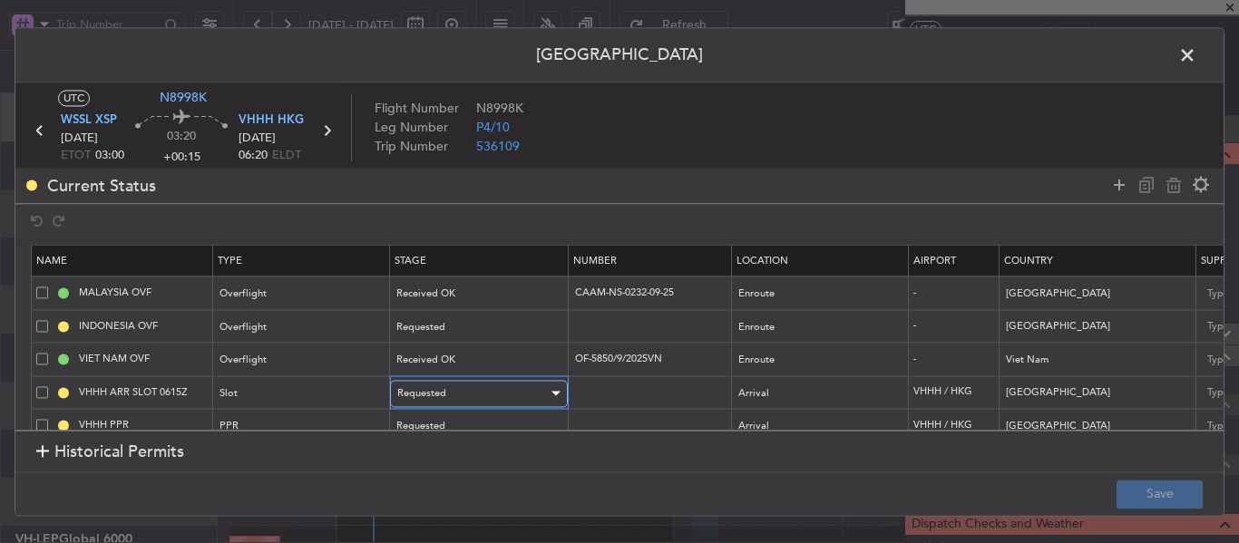
click at [501, 394] on div "Requested" at bounding box center [472, 393] width 151 height 27
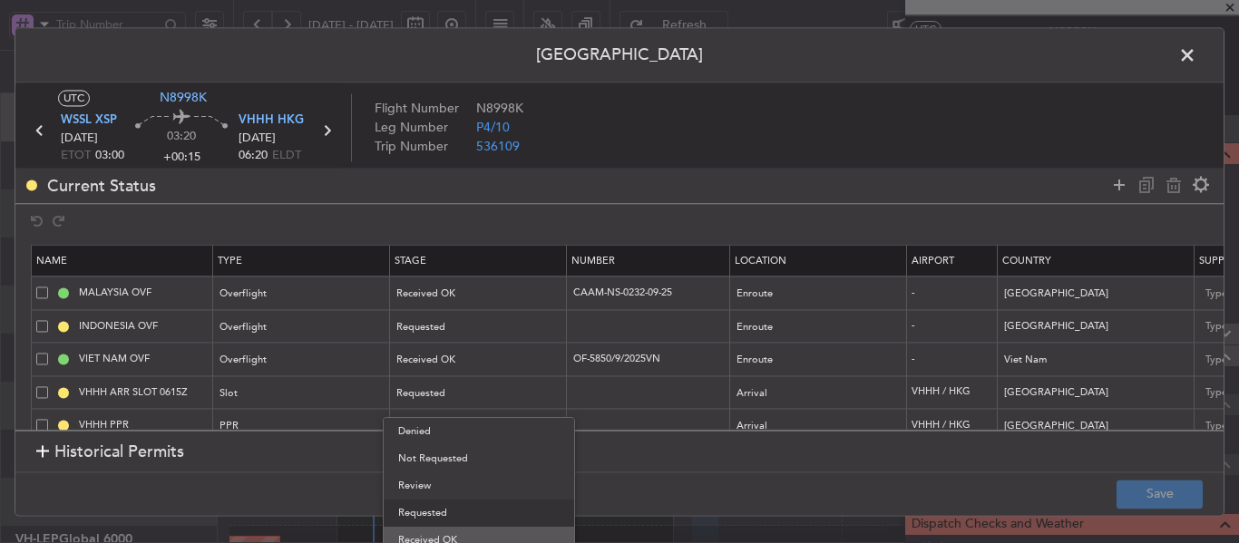
click at [486, 530] on span "Received OK" at bounding box center [478, 540] width 161 height 27
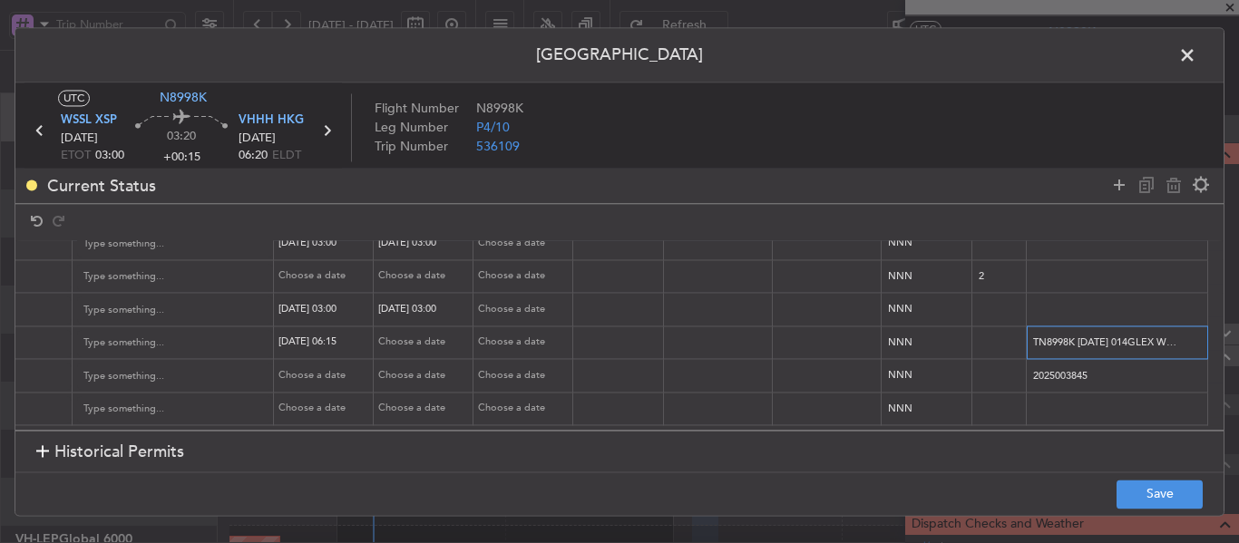
scroll to position [63, 1135]
drag, startPoint x: 1020, startPoint y: 328, endPoint x: 1232, endPoint y: 334, distance: 211.4
click at [1232, 334] on div "Permit Center UTC N8998K WSSL XSP [DATE] ETOT 03:00 03:20 +00:15 VHHH HKG [DATE…" at bounding box center [619, 271] width 1239 height 543
paste input "KN8998K [DATE] 014GLEX WSSL0615 D / RE.N8998K [PERSON_NAME]"
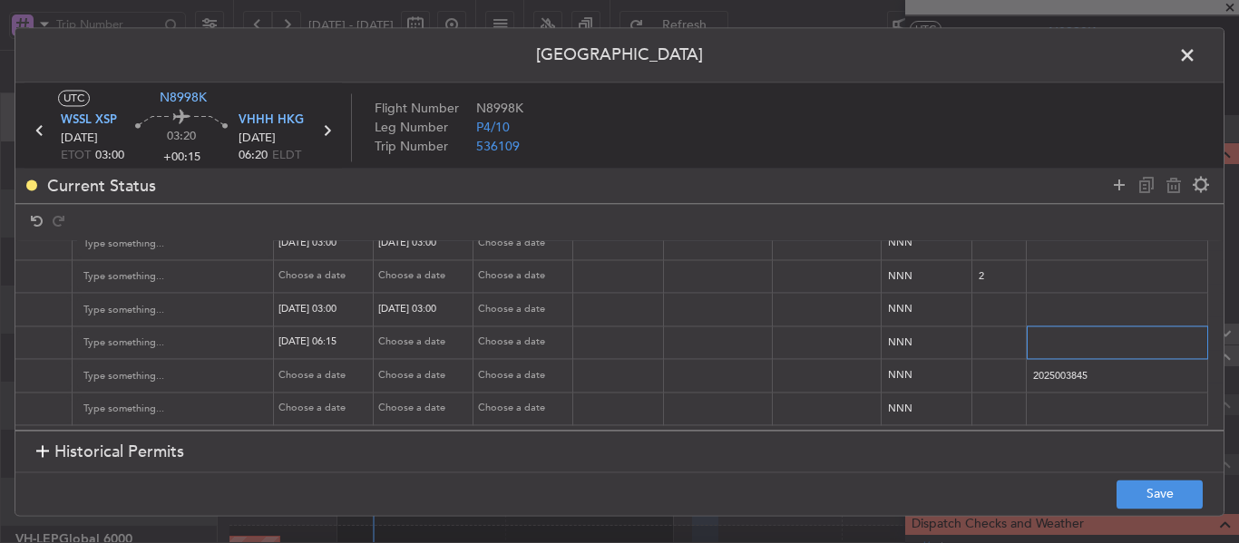
type input "KN8998K [DATE] 014GLEX WSSL0615 D / RE.N8998K [PERSON_NAME].VHHHAGN0043000/"
click at [394, 336] on div "Choose a date" at bounding box center [425, 343] width 94 height 15
select select "9"
select select "2025"
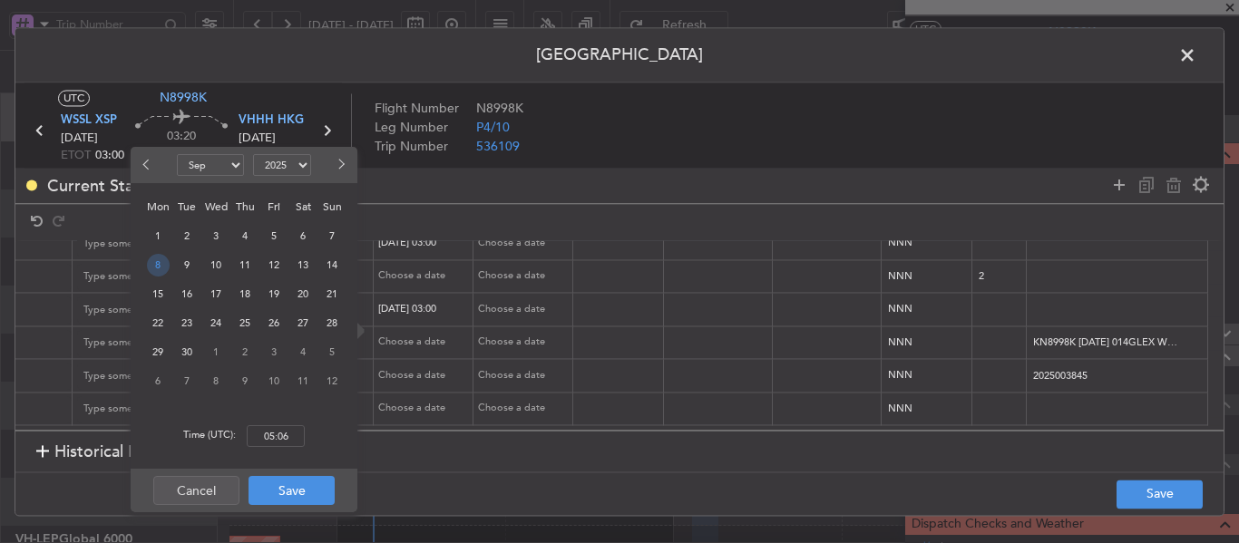
click at [161, 268] on span "8" at bounding box center [158, 265] width 23 height 23
click at [258, 432] on input "00:00" at bounding box center [276, 436] width 58 height 22
type input "06:15"
click at [306, 494] on button "Save" at bounding box center [291, 490] width 86 height 29
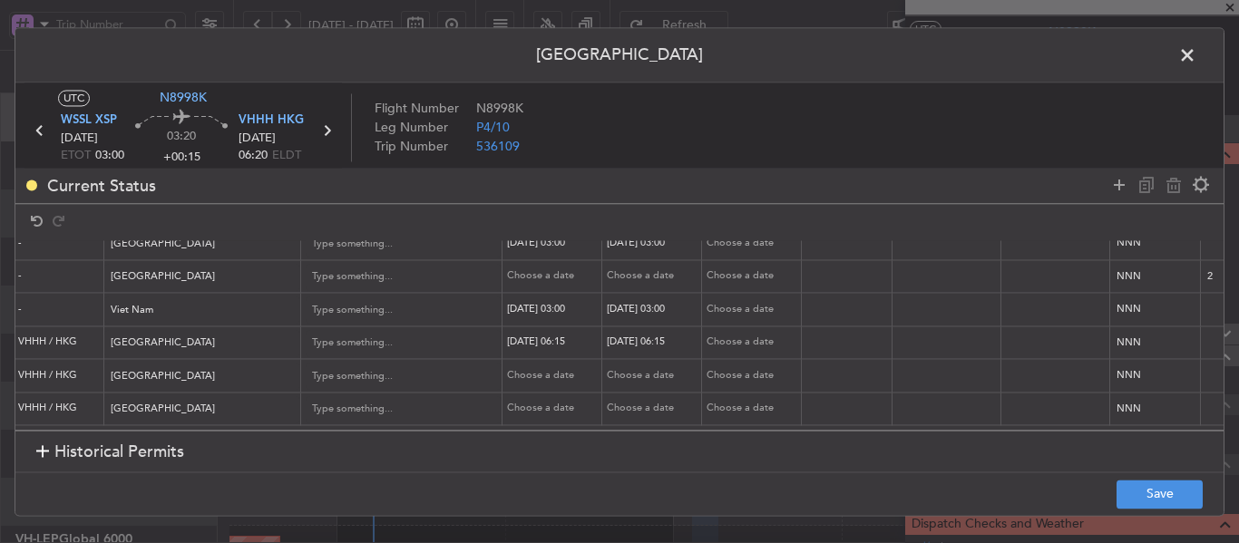
scroll to position [0, 570]
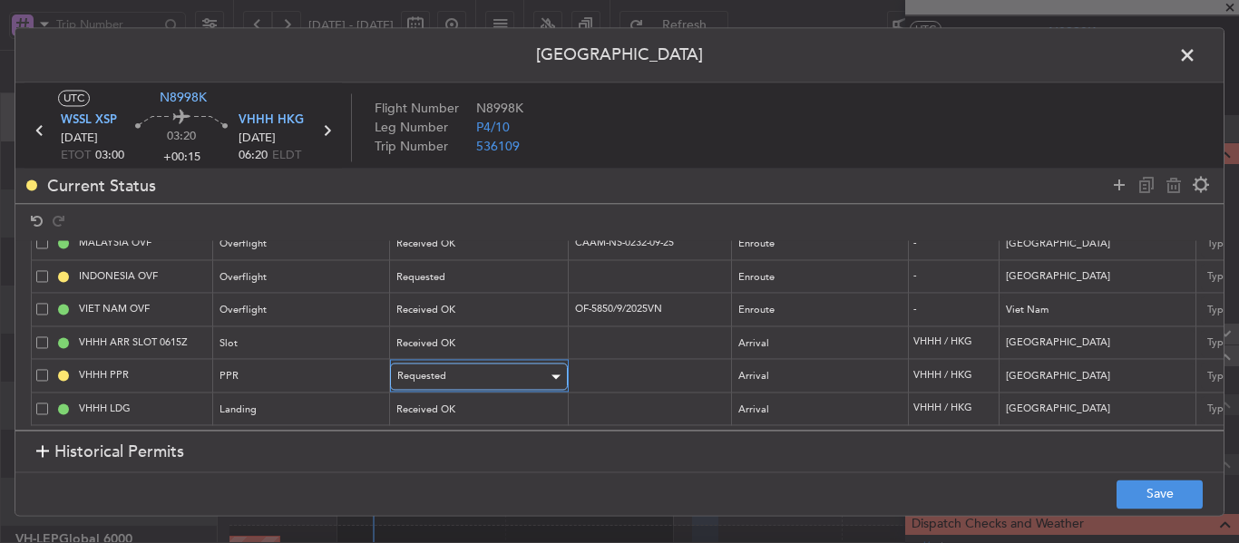
click at [434, 370] on span "Requested" at bounding box center [421, 377] width 49 height 14
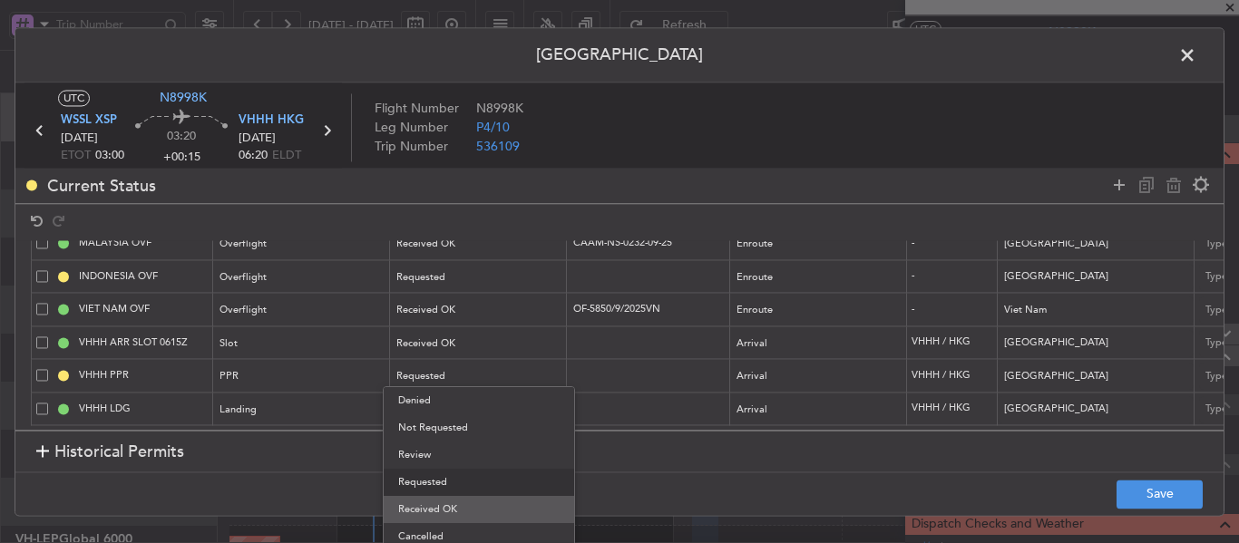
click at [424, 512] on span "Received OK" at bounding box center [478, 509] width 161 height 27
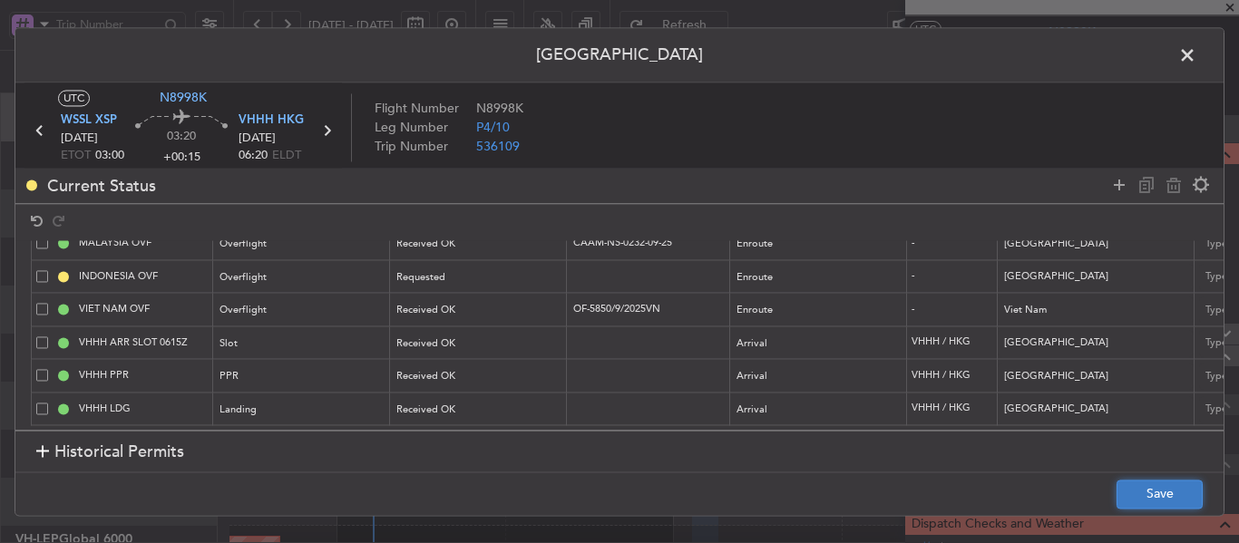
click at [1192, 496] on button "Save" at bounding box center [1159, 494] width 86 height 29
click at [329, 134] on icon at bounding box center [327, 131] width 24 height 24
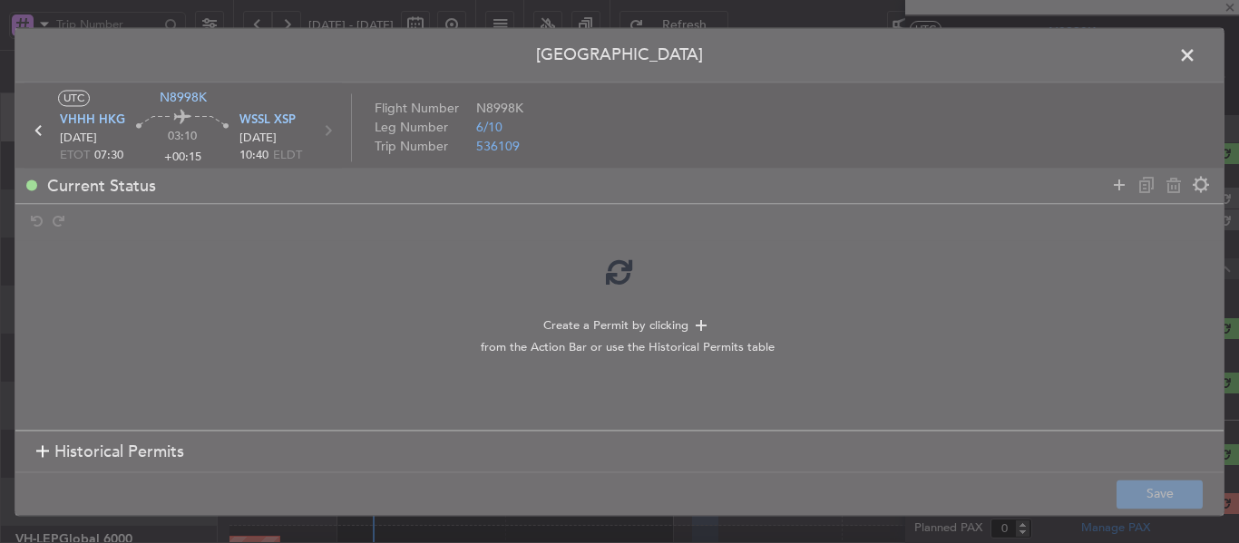
type input "+00:10"
type input "4"
type input "+00:10"
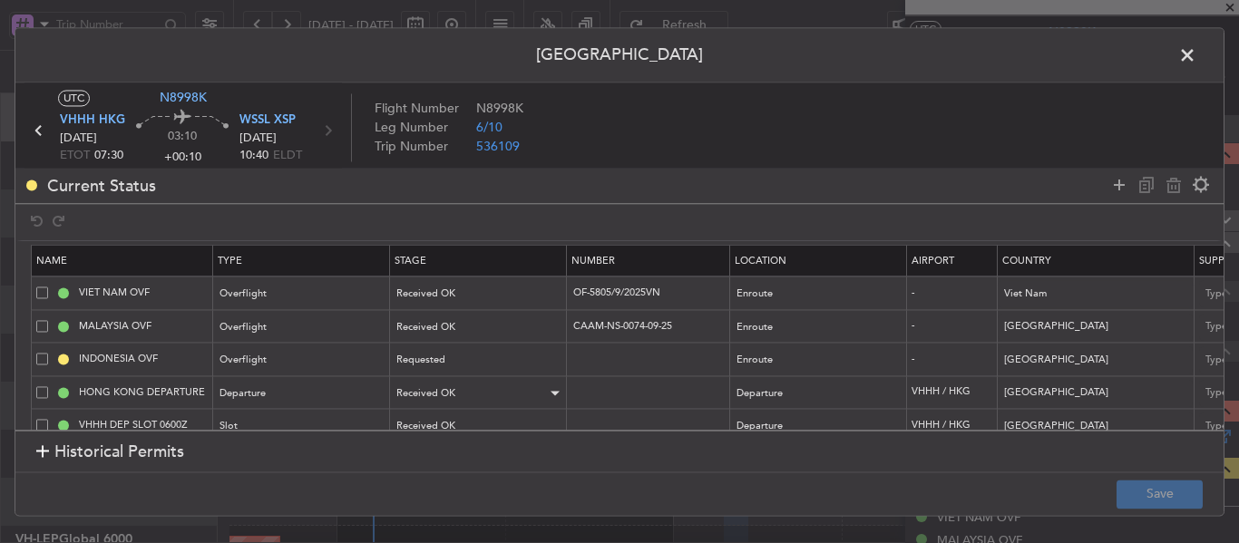
scroll to position [63, 0]
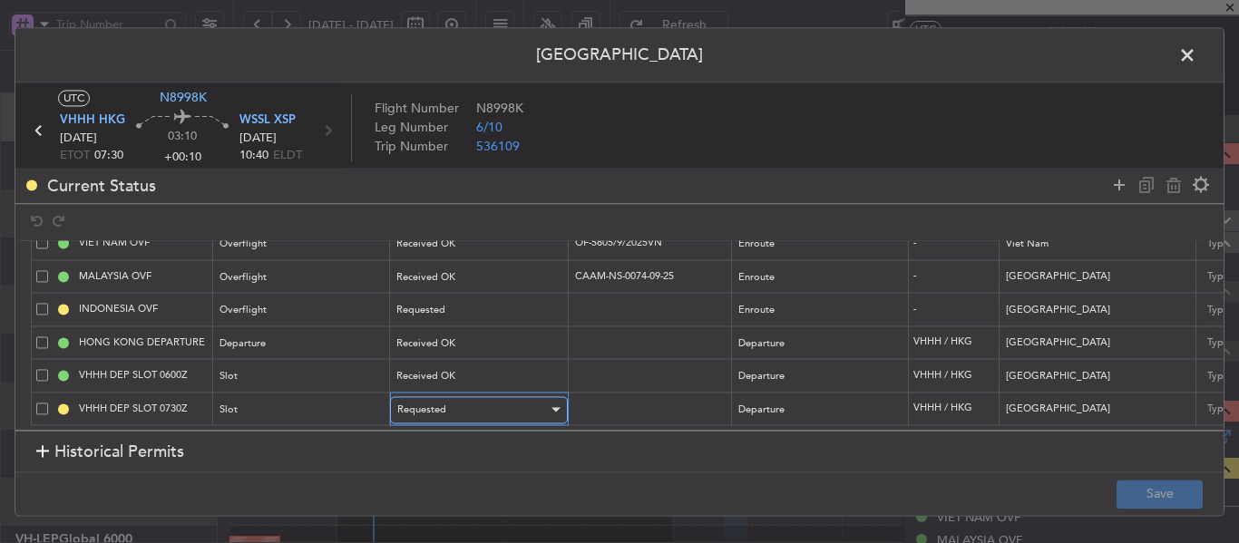
click at [468, 396] on div "Requested" at bounding box center [472, 409] width 151 height 27
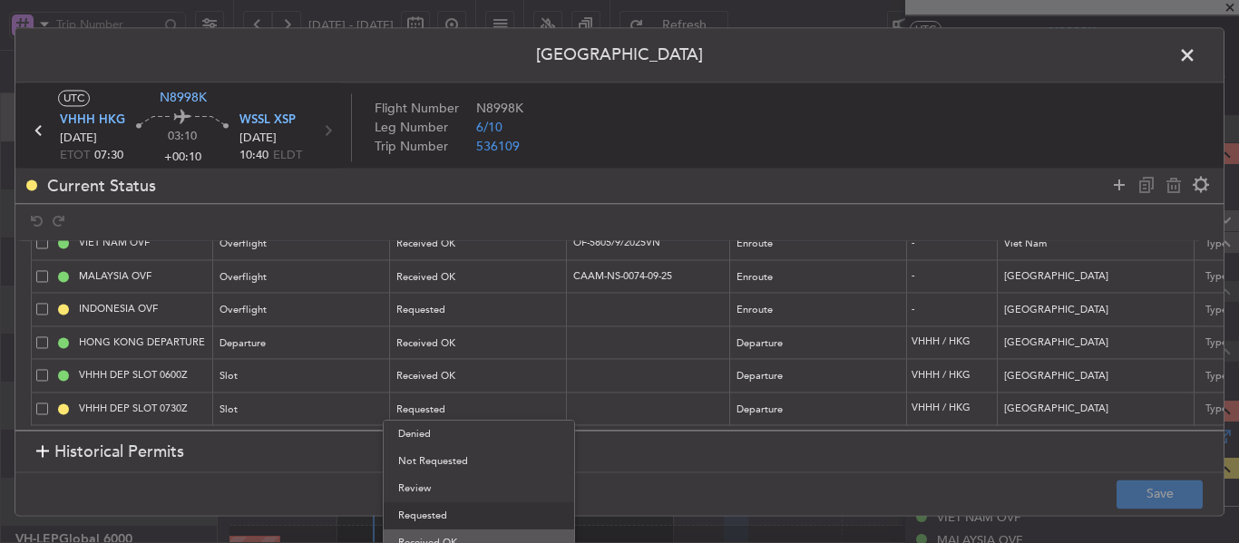
click at [457, 537] on span "Received OK" at bounding box center [478, 543] width 161 height 27
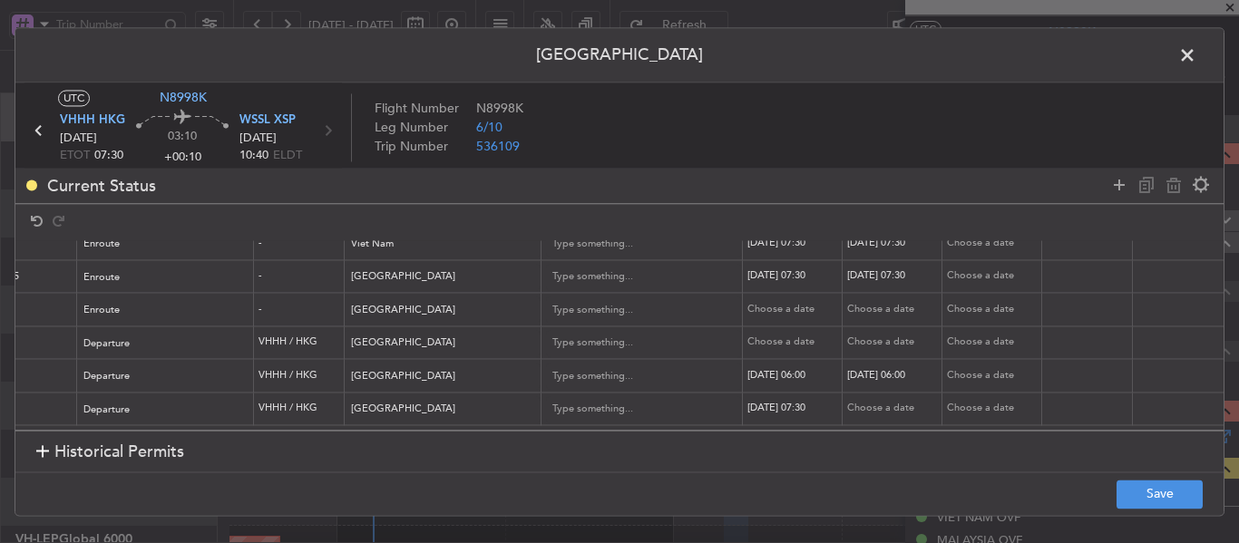
scroll to position [0, 659]
click at [888, 402] on div "Choose a date" at bounding box center [888, 409] width 94 height 15
select select "9"
select select "2025"
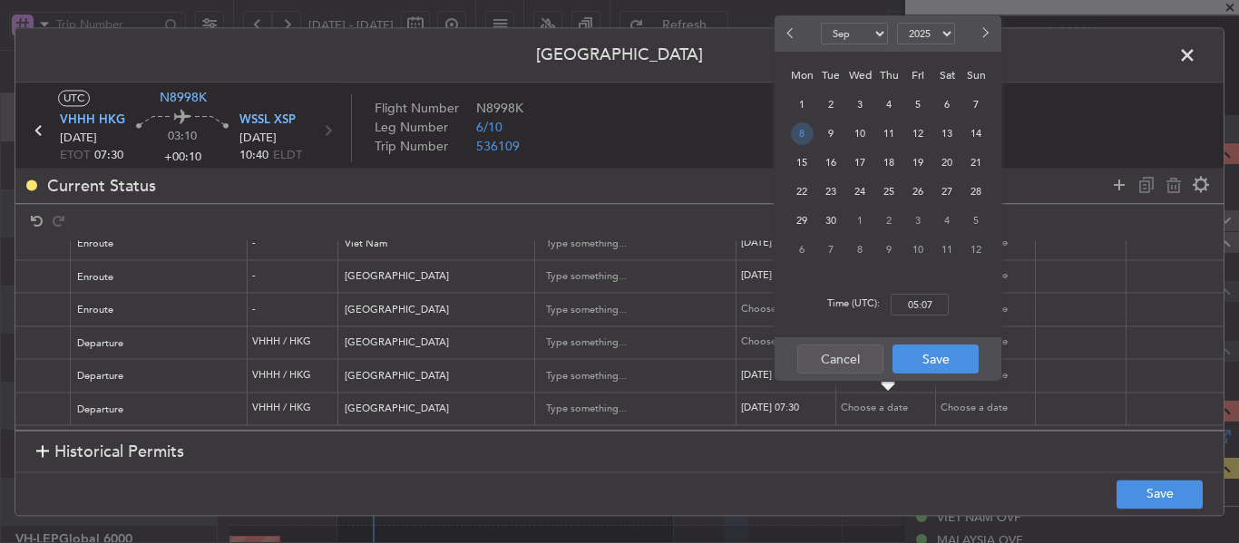
click at [798, 138] on span "8" at bounding box center [802, 133] width 23 height 23
click at [899, 303] on input "00:00" at bounding box center [920, 305] width 58 height 22
type input "07:30"
click at [932, 360] on button "Save" at bounding box center [935, 359] width 86 height 29
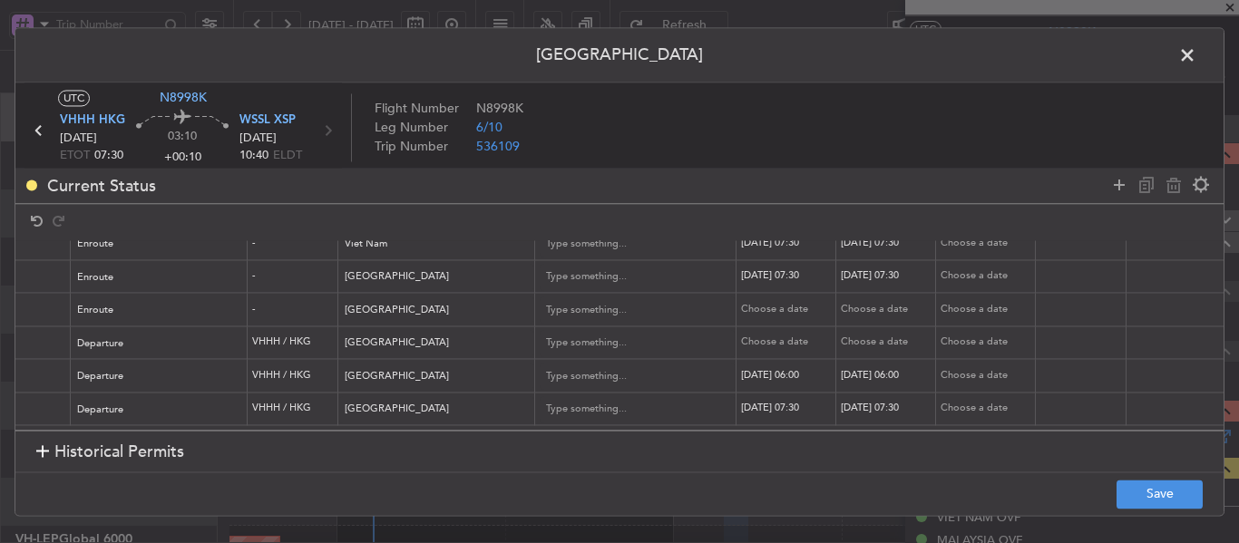
scroll to position [0, 1135]
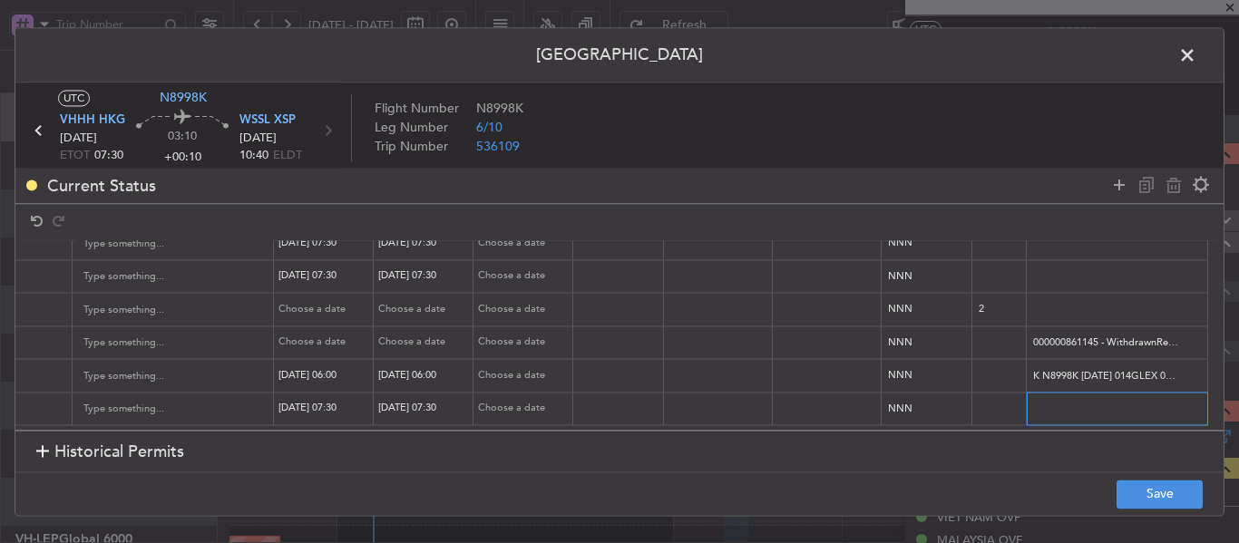
drag, startPoint x: 1018, startPoint y: 391, endPoint x: 1224, endPoint y: 399, distance: 206.0
click at [1224, 399] on div "Permit Center UTC N8998K VHHH HKG [DATE] ETOT 07:30 03:10 +00:10 WSSL XSP [DATE…" at bounding box center [619, 271] width 1239 height 543
paste input "K N8998K [DATE] 014GLEX 0730WSSL D / RE.N8998K ID"
click at [1156, 492] on button "Save" at bounding box center [1159, 494] width 86 height 29
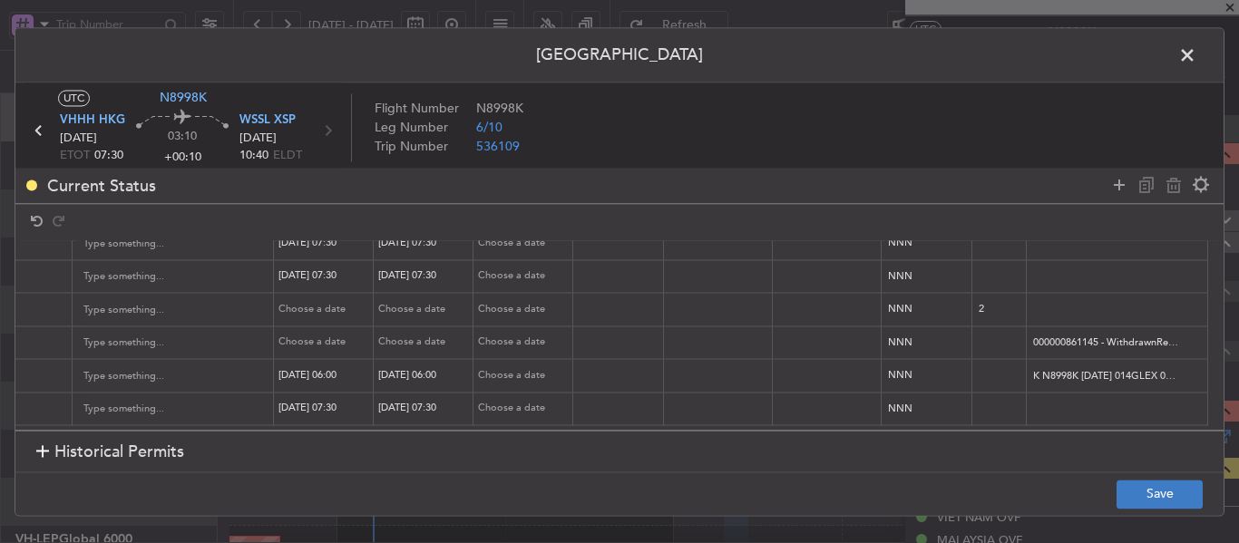
scroll to position [0, 0]
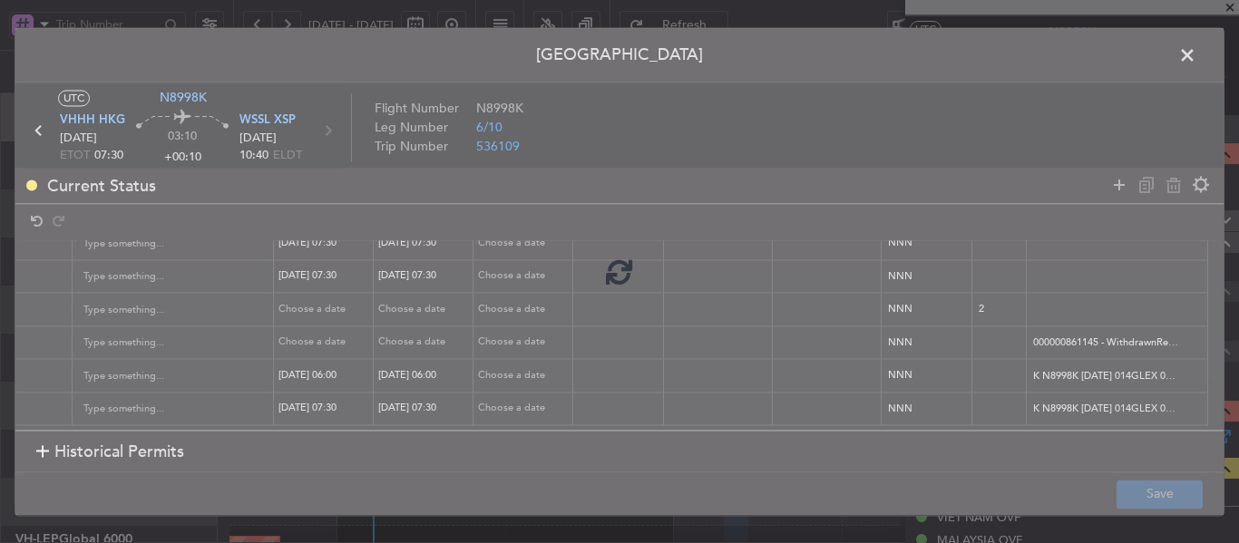
type input "T N8998K [DATE] 014GLEX 0730WSSL D / ID.VHHHDGN0045000/"
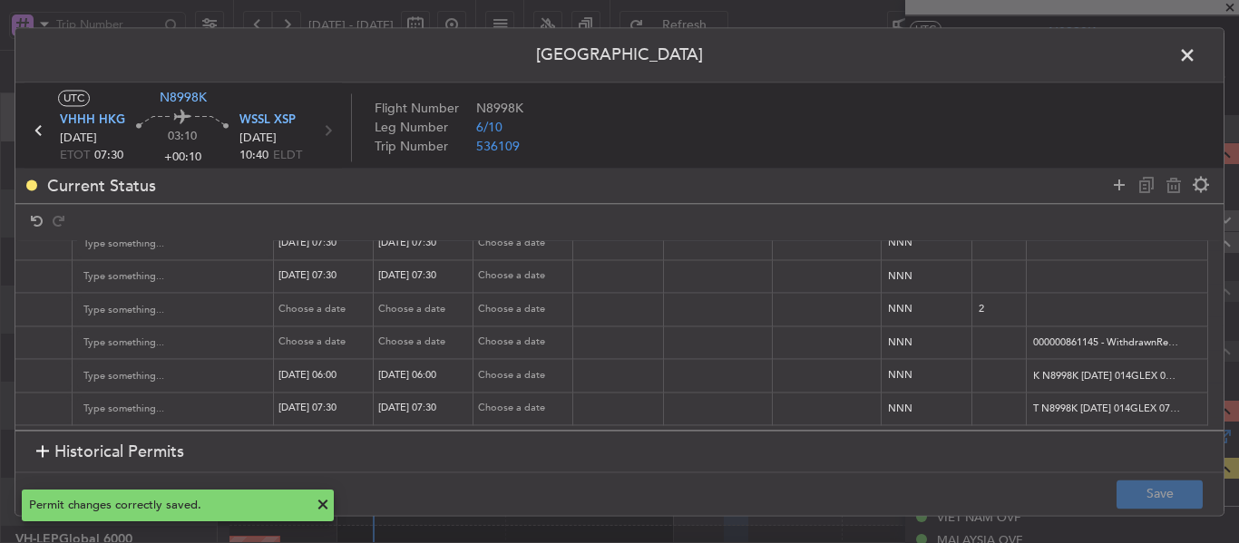
click at [1196, 55] on span at bounding box center [1196, 60] width 0 height 36
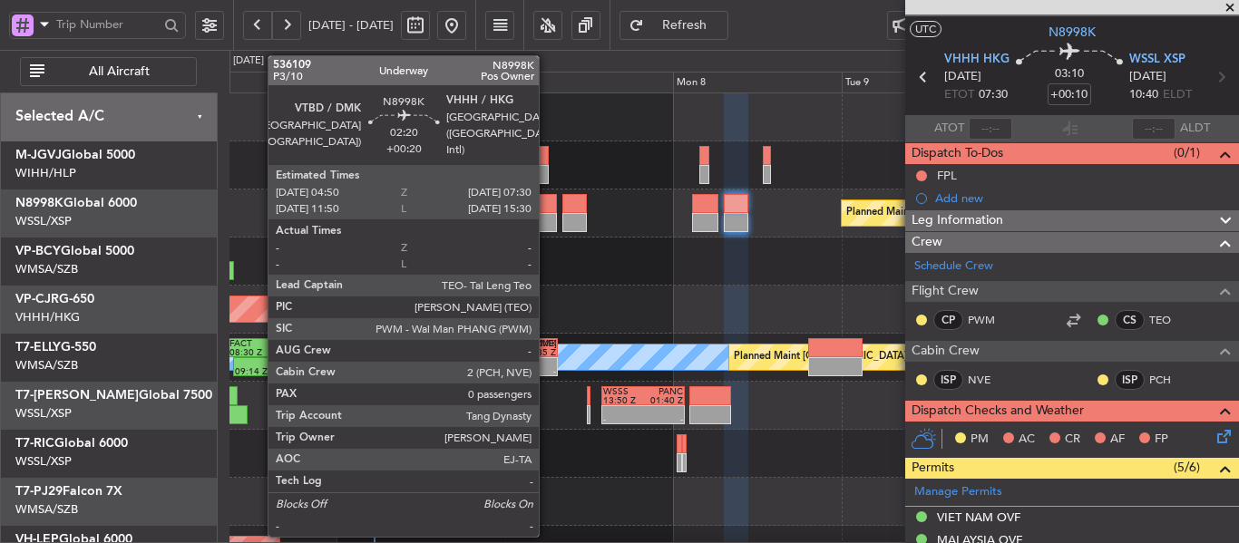
click at [547, 216] on div at bounding box center [547, 222] width 19 height 19
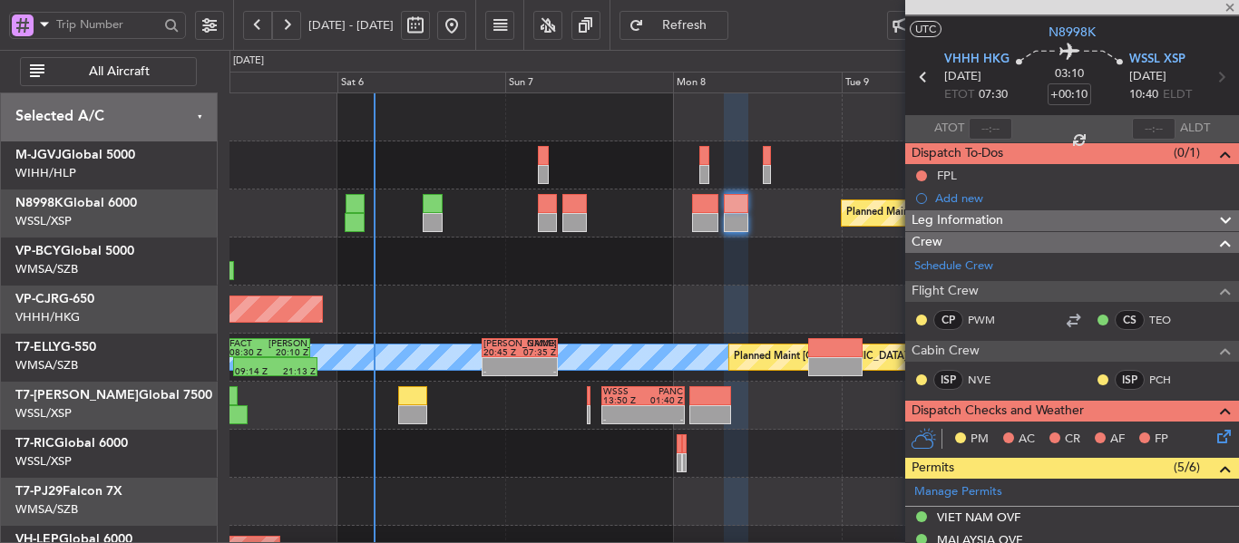
type input "+00:20"
type input "0"
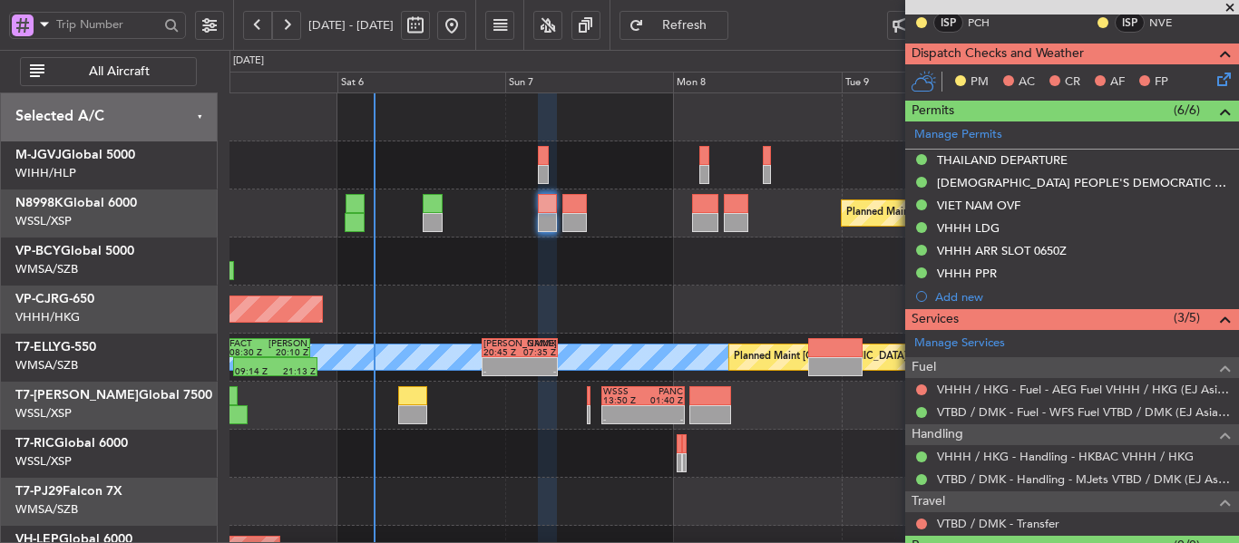
scroll to position [488, 0]
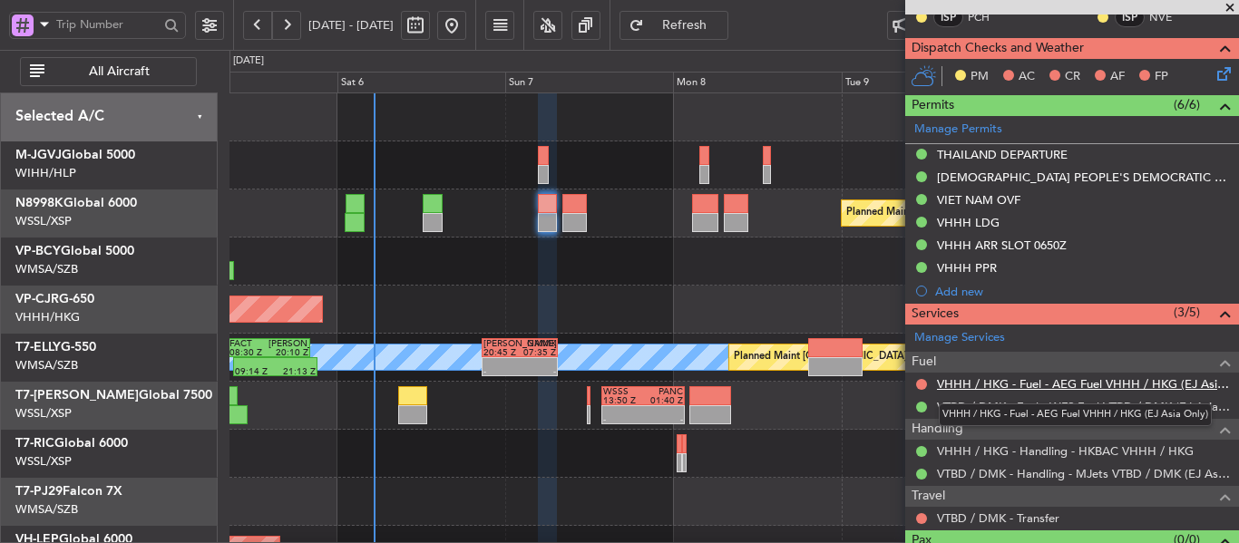
click at [1052, 381] on link "VHHH / HKG - Fuel - AEG Fuel VHHH / HKG (EJ Asia Only)" at bounding box center [1083, 383] width 293 height 15
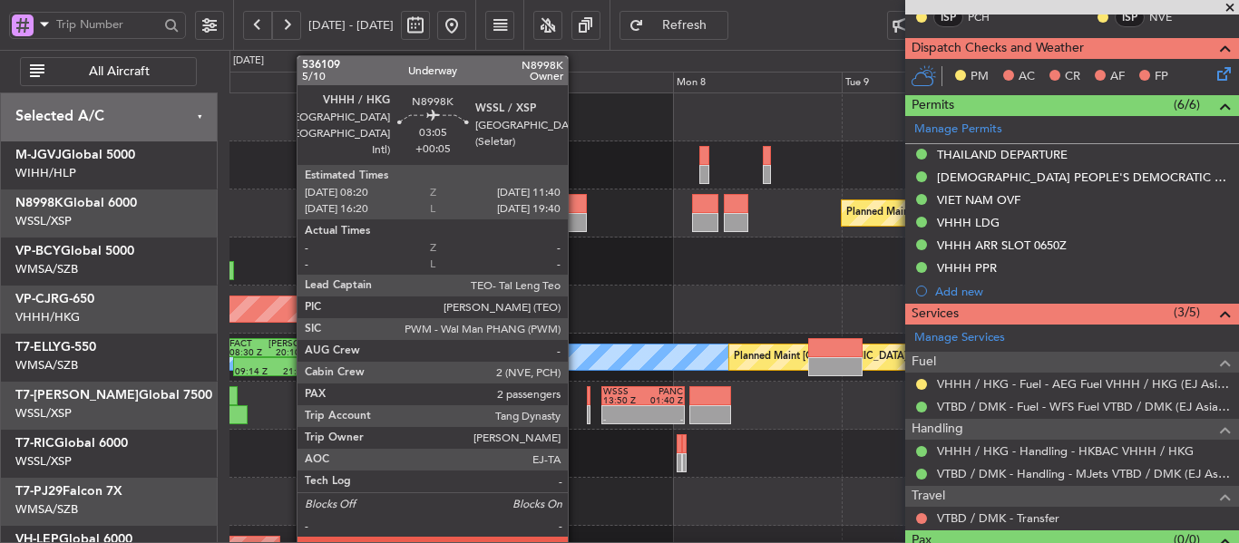
click at [574, 219] on div at bounding box center [574, 222] width 24 height 19
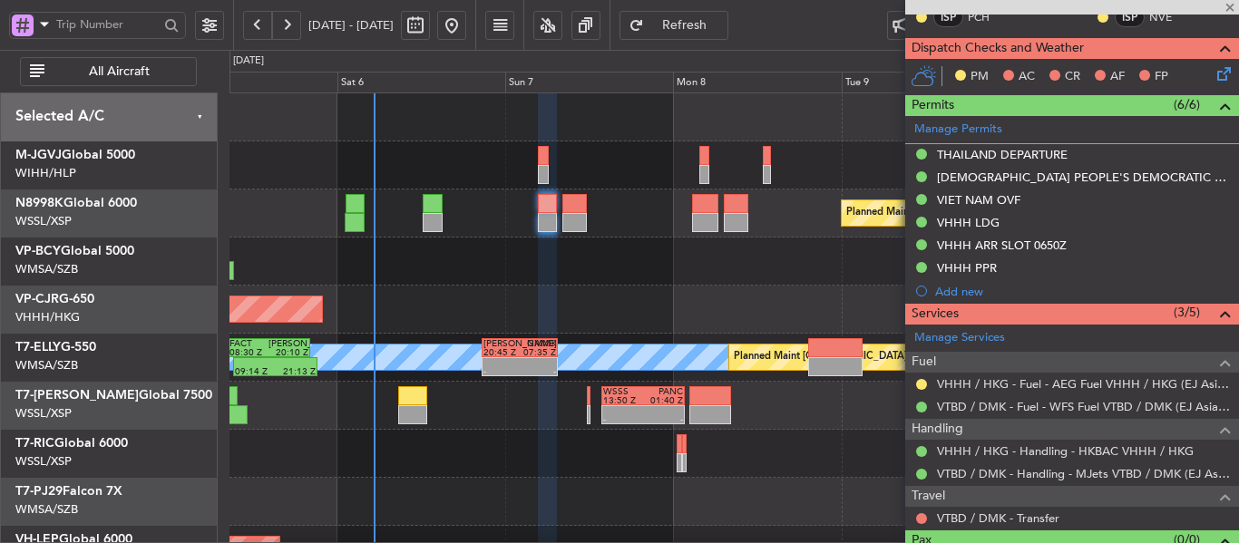
type input "+00:05"
type input "2"
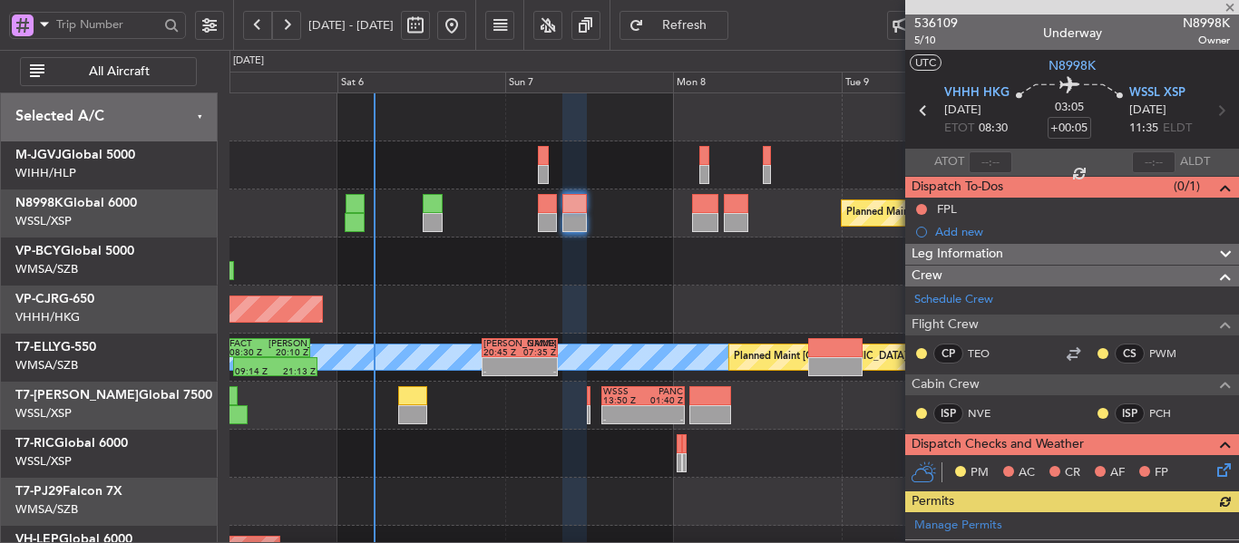
scroll to position [0, 0]
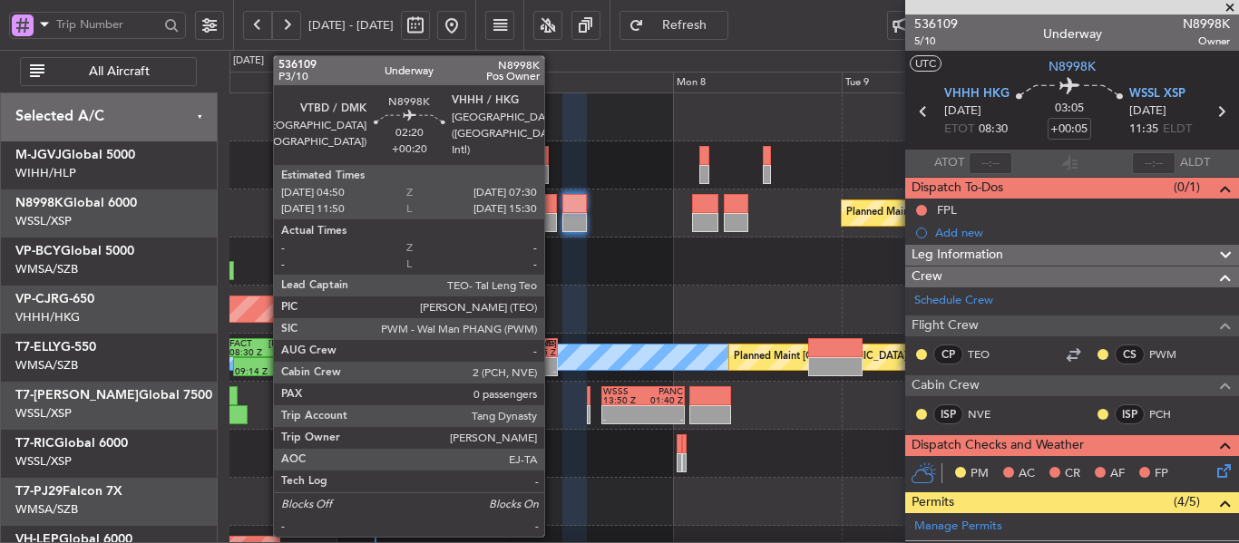
click at [550, 217] on div at bounding box center [547, 222] width 19 height 19
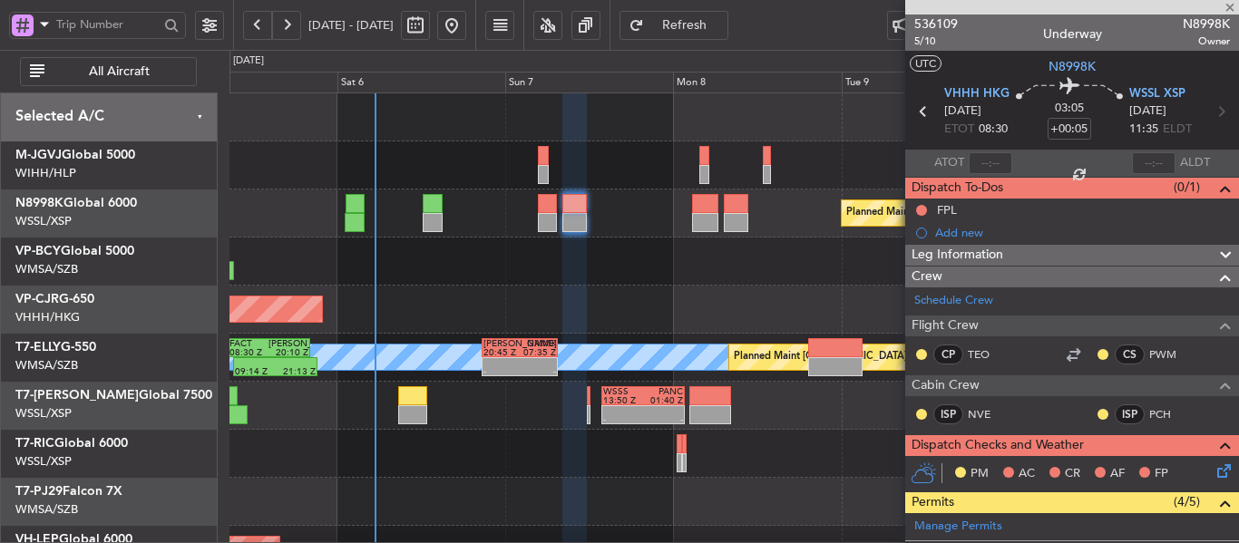
type input "+00:20"
type input "0"
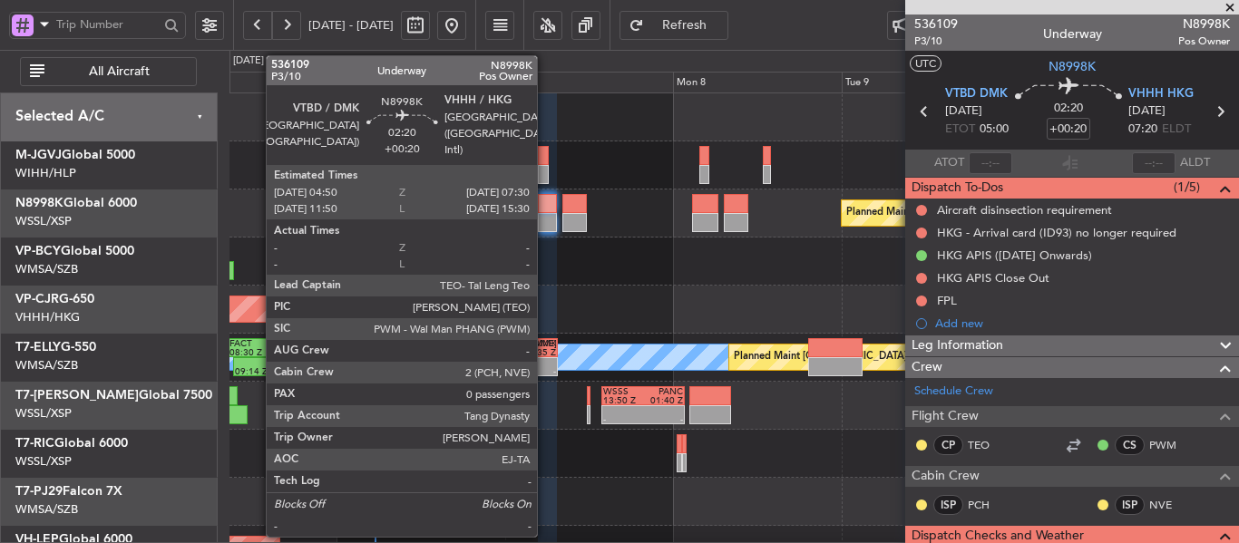
click at [545, 218] on div at bounding box center [547, 222] width 19 height 19
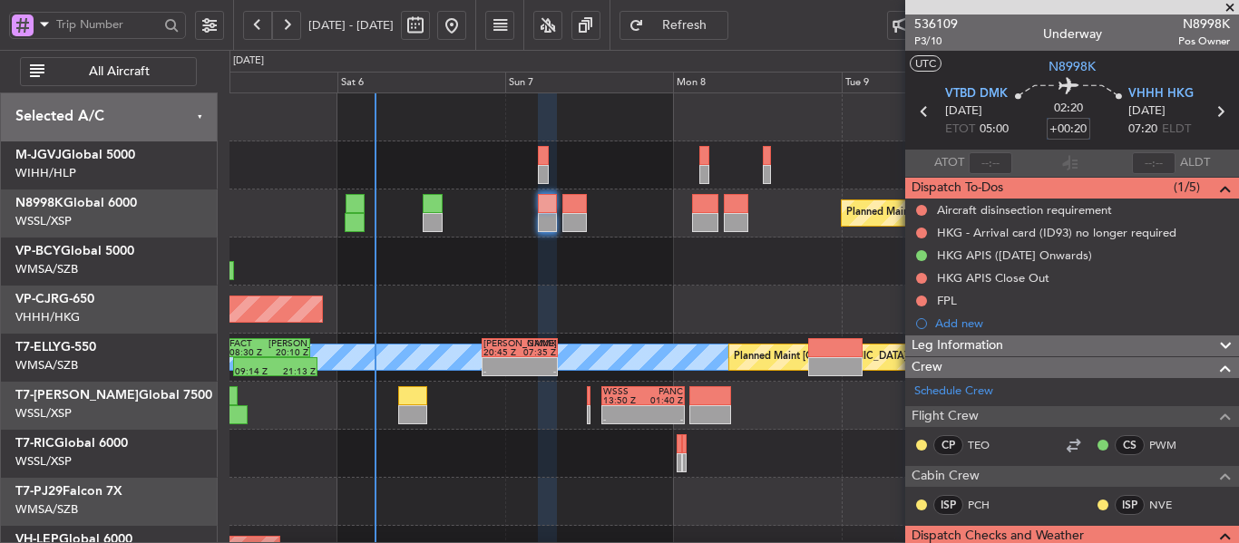
click at [1057, 127] on input "+00:20" at bounding box center [1069, 129] width 44 height 22
type input "+00:25"
click at [1019, 129] on div "02:20 +00:25" at bounding box center [1068, 111] width 120 height 67
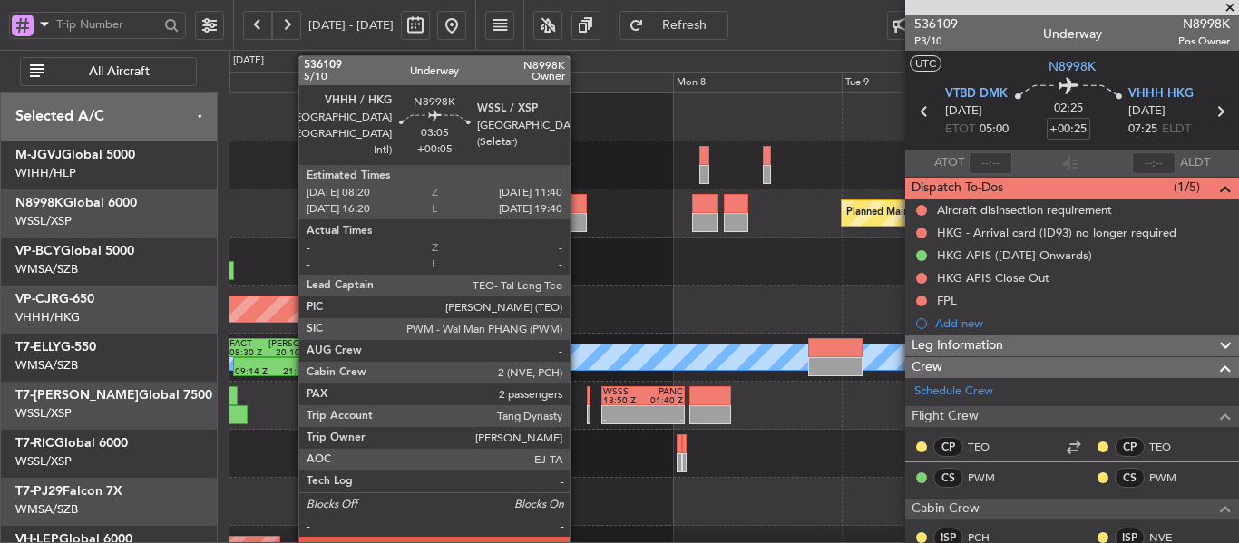
click at [573, 215] on div at bounding box center [574, 222] width 24 height 19
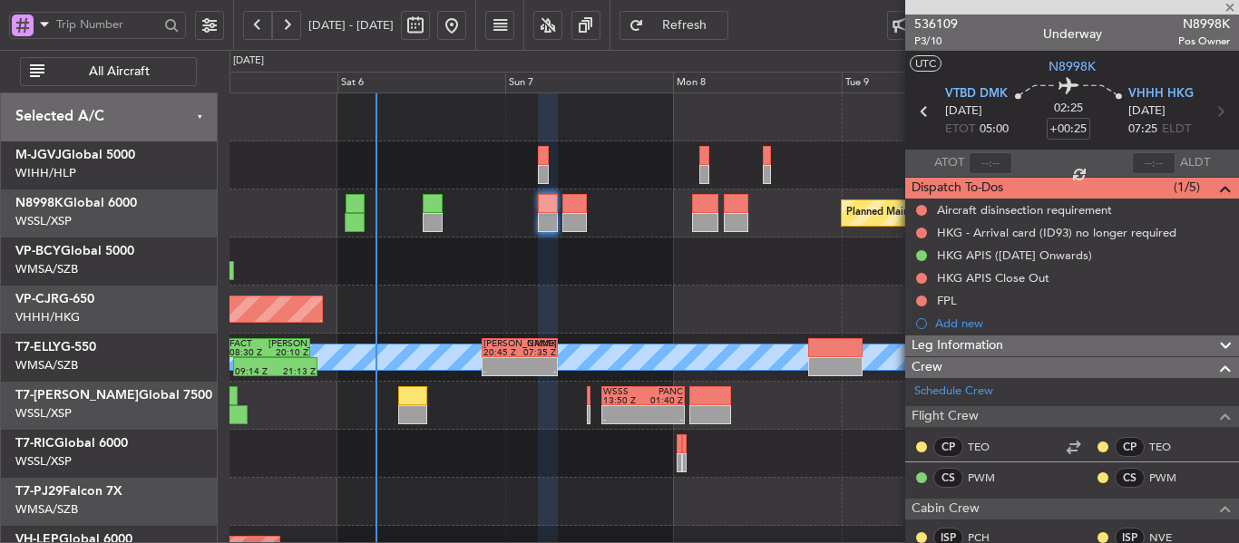
type input "+00:05"
type input "2"
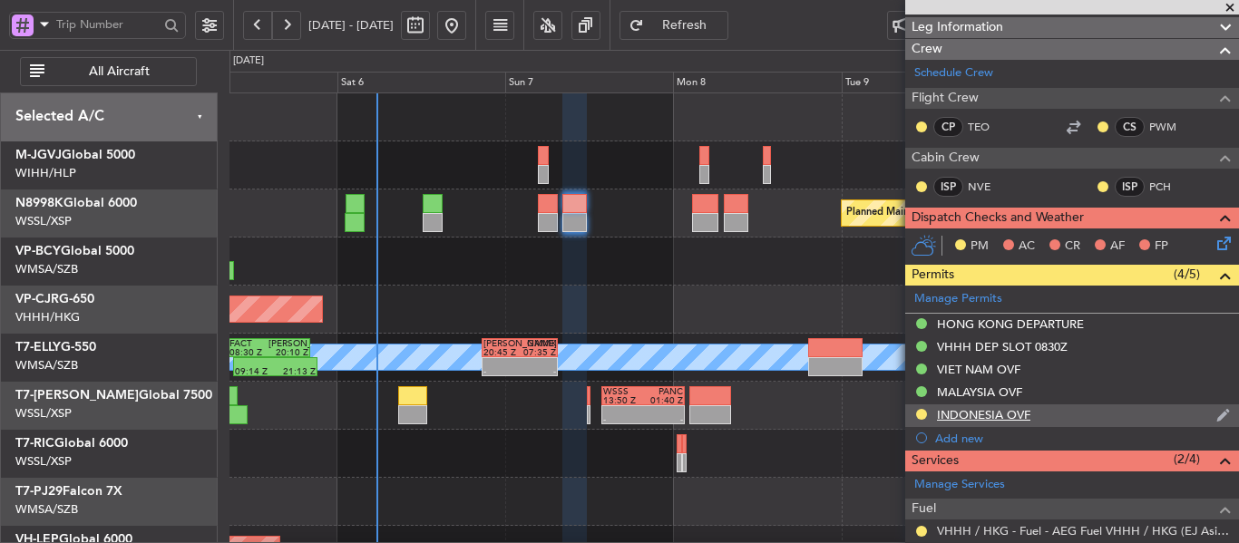
scroll to position [449, 0]
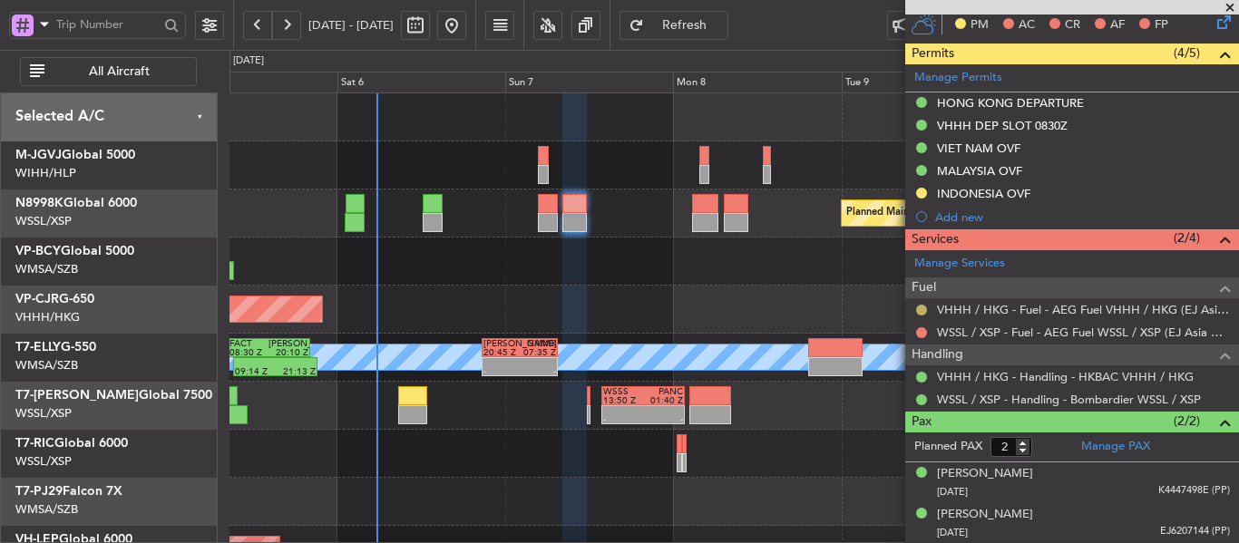
click at [921, 312] on button at bounding box center [921, 310] width 11 height 11
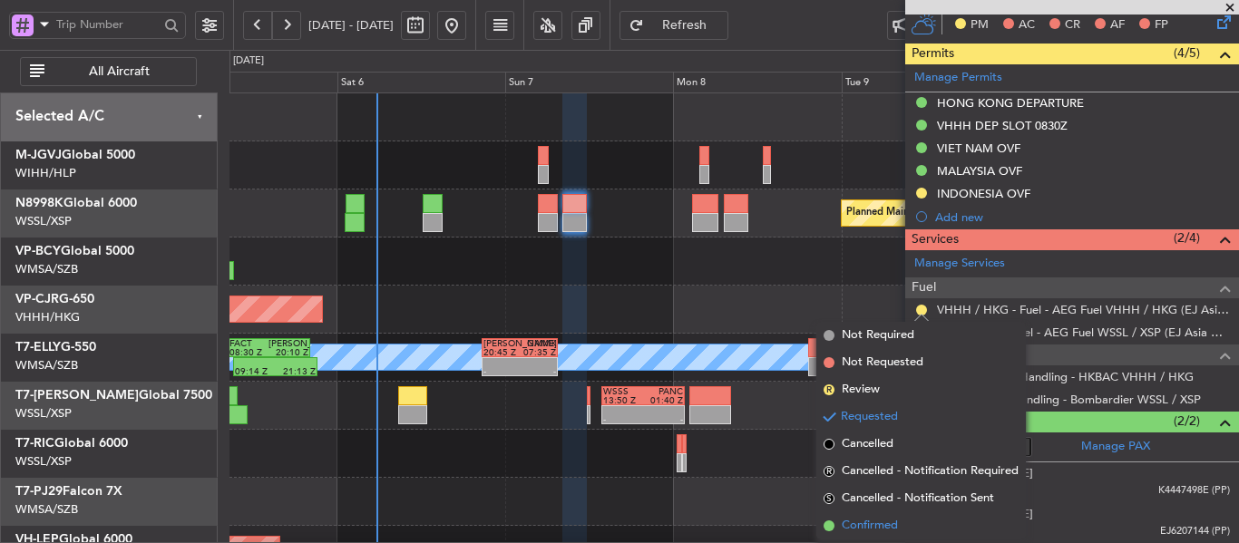
click at [829, 529] on span at bounding box center [828, 526] width 11 height 11
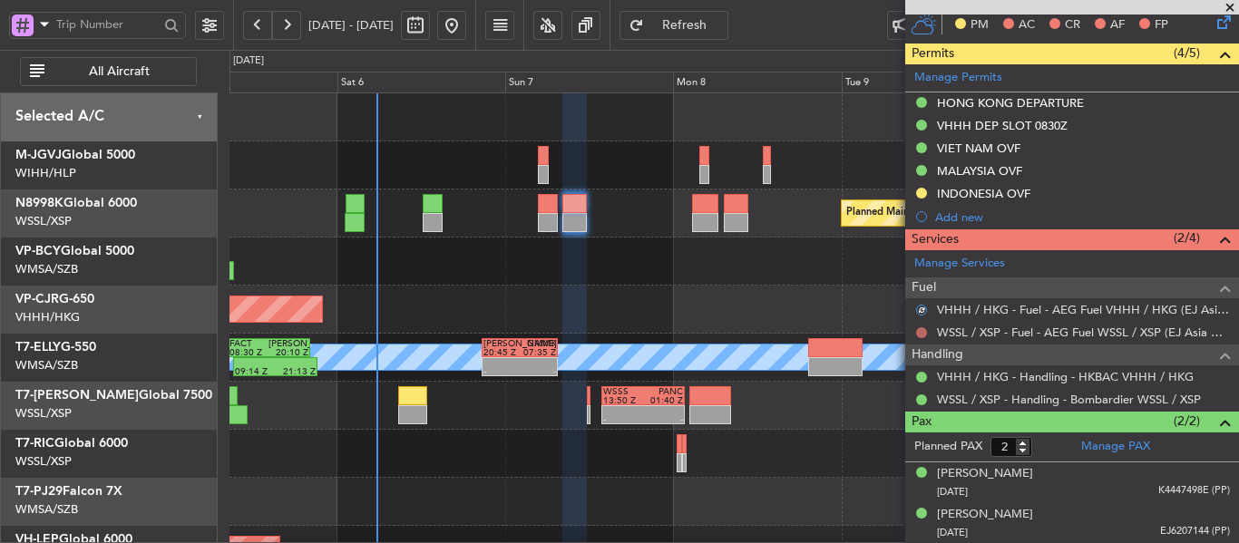
click at [919, 333] on button at bounding box center [921, 332] width 11 height 11
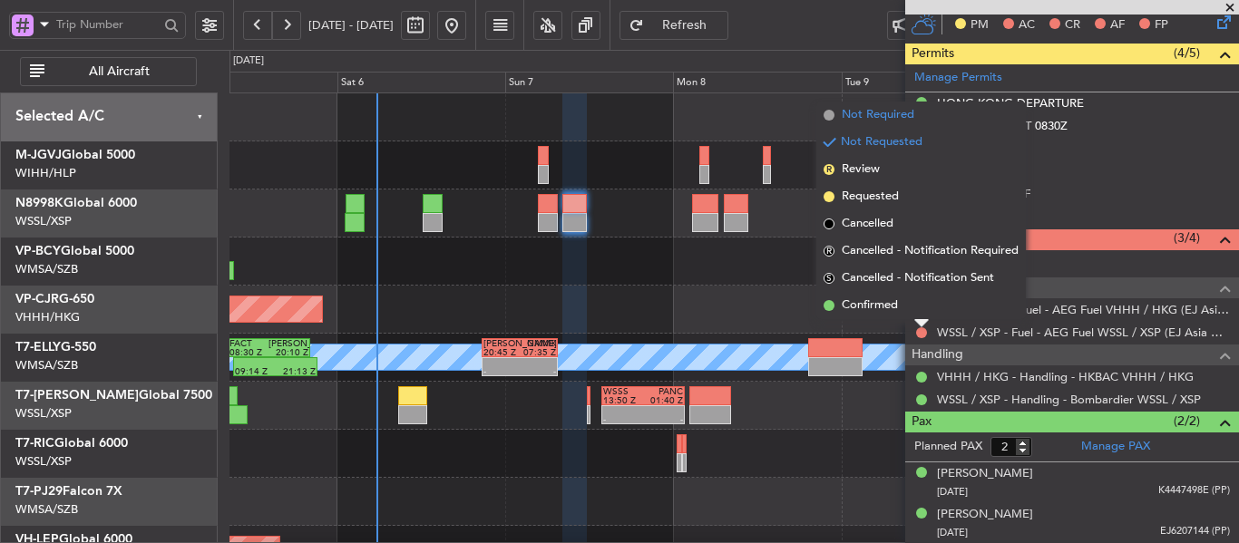
click at [827, 114] on span at bounding box center [828, 115] width 11 height 11
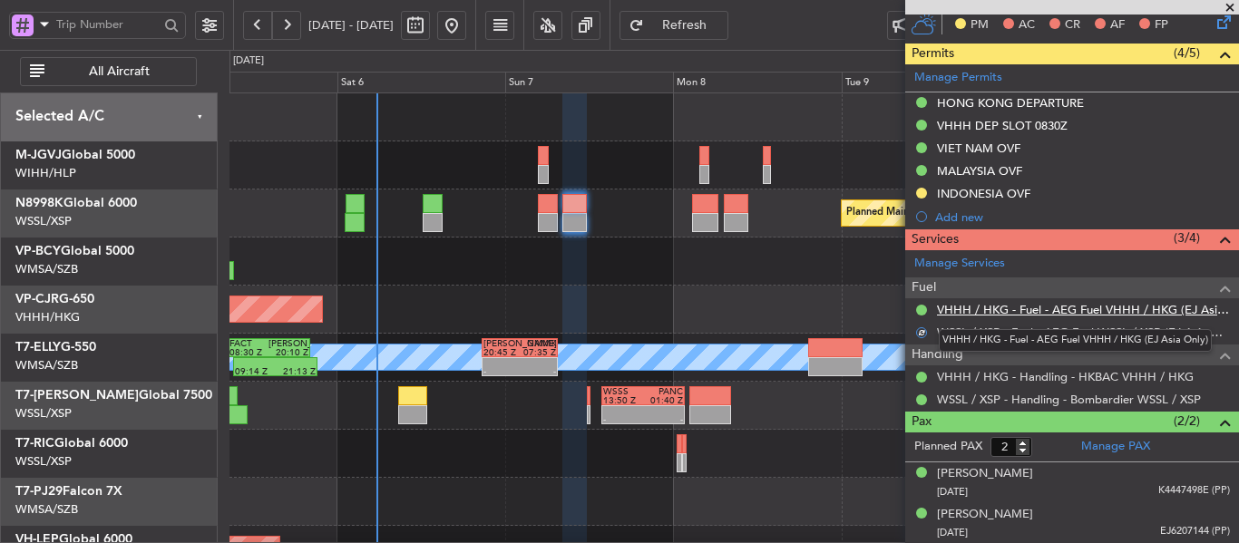
click at [967, 308] on link "VHHH / HKG - Fuel - AEG Fuel VHHH / HKG (EJ Asia Only)" at bounding box center [1083, 309] width 293 height 15
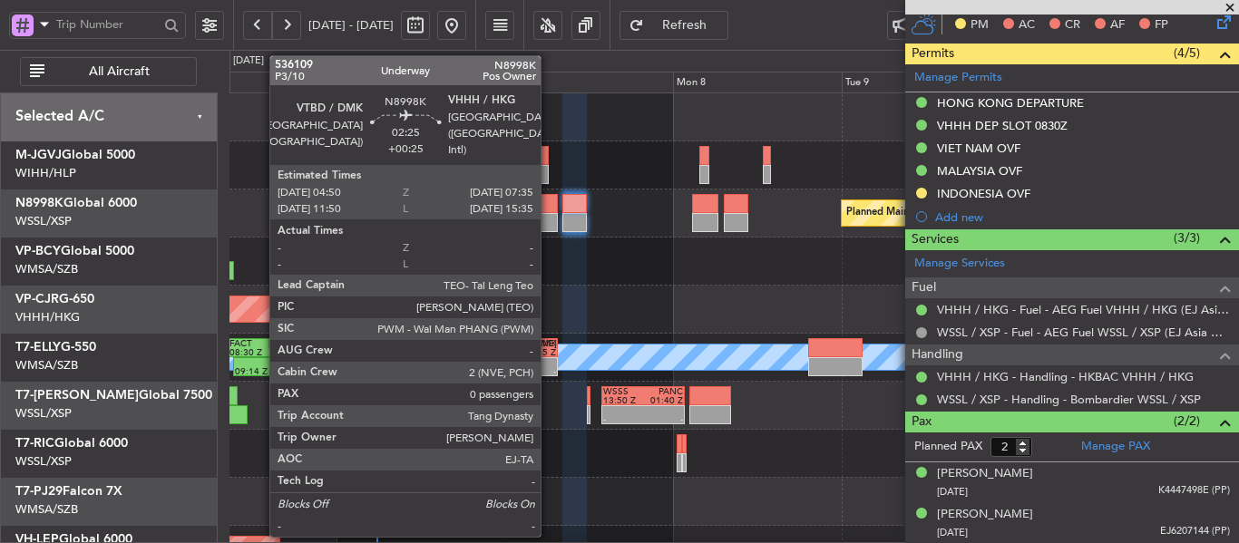
click at [549, 218] on div at bounding box center [548, 222] width 20 height 19
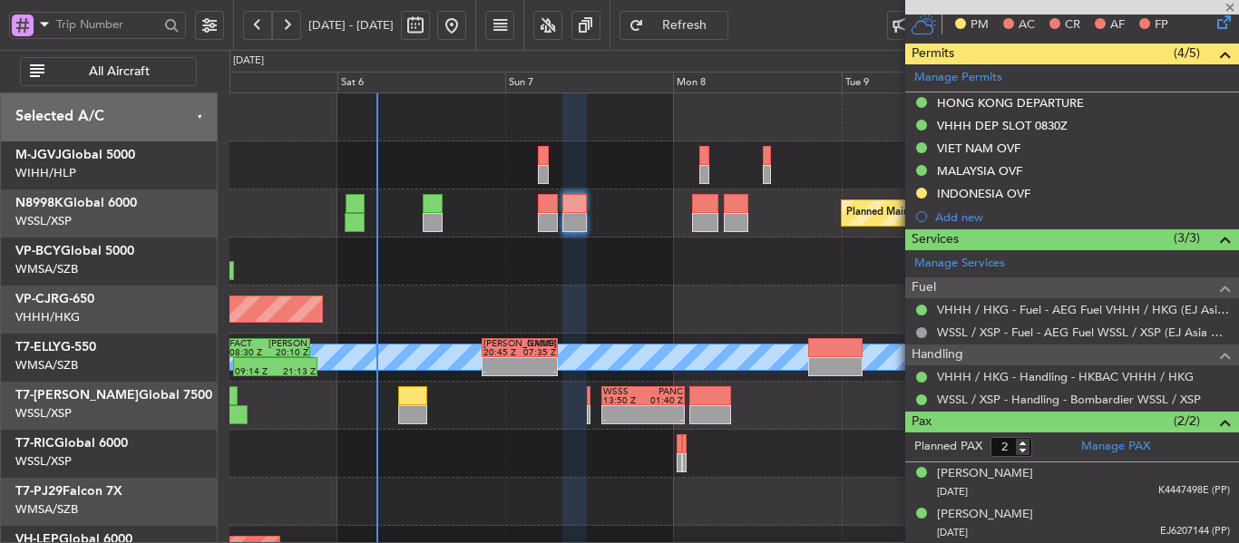
type input "+00:25"
type input "0"
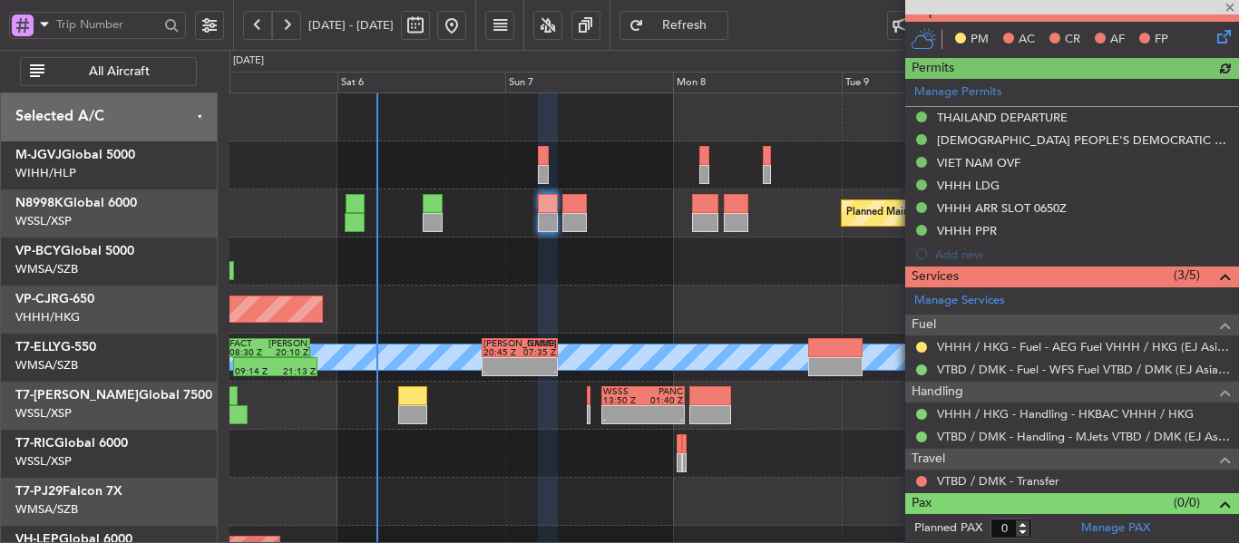
scroll to position [525, 0]
click at [921, 344] on button at bounding box center [921, 347] width 11 height 11
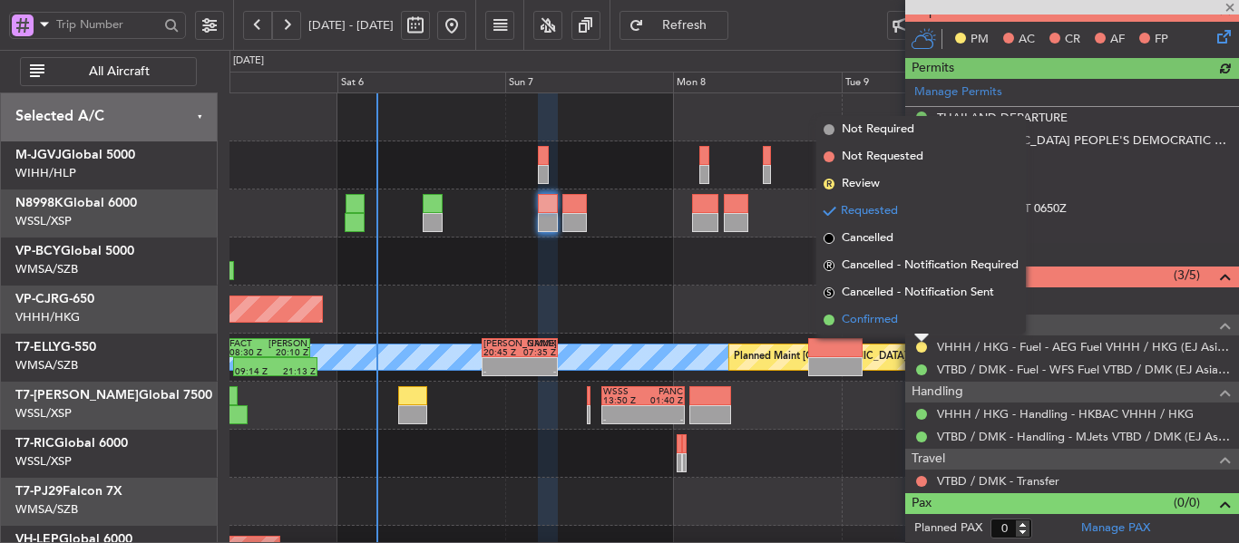
click at [825, 321] on span at bounding box center [828, 320] width 11 height 11
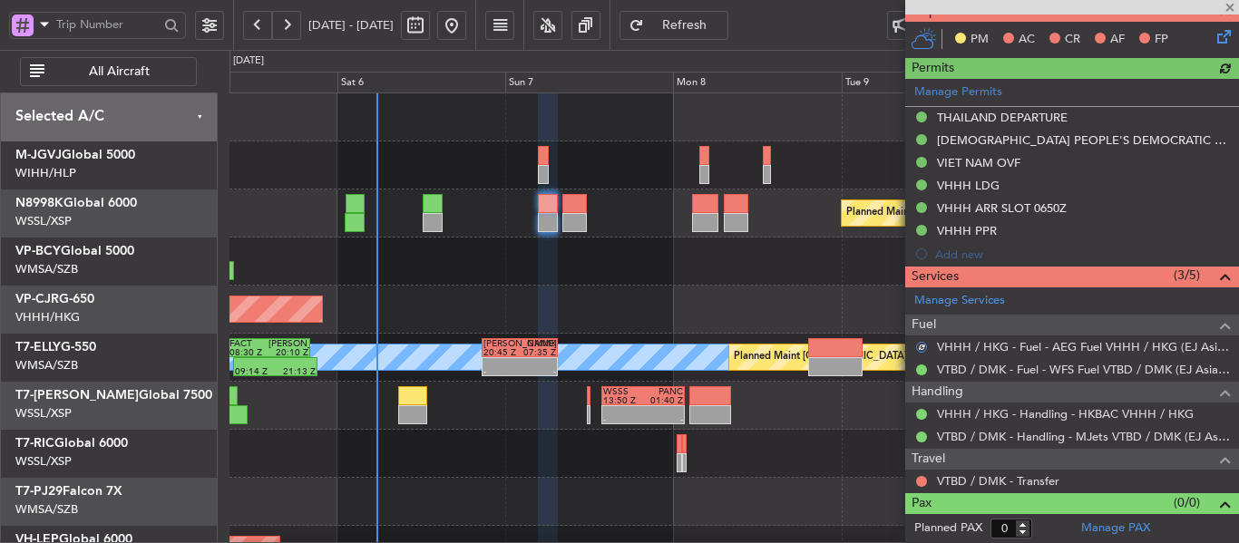
click at [675, 307] on div "Planned Maint [GEOGRAPHIC_DATA] ([GEOGRAPHIC_DATA] Intl)" at bounding box center [733, 310] width 1008 height 48
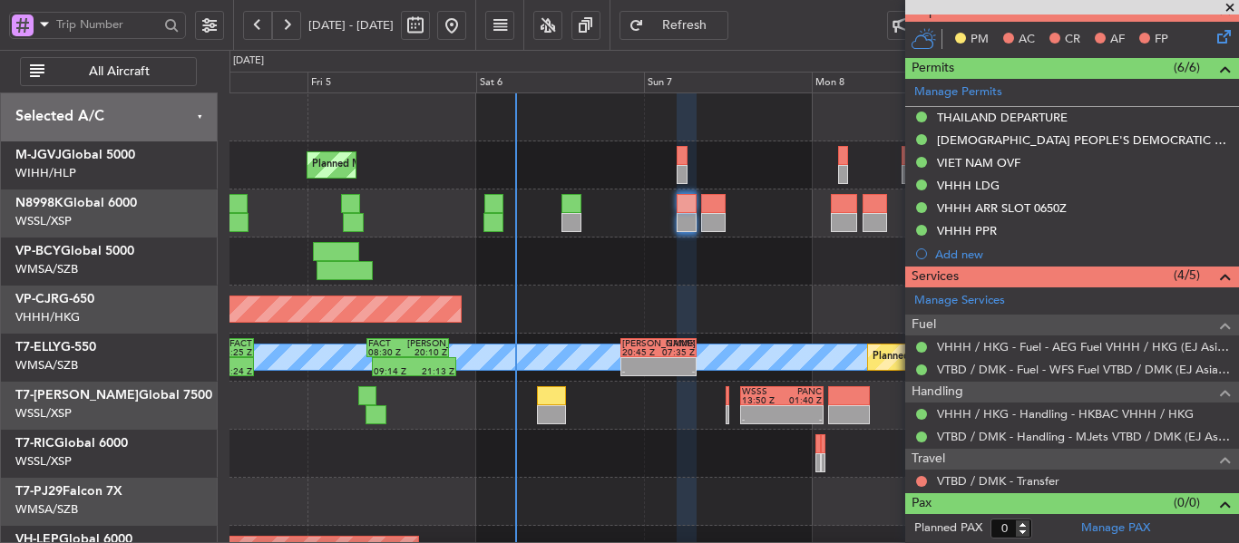
click at [558, 315] on div "Planned Maint [GEOGRAPHIC_DATA] ([GEOGRAPHIC_DATA] Intl)" at bounding box center [733, 310] width 1008 height 48
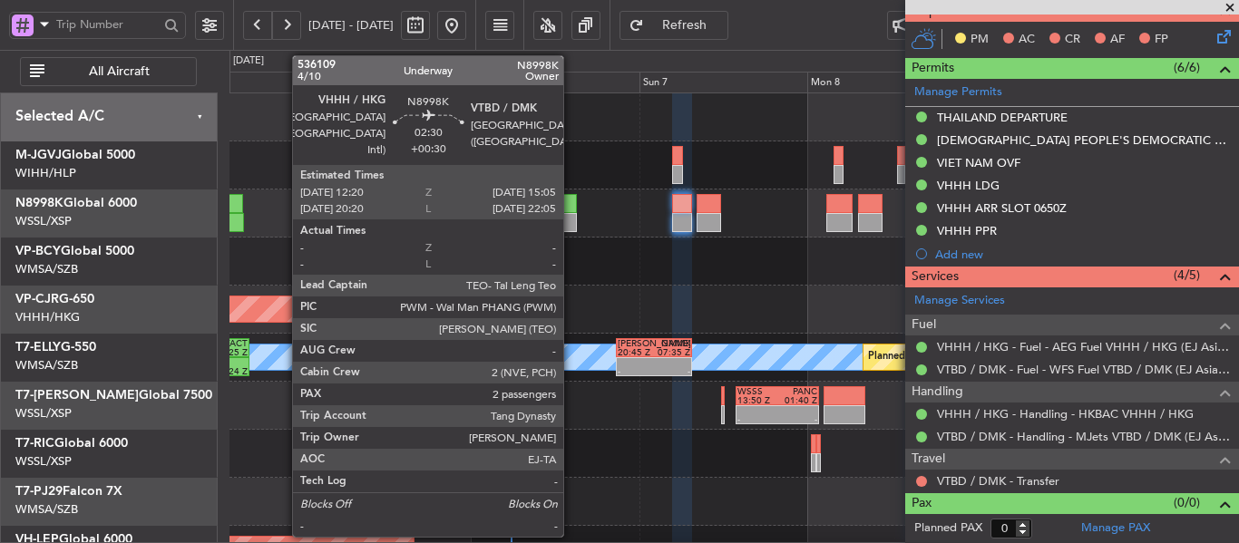
click at [571, 224] on div at bounding box center [567, 222] width 20 height 19
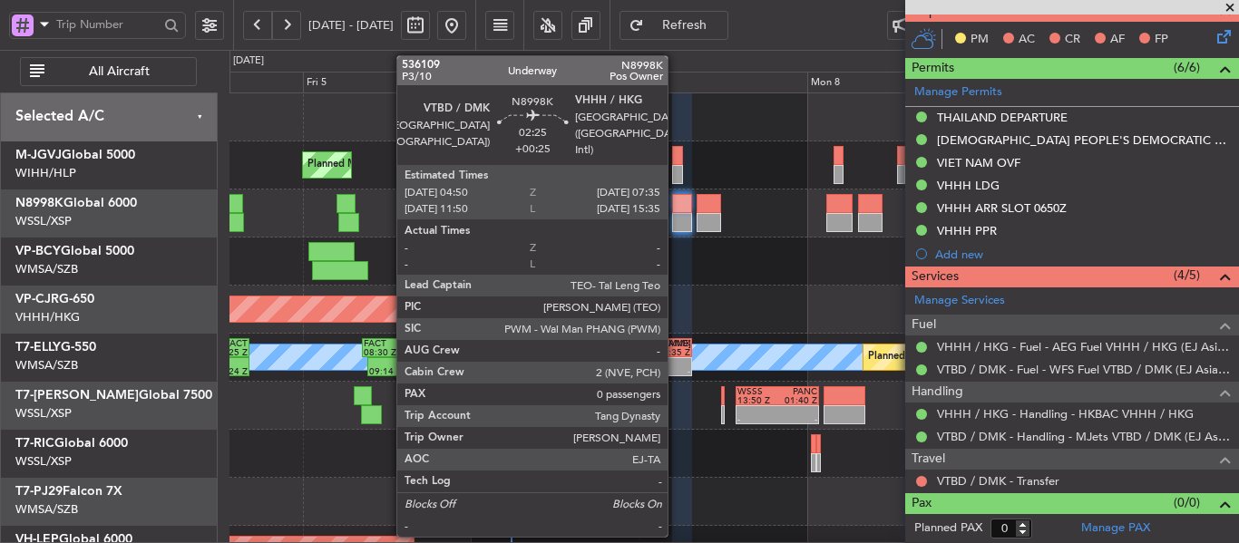
click at [676, 215] on div at bounding box center [682, 222] width 20 height 19
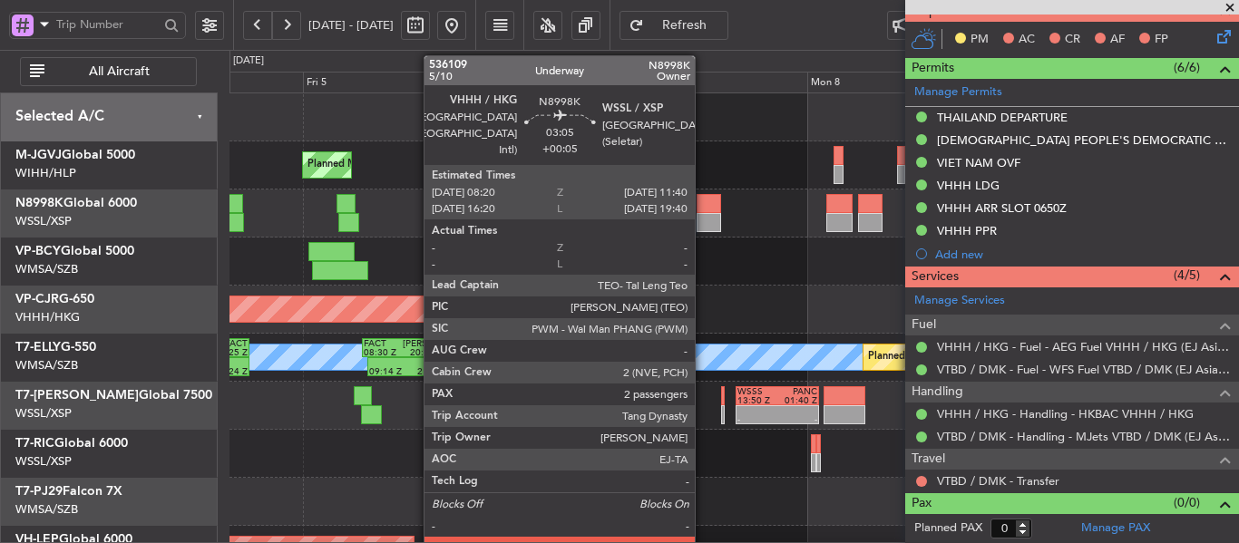
click at [703, 219] on div at bounding box center [708, 222] width 24 height 19
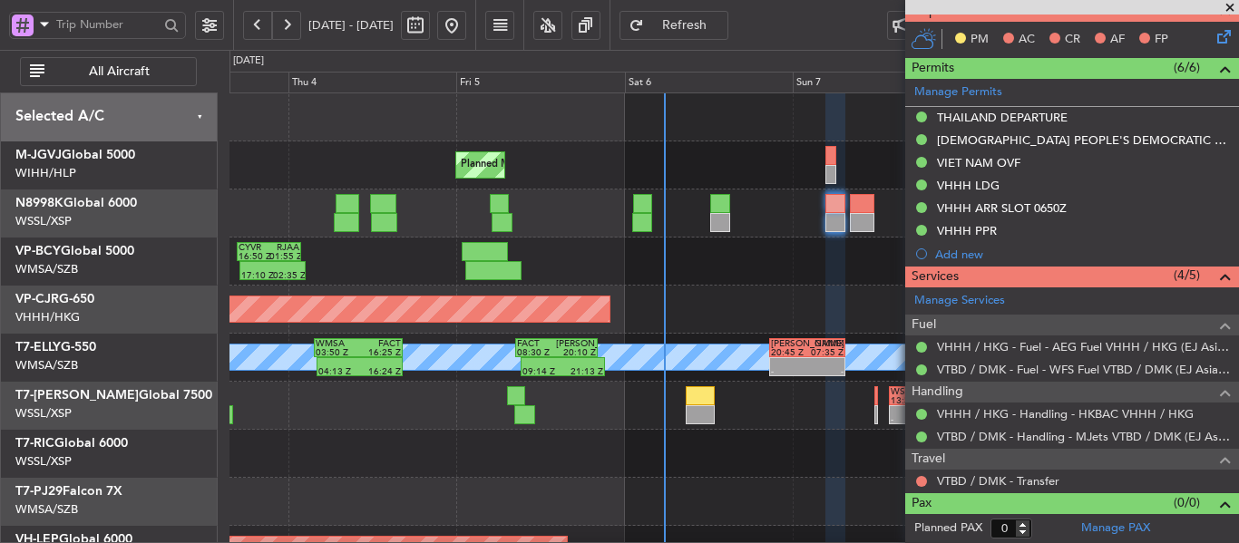
click at [541, 229] on div "Planned Maint Singapore (Seletar) Planned Maint Singapore (Seletar)" at bounding box center [733, 214] width 1008 height 48
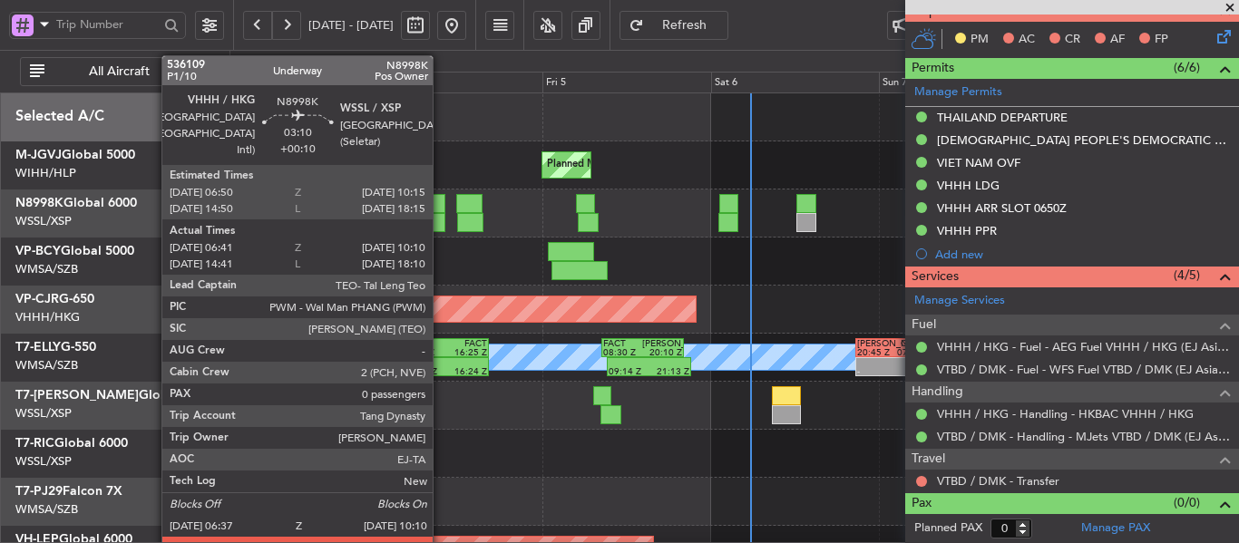
click at [441, 215] on div at bounding box center [432, 222] width 25 height 19
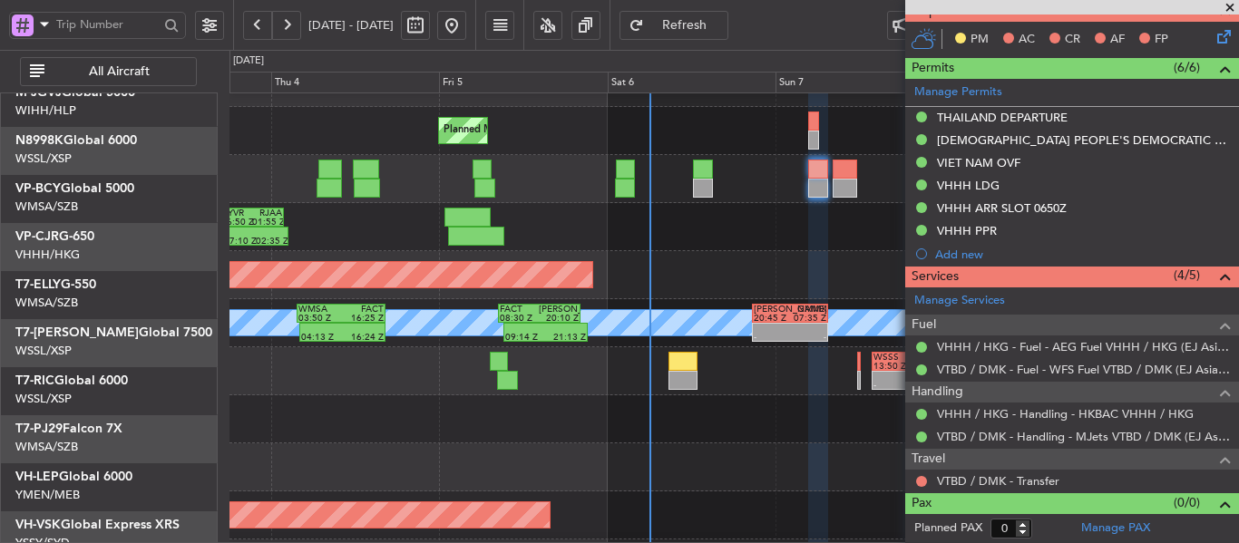
click at [257, 347] on div "- - WSSS 13:50 Z PANC 01:40 Z Planned Maint Dubai (Al Maktoum Intl) - - KEWR 14…" at bounding box center [733, 371] width 1008 height 48
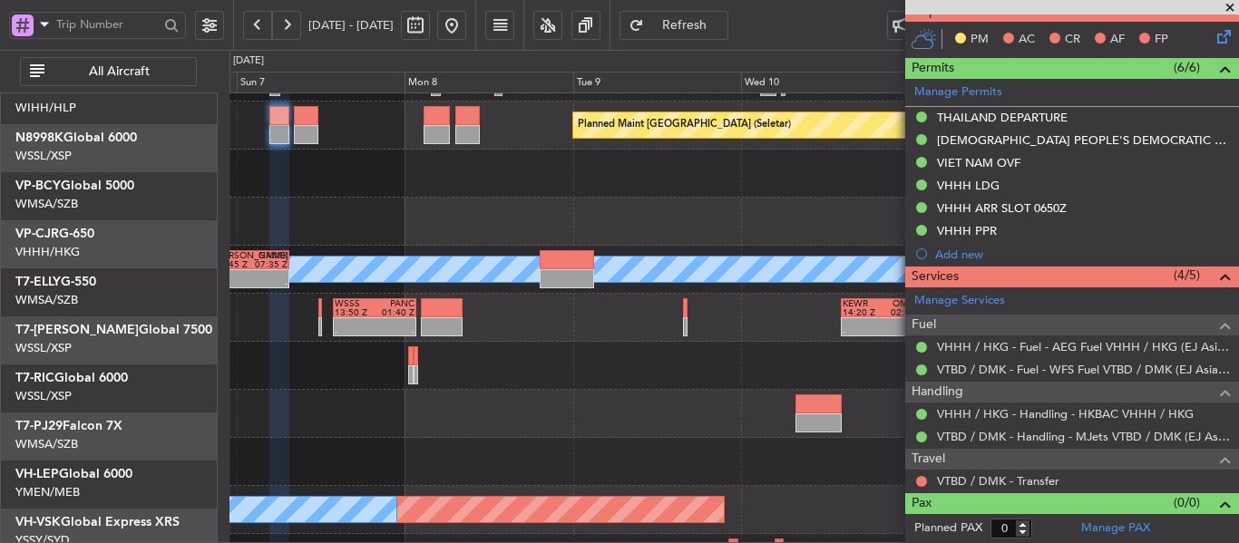
click at [403, 340] on div "- - WSSS 13:50 Z PANC 01:40 Z - - KEWR 14:20 Z OMDW 02:15 Z" at bounding box center [733, 318] width 1008 height 48
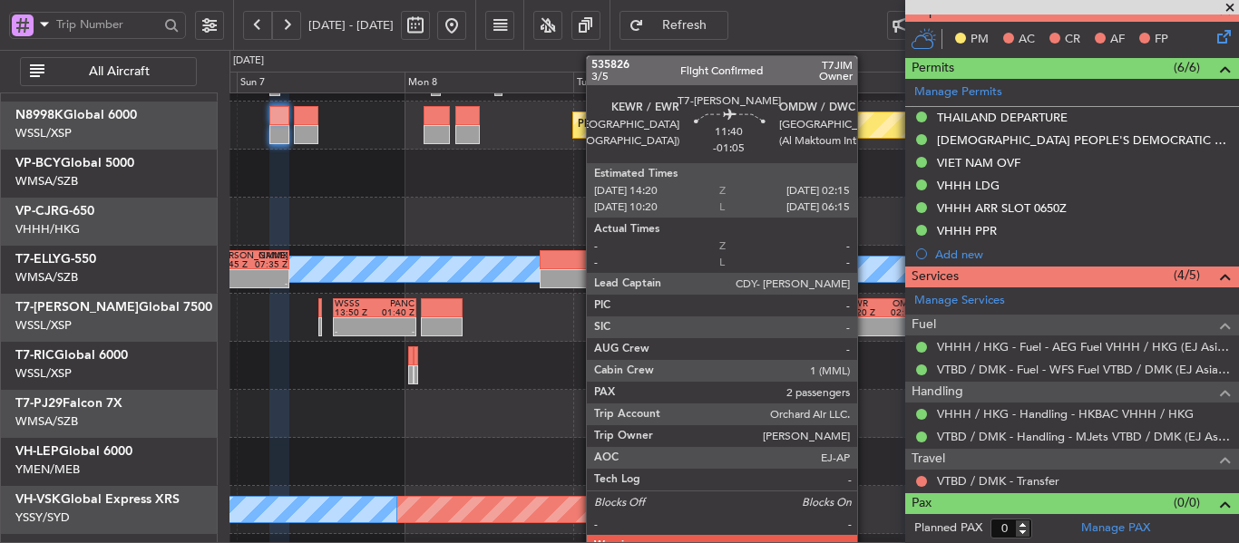
click at [865, 321] on div at bounding box center [862, 322] width 40 height 9
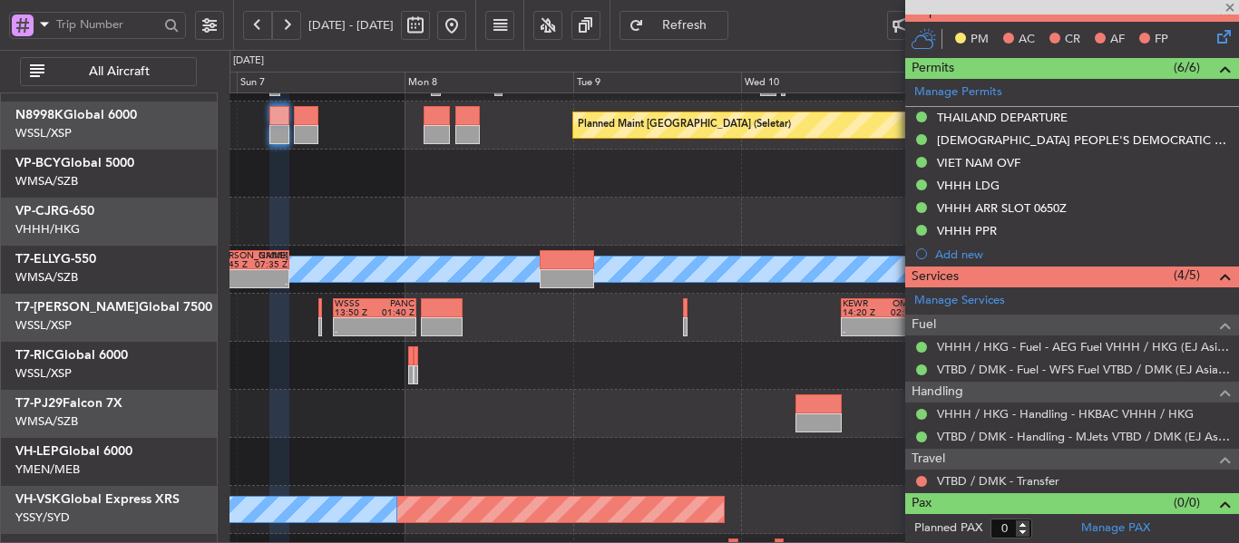
type input "-01:05"
type input "2"
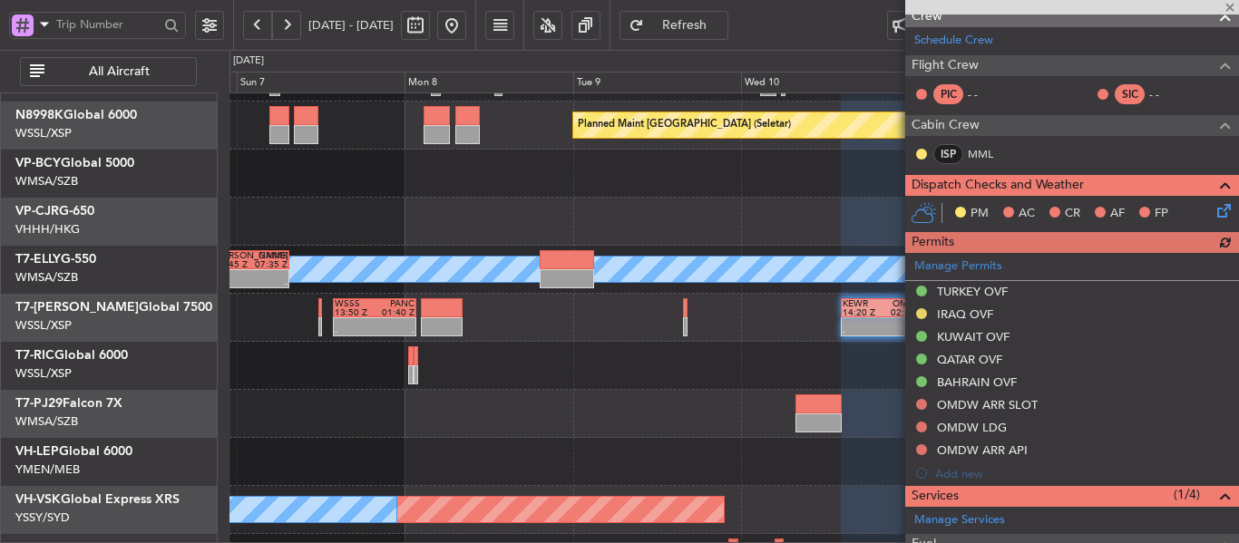
scroll to position [94, 0]
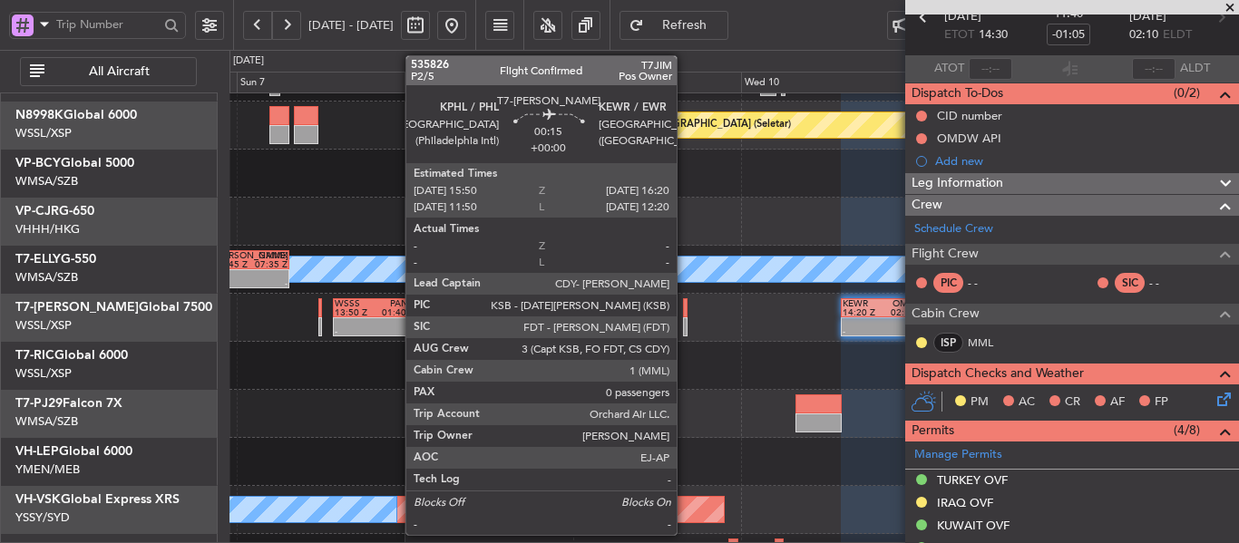
click at [685, 321] on div at bounding box center [685, 326] width 4 height 19
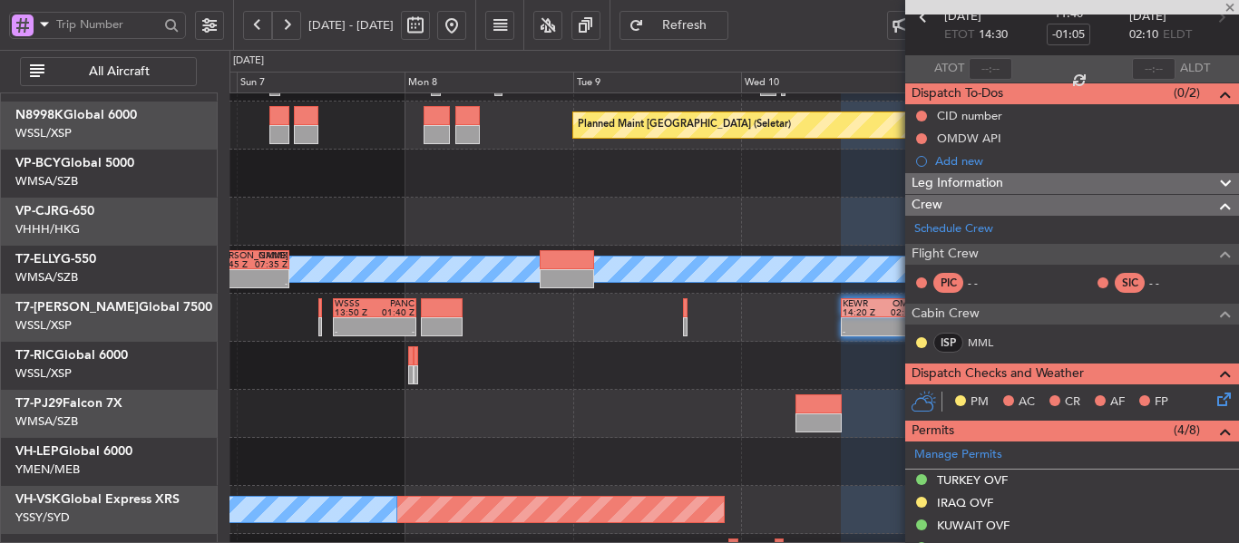
type input "0"
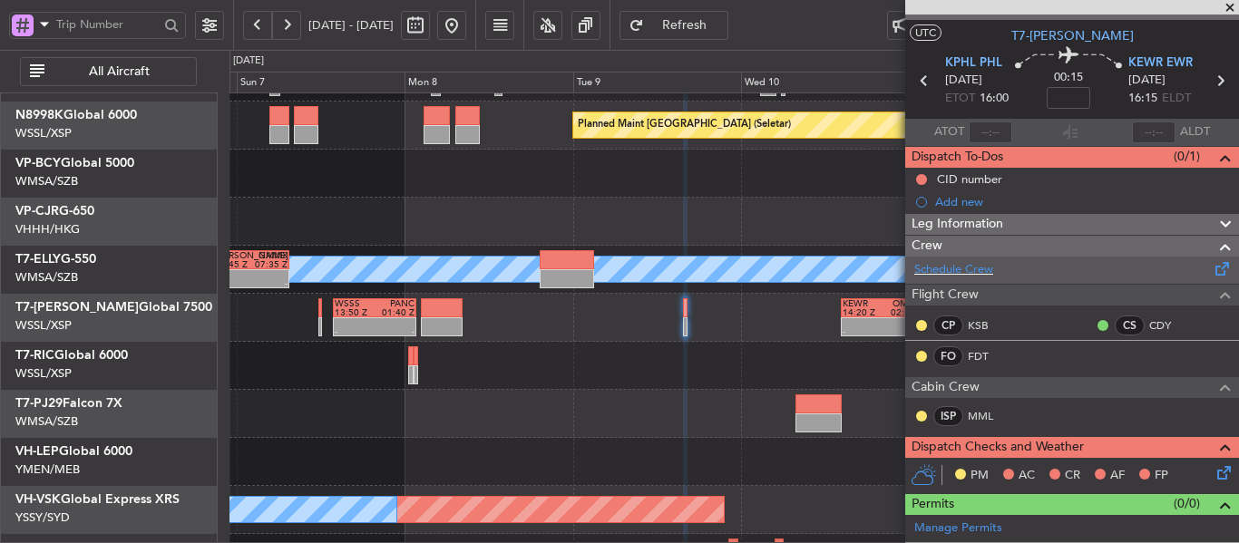
scroll to position [0, 0]
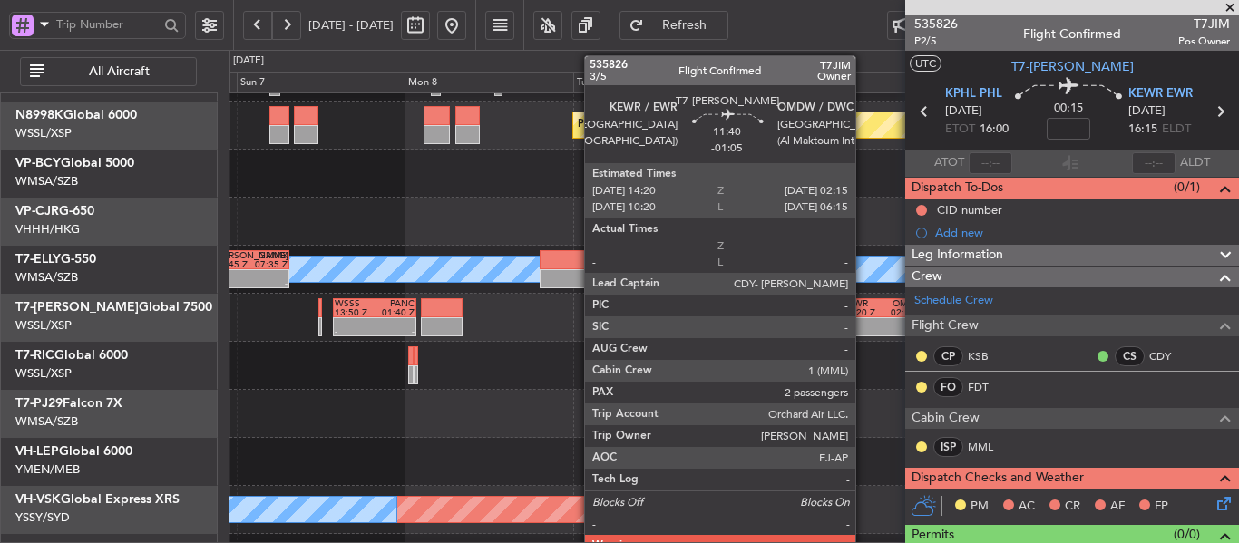
click at [862, 313] on div "14:20 Z" at bounding box center [862, 312] width 40 height 9
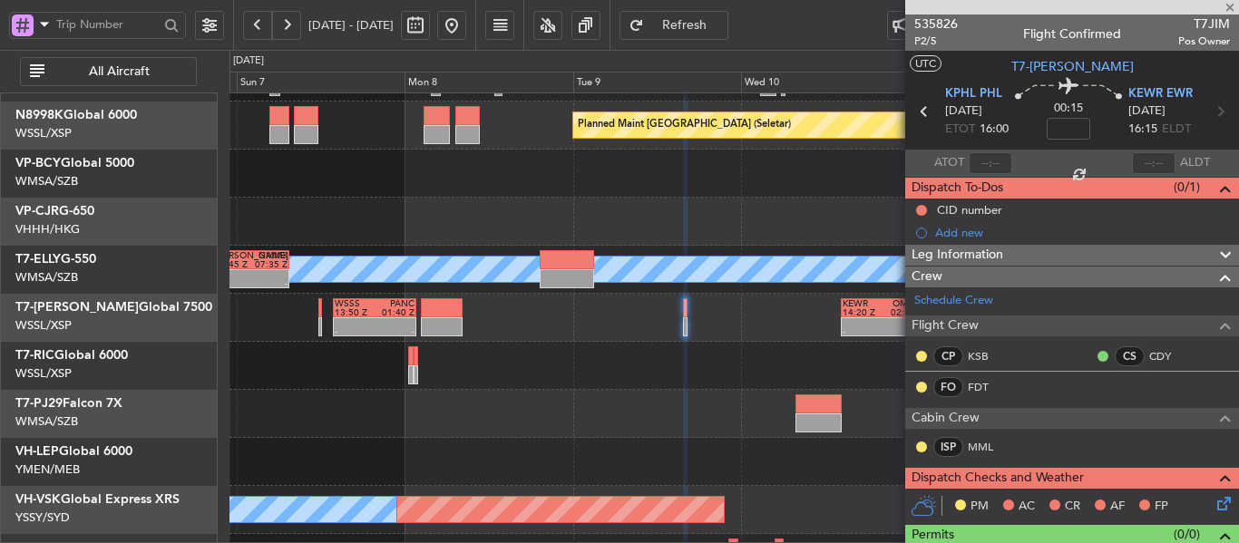
type input "-01:05"
type input "2"
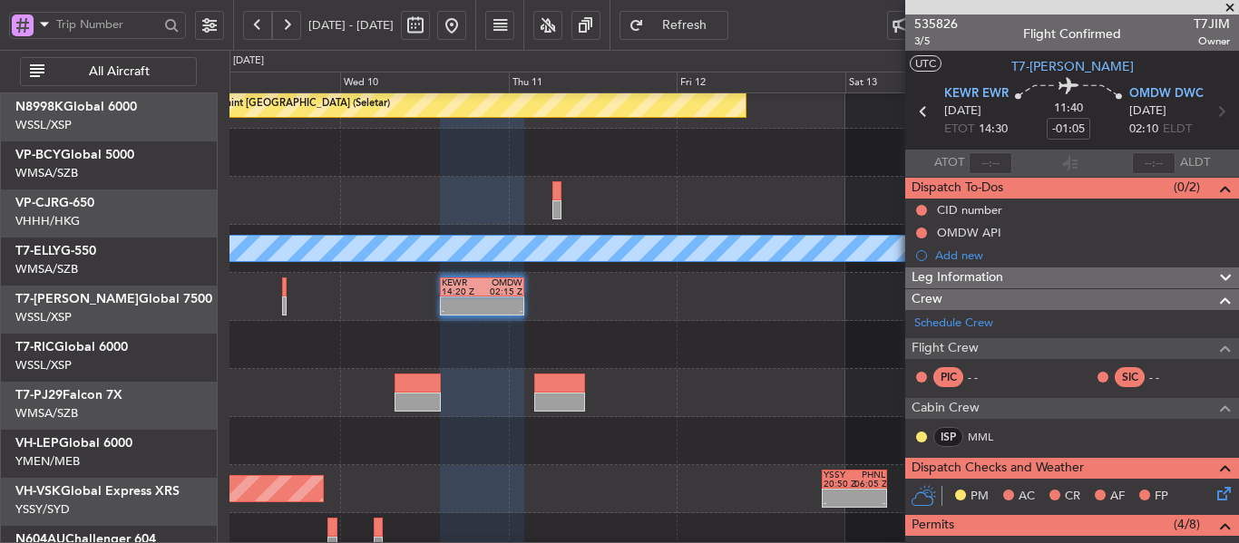
scroll to position [111, 0]
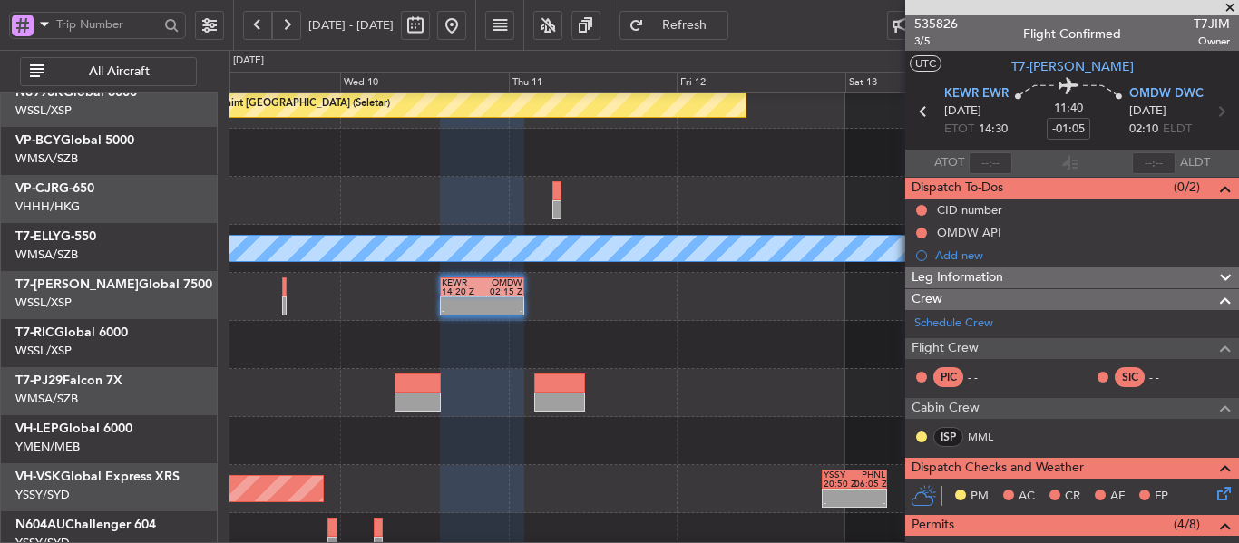
click at [370, 328] on div at bounding box center [733, 345] width 1008 height 48
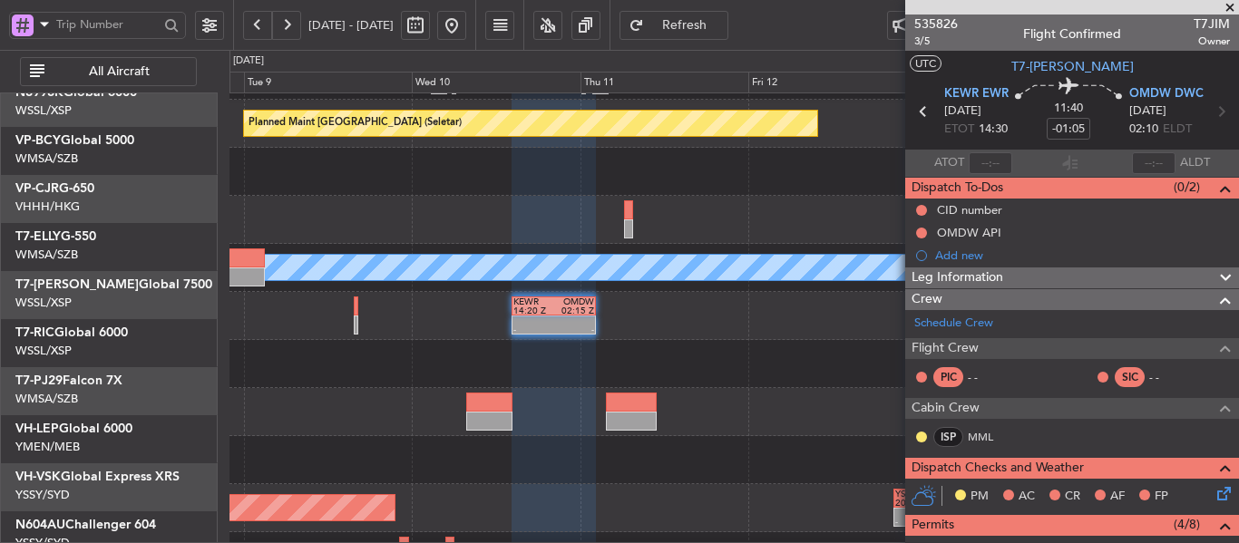
scroll to position [89, 0]
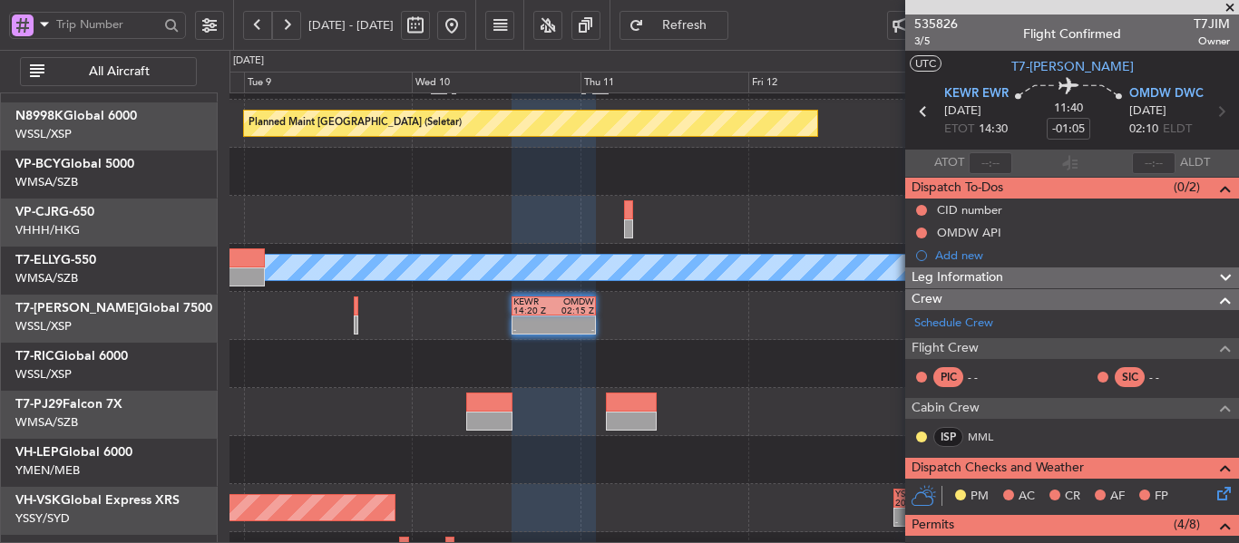
click at [582, 349] on div at bounding box center [733, 364] width 1008 height 48
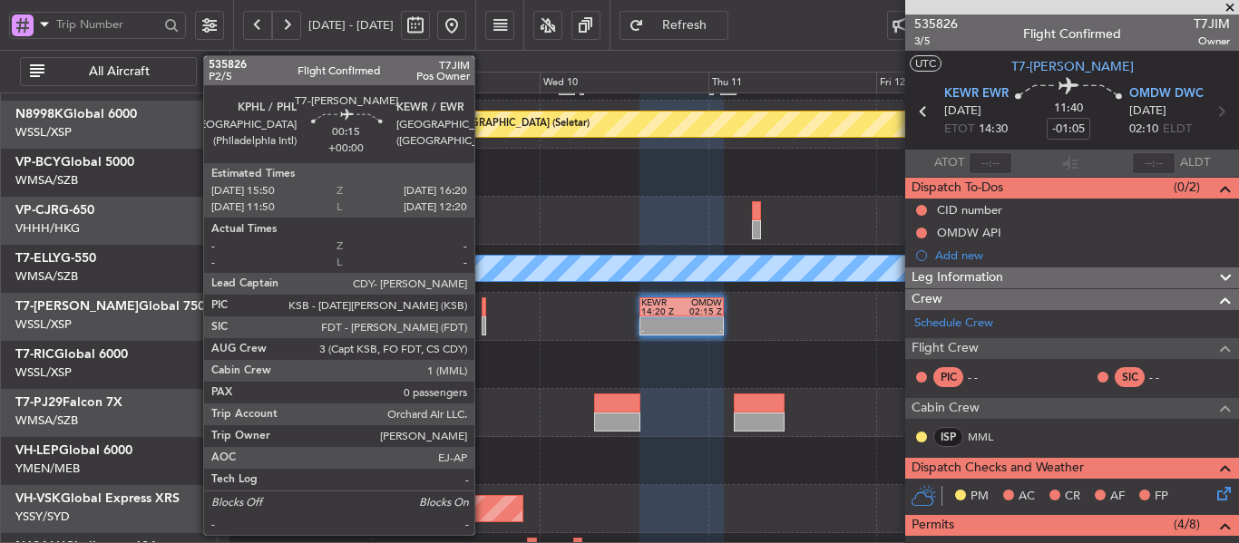
click at [482, 316] on div at bounding box center [484, 306] width 4 height 19
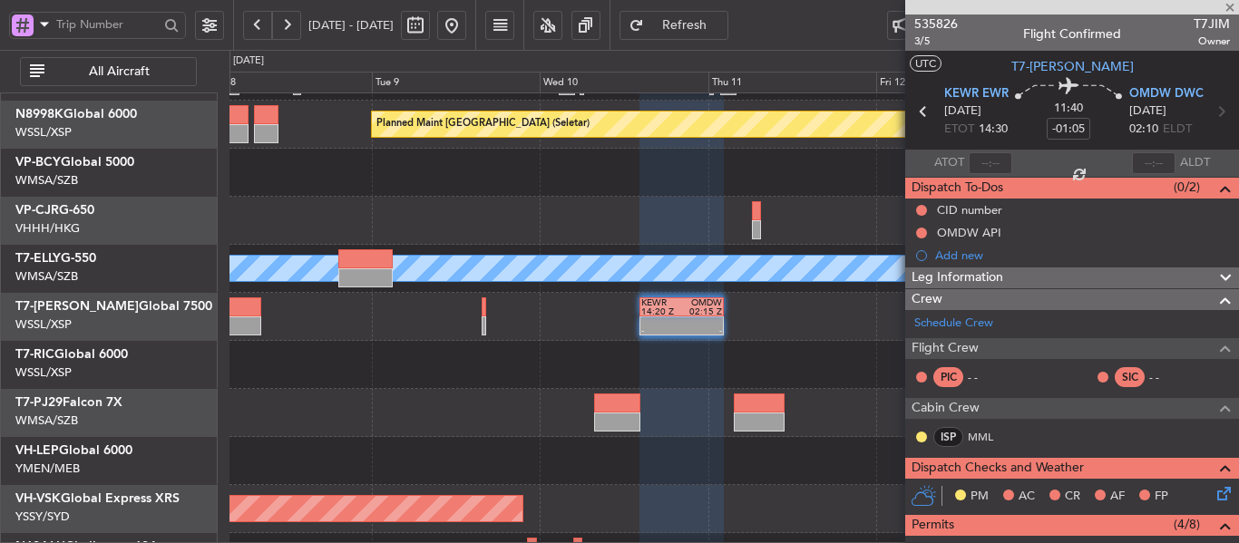
type input "0"
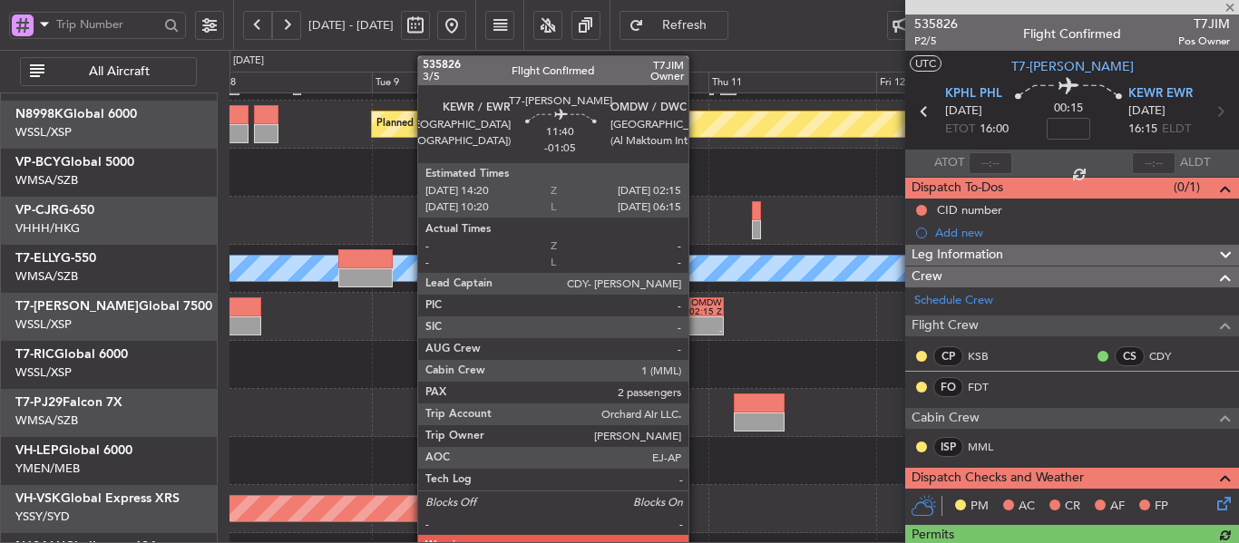
click at [696, 315] on div "02:15 Z" at bounding box center [701, 311] width 40 height 9
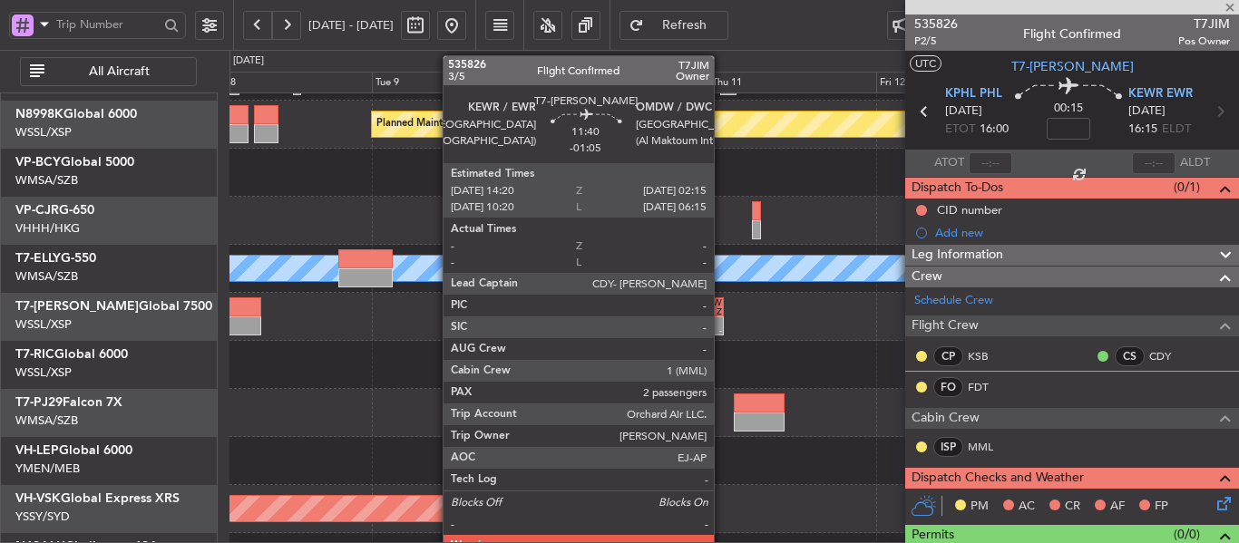
type input "-01:05"
type input "2"
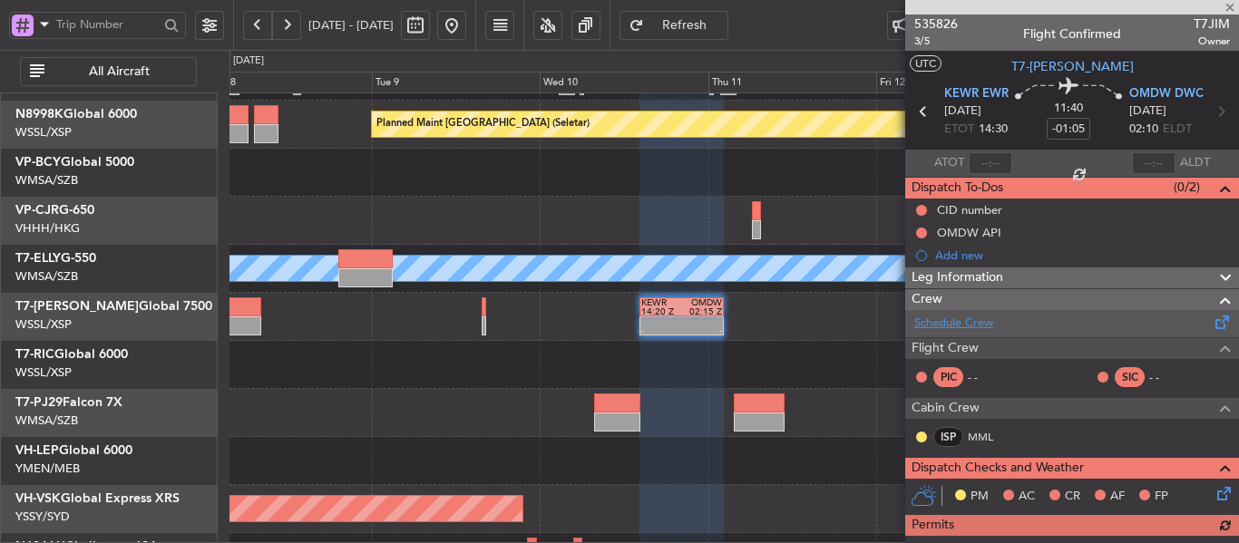
click at [940, 324] on link "Schedule Crew" at bounding box center [953, 324] width 79 height 18
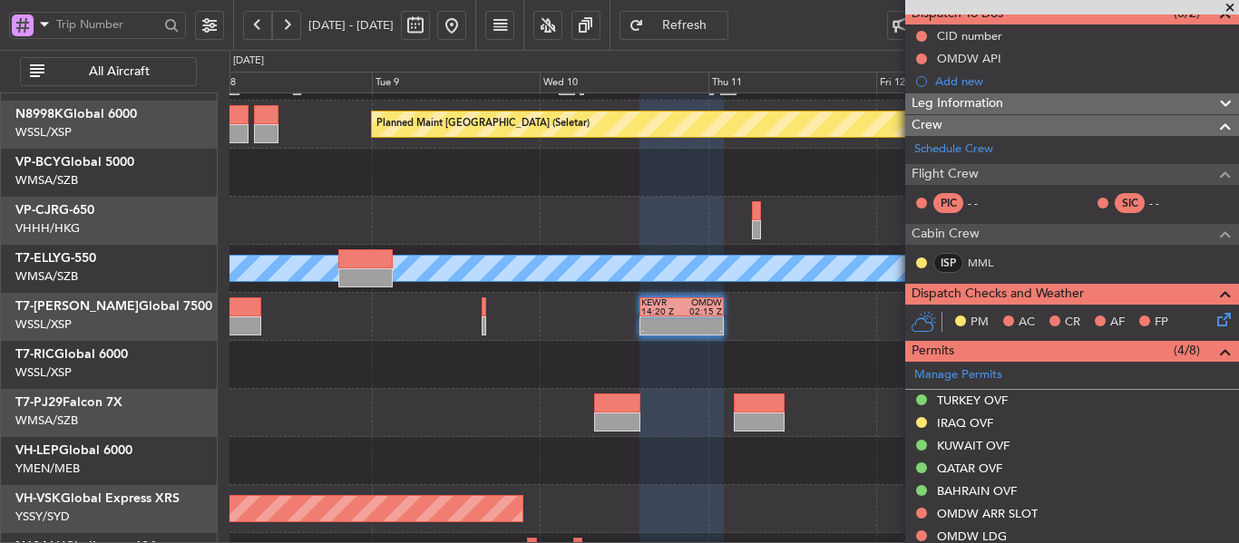
scroll to position [181, 0]
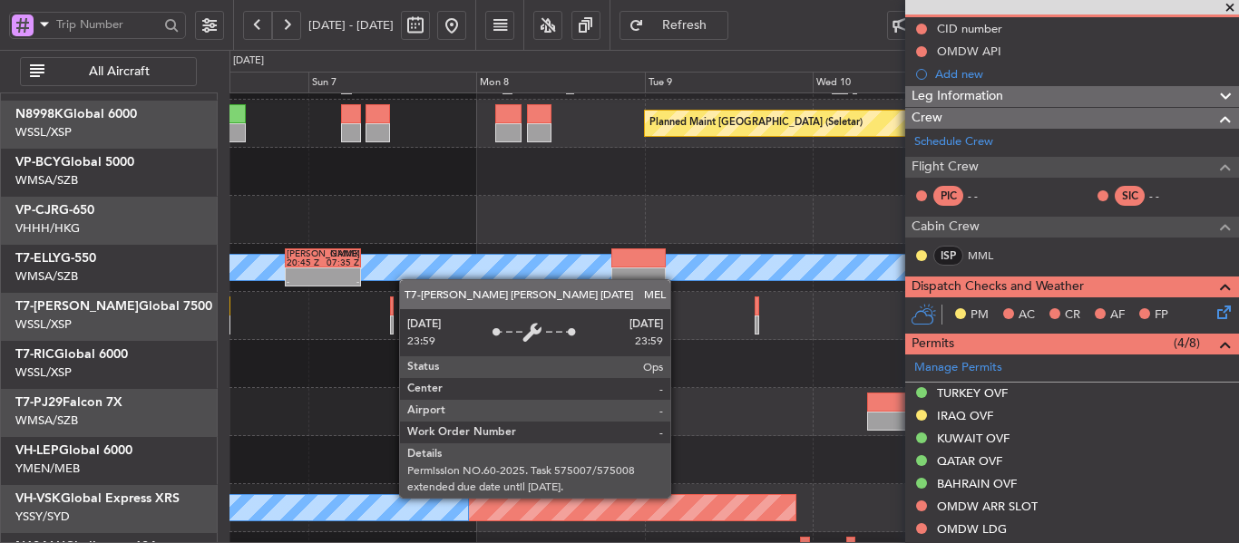
click at [666, 268] on div at bounding box center [638, 277] width 54 height 19
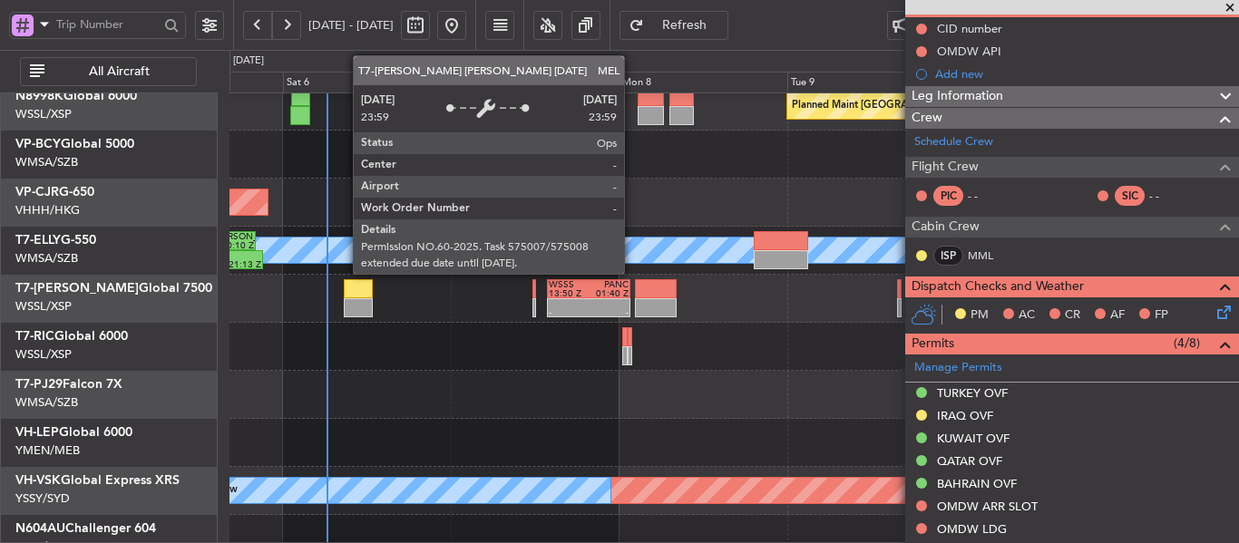
click at [503, 269] on div "- -" at bounding box center [465, 259] width 76 height 19
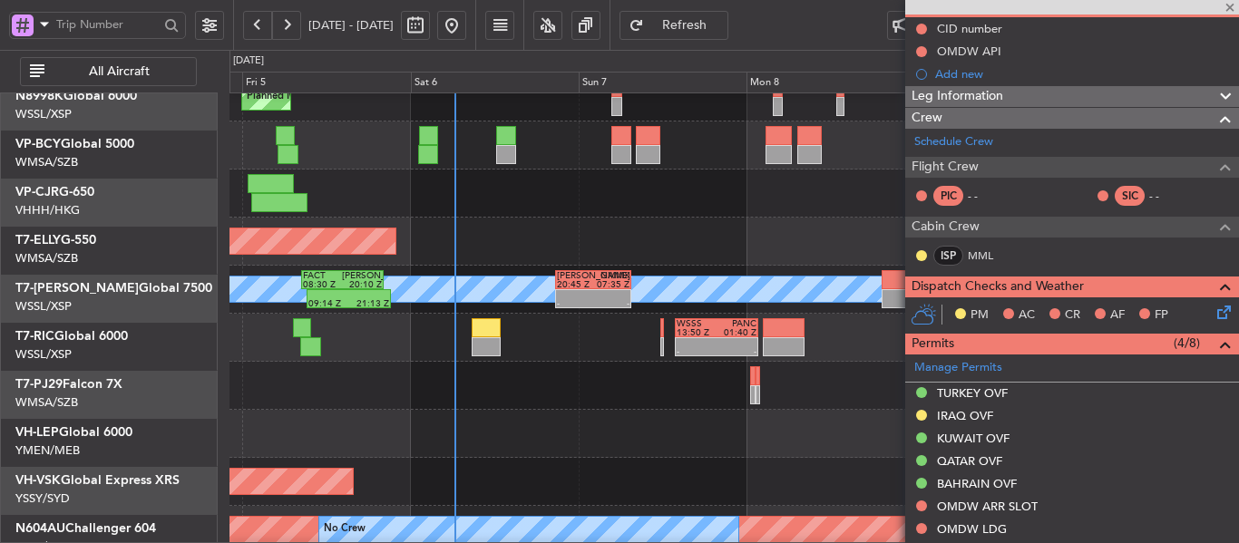
scroll to position [68, 0]
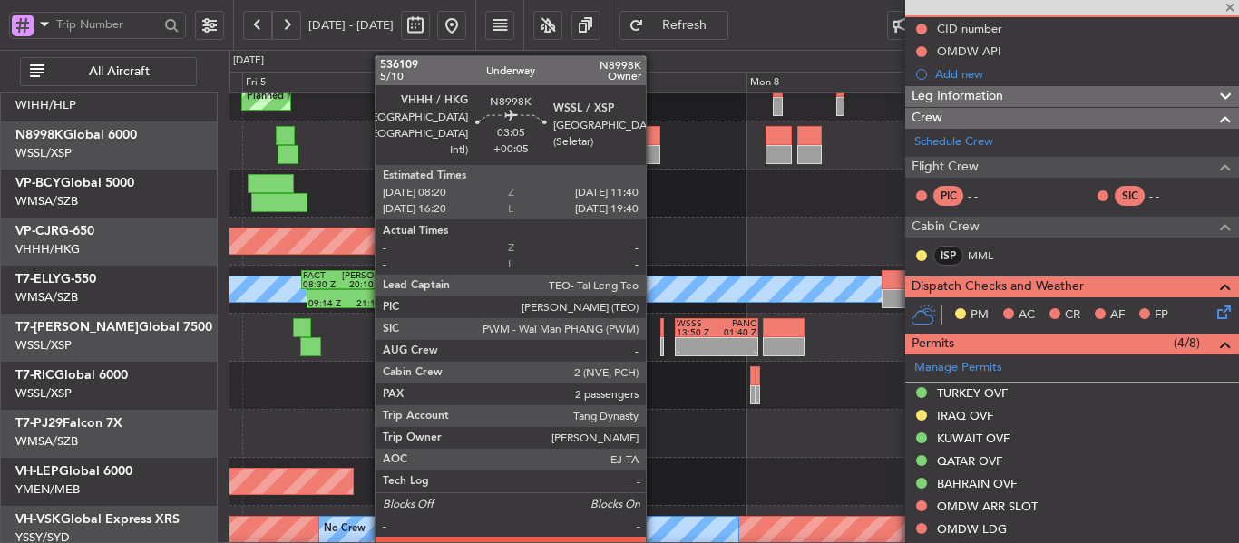
type input "+00:15"
type input "0"
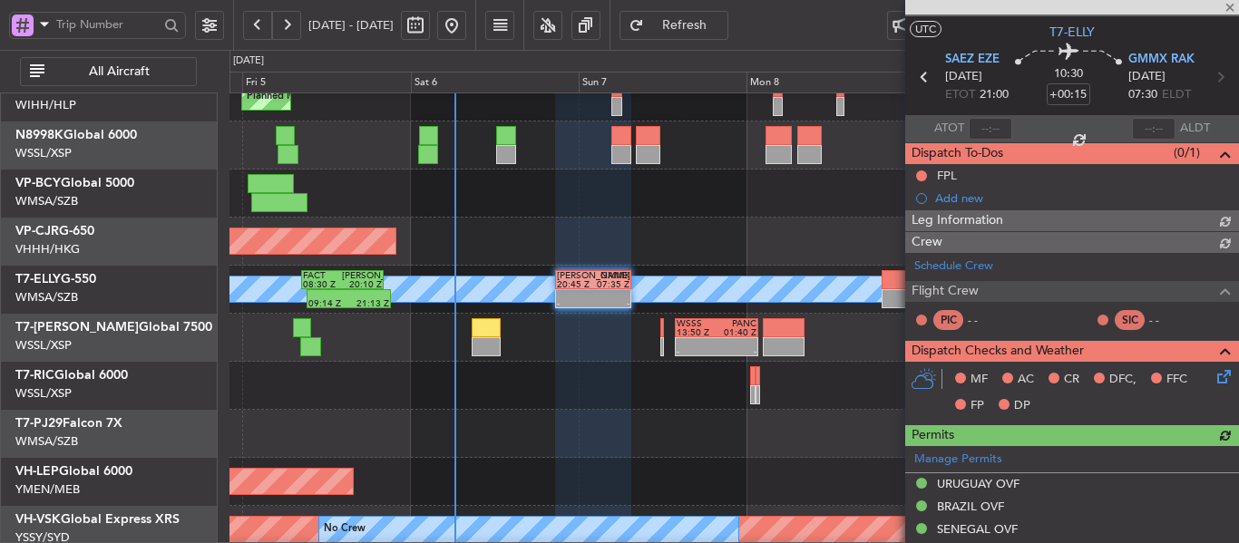
scroll to position [181, 0]
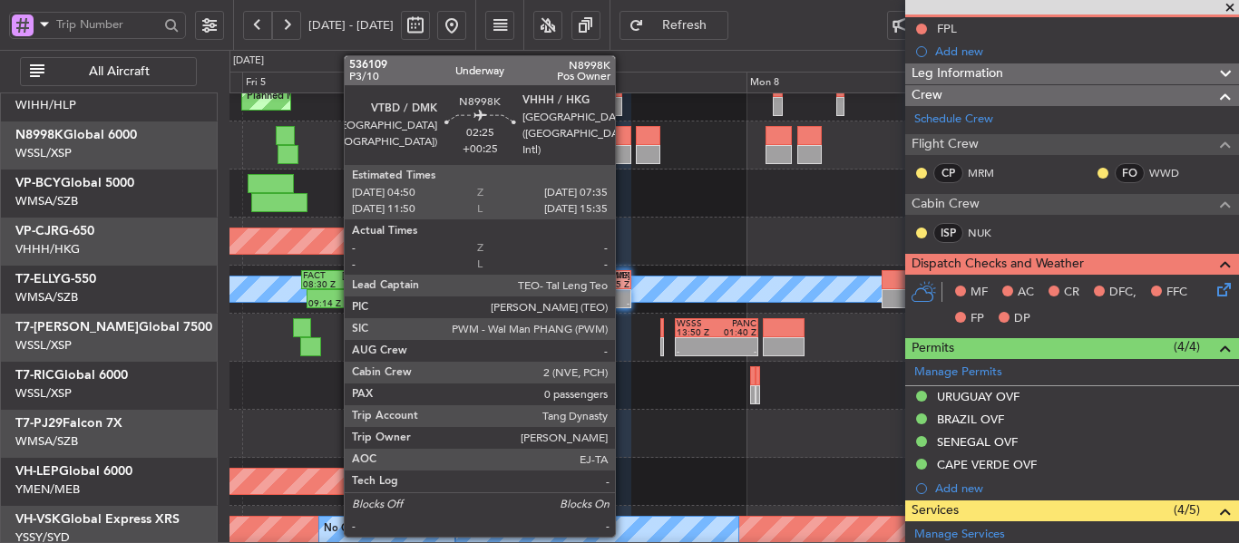
click at [623, 151] on div at bounding box center [621, 154] width 20 height 19
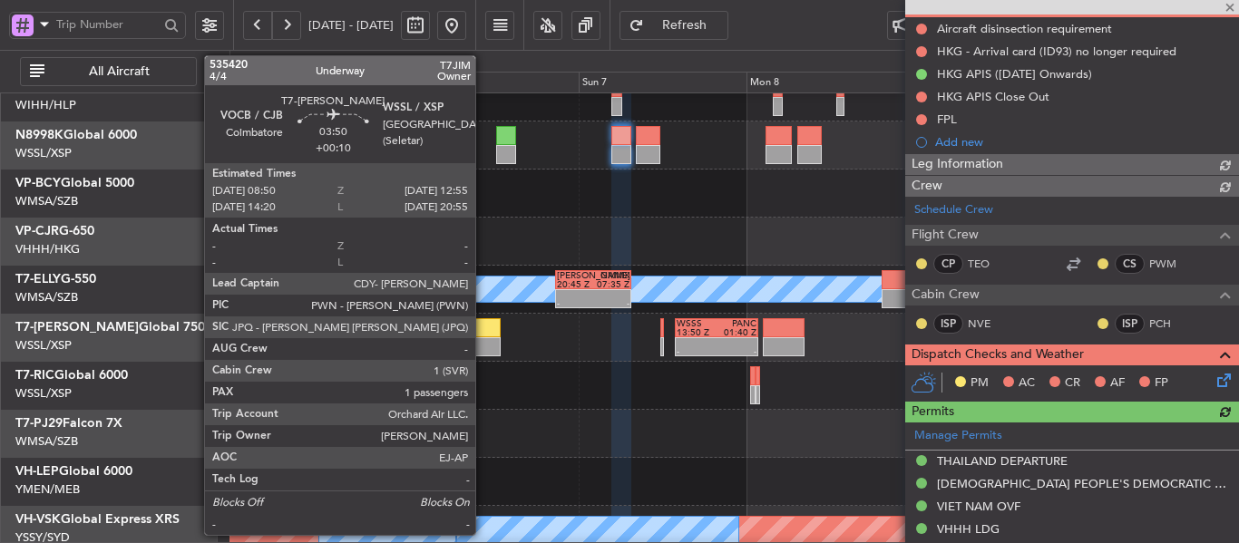
click at [483, 335] on div at bounding box center [486, 327] width 29 height 19
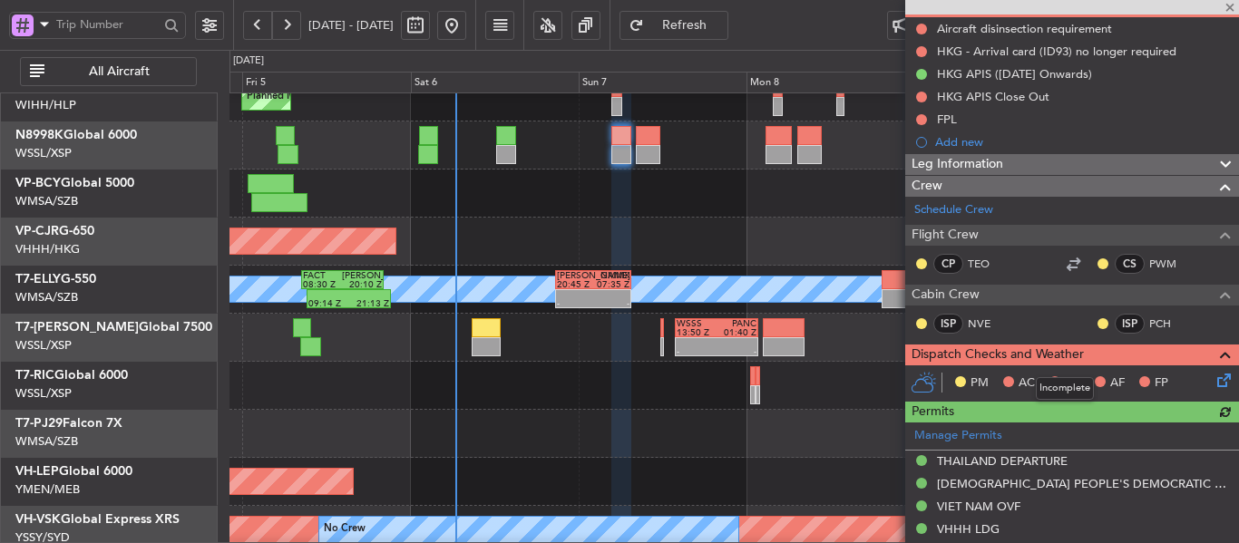
type input "+00:10"
type input "1"
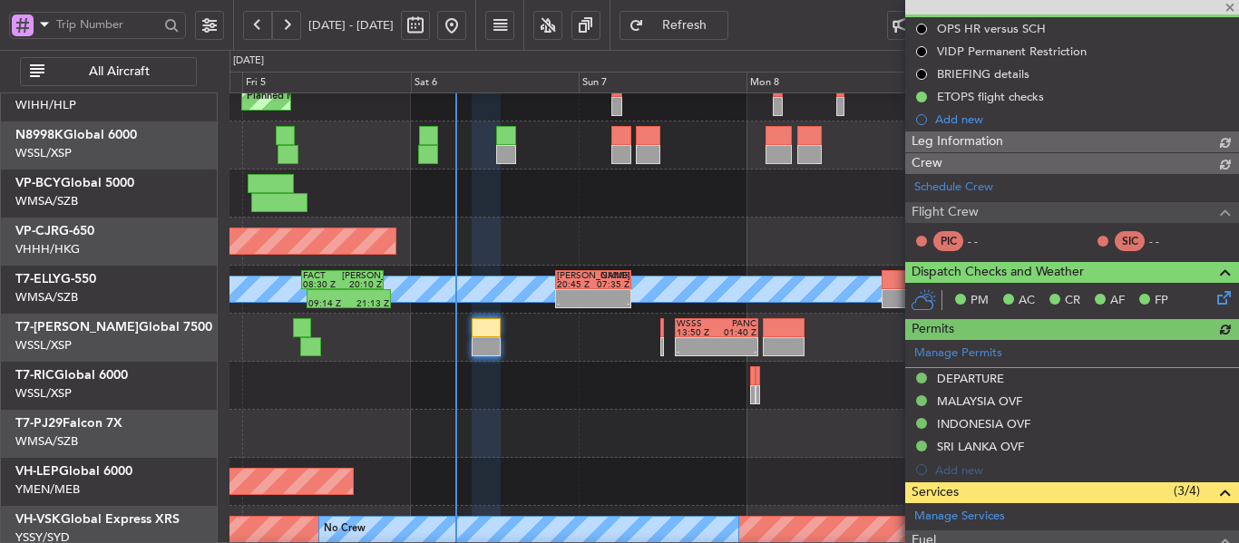
type input "[PERSON_NAME] (LEU)"
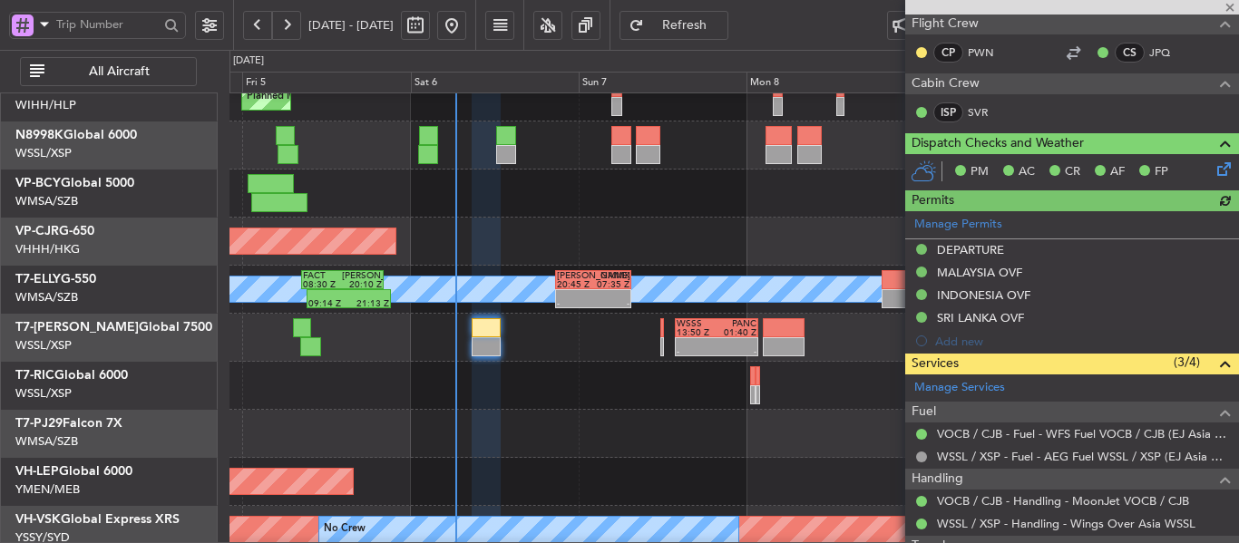
scroll to position [498, 0]
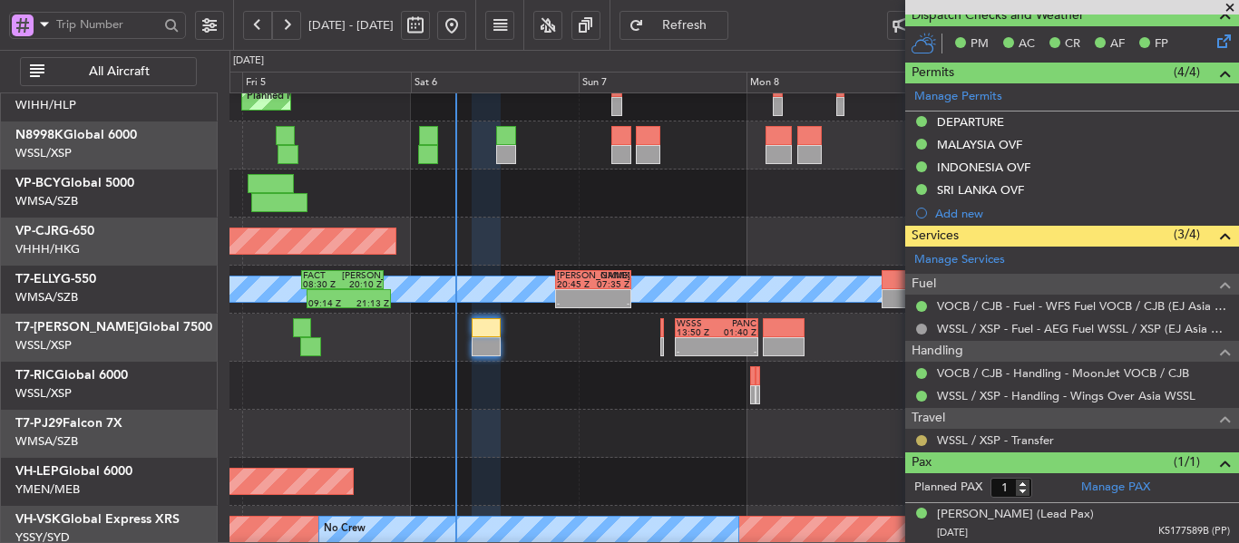
click at [920, 441] on button at bounding box center [921, 440] width 11 height 11
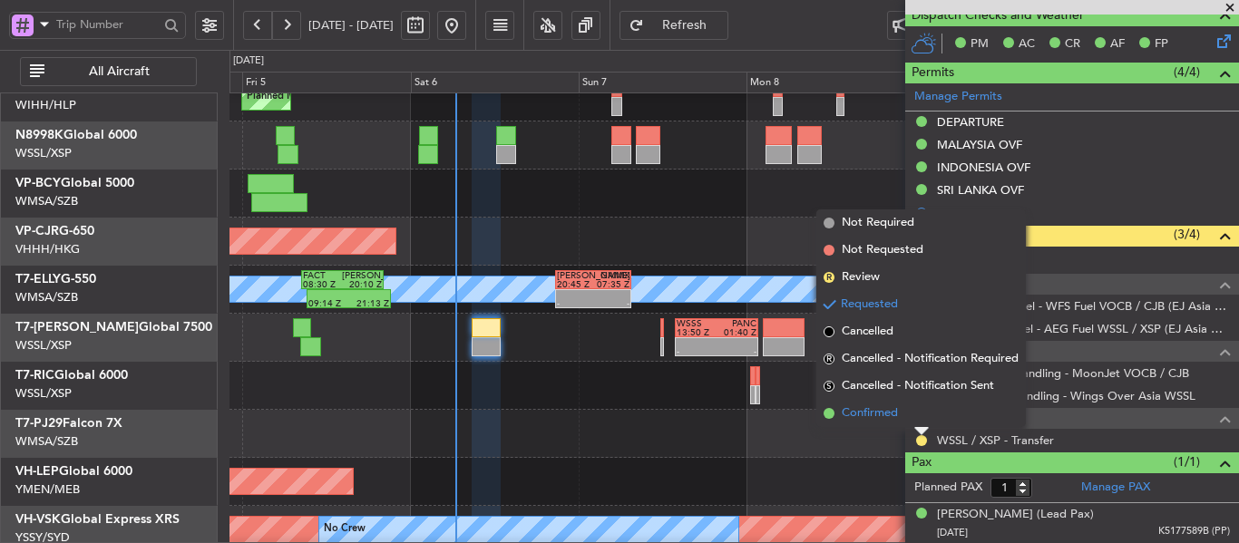
click at [827, 412] on span at bounding box center [828, 413] width 11 height 11
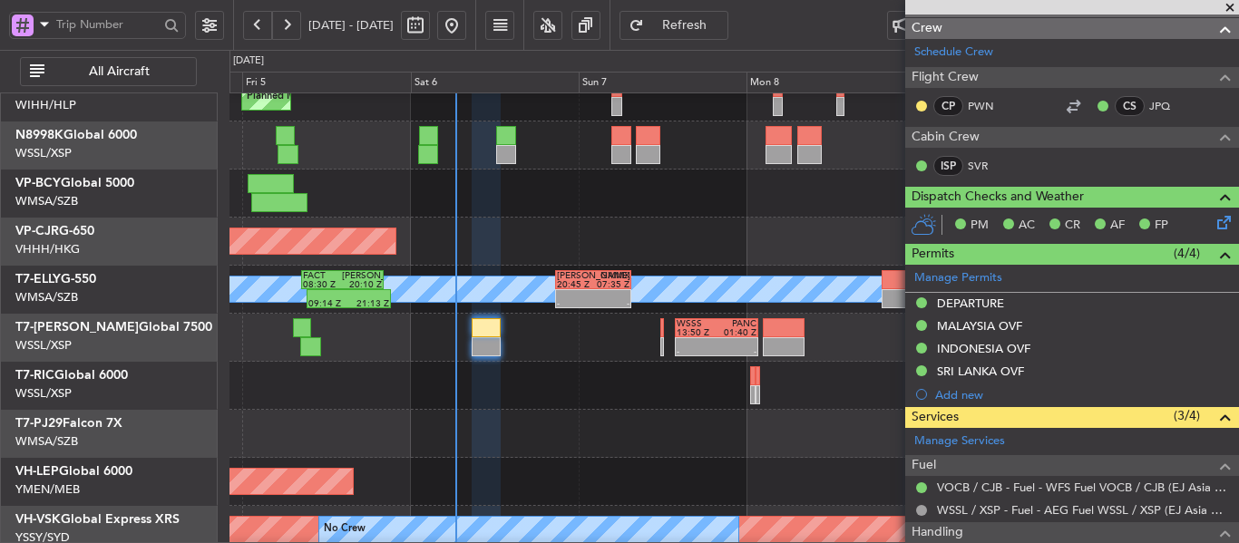
scroll to position [226, 0]
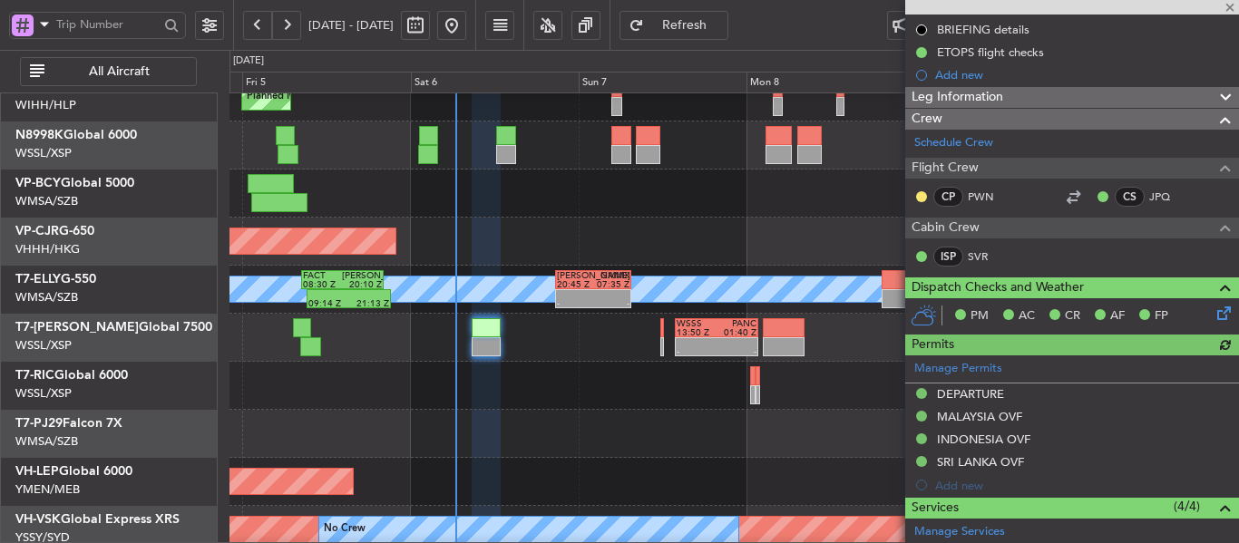
type input "[PERSON_NAME] (LEU)"
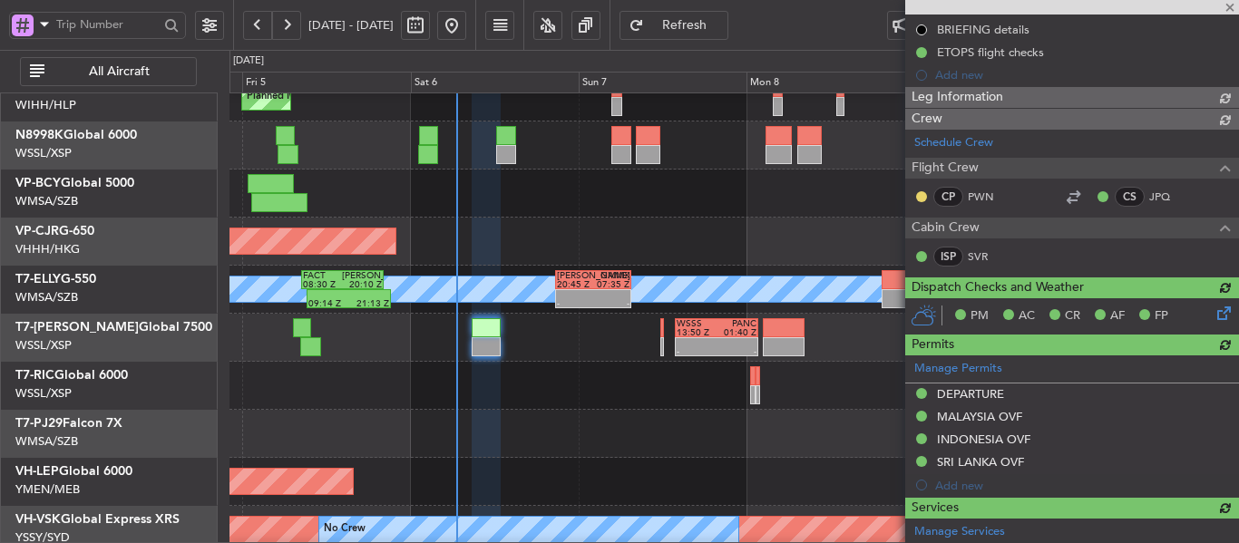
type input "[PERSON_NAME] (LEU)"
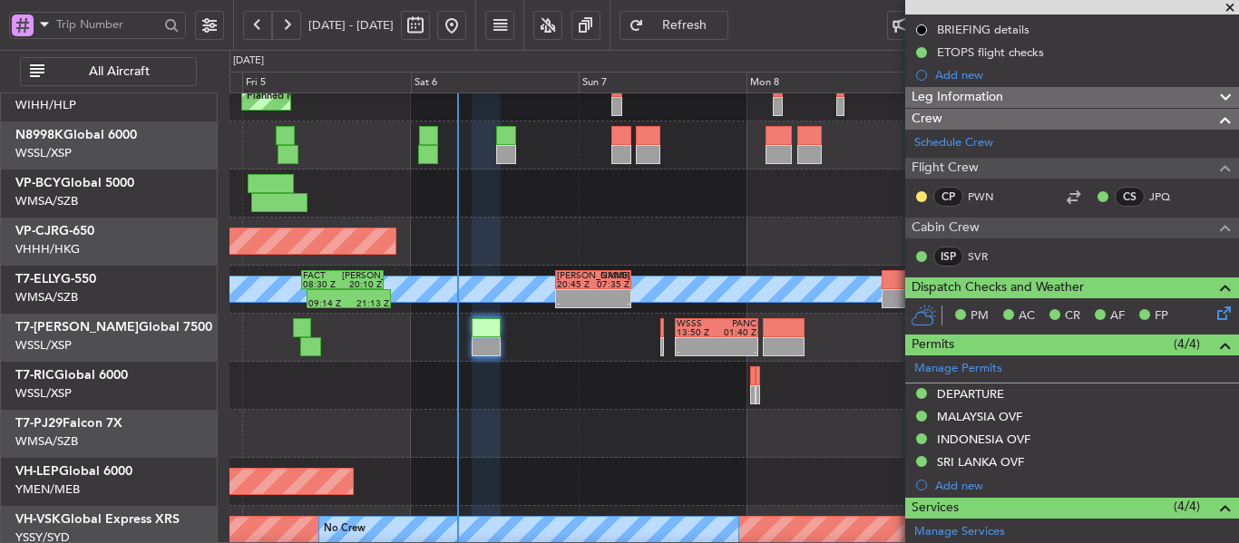
type input "[PERSON_NAME] (LEU)"
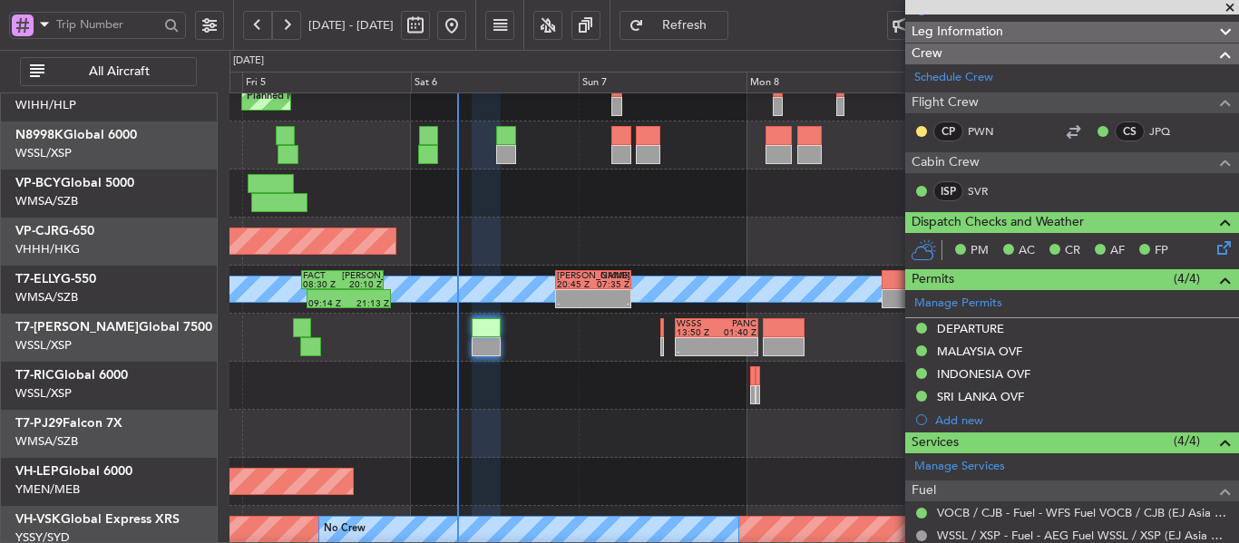
scroll to position [317, 0]
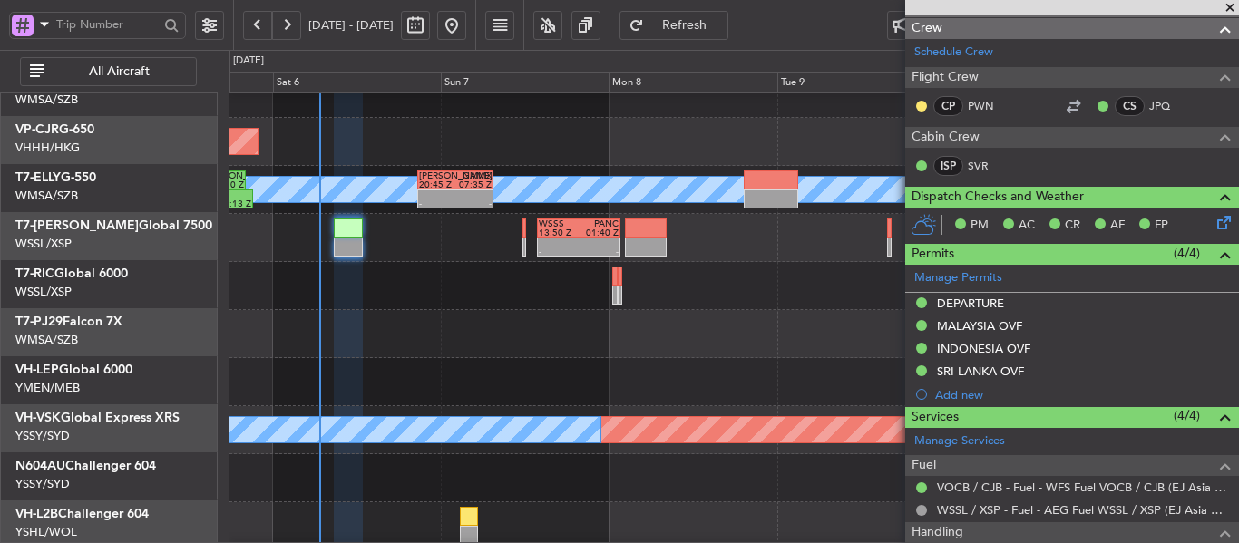
click at [529, 337] on div at bounding box center [733, 334] width 1008 height 48
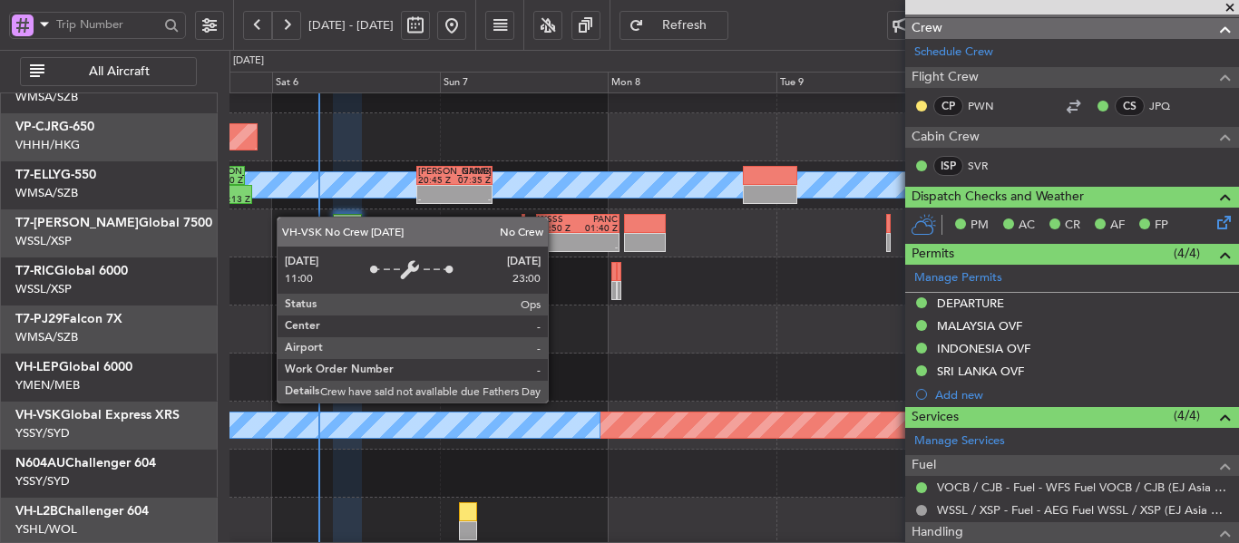
scroll to position [174, 0]
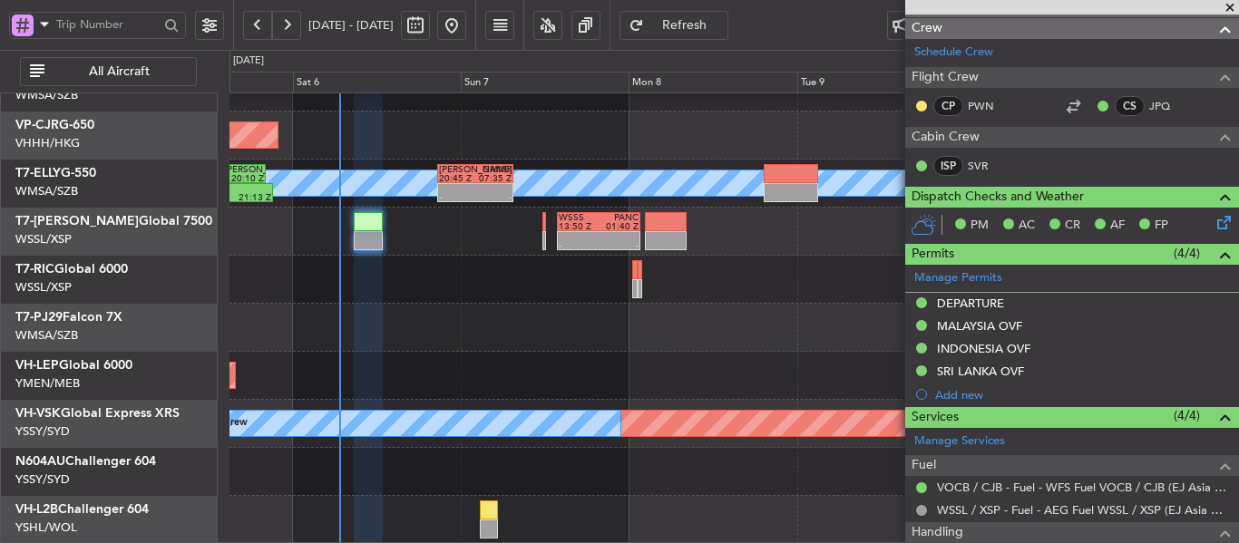
click at [567, 312] on div "Planned Maint Hong Kong (Hong Kong Intl) Planned Maint Dubai (Dubai Intl) MEL 0…" at bounding box center [733, 231] width 1008 height 625
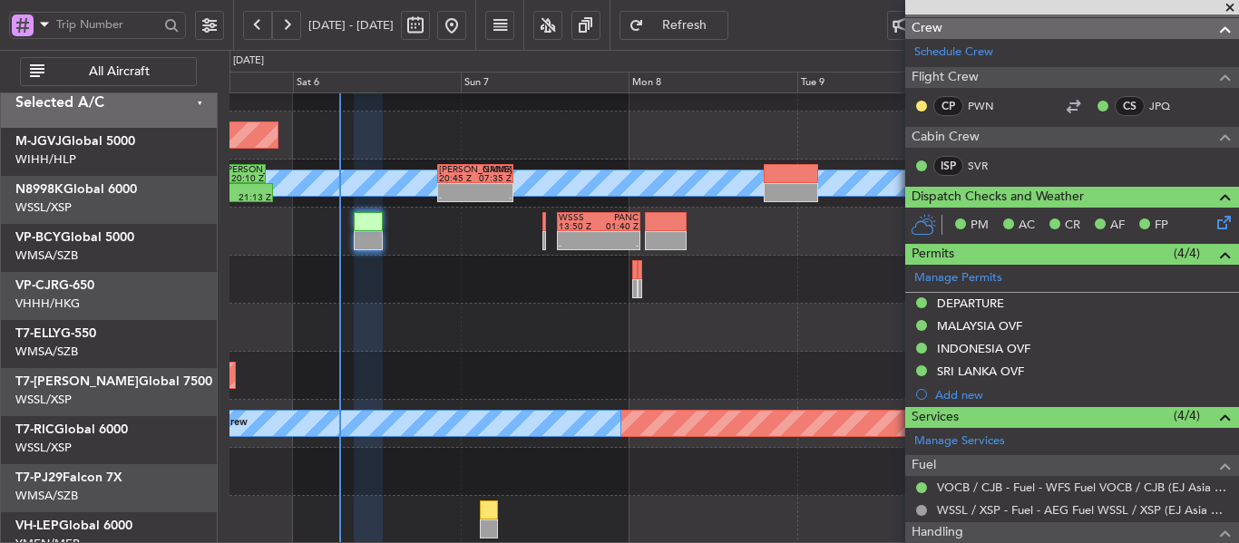
click at [566, 256] on div "- - WSSS 13:50 Z PANC 01:40 Z - - KEWR 14:20 Z OMDW 02:15 Z" at bounding box center [733, 232] width 1008 height 48
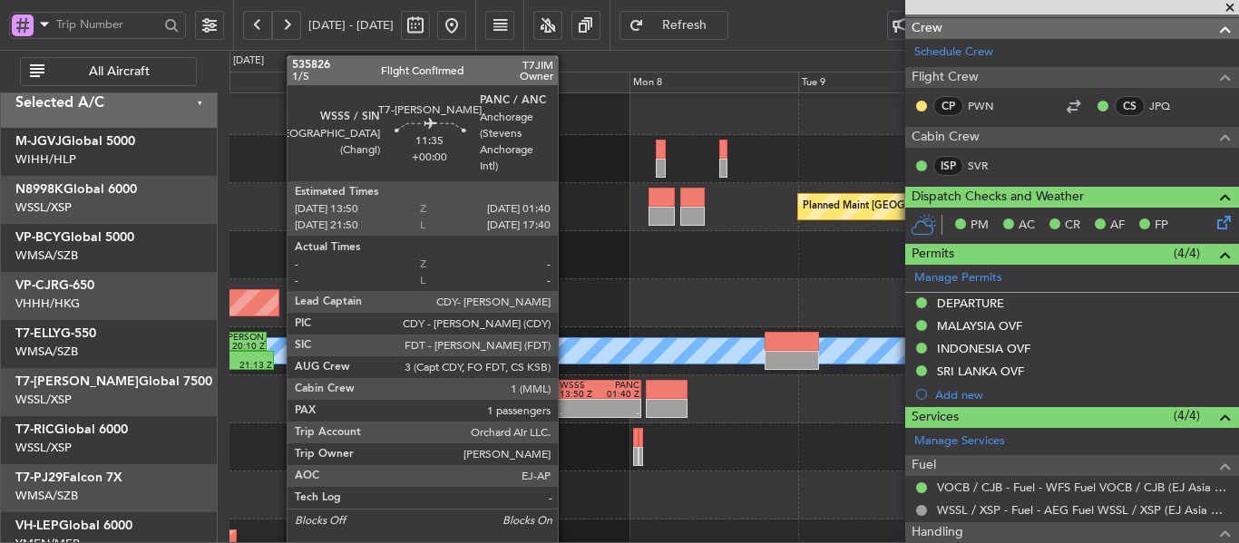
scroll to position [6, 0]
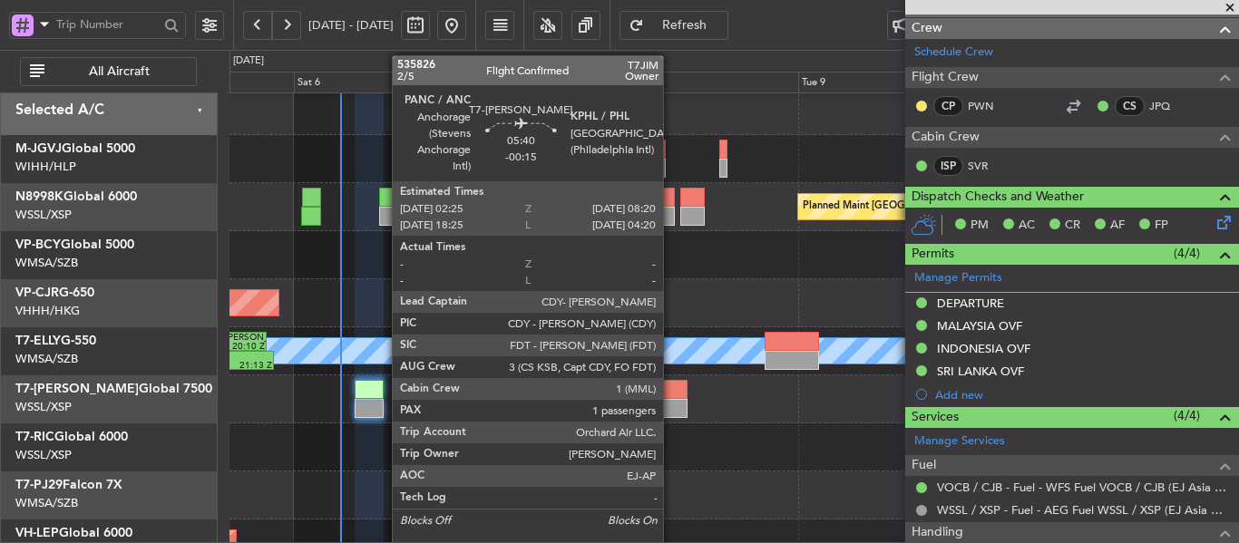
click at [671, 397] on div at bounding box center [667, 389] width 42 height 19
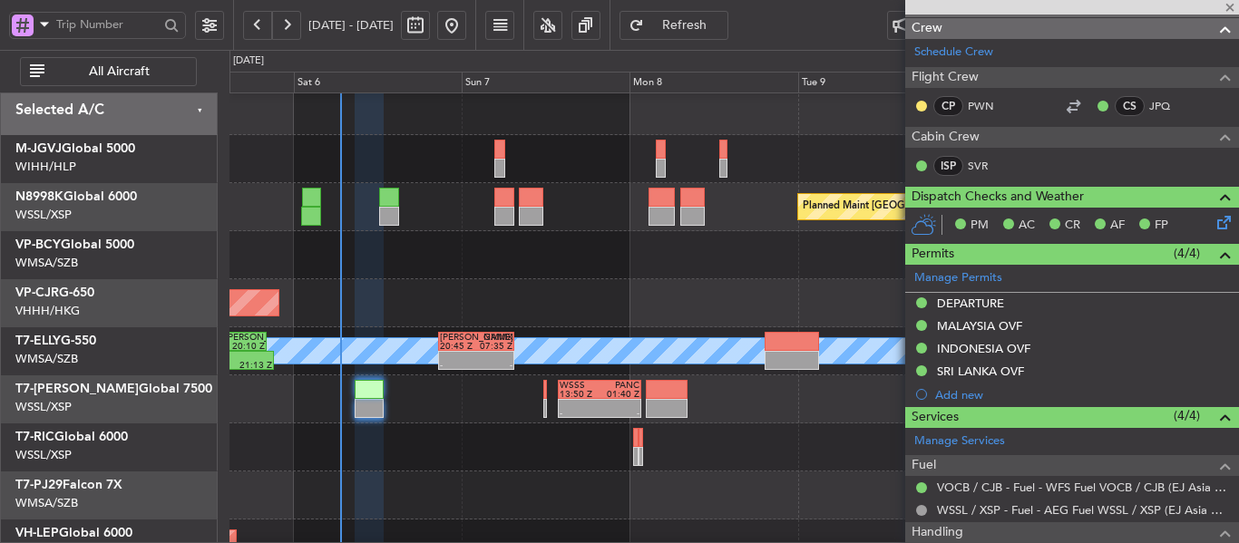
type input "-00:15"
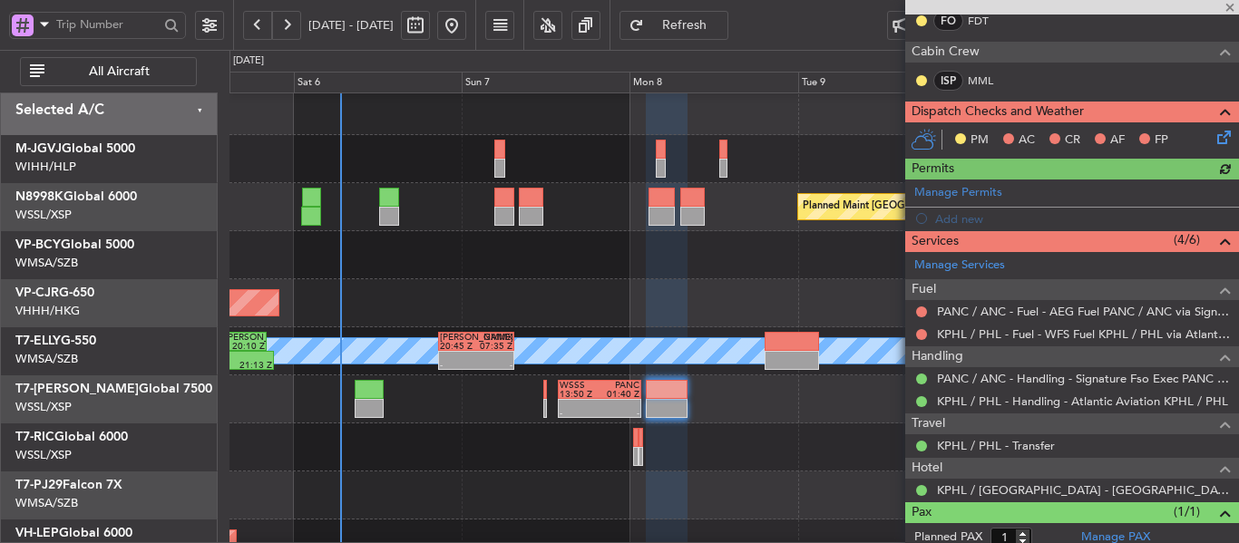
scroll to position [416, 0]
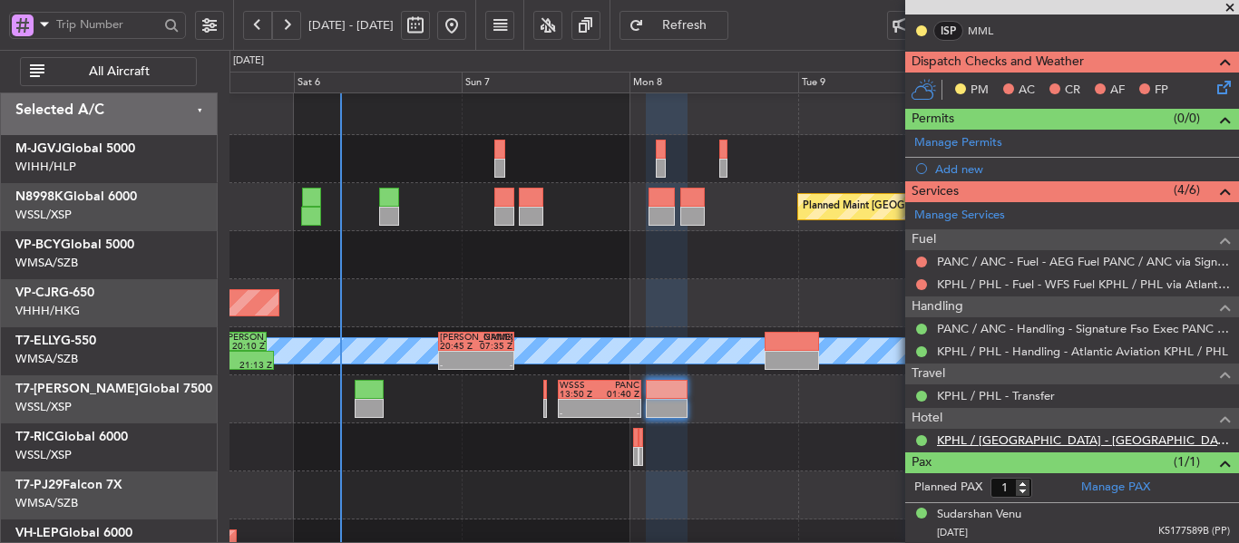
click at [1045, 442] on link "KPHL / PHL - Hotel - Philadelphia Marriott Old City" at bounding box center [1083, 440] width 293 height 15
click at [1038, 396] on link "KPHL / PHL - Transfer" at bounding box center [996, 395] width 118 height 15
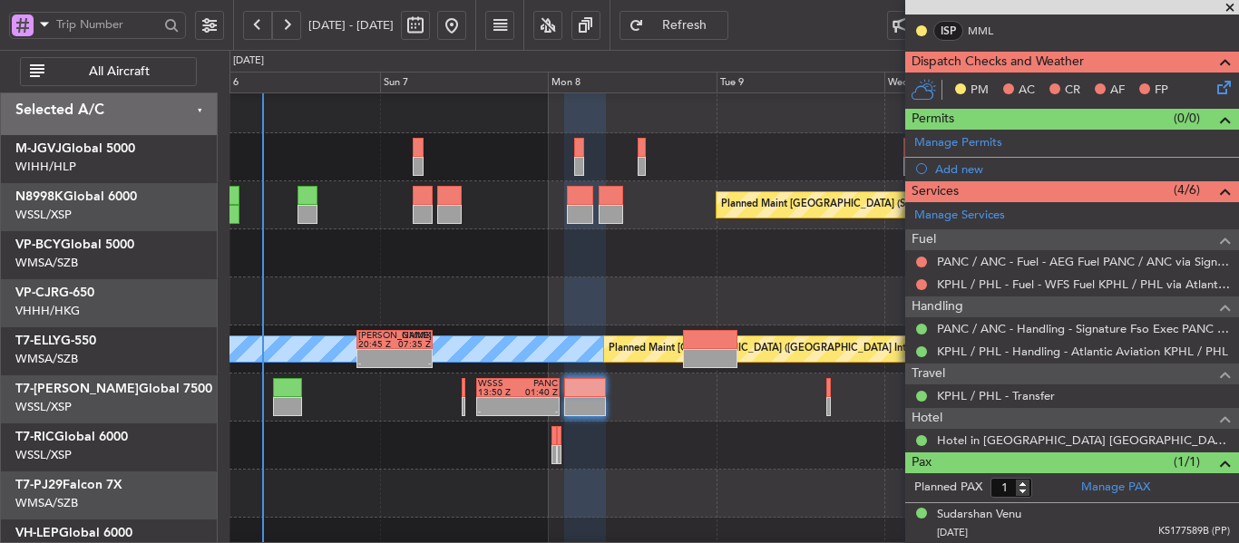
scroll to position [8, 0]
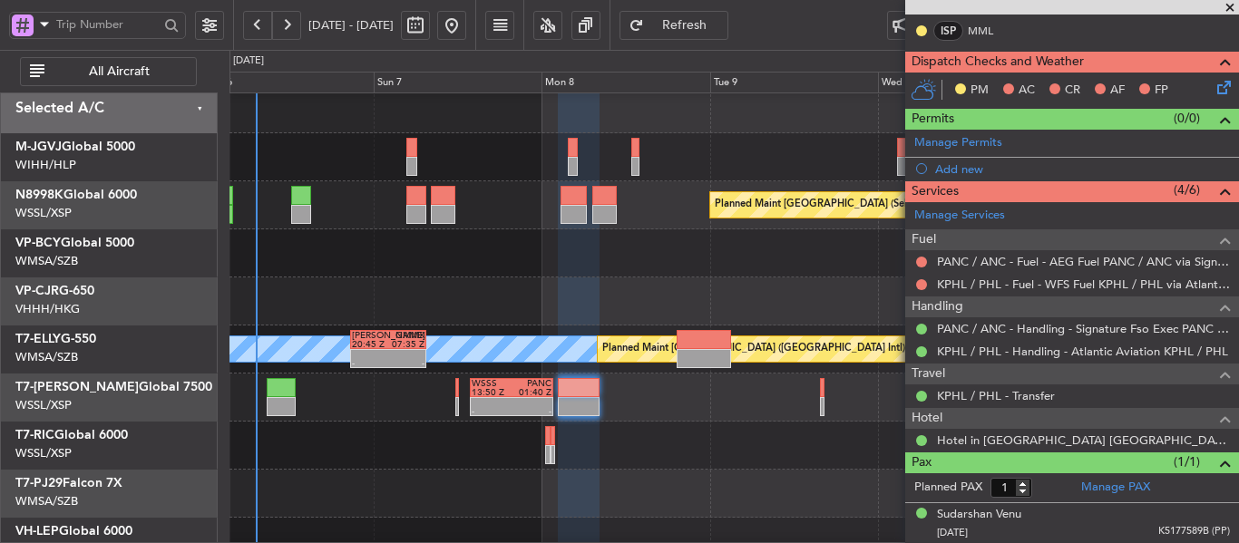
click at [630, 305] on div "Planned Maint [GEOGRAPHIC_DATA] ([GEOGRAPHIC_DATA] Intl)" at bounding box center [733, 302] width 1008 height 48
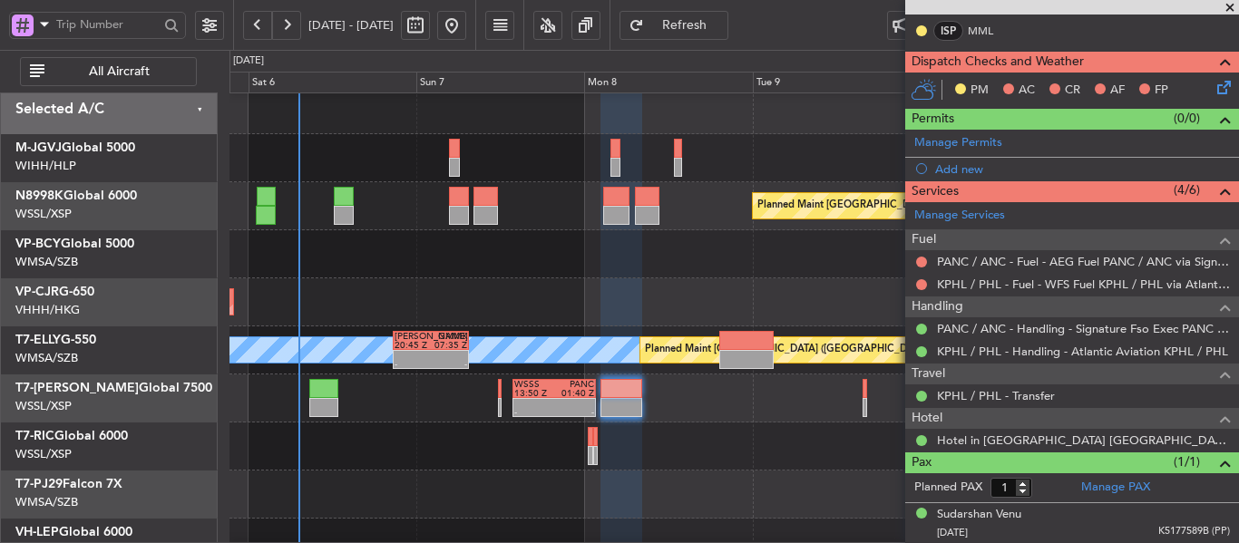
click at [531, 446] on div at bounding box center [733, 447] width 1008 height 48
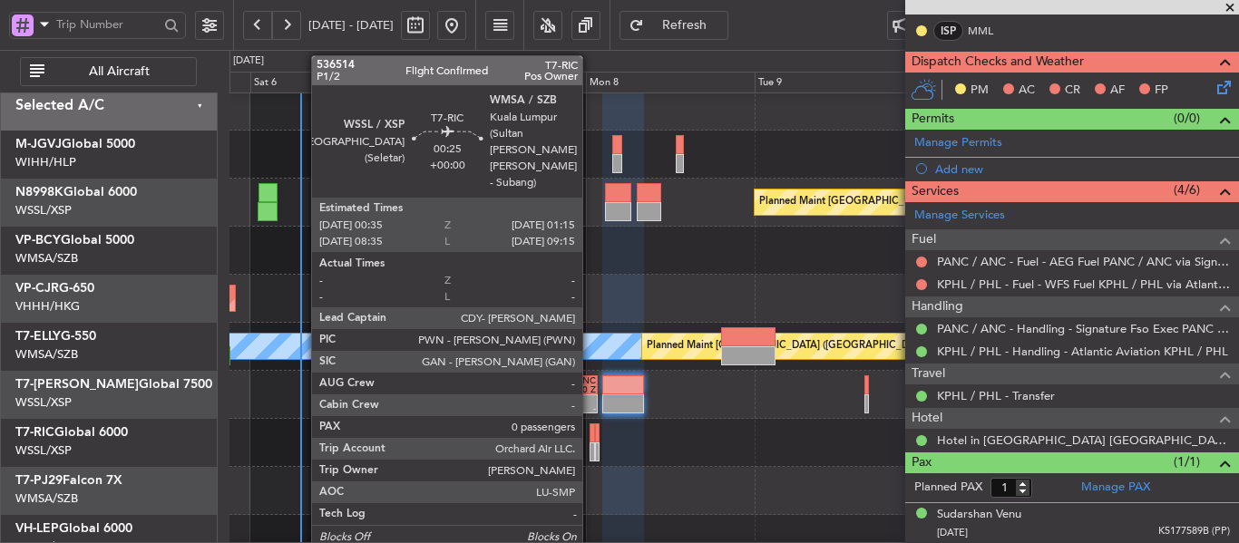
click at [590, 444] on div at bounding box center [591, 452] width 5 height 19
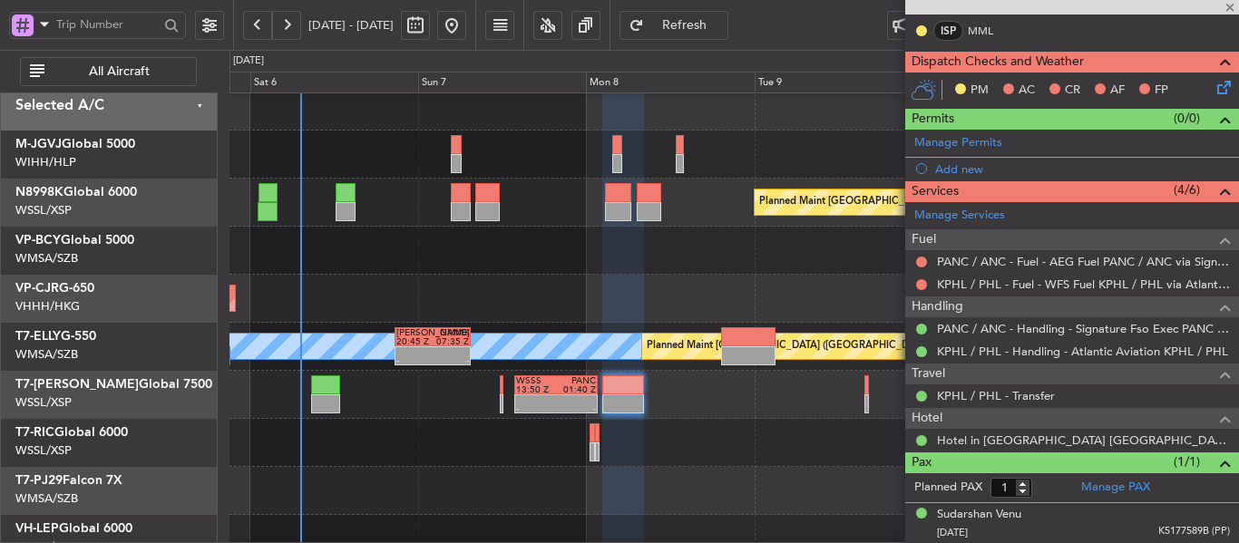
type input "0"
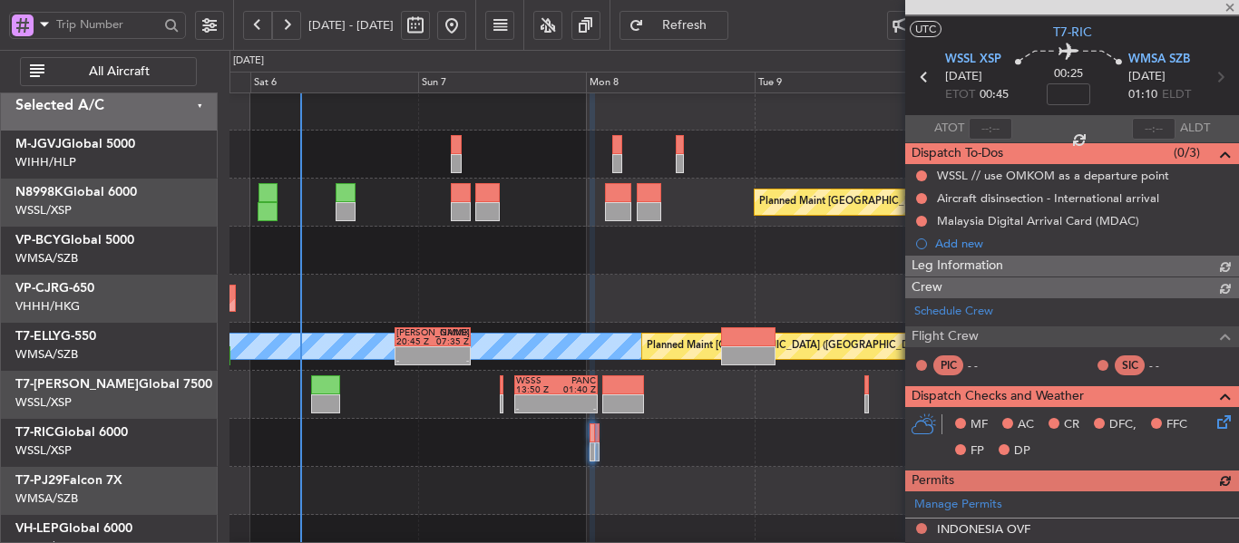
scroll to position [312, 0]
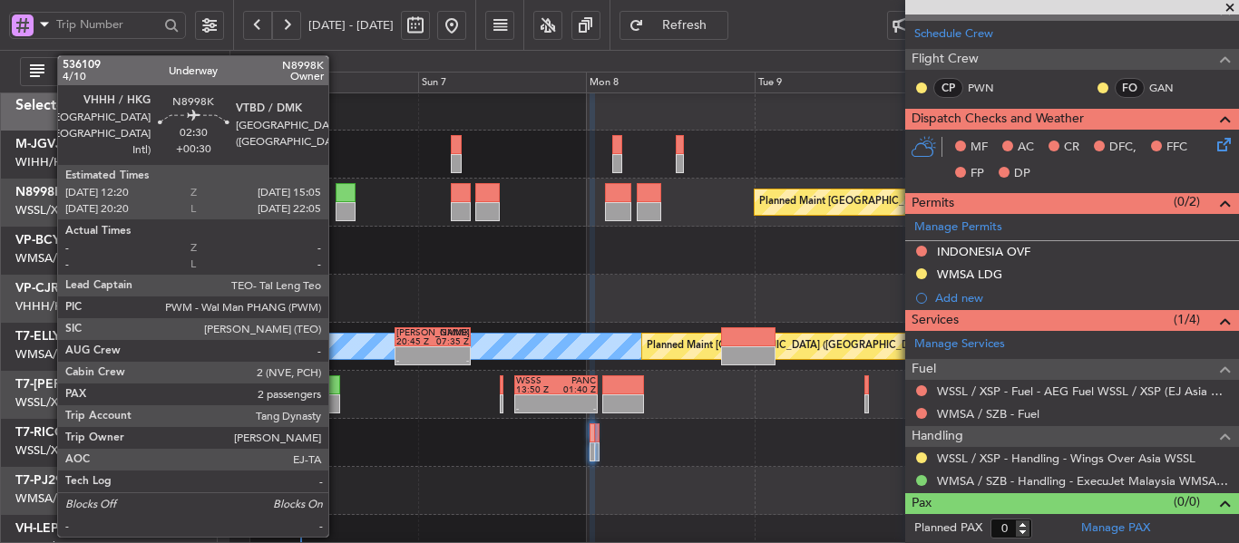
click at [336, 208] on div at bounding box center [346, 211] width 20 height 19
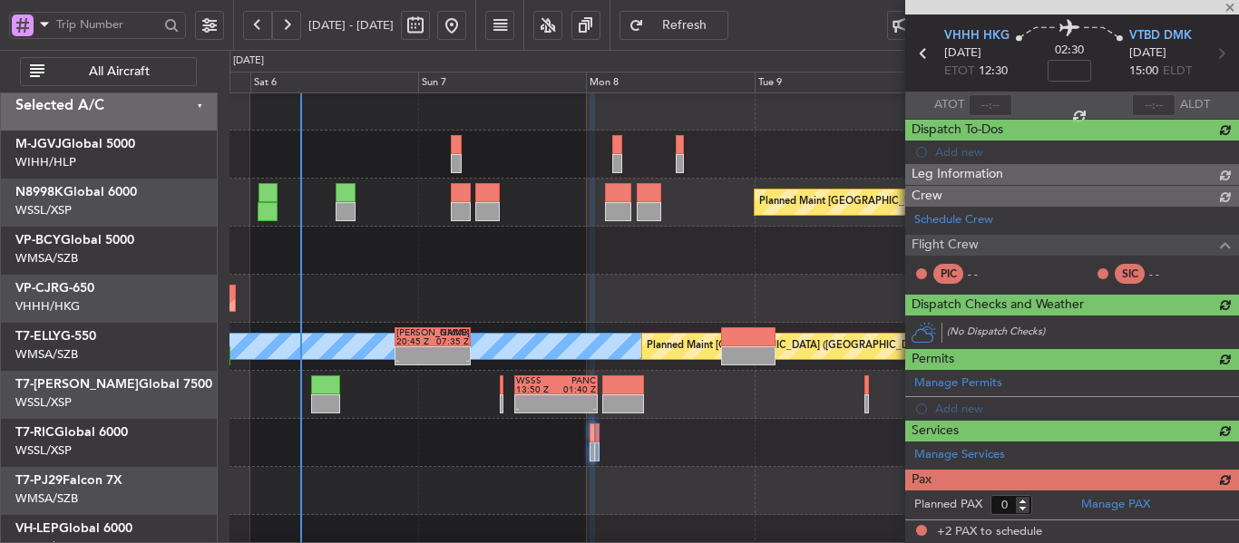
type input "+00:30"
type input "2"
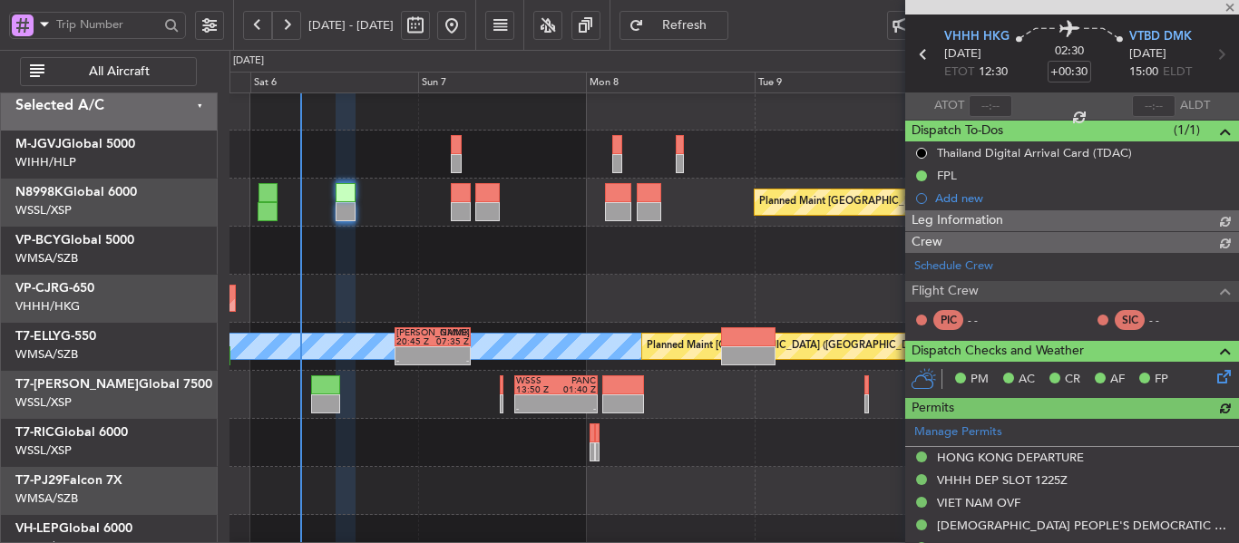
scroll to position [439, 0]
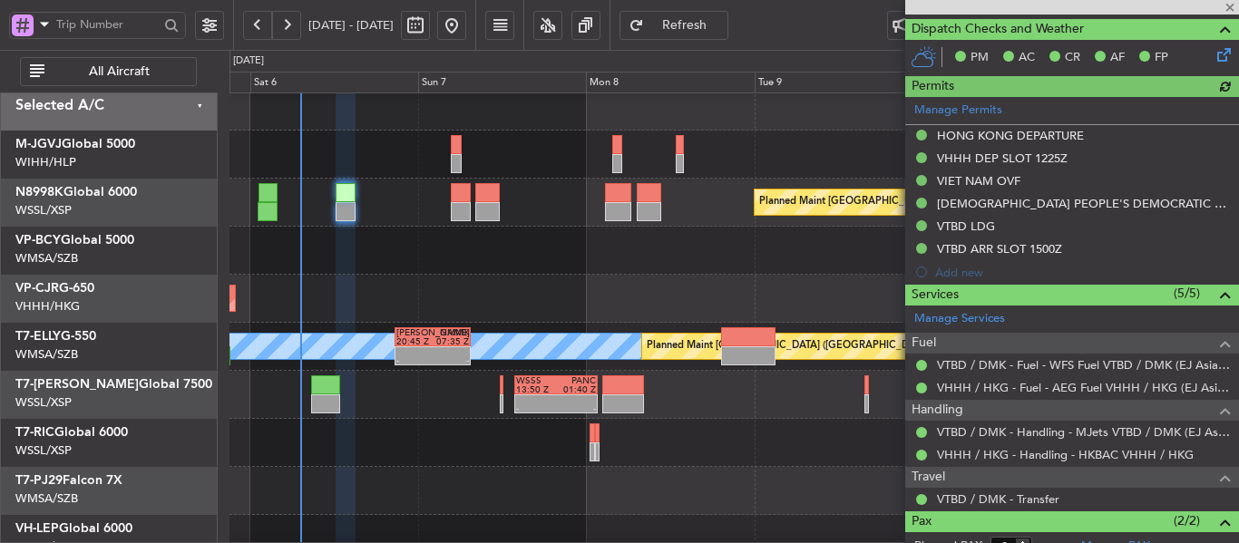
type input "[PERSON_NAME] (BTA)"
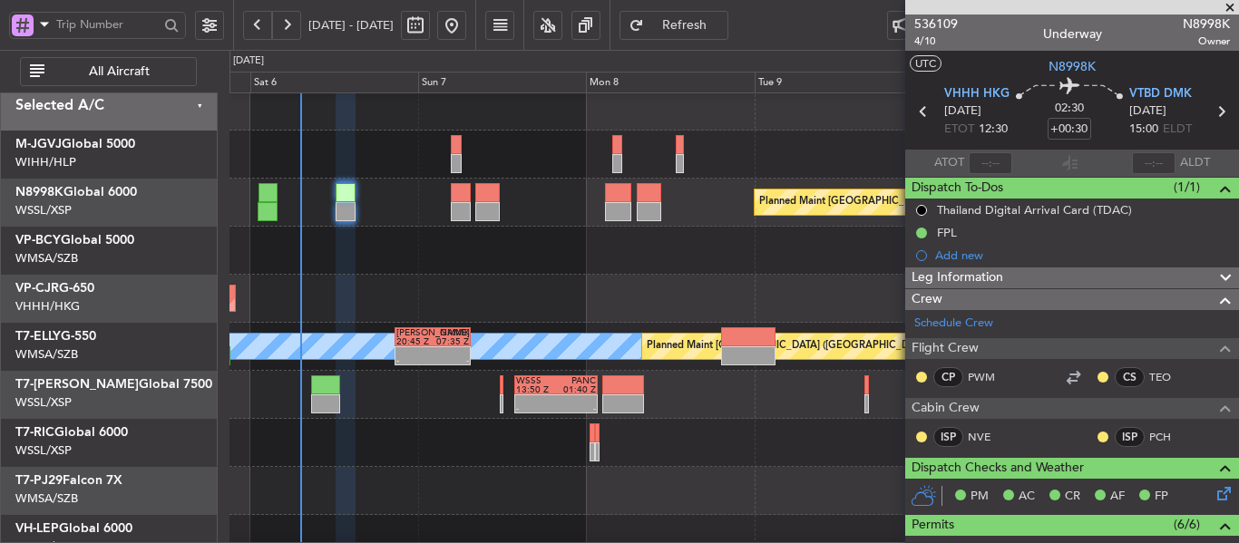
scroll to position [0, 0]
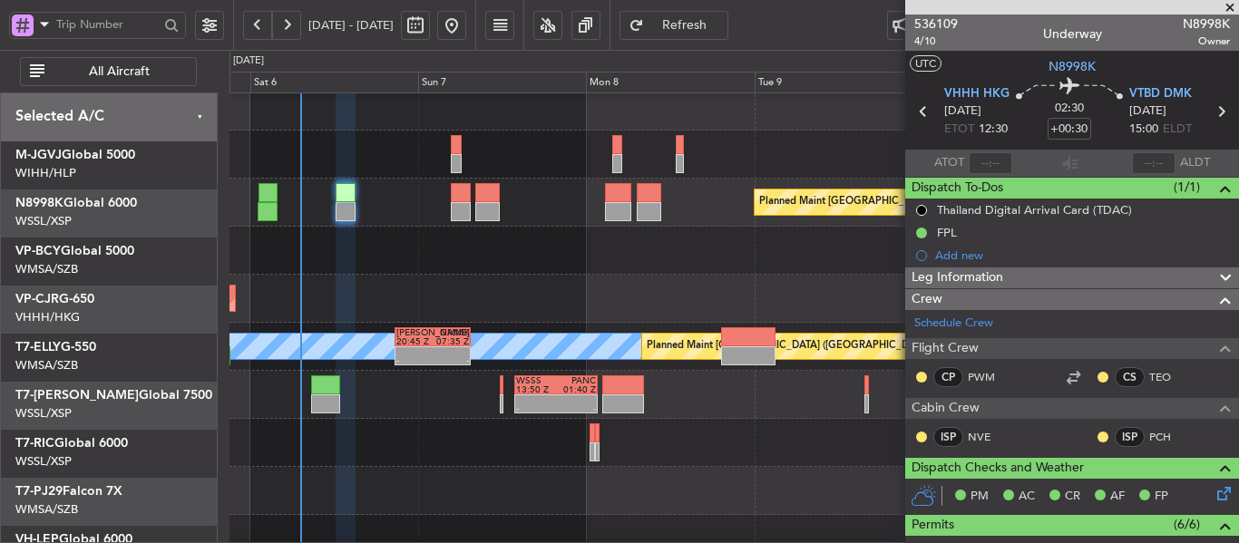
click at [486, 311] on div "Planned Maint [GEOGRAPHIC_DATA] ([GEOGRAPHIC_DATA] Intl)" at bounding box center [733, 299] width 1008 height 48
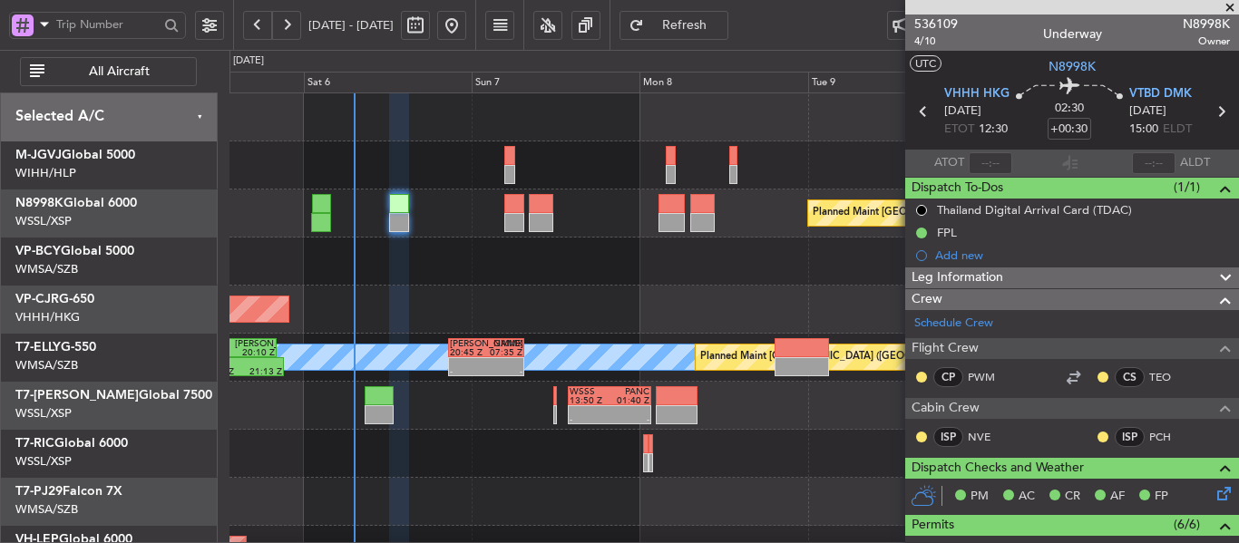
click at [481, 275] on div "17:10 Z 02:35 Z CYVR 16:50 Z RJAA 01:55 Z" at bounding box center [733, 262] width 1008 height 48
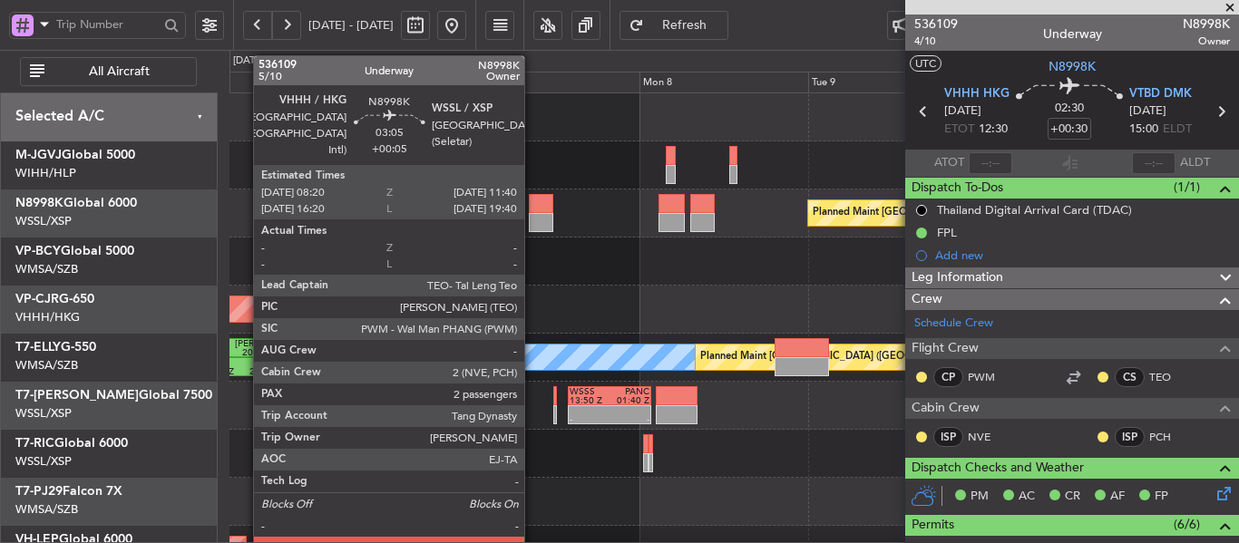
click at [532, 209] on div at bounding box center [541, 203] width 24 height 19
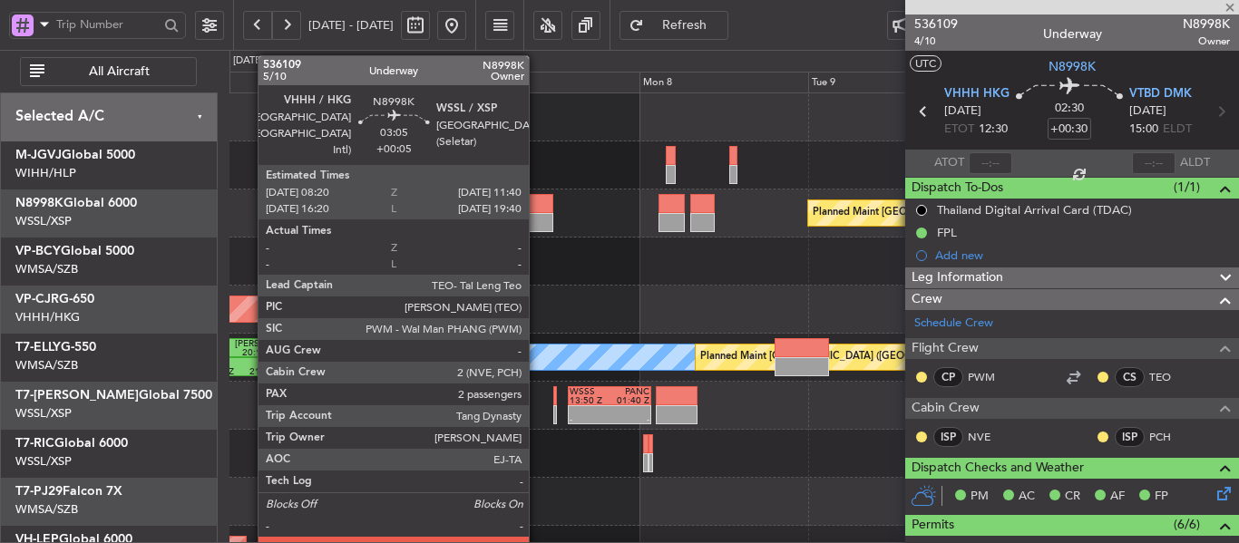
type input "+00:05"
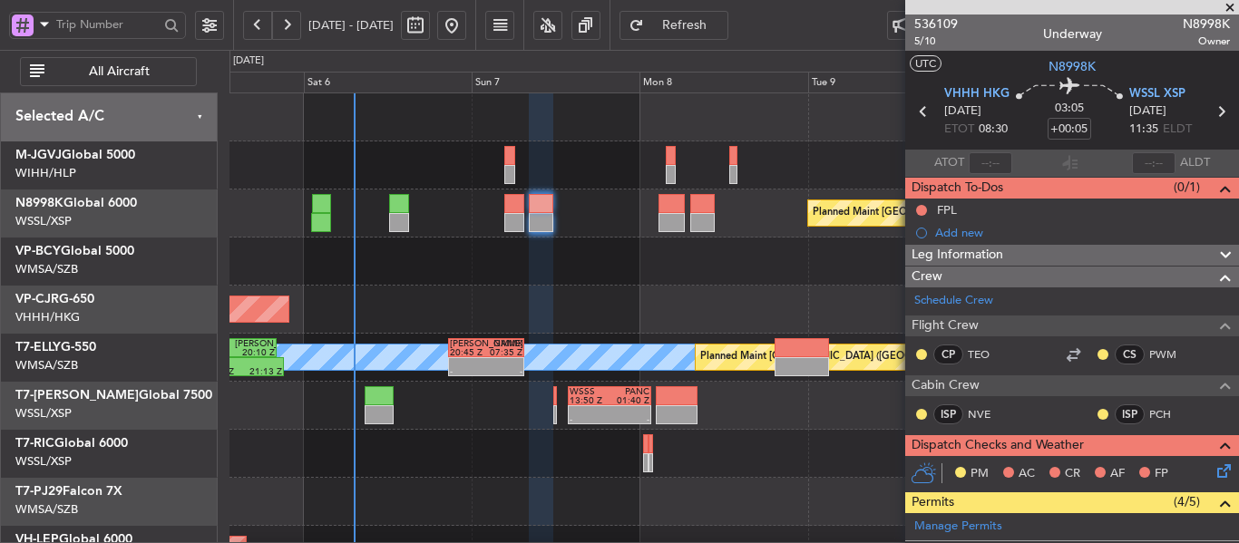
click at [593, 245] on div "17:10 Z 02:35 Z CYVR 16:50 Z RJAA 01:55 Z" at bounding box center [733, 262] width 1008 height 48
click at [597, 263] on div "17:10 Z 02:35 Z CYVR 16:50 Z RJAA 01:55 Z" at bounding box center [733, 262] width 1008 height 48
click at [1234, 12] on span at bounding box center [1230, 8] width 18 height 16
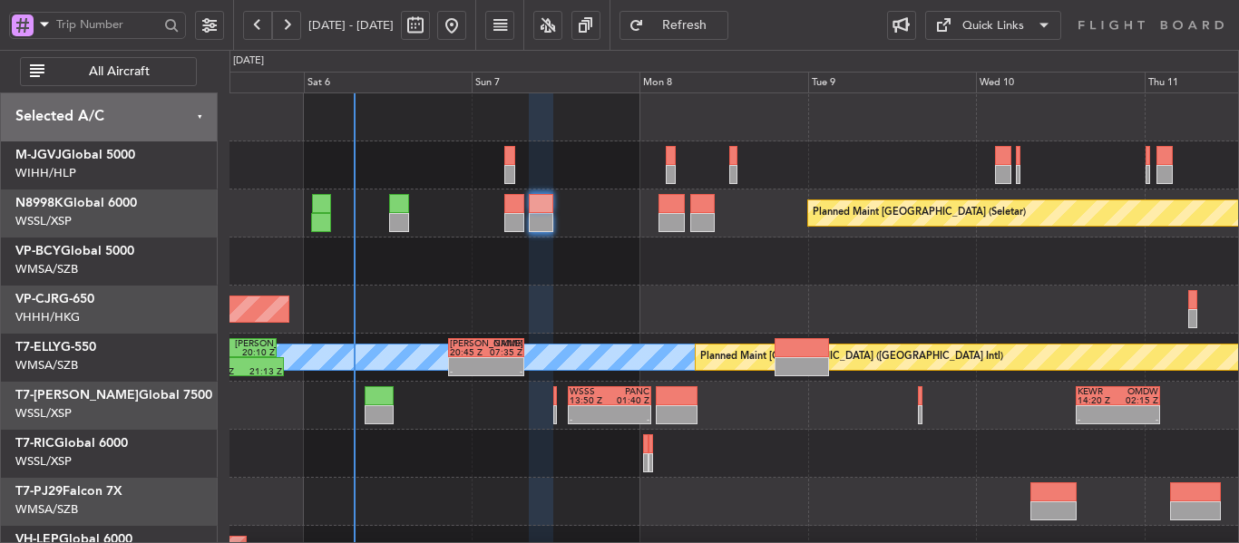
type input "0"
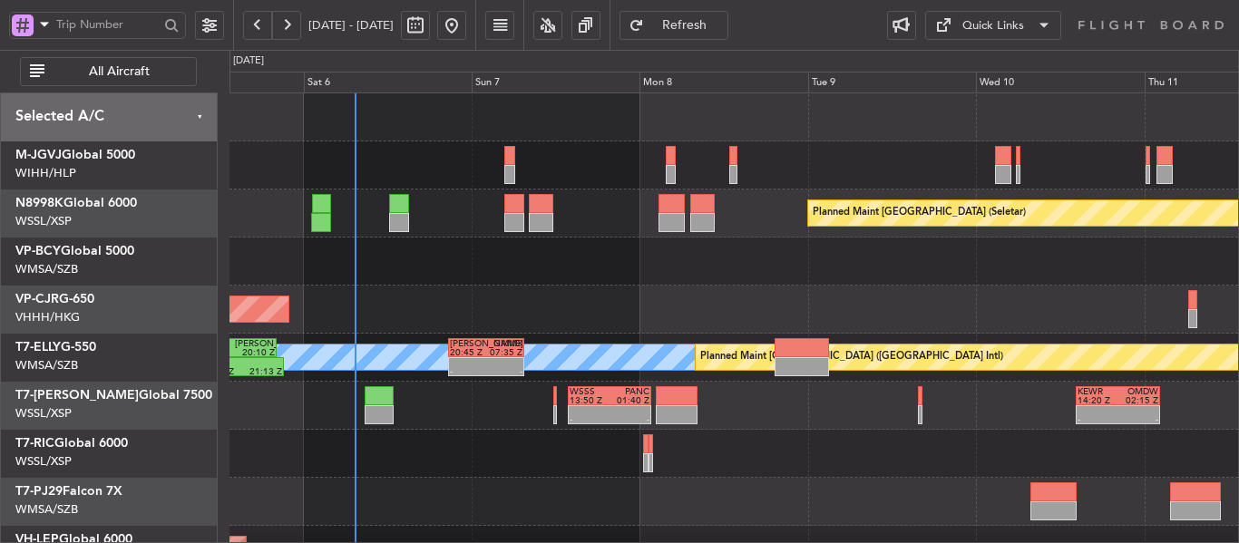
click at [617, 287] on div "Planned Maint [GEOGRAPHIC_DATA] ([GEOGRAPHIC_DATA] Intl)" at bounding box center [733, 310] width 1008 height 48
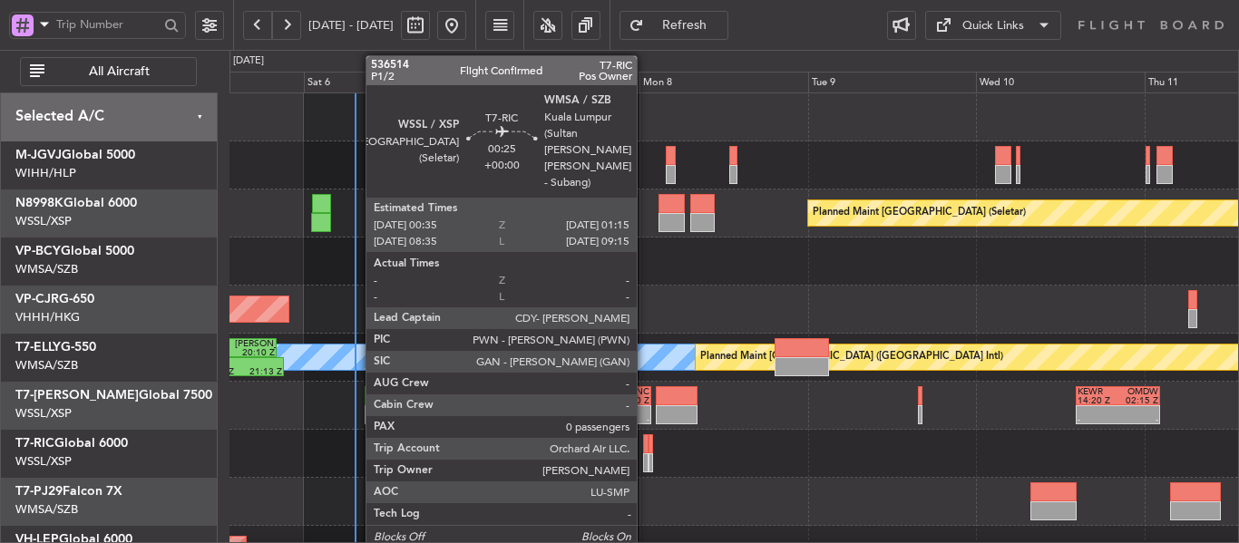
click at [645, 462] on div at bounding box center [645, 462] width 5 height 19
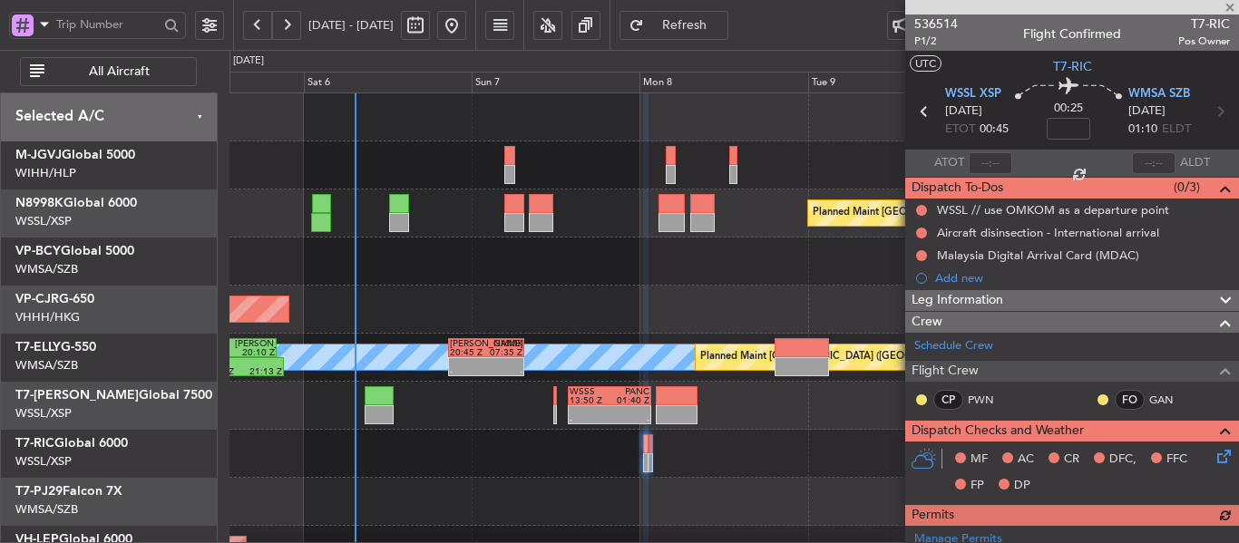
click at [766, 455] on div at bounding box center [733, 454] width 1008 height 48
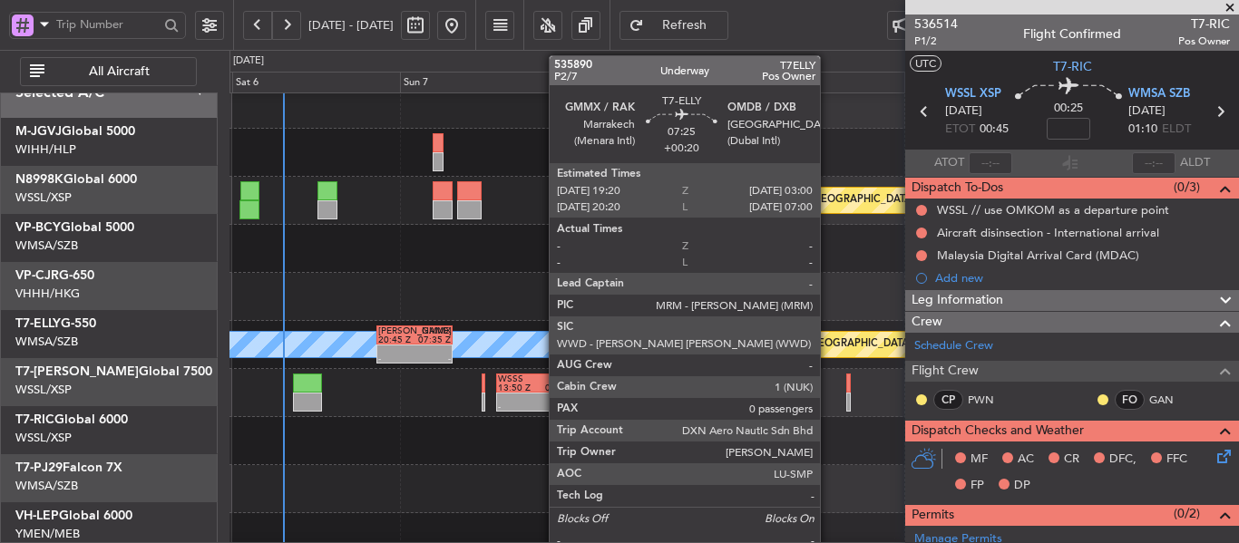
click at [703, 326] on div at bounding box center [730, 335] width 54 height 19
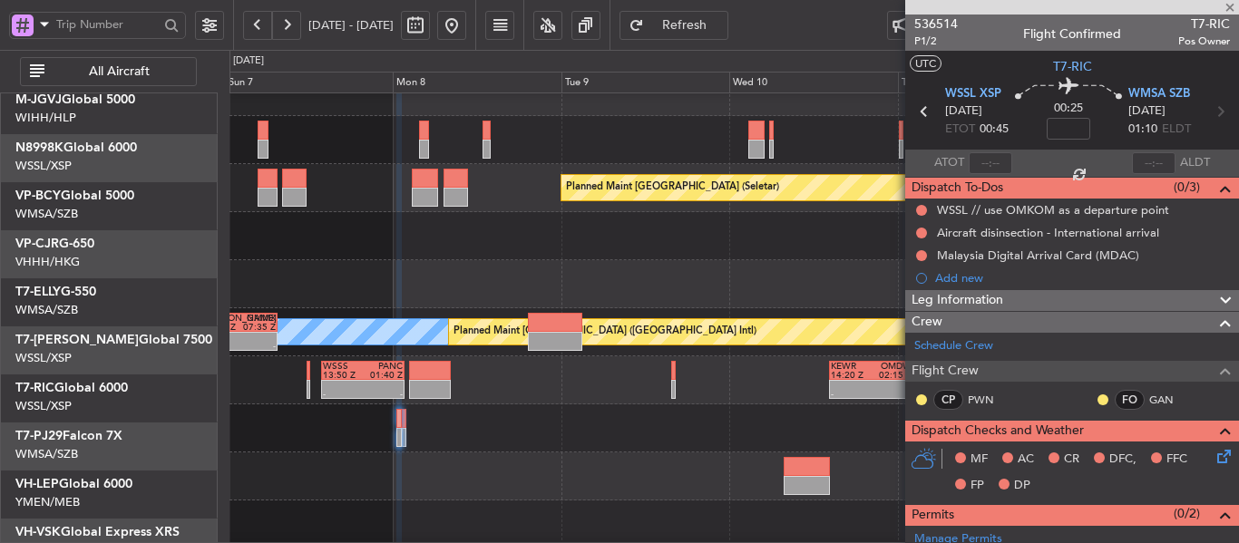
click at [549, 404] on div at bounding box center [733, 428] width 1008 height 48
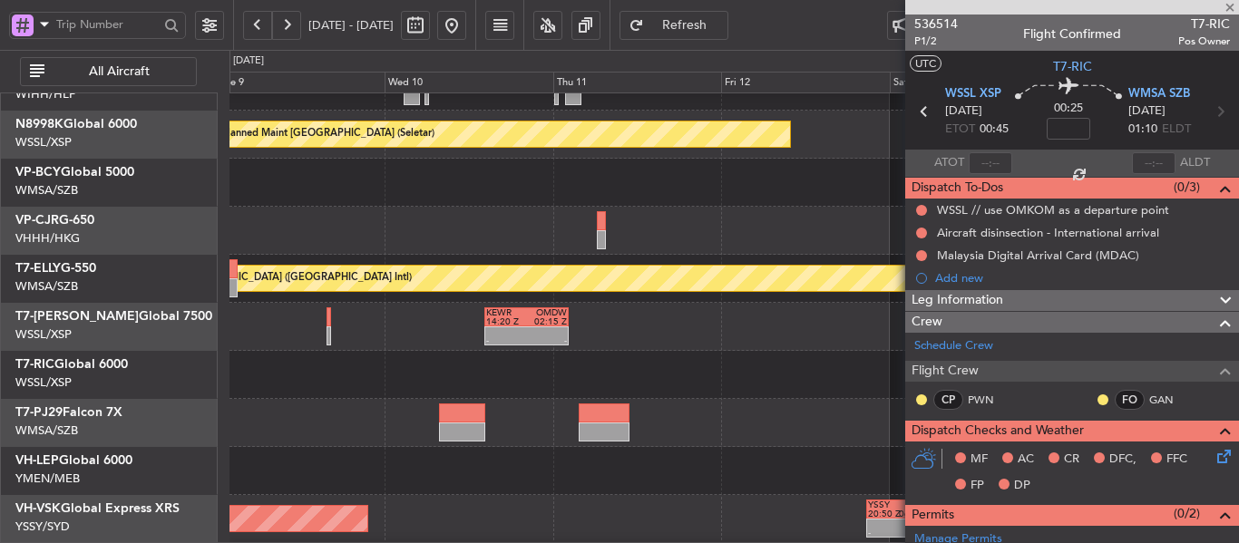
click at [621, 374] on div at bounding box center [733, 375] width 1008 height 48
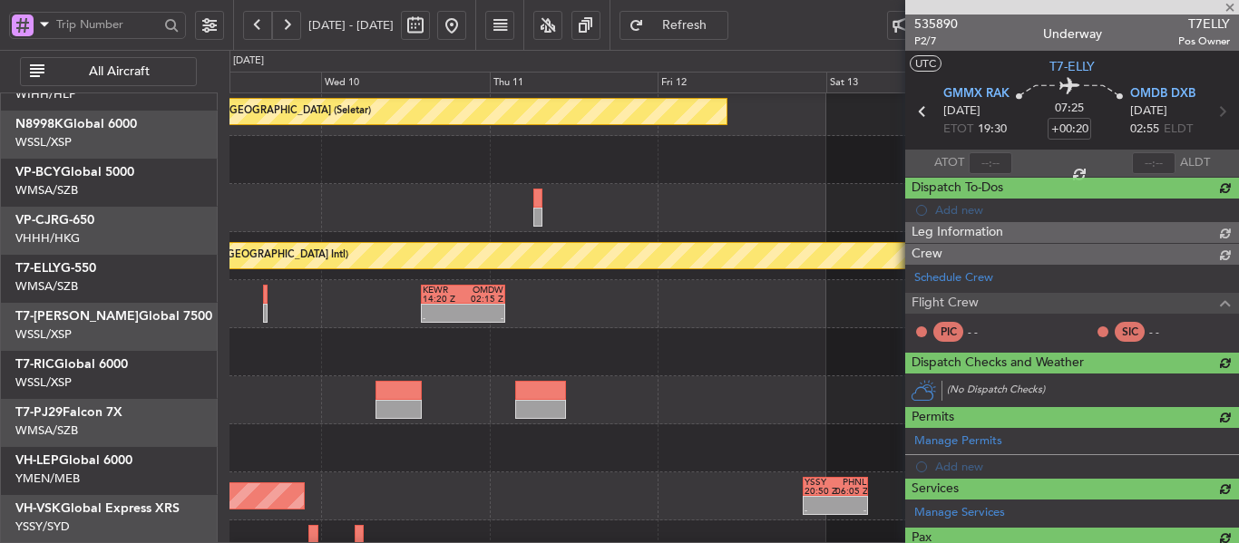
scroll to position [102, 0]
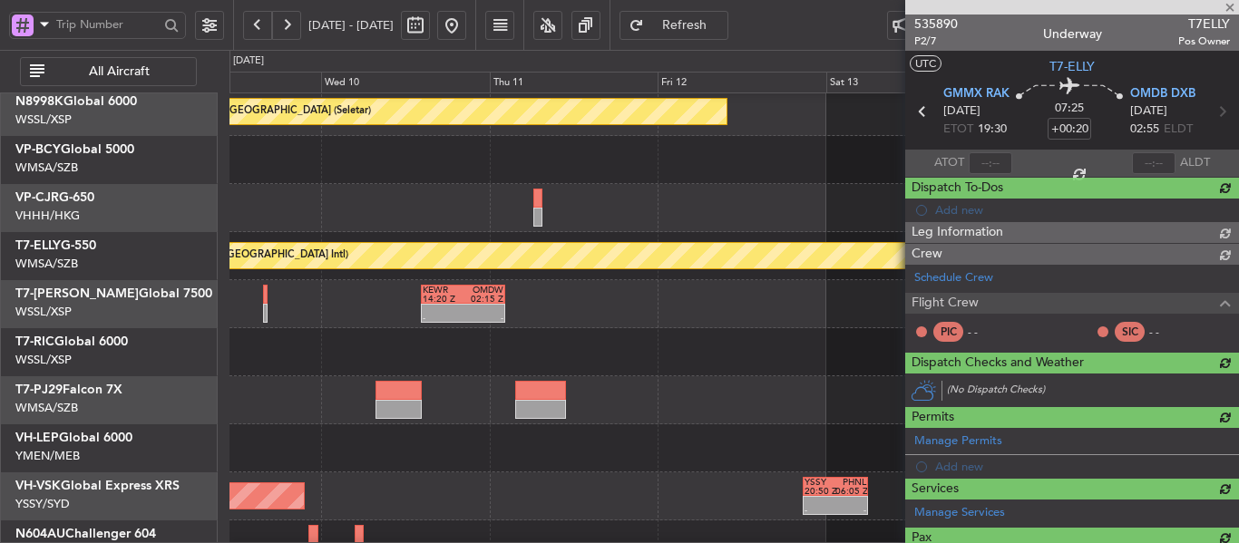
click at [595, 347] on div at bounding box center [733, 352] width 1008 height 48
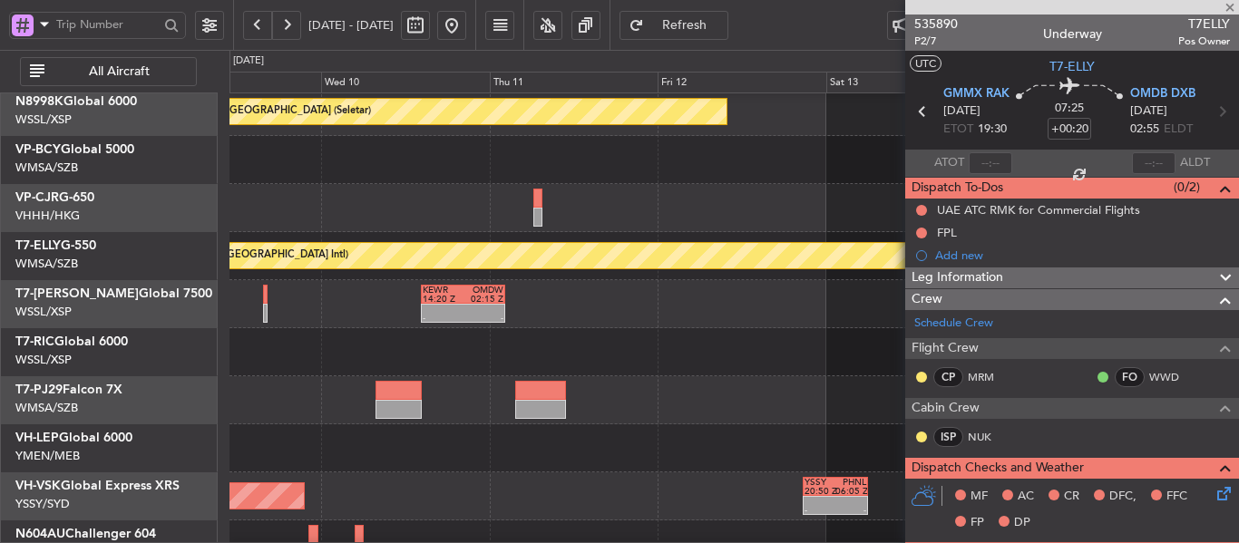
scroll to position [104, 0]
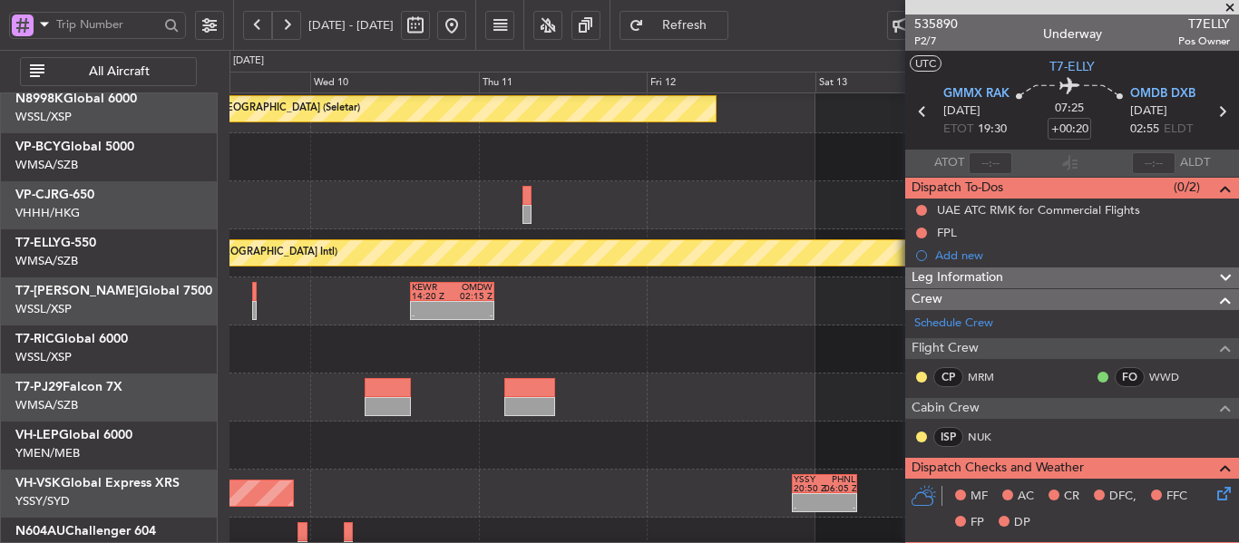
click at [523, 331] on div at bounding box center [733, 350] width 1008 height 48
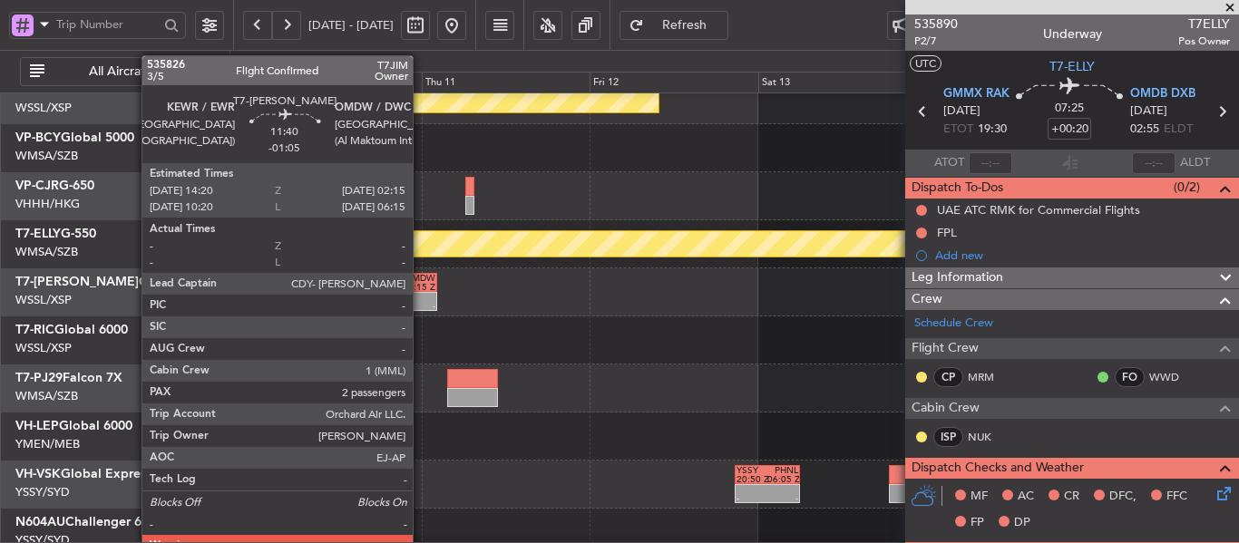
click at [421, 289] on div "02:15 Z" at bounding box center [414, 287] width 40 height 9
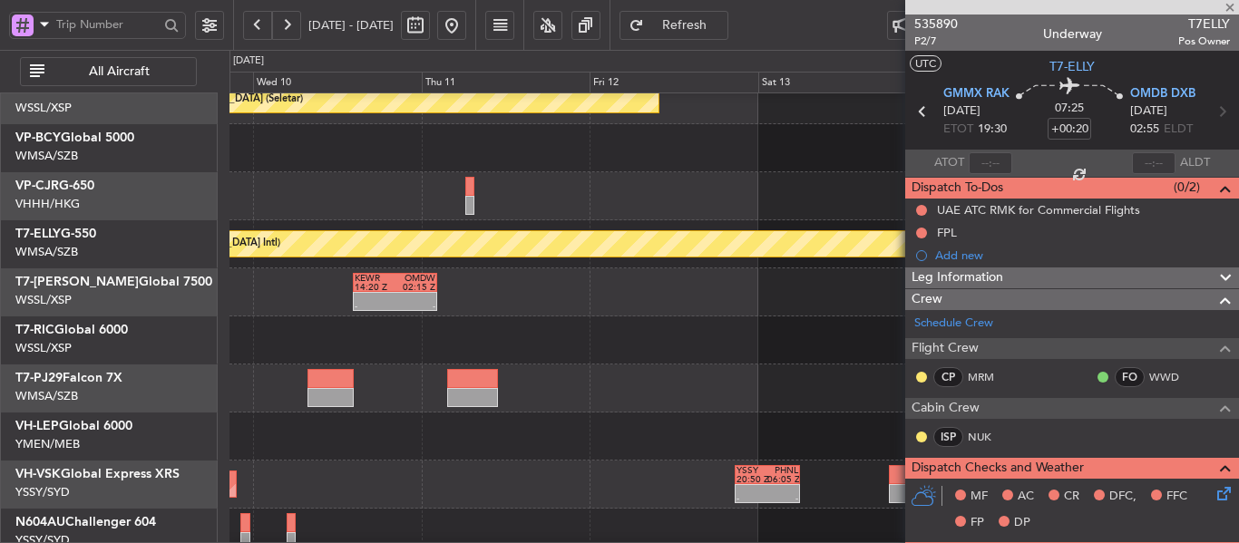
type input "-01:05"
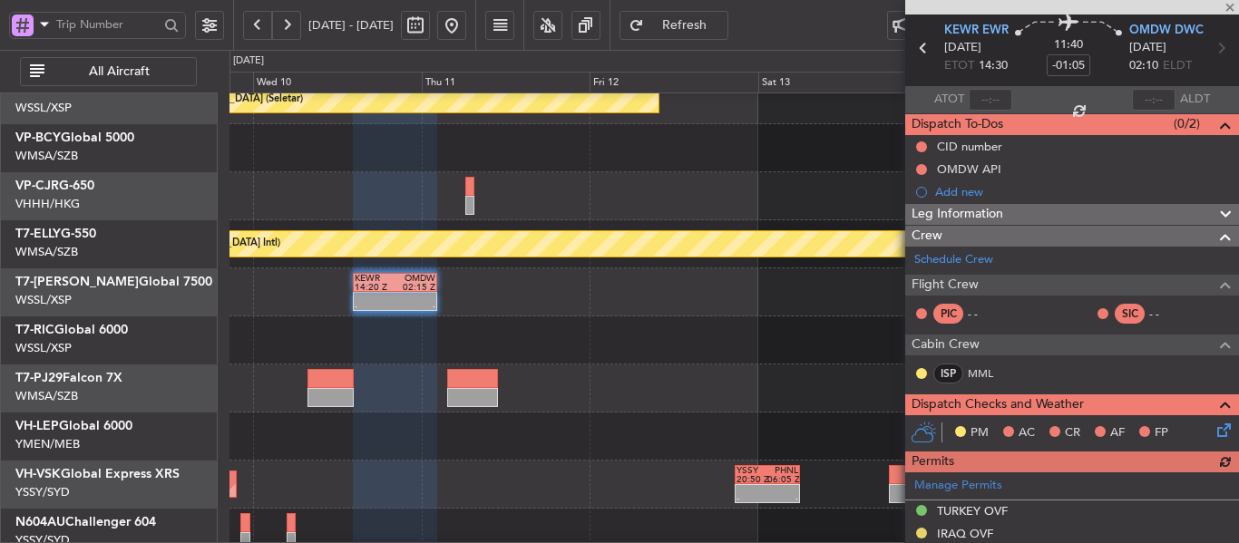
scroll to position [91, 0]
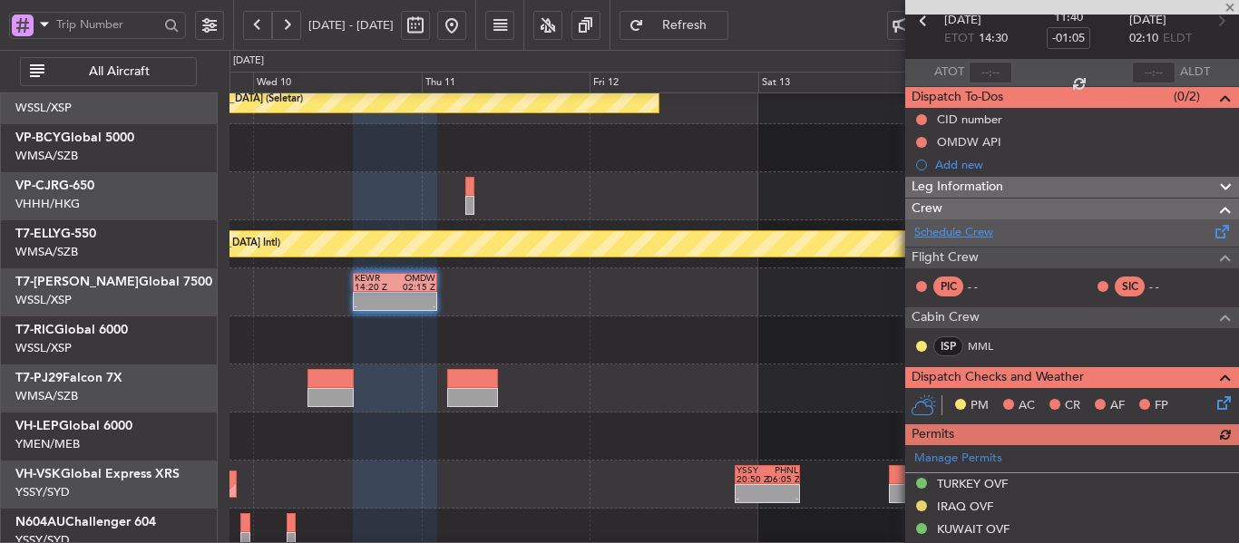
click at [976, 229] on link "Schedule Crew" at bounding box center [953, 233] width 79 height 18
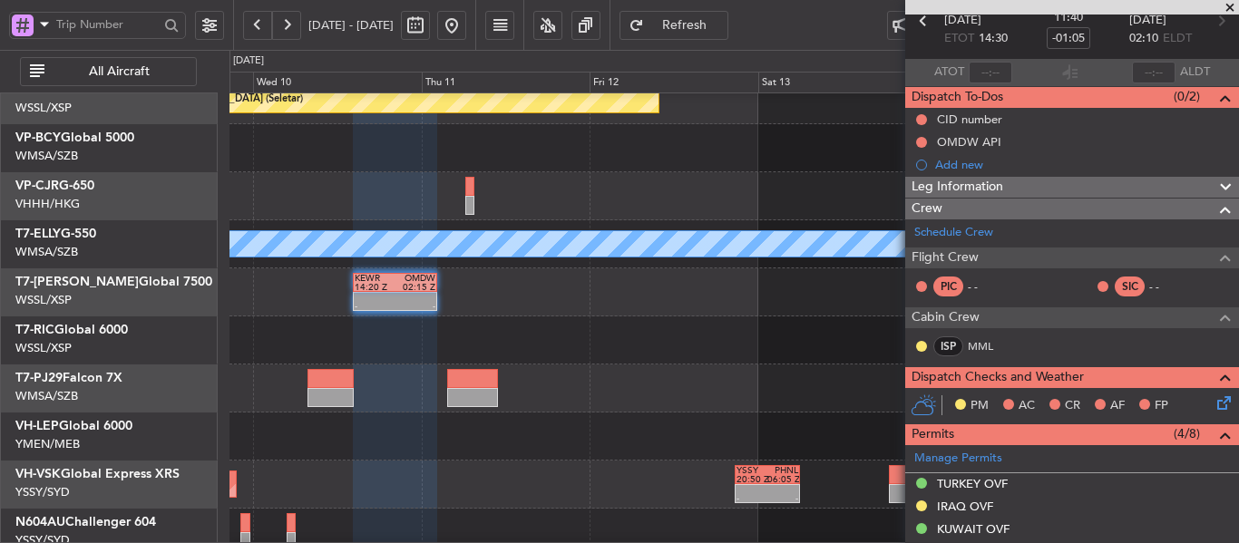
click at [1229, 9] on span at bounding box center [1230, 8] width 18 height 16
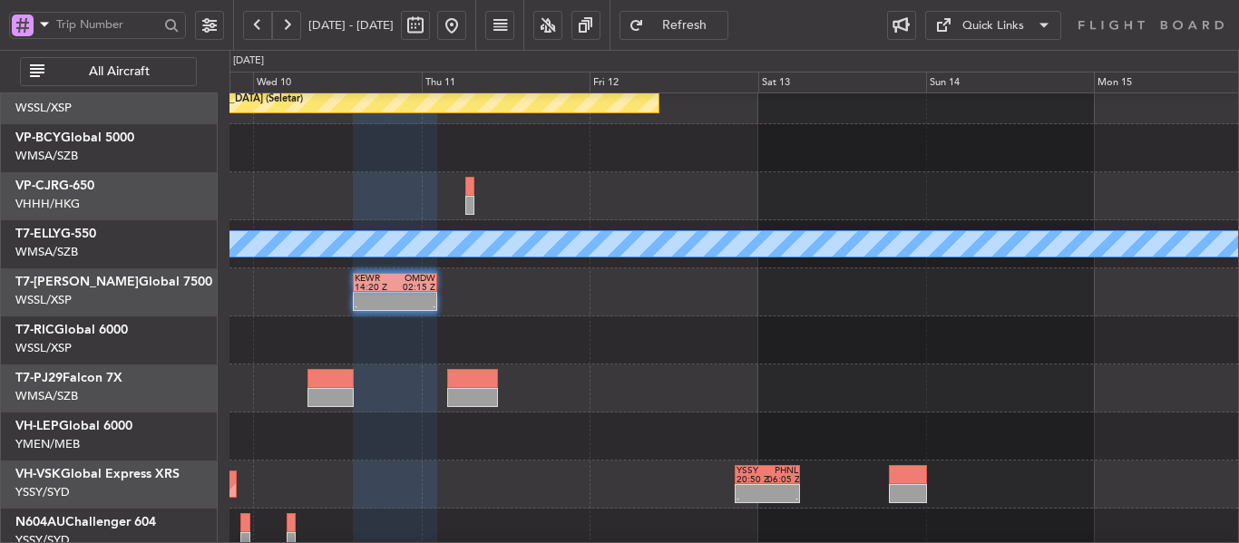
type input "0"
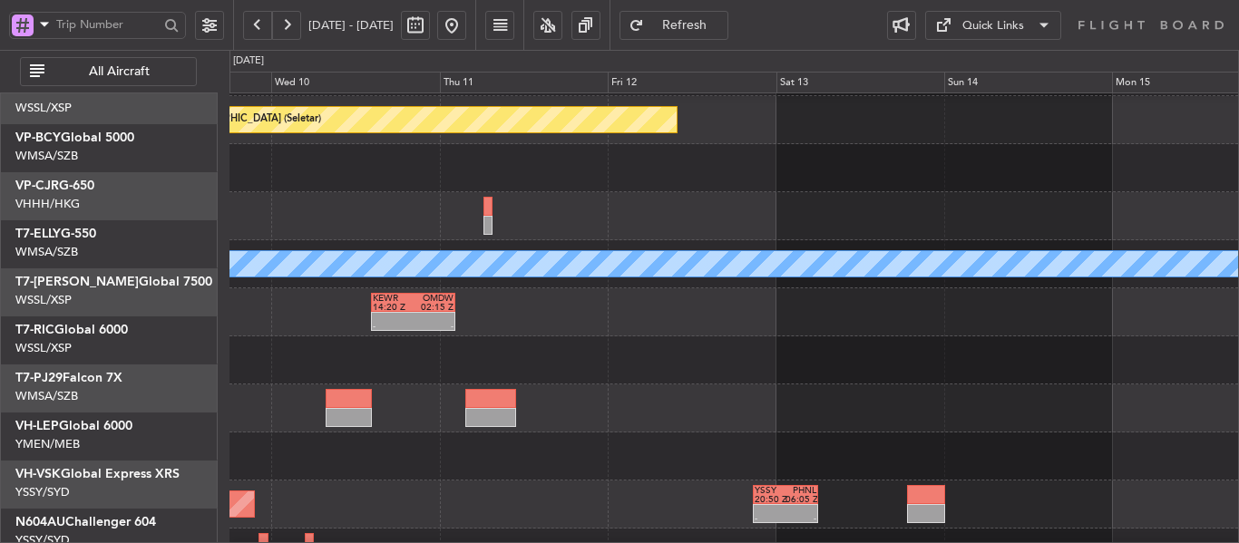
scroll to position [68, 0]
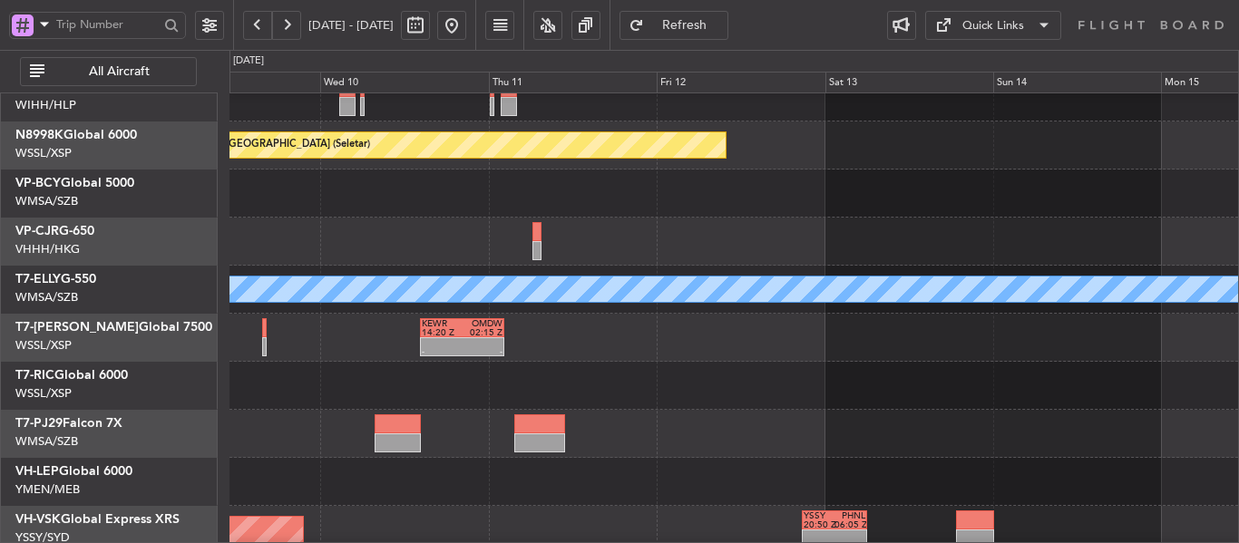
click at [682, 357] on div "- - KEWR 14:20 Z OMDW 02:15 Z WSSS 13:50 Z PANC 01:40 Z - -" at bounding box center [733, 338] width 1008 height 48
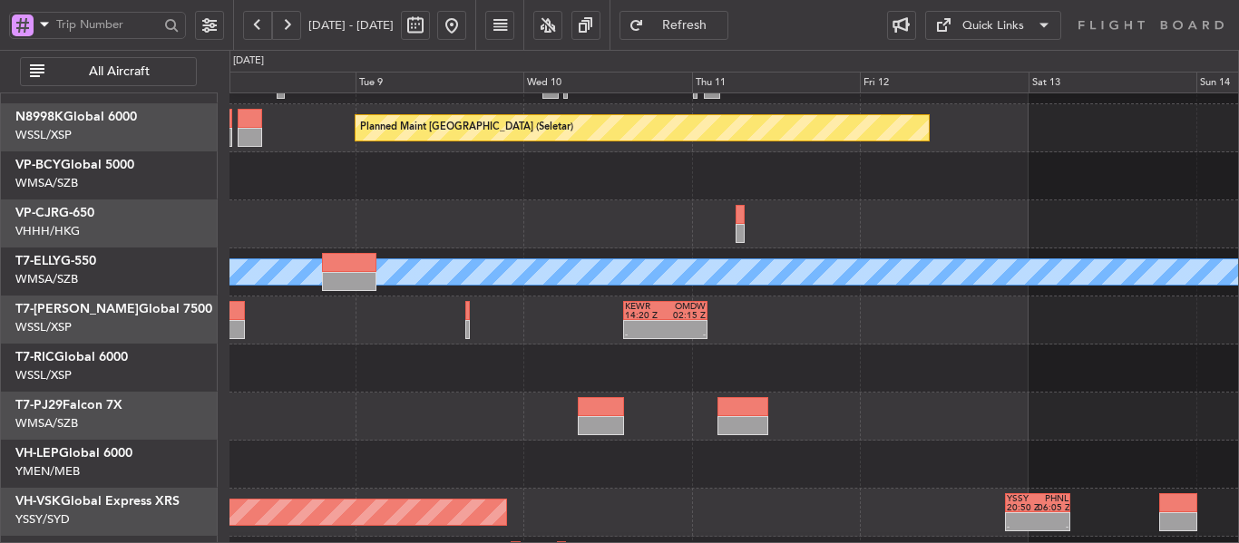
click at [806, 380] on div at bounding box center [733, 369] width 1008 height 48
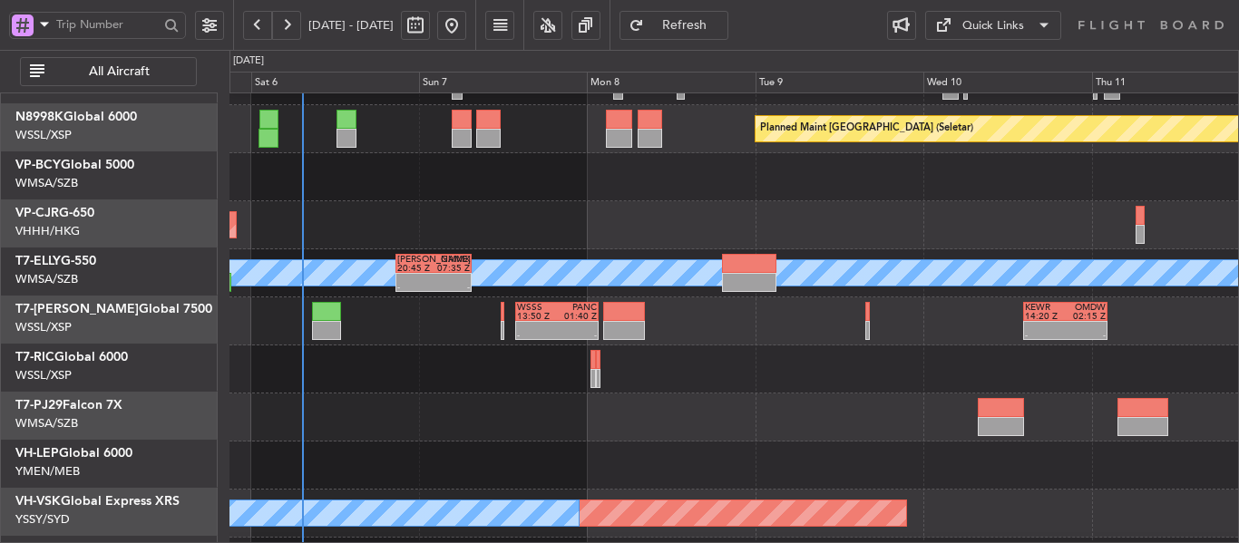
click at [625, 422] on div at bounding box center [733, 418] width 1008 height 48
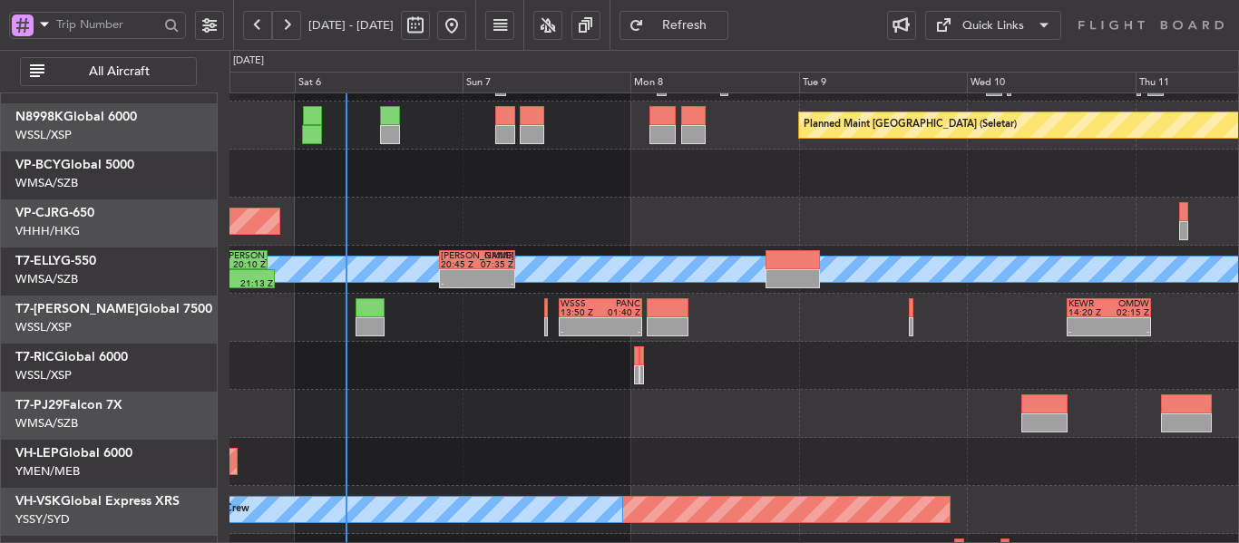
scroll to position [88, 0]
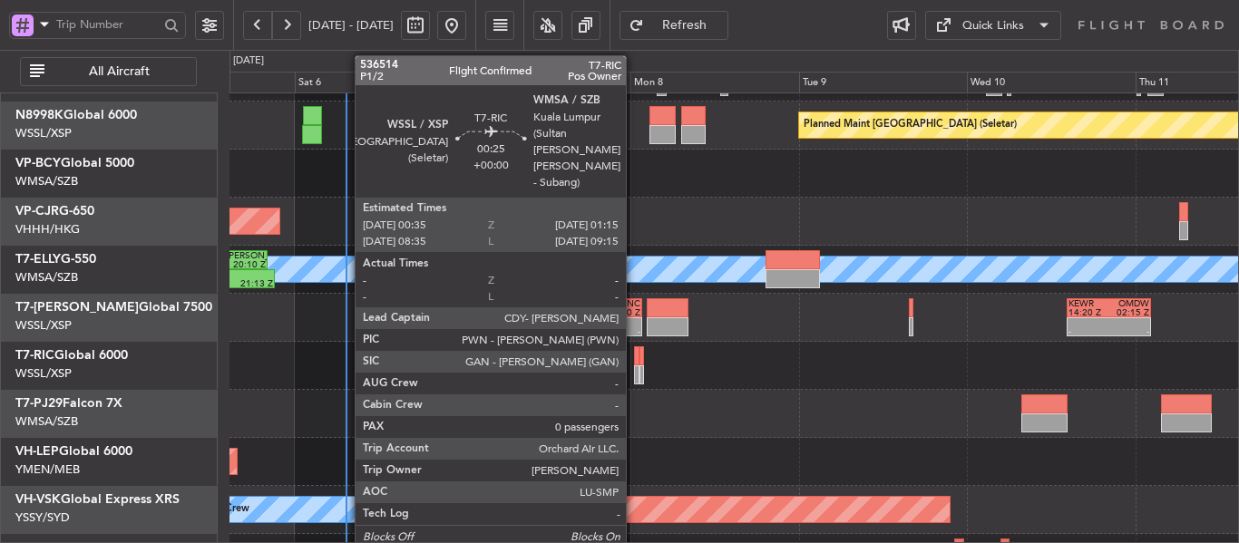
click at [634, 373] on div at bounding box center [636, 374] width 5 height 19
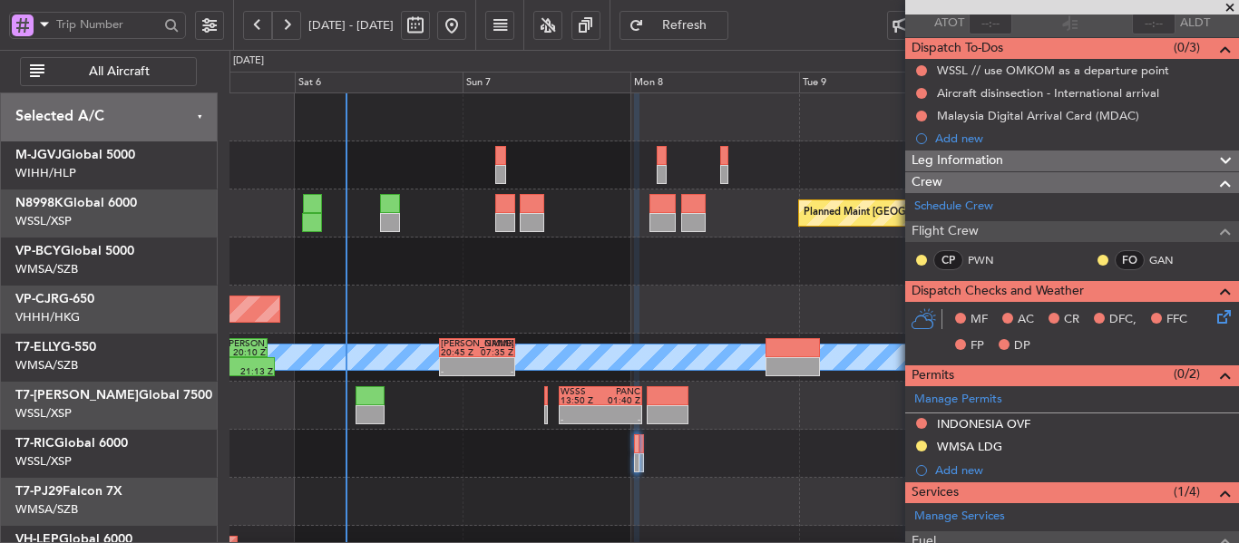
scroll to position [84, 0]
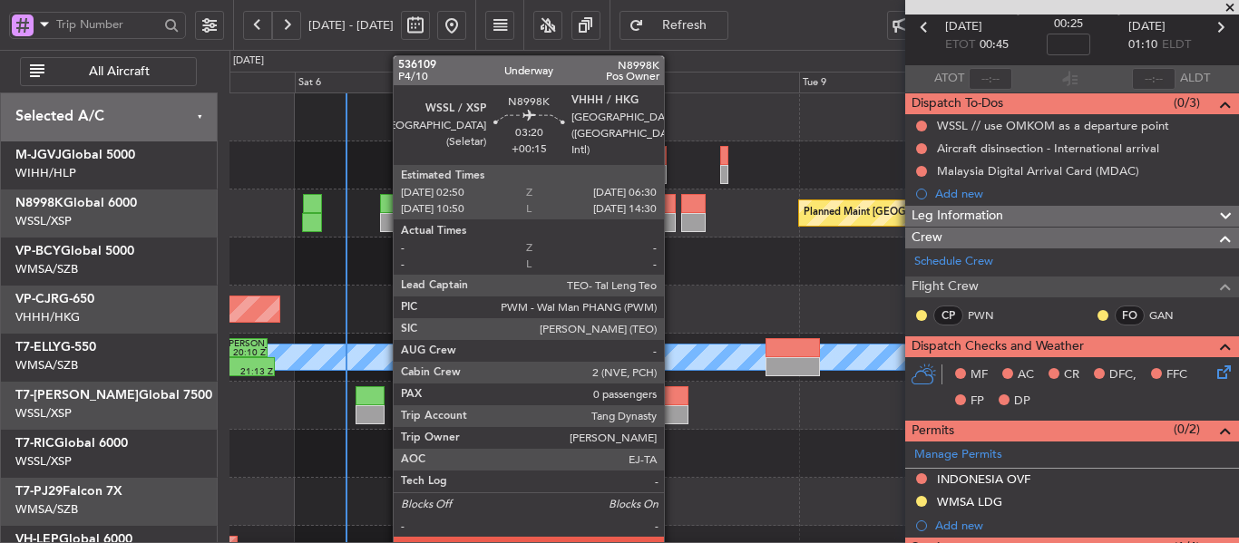
click at [672, 222] on div at bounding box center [662, 222] width 26 height 19
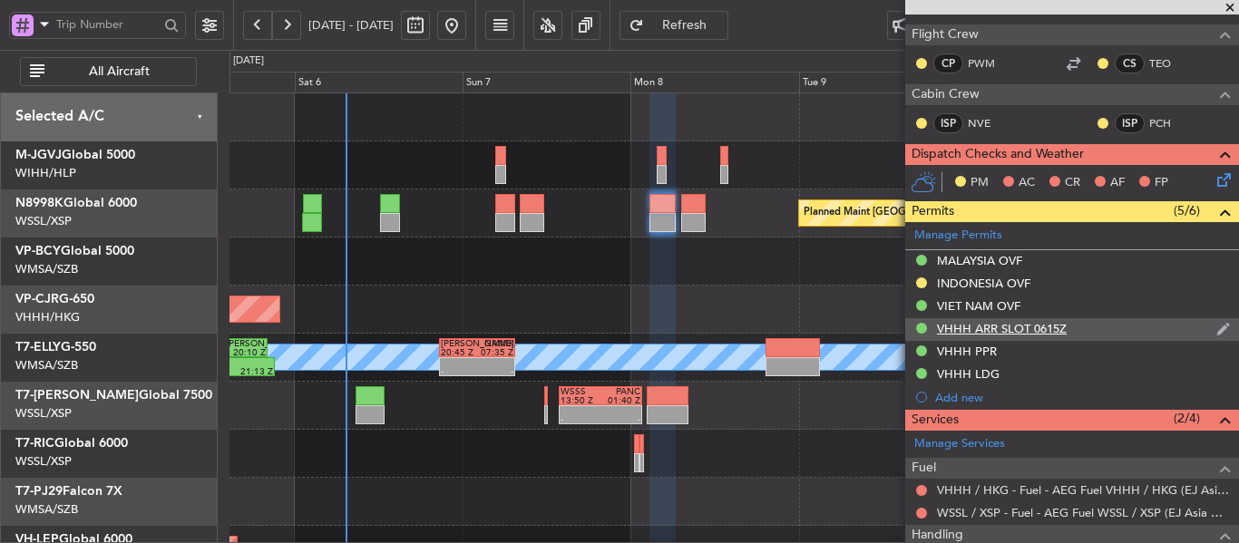
scroll to position [0, 0]
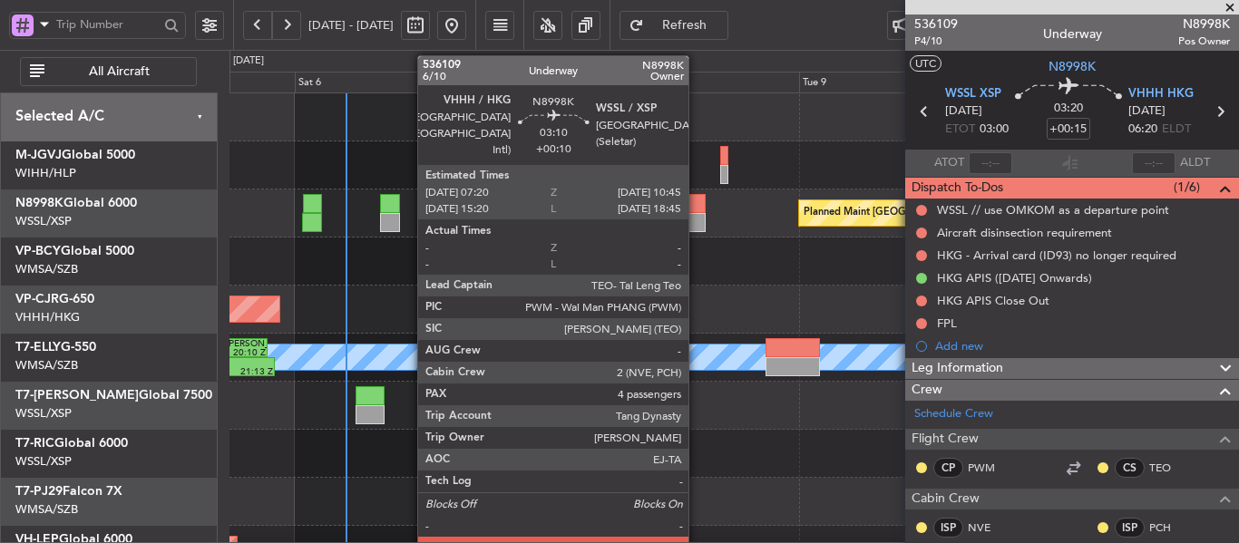
click at [698, 226] on div at bounding box center [693, 222] width 24 height 19
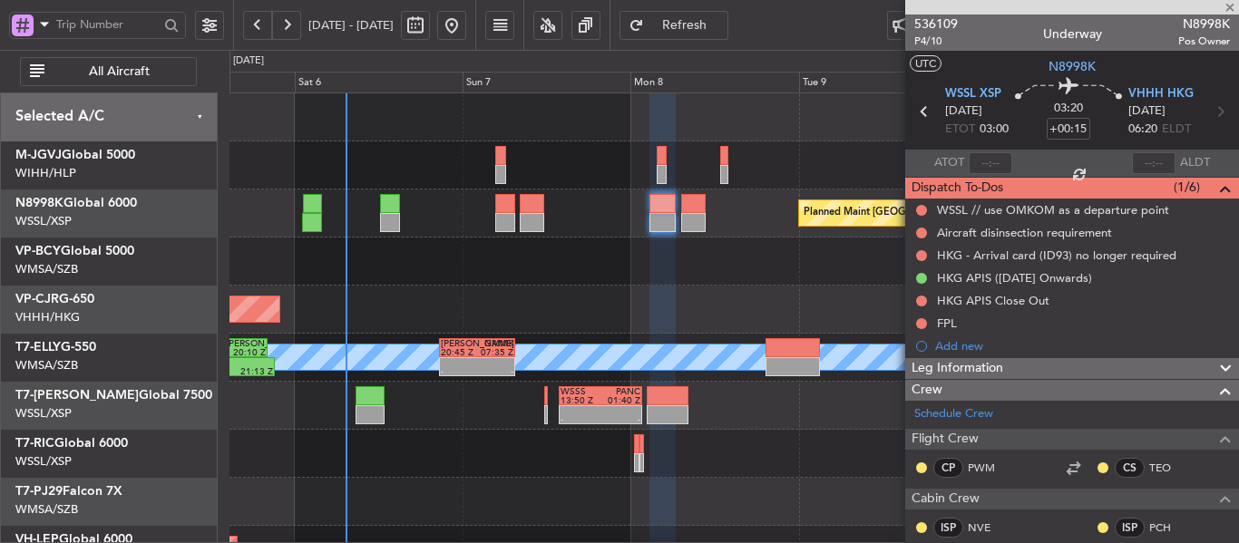
type input "+00:10"
type input "4"
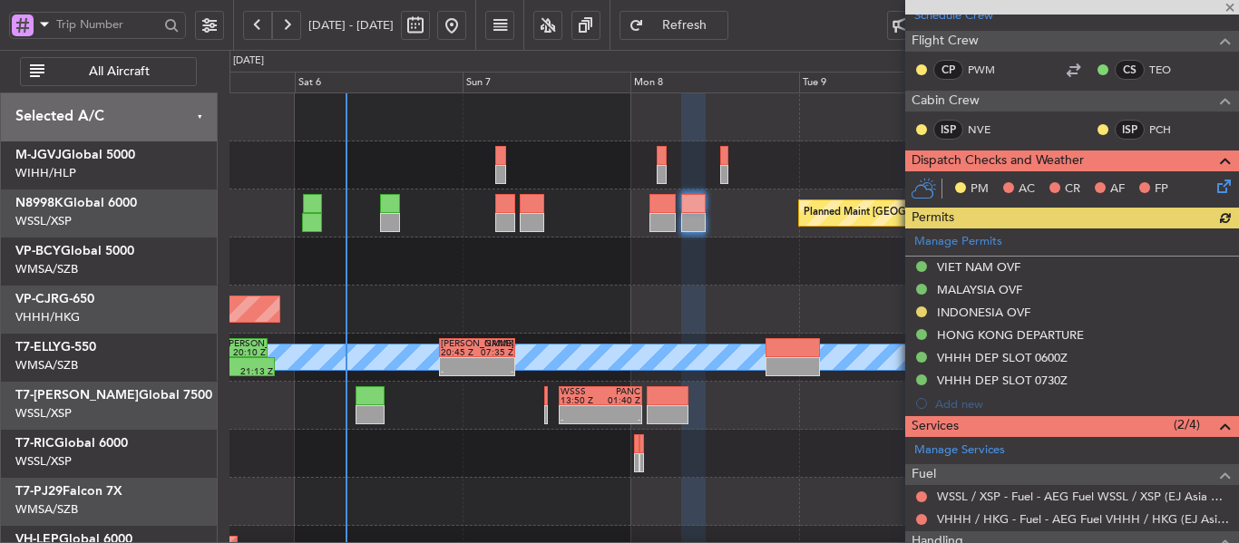
scroll to position [100, 0]
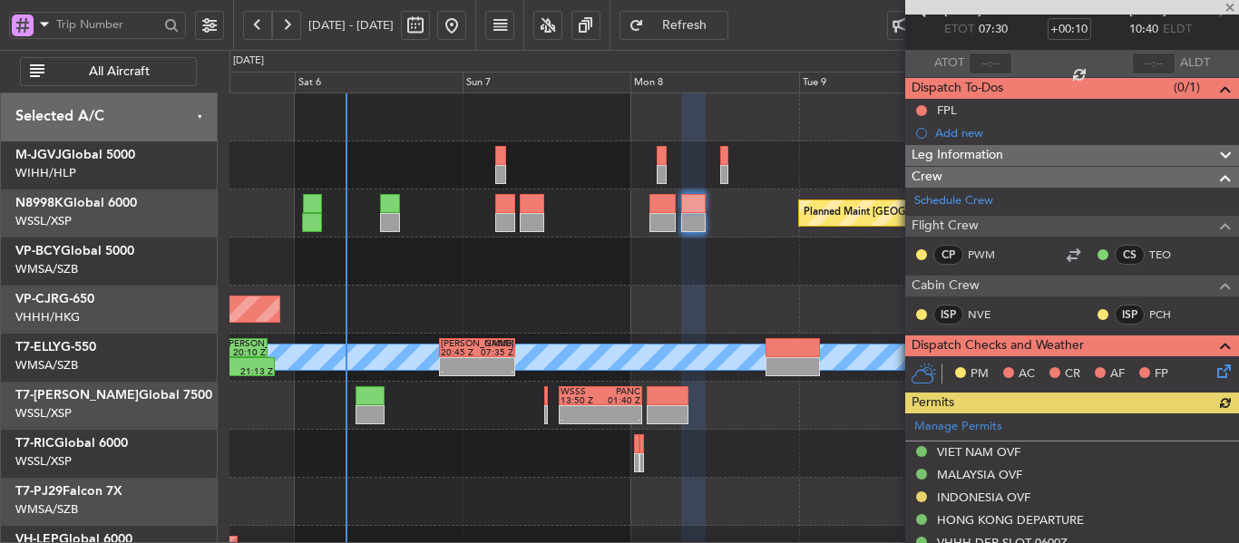
click at [640, 219] on div "Planned Maint [GEOGRAPHIC_DATA] (Seletar)" at bounding box center [733, 214] width 1008 height 48
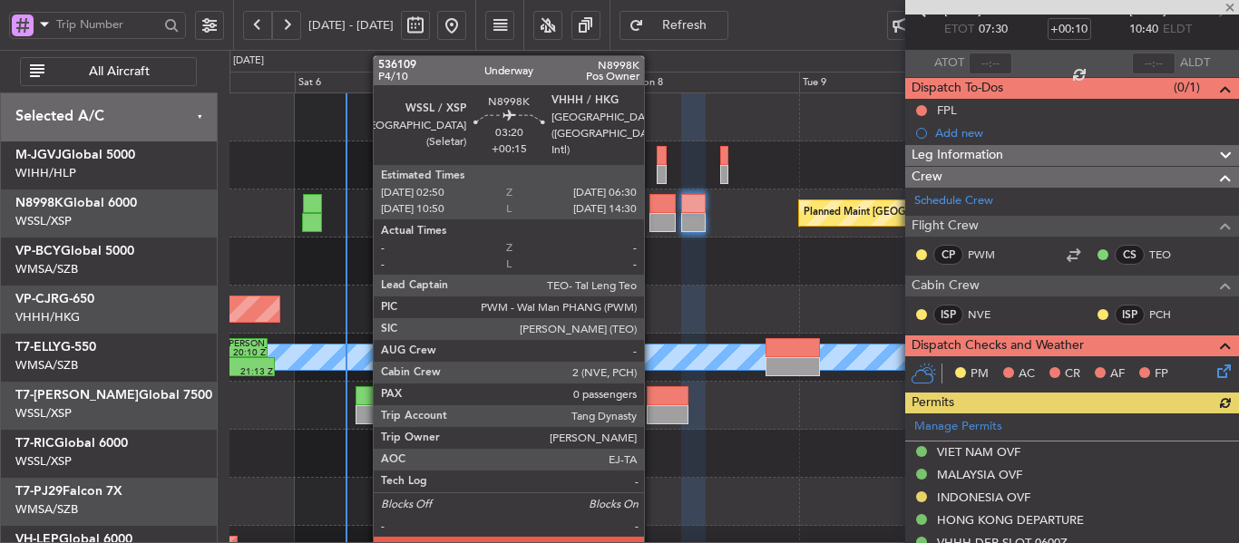
click at [667, 217] on div at bounding box center [662, 222] width 26 height 19
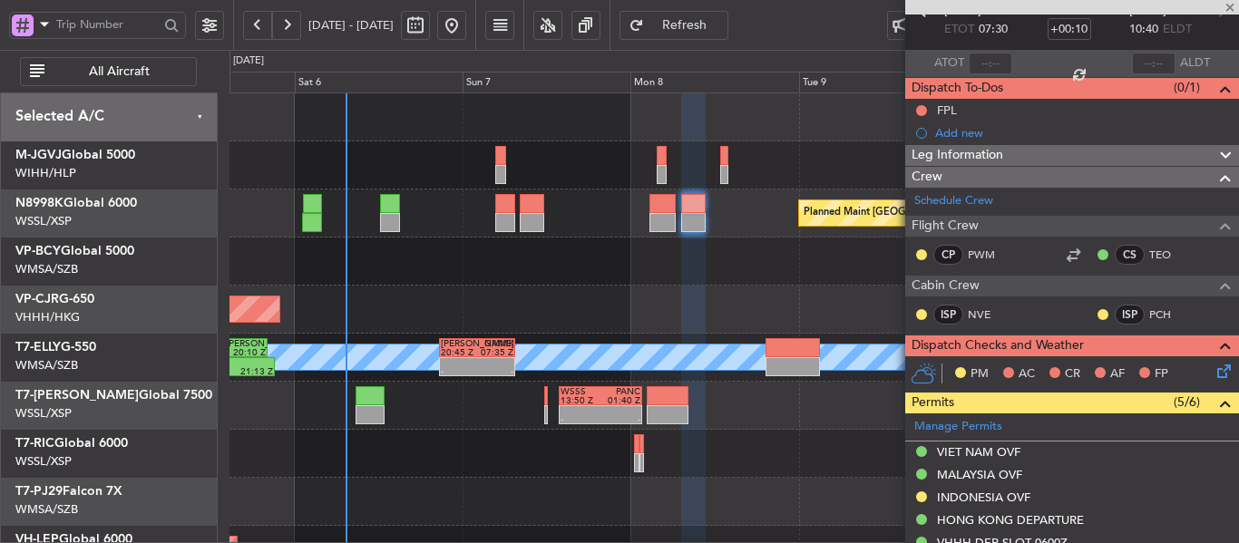
type input "+00:15"
type input "0"
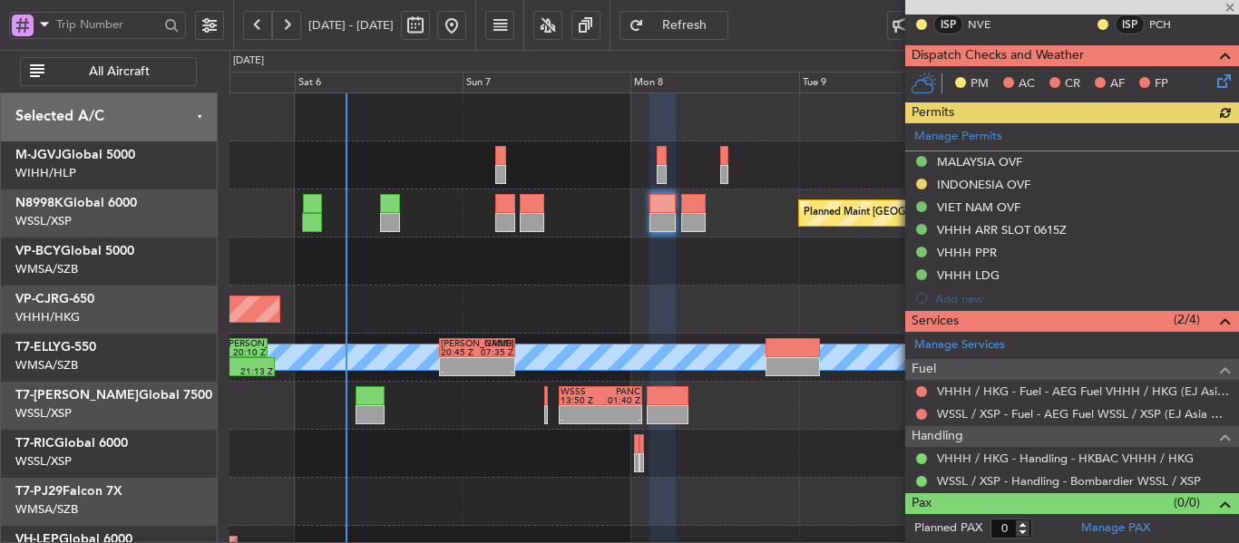
scroll to position [0, 0]
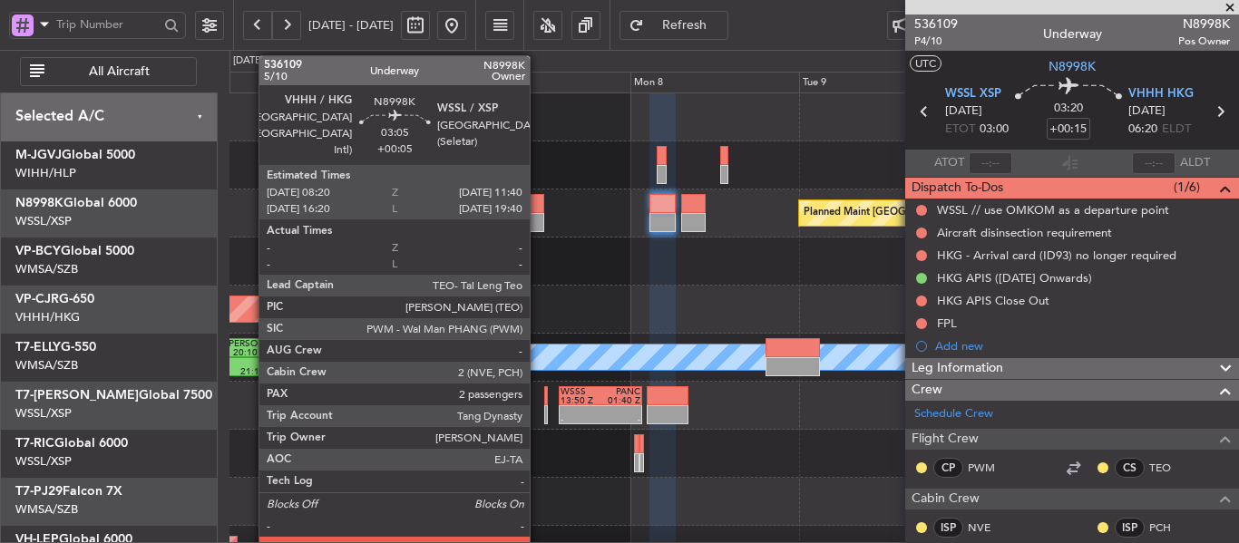
click at [538, 213] on div at bounding box center [532, 222] width 24 height 19
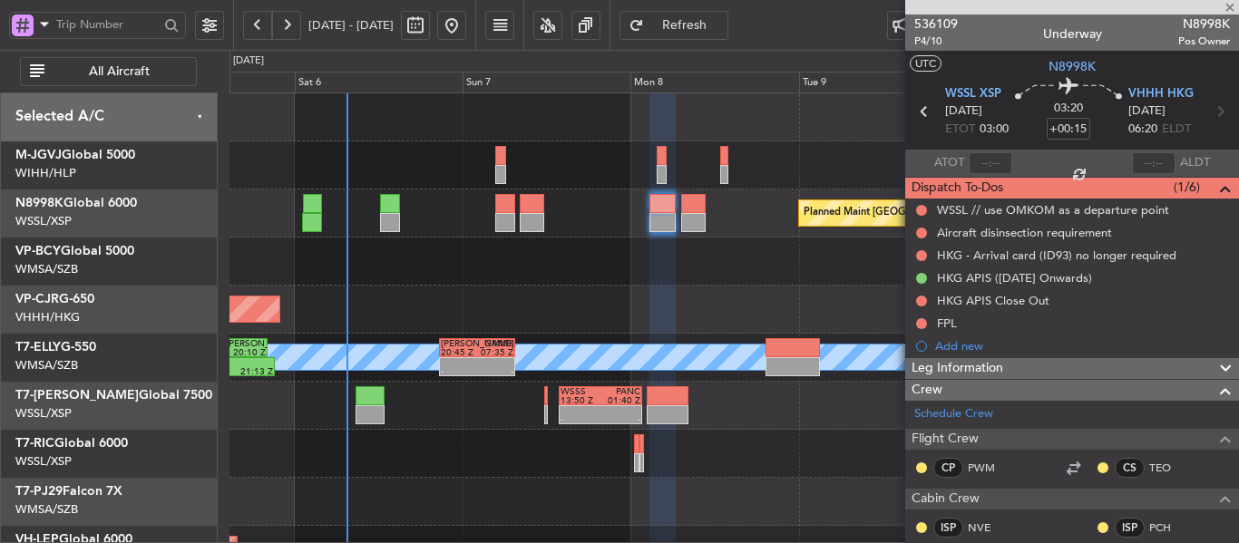
type input "+00:05"
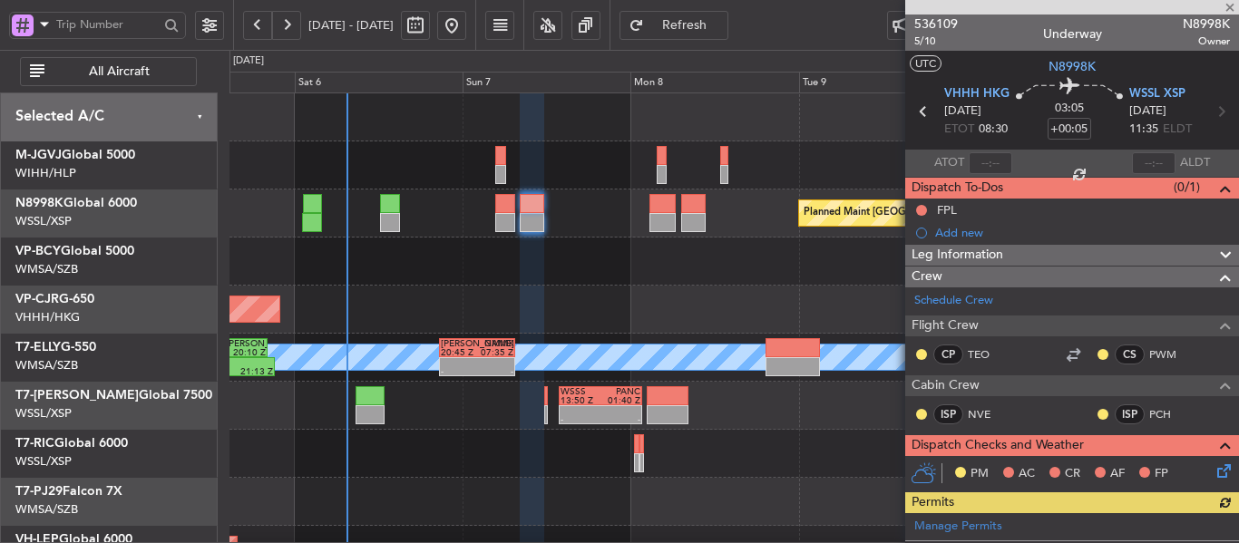
click at [728, 225] on div "Planned Maint [GEOGRAPHIC_DATA] (Seletar)" at bounding box center [733, 214] width 1008 height 48
click at [823, 302] on div "Planned Maint Singapore (Seletar) Planned Maint Singapore (Seletar) Planned Mai…" at bounding box center [733, 405] width 1008 height 625
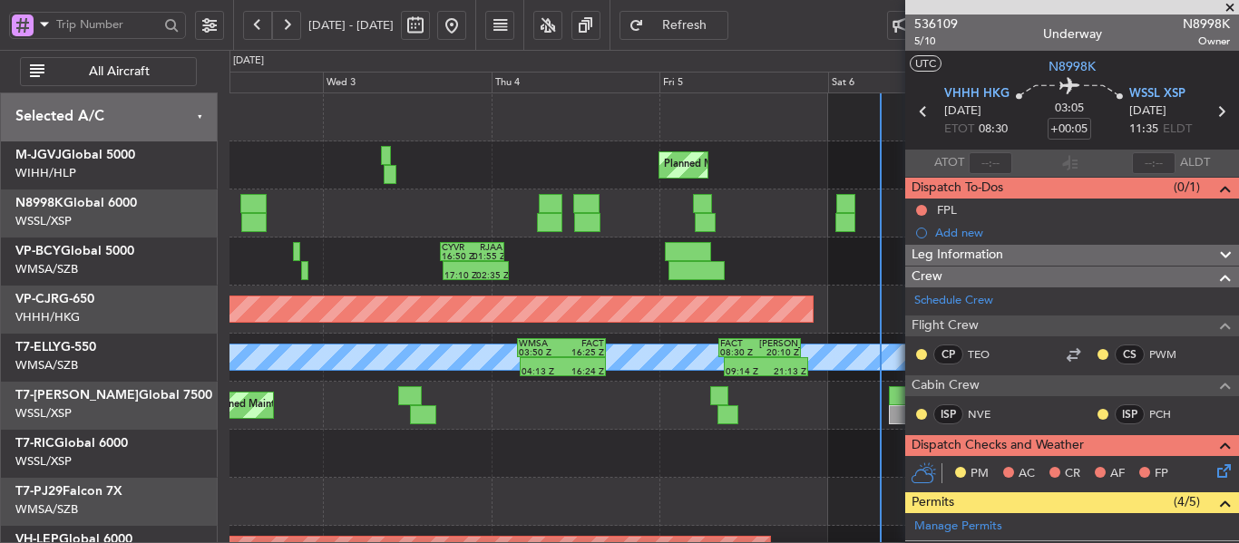
click at [798, 279] on div "CYVR 16:50 Z RJAA 01:55 Z 17:10 Z 02:35 Z" at bounding box center [733, 262] width 1008 height 48
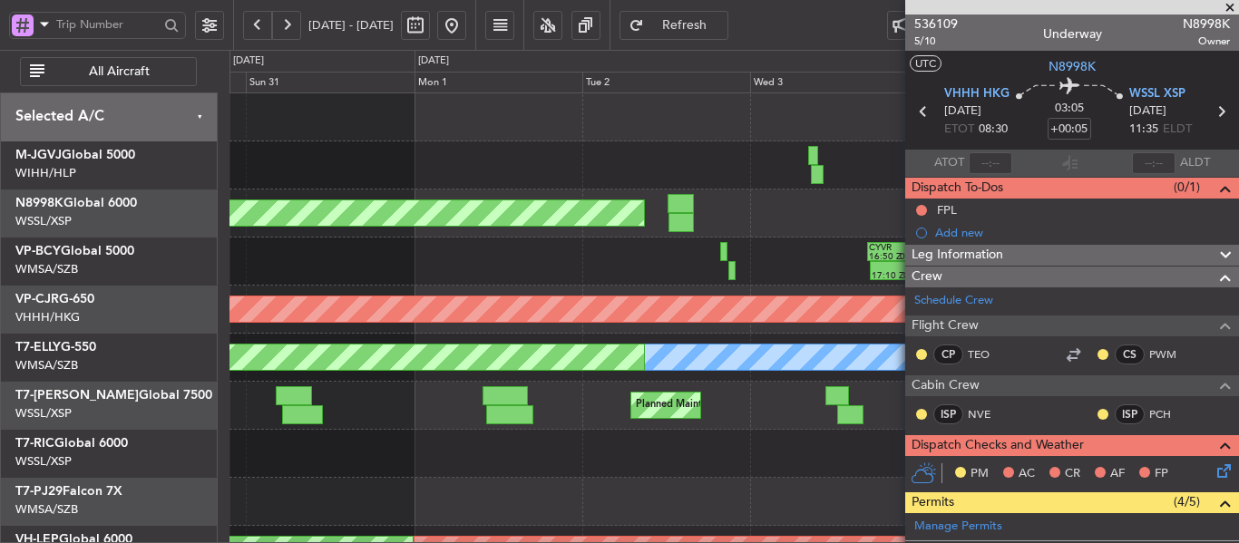
click at [502, 260] on div "CYVR 16:50 Z RJAA 01:55 Z 17:10 Z 02:35 Z" at bounding box center [733, 262] width 1008 height 48
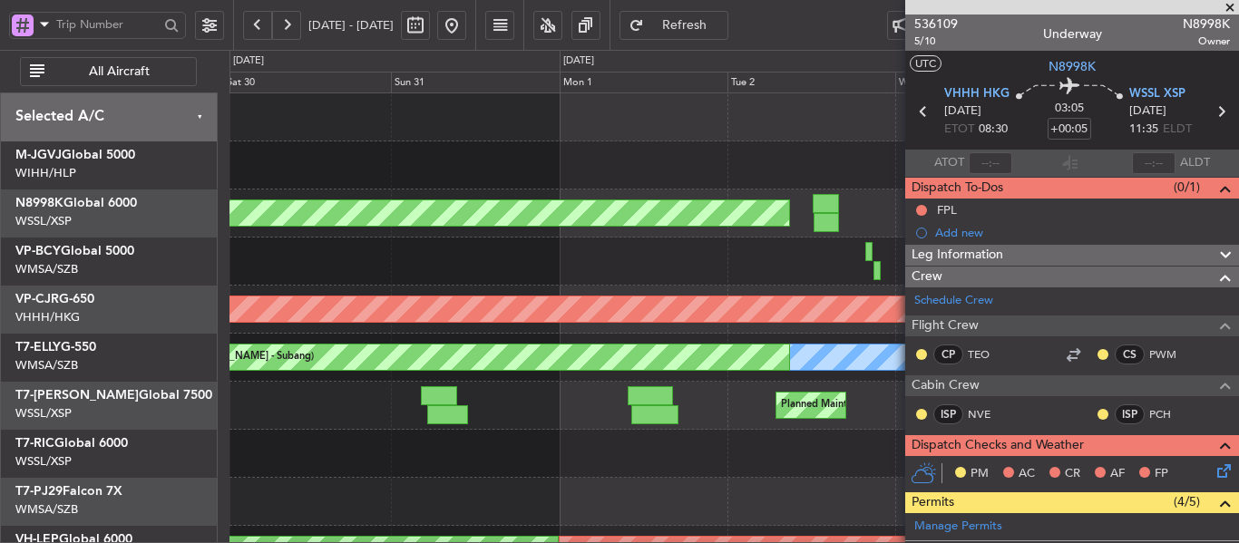
click at [1227, 4] on span at bounding box center [1230, 8] width 18 height 16
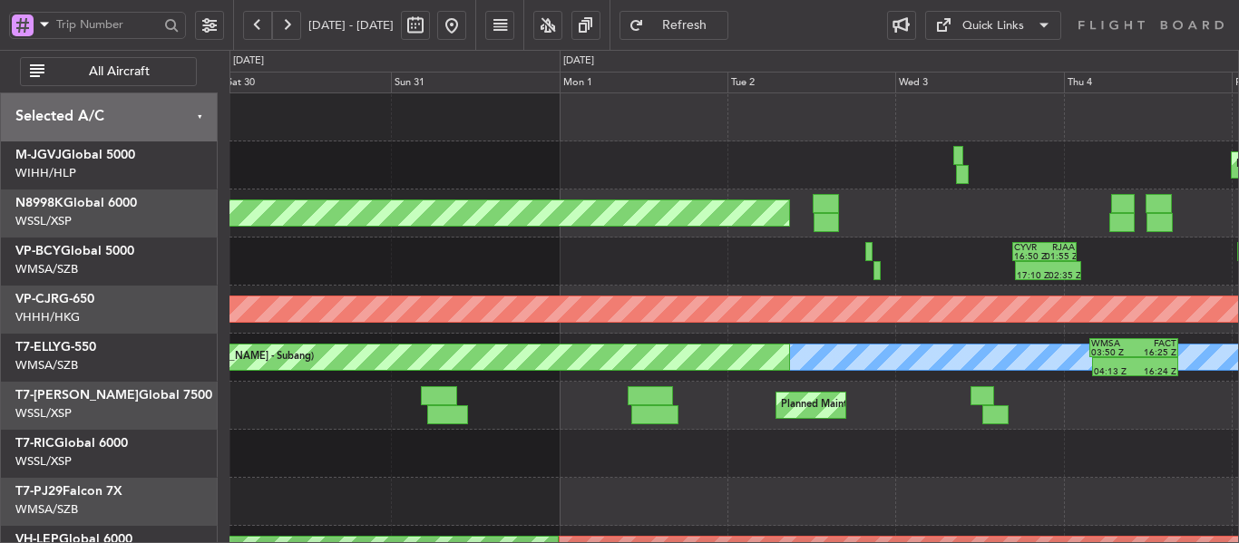
type input "0"
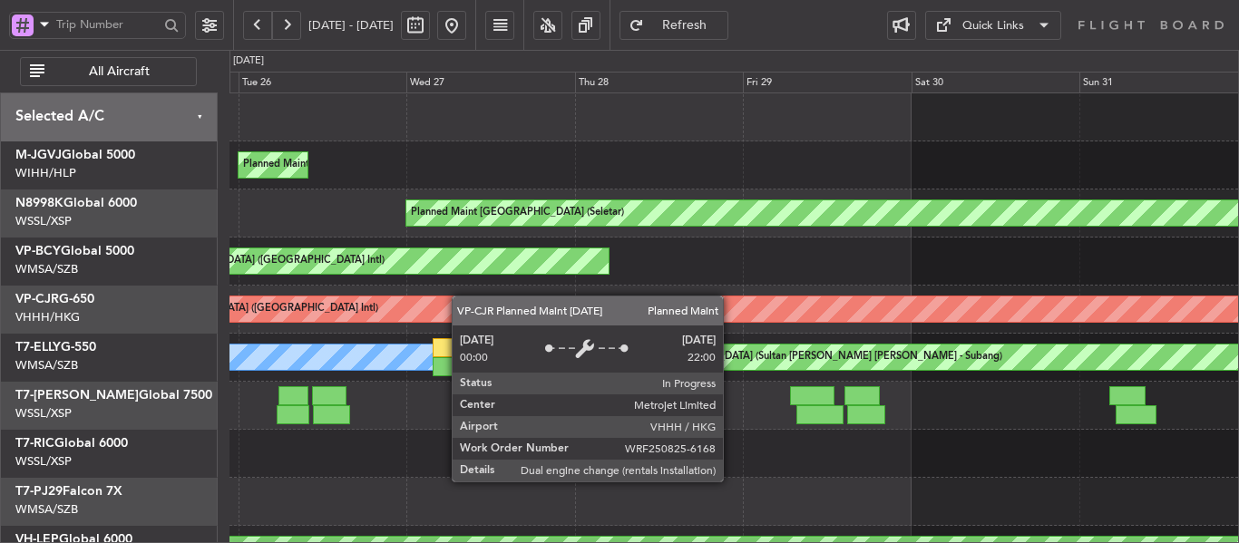
click at [1181, 306] on div "Planned Maint [GEOGRAPHIC_DATA] ([GEOGRAPHIC_DATA] Intl)" at bounding box center [733, 310] width 1008 height 48
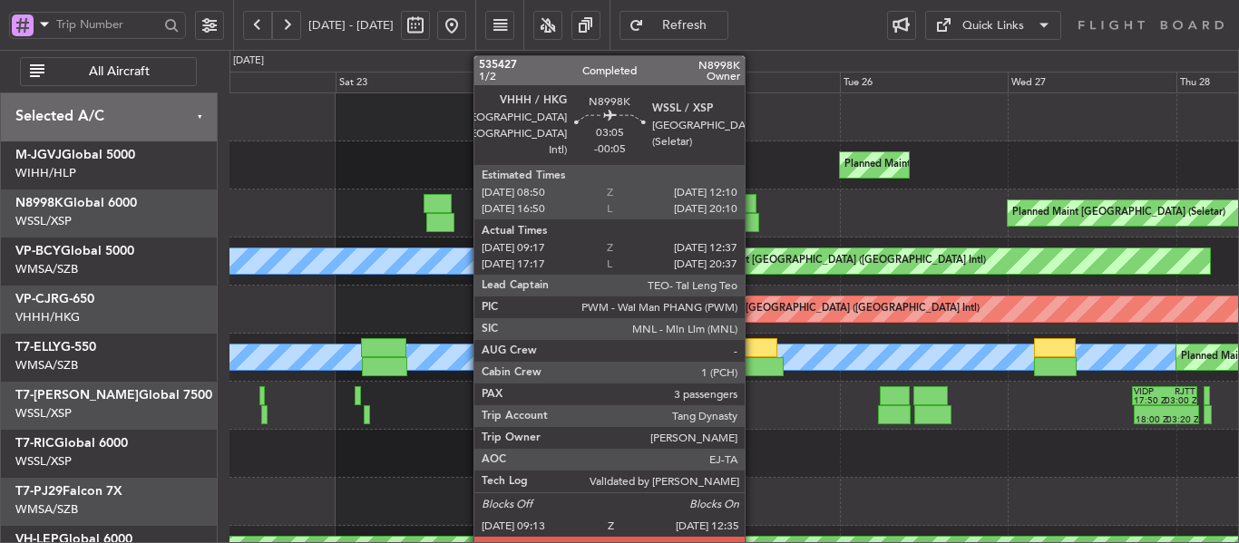
click at [753, 211] on div at bounding box center [745, 203] width 24 height 19
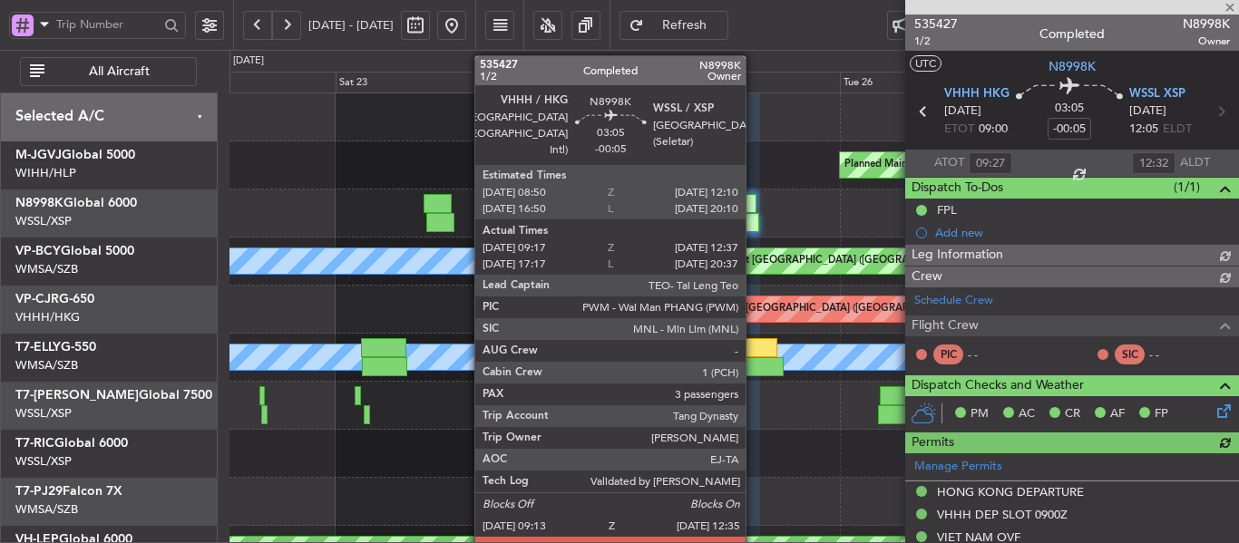
type input "[PERSON_NAME] (LEU)"
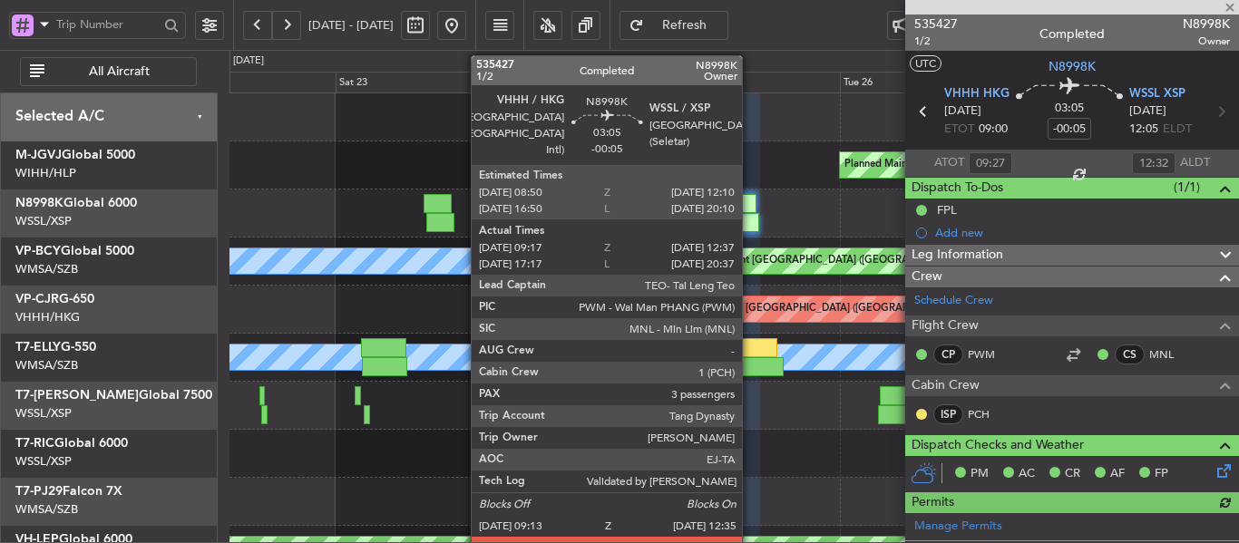
click at [750, 216] on div at bounding box center [747, 222] width 24 height 19
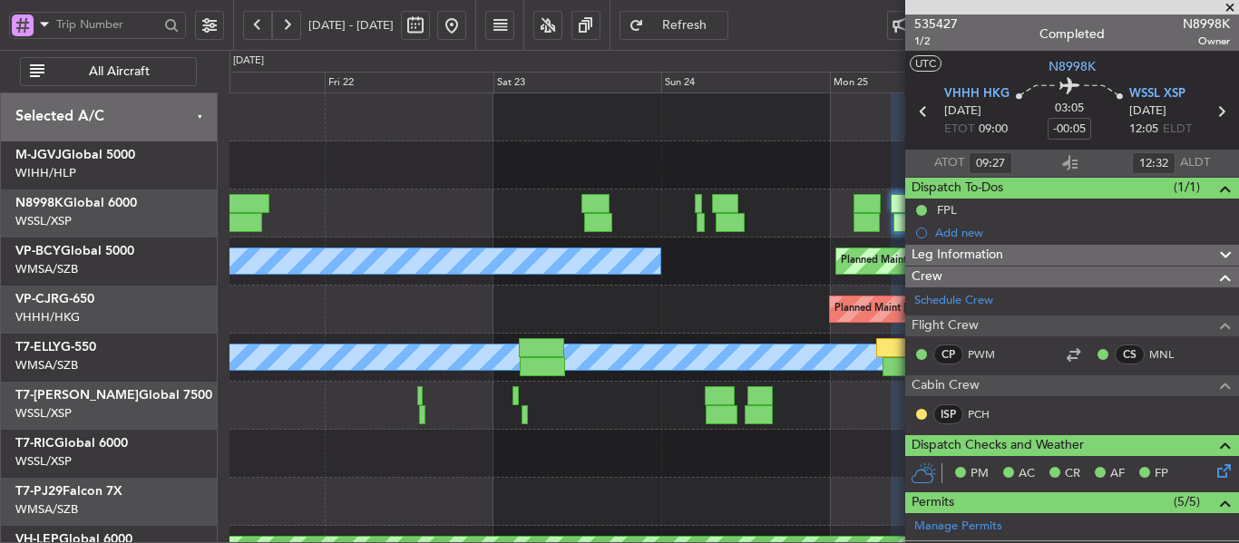
click at [792, 338] on div "Planned Maint Jakarta (Halim Intl) Planned Maint Singapore (Seletar) Planned Ma…" at bounding box center [733, 405] width 1008 height 625
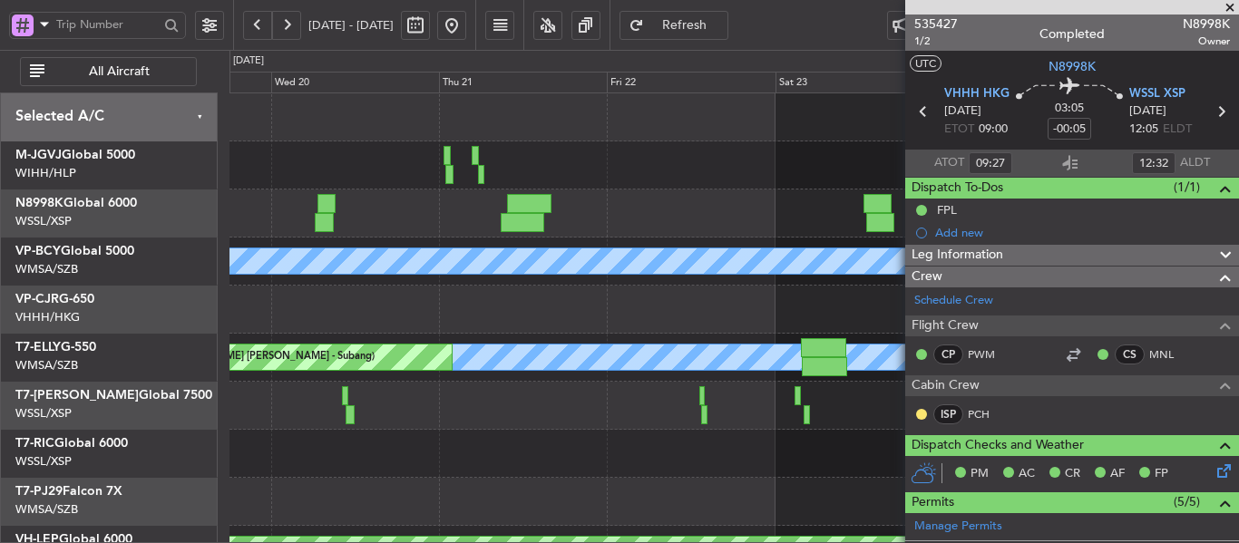
click at [698, 229] on div "Planned Maint [GEOGRAPHIC_DATA] (Seletar)" at bounding box center [733, 214] width 1008 height 48
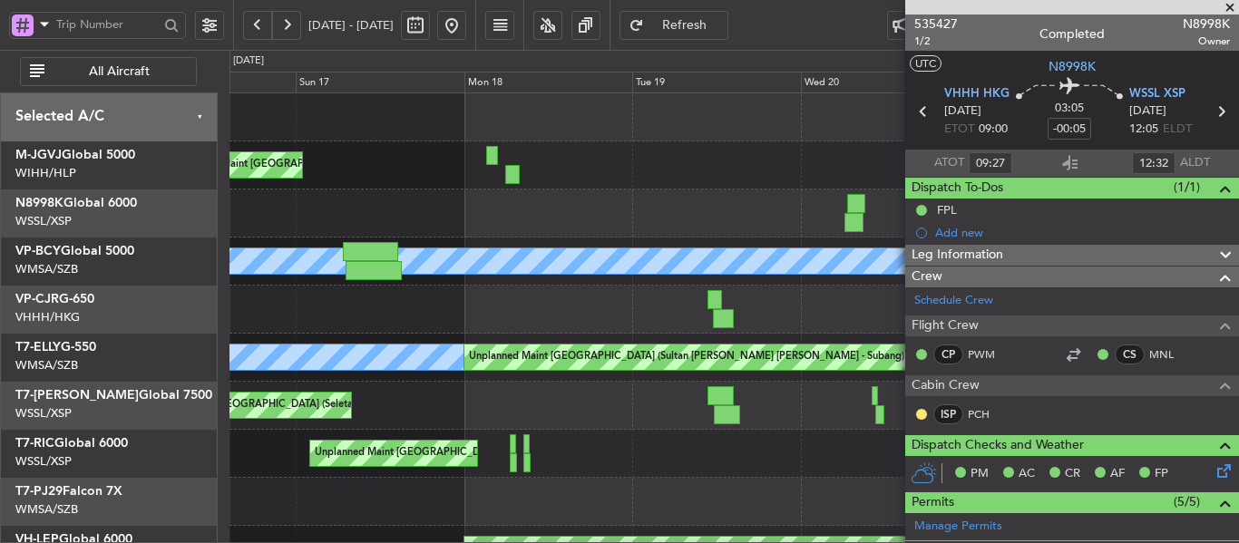
click at [820, 224] on div at bounding box center [733, 214] width 1008 height 48
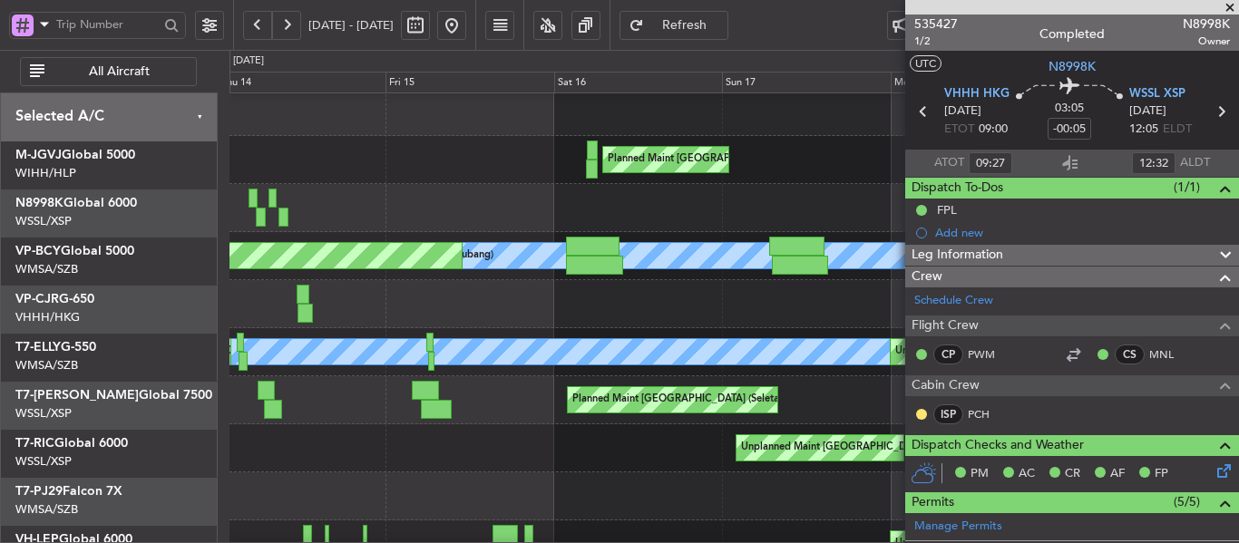
click at [821, 227] on div at bounding box center [733, 208] width 1008 height 48
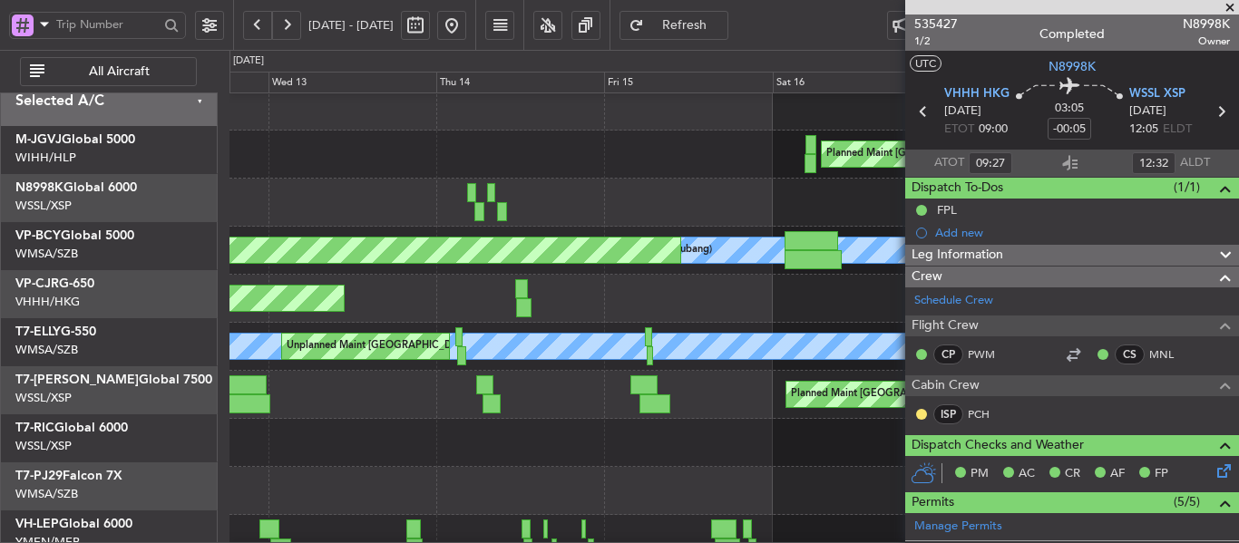
click at [639, 227] on div "MEL Kuala Lumpur (Sultan Abdul Aziz Shah - Subang) Planned Maint Kuala Lumpur (…" at bounding box center [733, 251] width 1008 height 48
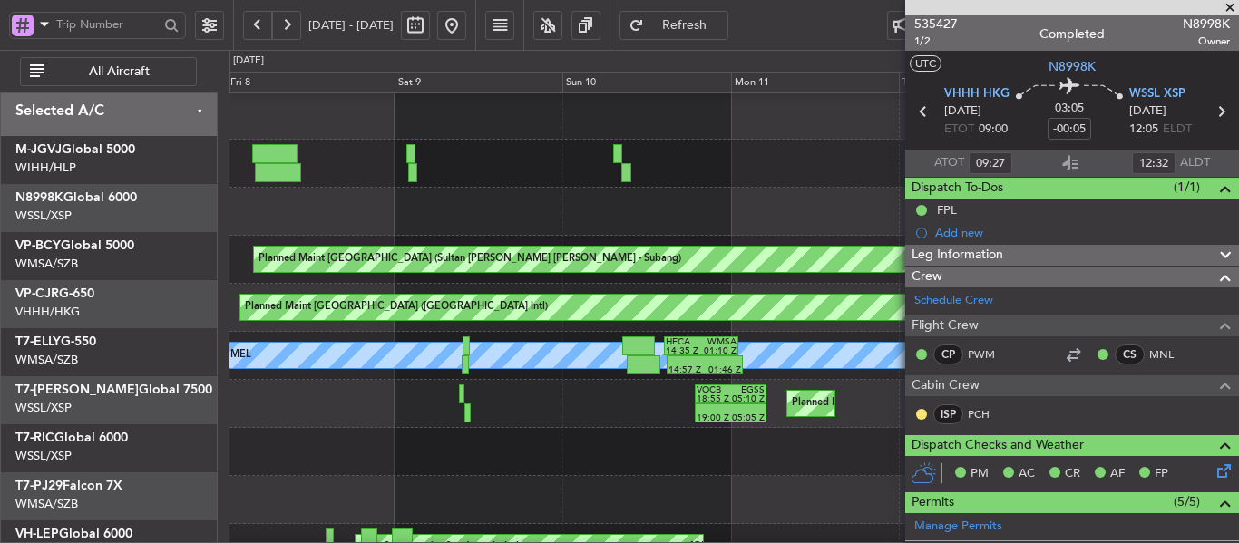
click at [779, 209] on div at bounding box center [733, 212] width 1008 height 48
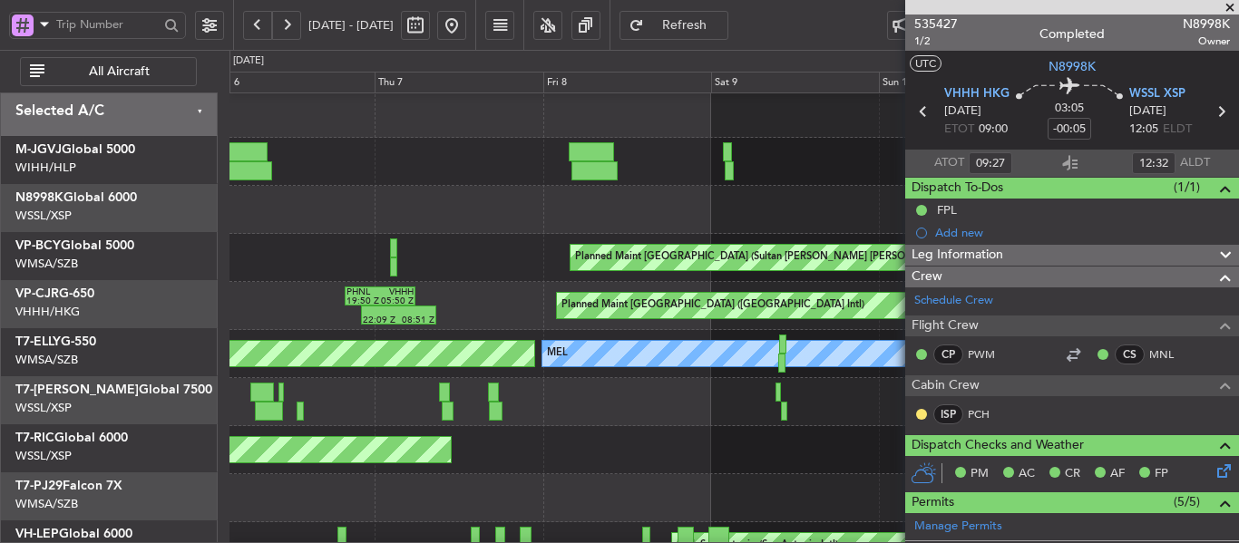
scroll to position [4, 0]
click at [814, 220] on div at bounding box center [733, 210] width 1008 height 48
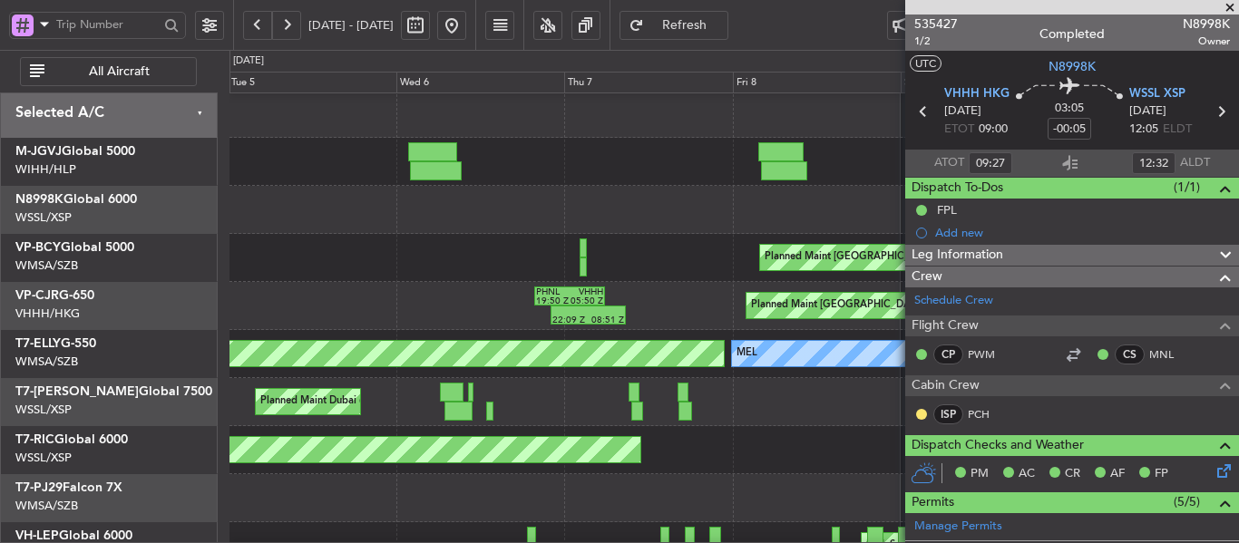
scroll to position [0, 0]
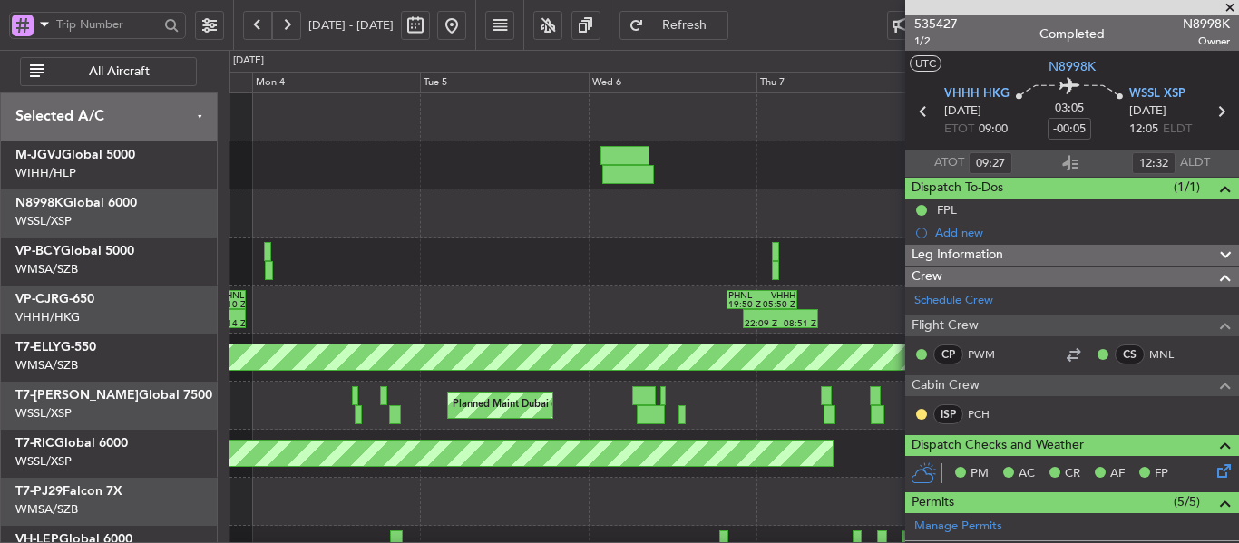
click at [832, 212] on div at bounding box center [733, 214] width 1008 height 48
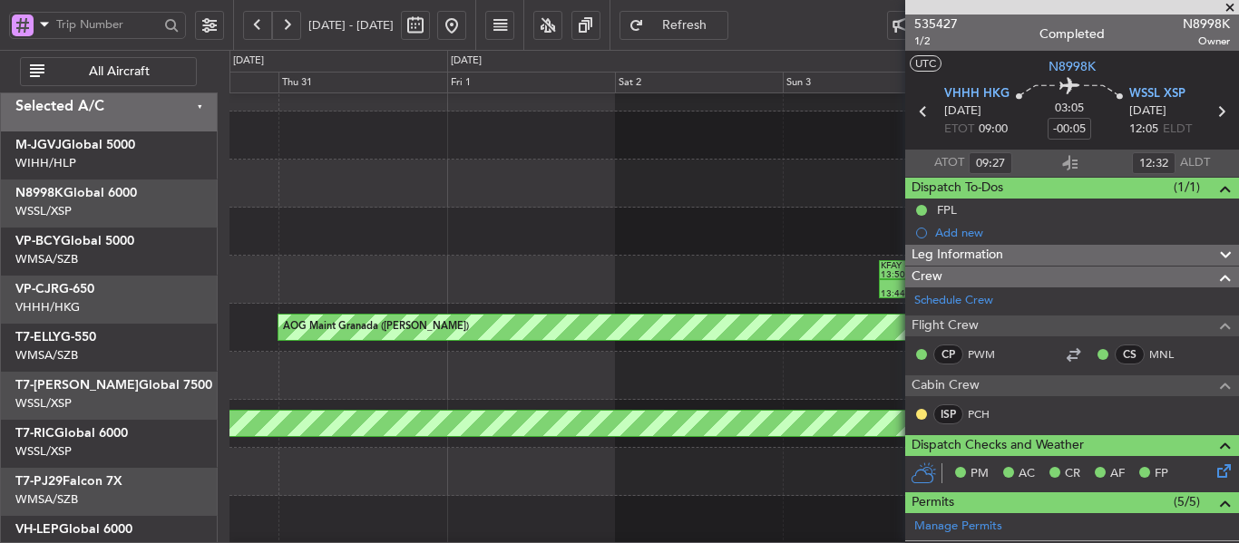
scroll to position [30, 0]
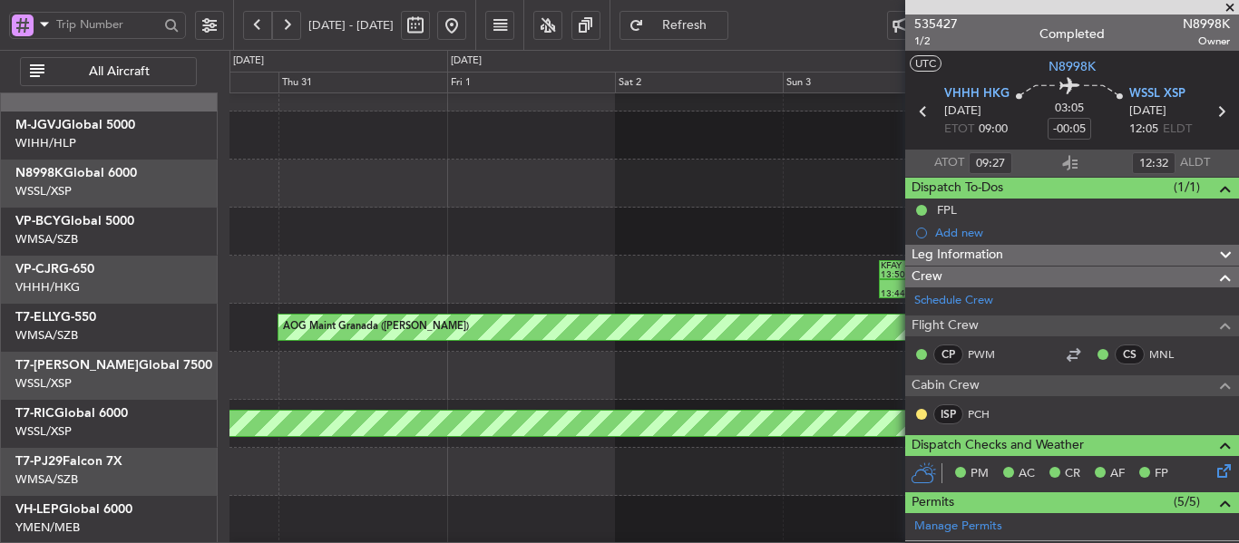
click at [886, 201] on div at bounding box center [733, 184] width 1008 height 48
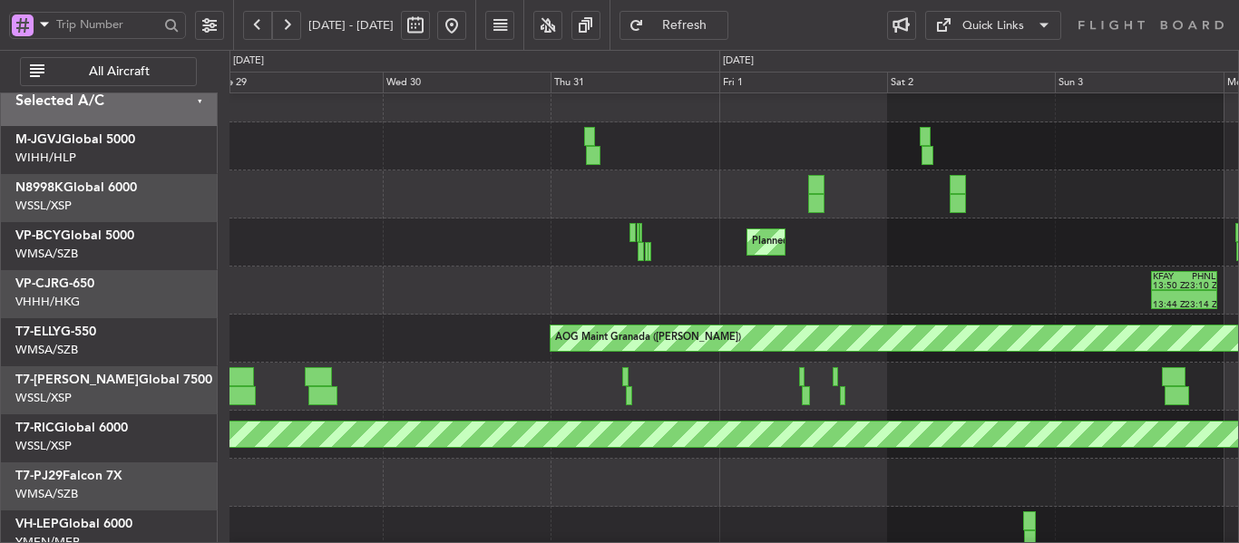
scroll to position [15, 0]
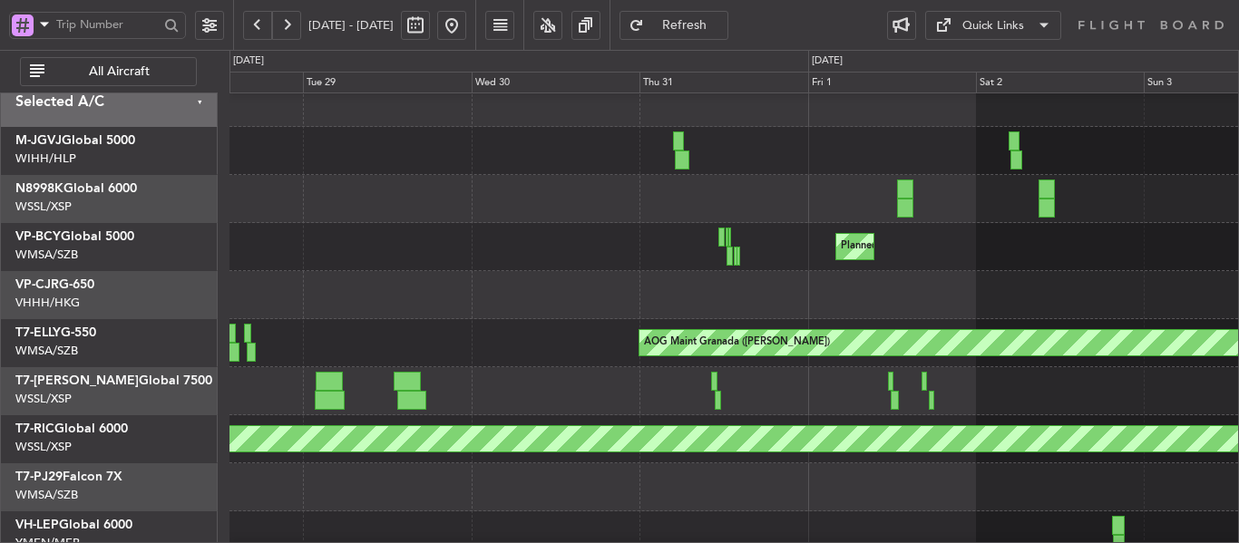
click at [687, 214] on div at bounding box center [733, 199] width 1008 height 48
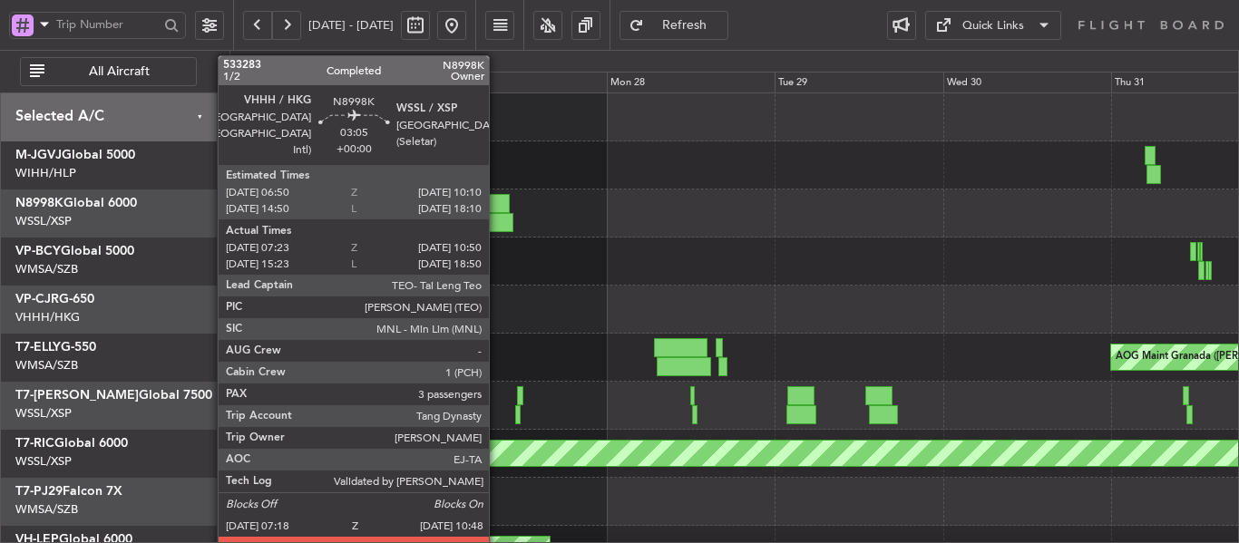
click at [497, 209] on div at bounding box center [497, 203] width 24 height 19
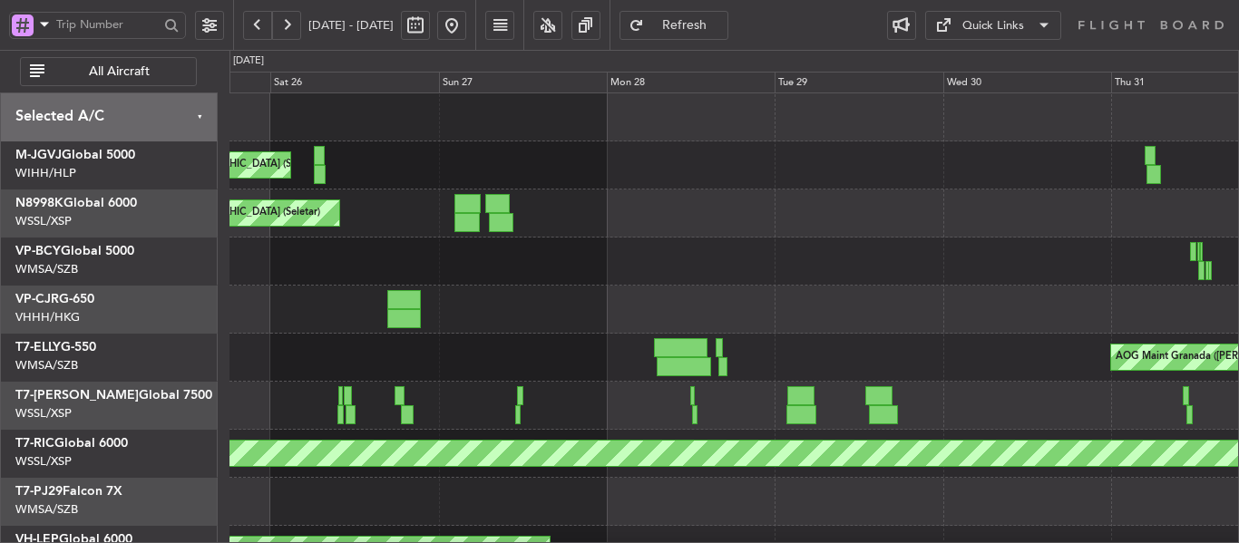
click at [466, 28] on button at bounding box center [451, 25] width 29 height 29
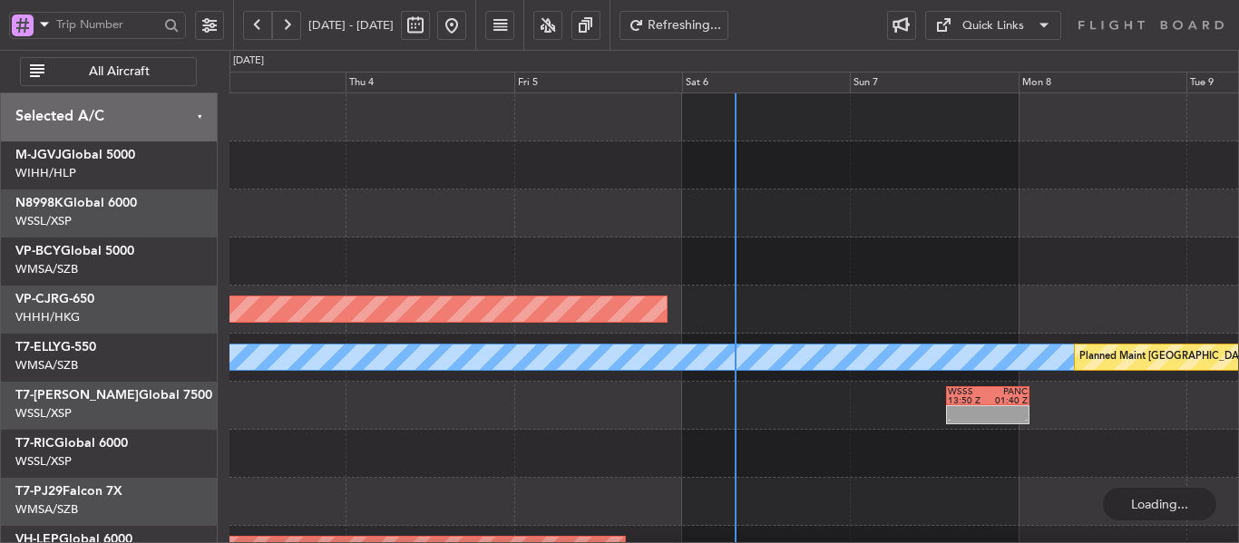
click at [921, 245] on div at bounding box center [733, 262] width 1008 height 48
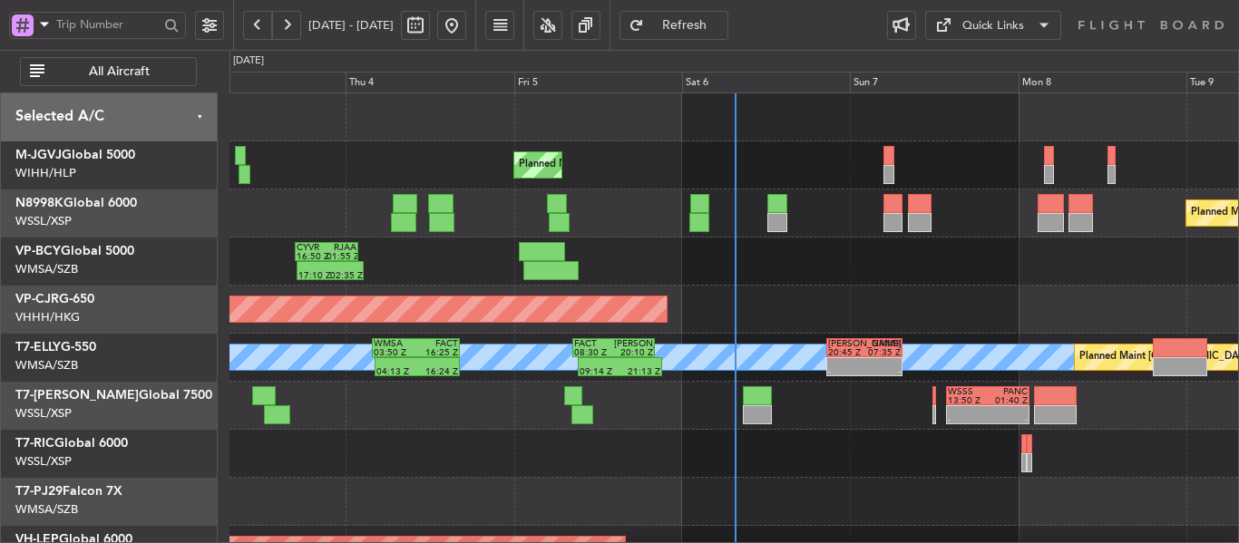
click at [691, 289] on div "Planned Maint Singapore (Seletar) Planned Maint Singapore (Seletar) Planned Mai…" at bounding box center [733, 405] width 1008 height 625
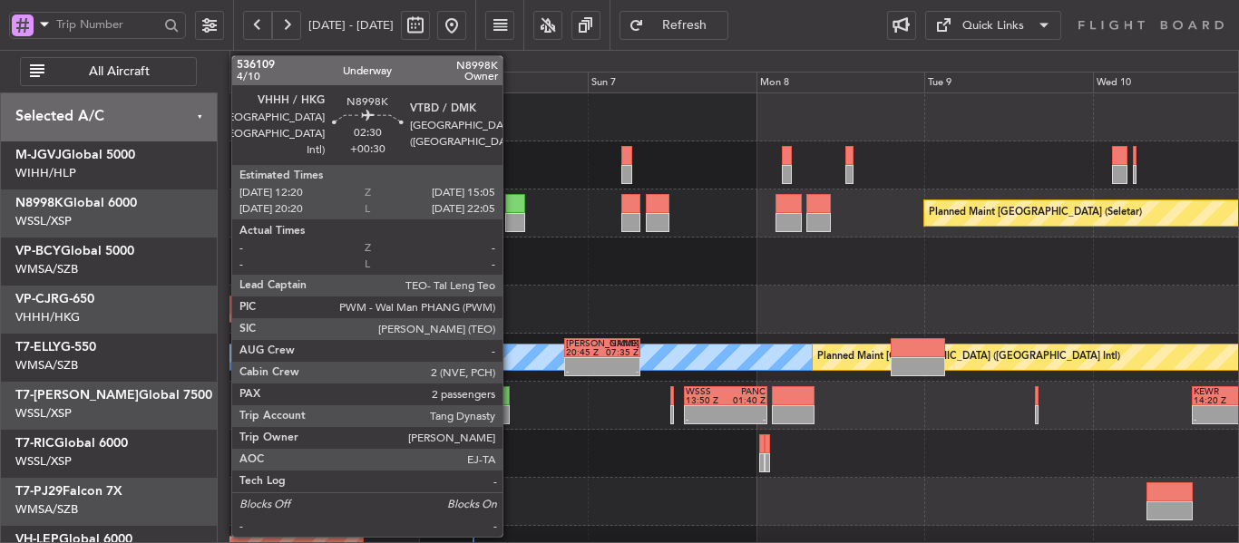
click at [510, 214] on div at bounding box center [515, 222] width 20 height 19
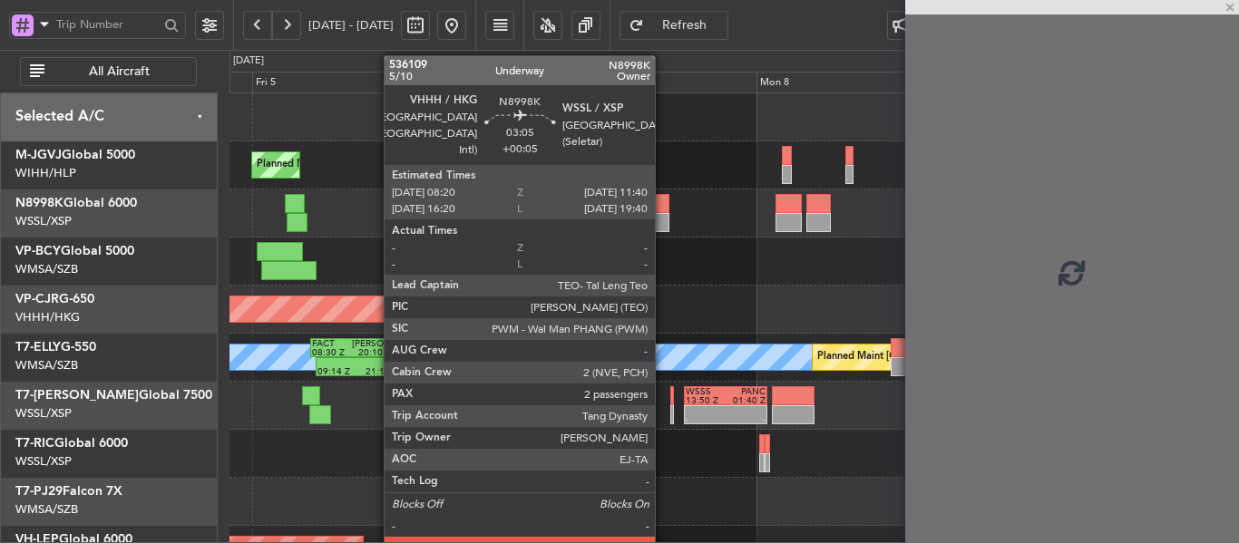
click at [659, 227] on div at bounding box center [658, 222] width 24 height 19
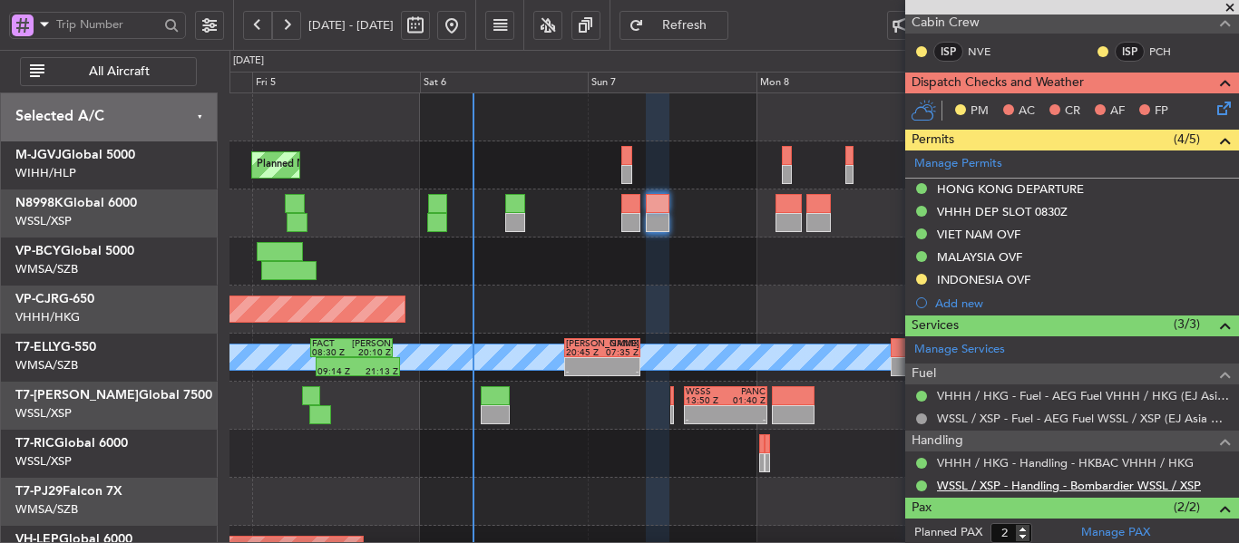
scroll to position [449, 0]
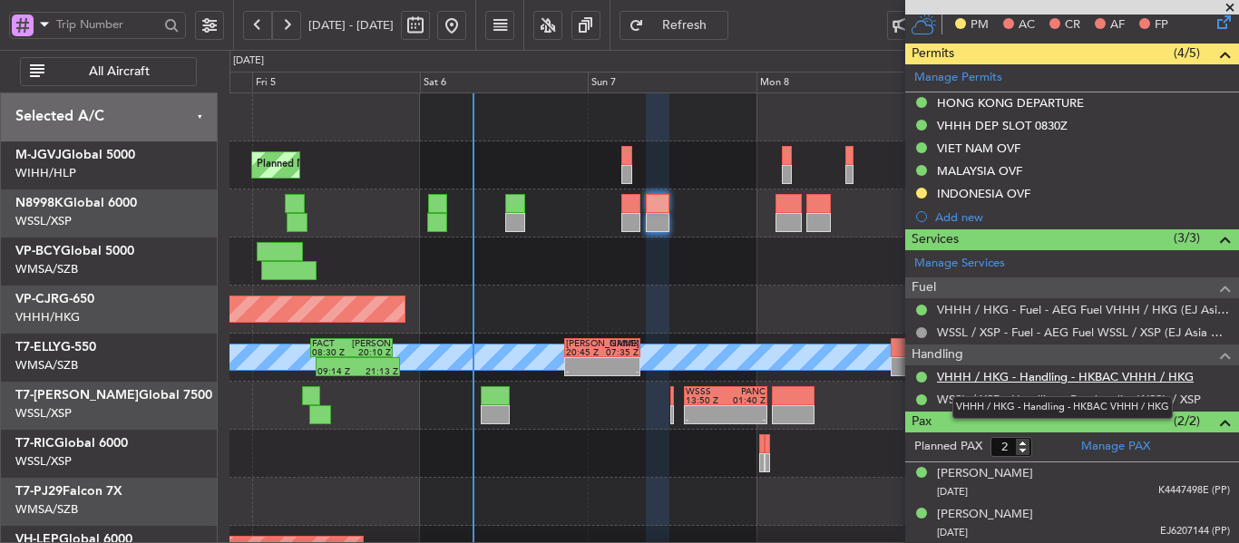
click at [997, 379] on link "VHHH / HKG - Handling - HKBAC VHHH / HKG" at bounding box center [1065, 376] width 257 height 15
